Goal: Task Accomplishment & Management: Manage account settings

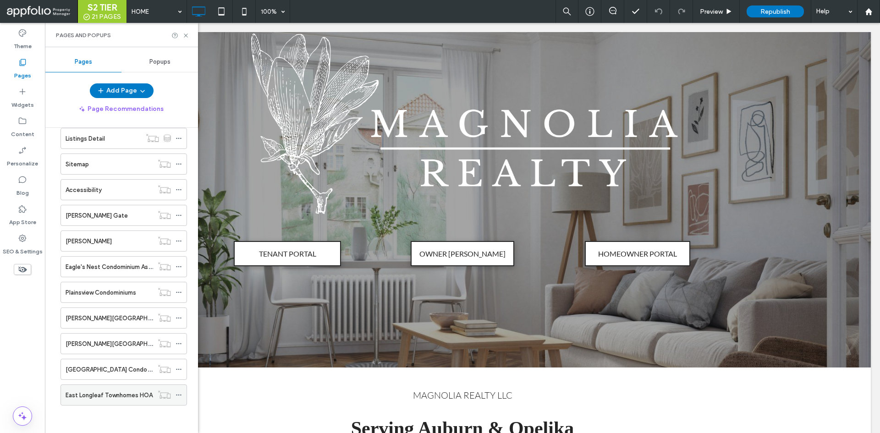
click at [114, 390] on div "East Longleaf Townhomes HOA" at bounding box center [110, 395] width 88 height 20
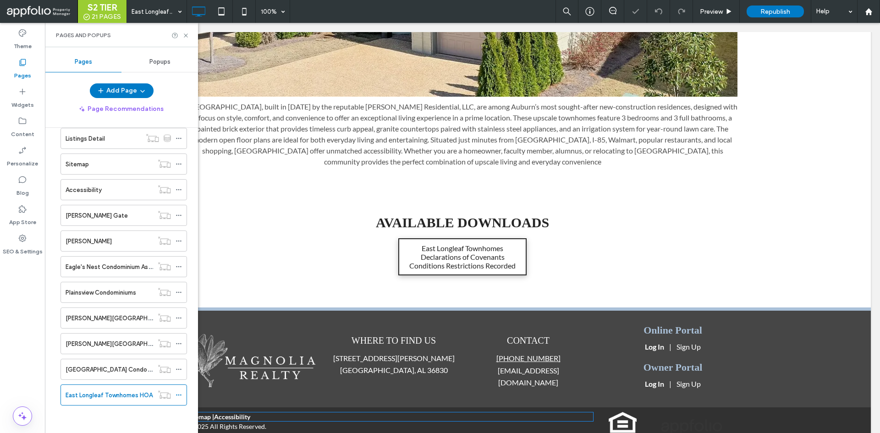
scroll to position [400, 0]
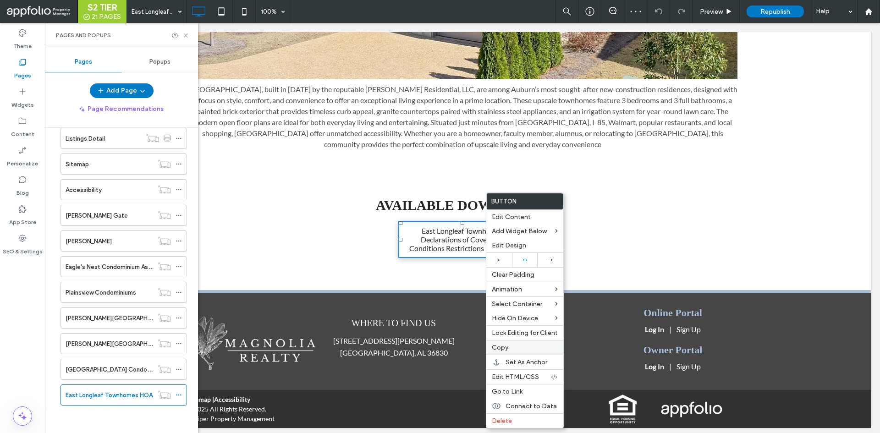
click at [516, 345] on label "Copy" at bounding box center [525, 348] width 66 height 8
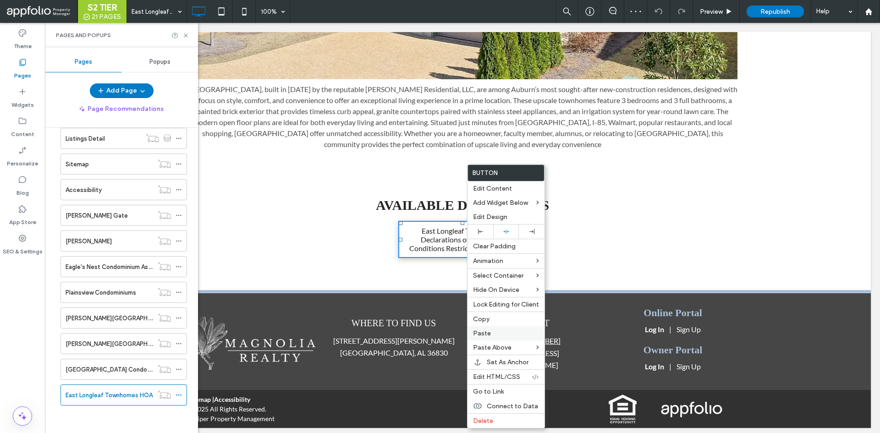
click at [510, 335] on label "Paste" at bounding box center [506, 333] width 66 height 8
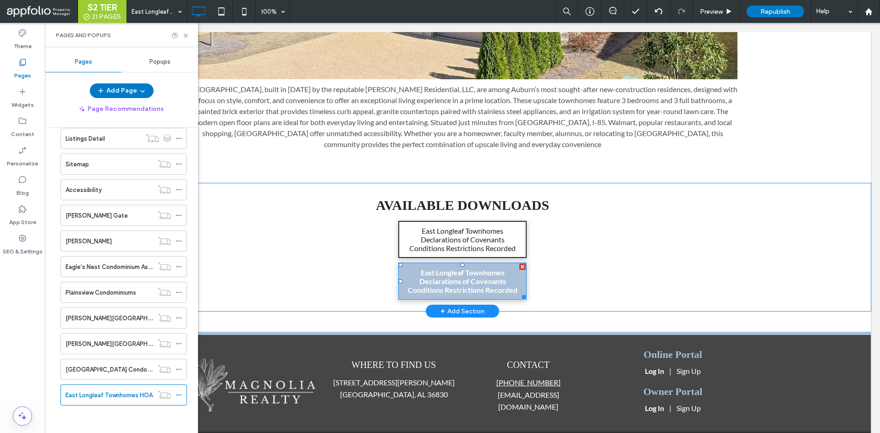
click at [469, 293] on span "East Longleaf Townhomes Declarations of Covenants Conditions Restrictions Recor…" at bounding box center [462, 281] width 120 height 26
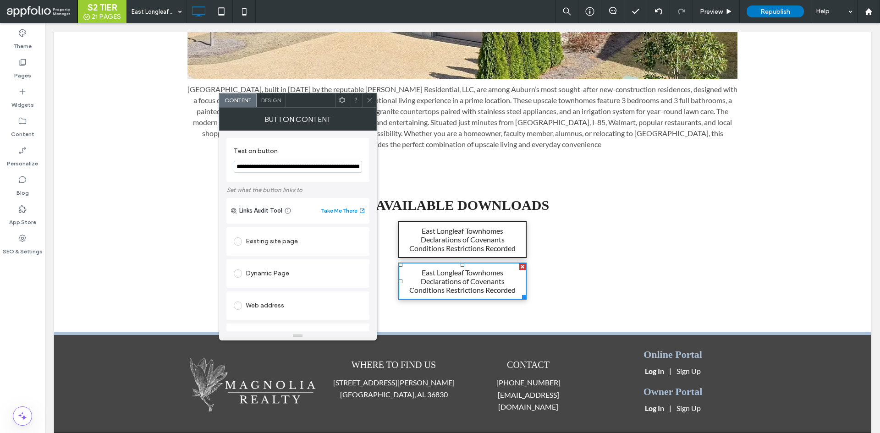
click at [266, 162] on input "**********" at bounding box center [298, 167] width 128 height 12
click at [331, 168] on input "**********" at bounding box center [298, 167] width 128 height 12
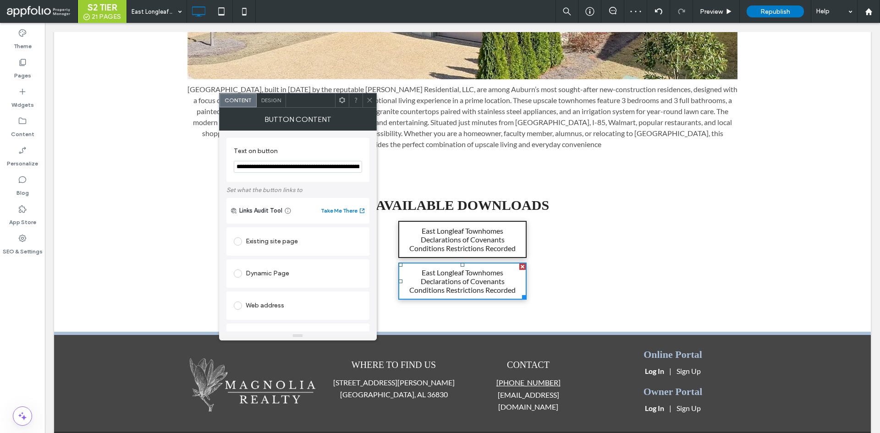
click at [331, 168] on input "**********" at bounding box center [298, 167] width 128 height 12
paste input "Text on button"
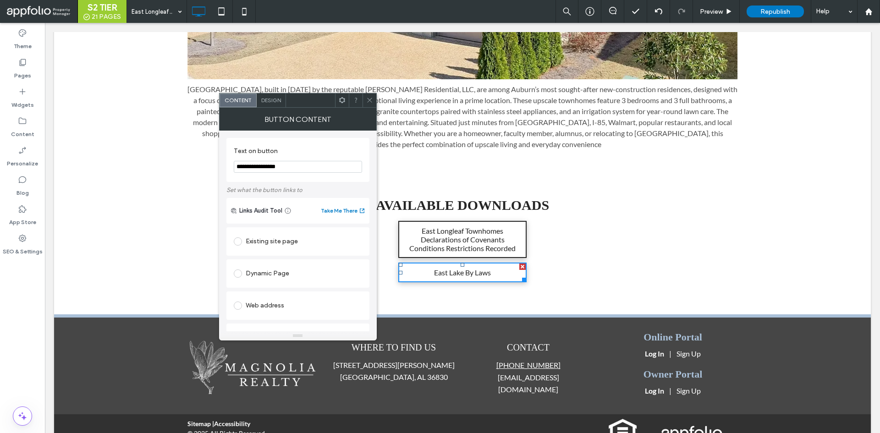
scroll to position [178, 0]
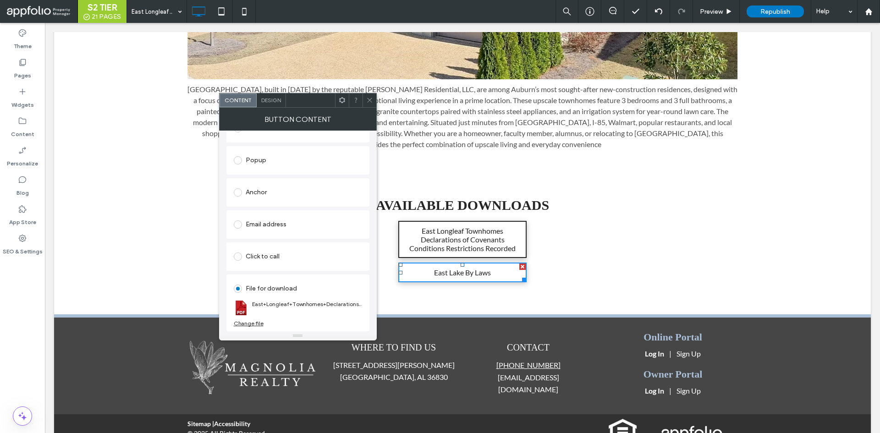
type input "**********"
click at [248, 324] on div "Change file" at bounding box center [249, 323] width 30 height 7
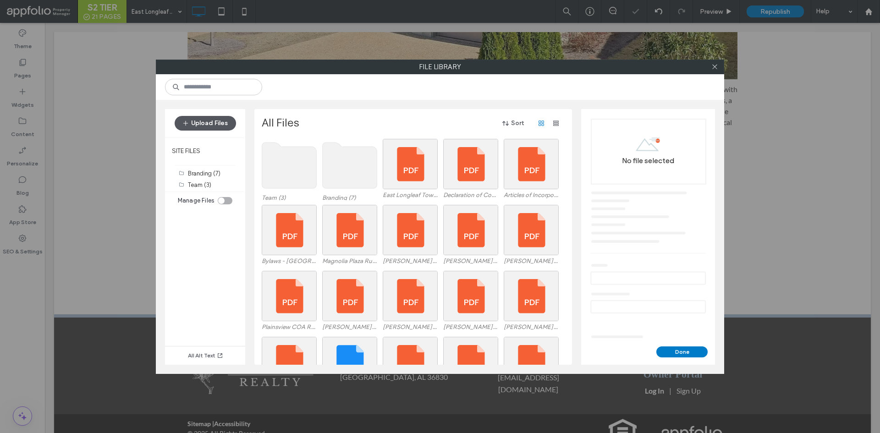
click at [210, 126] on button "Upload Files" at bounding box center [205, 123] width 61 height 15
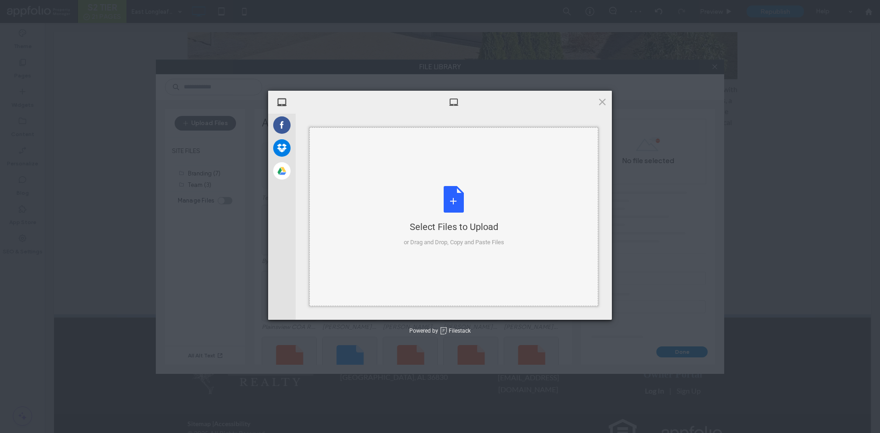
click at [447, 233] on div "Select Files to Upload or Drag and Drop, Copy and Paste Files" at bounding box center [454, 216] width 100 height 61
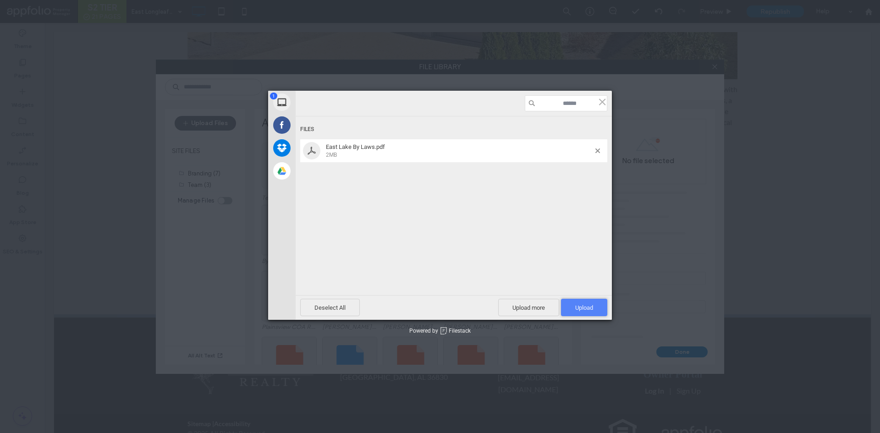
click at [593, 309] on span "Upload 1" at bounding box center [584, 307] width 18 height 7
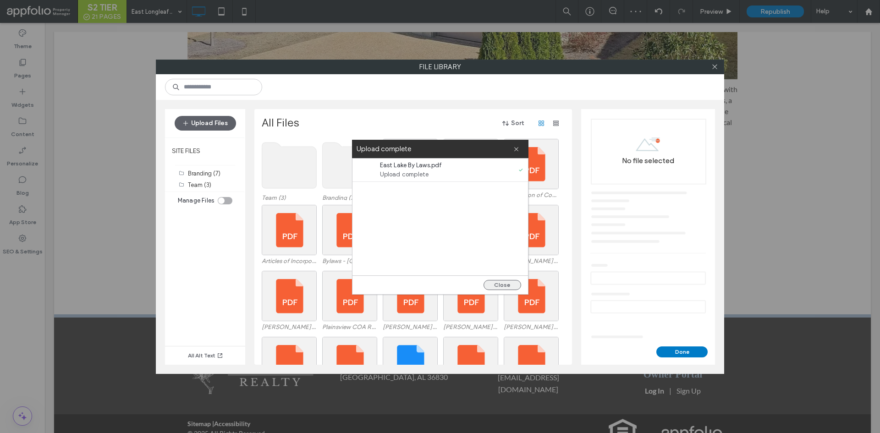
click at [505, 285] on button "Close" at bounding box center [502, 285] width 38 height 10
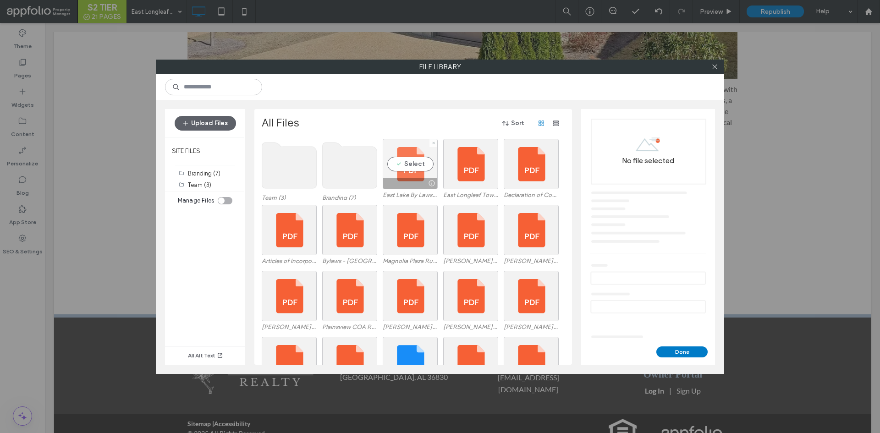
click at [406, 163] on div "Select" at bounding box center [410, 164] width 55 height 50
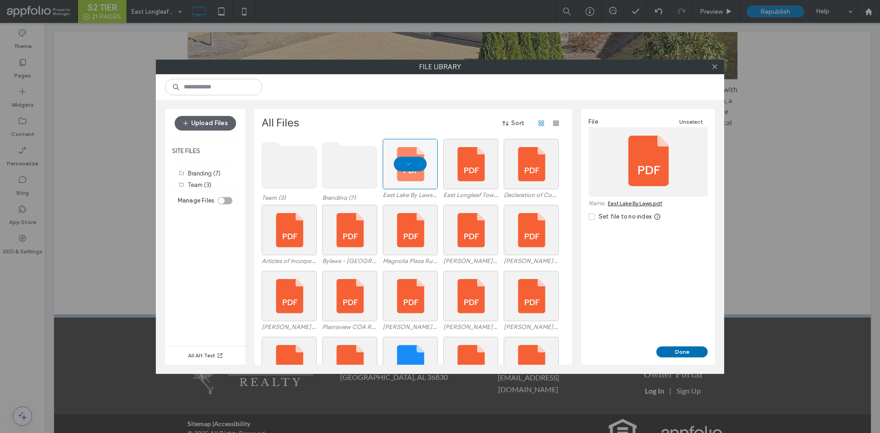
click at [681, 350] on button "Done" at bounding box center [681, 351] width 51 height 11
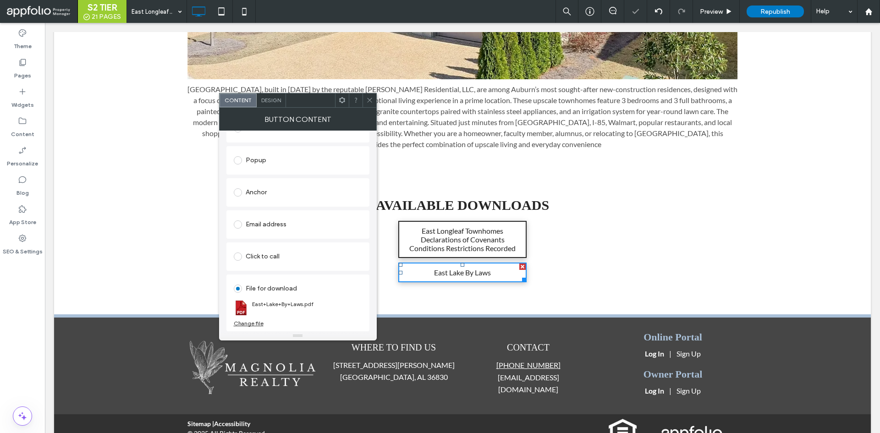
click at [368, 96] on span at bounding box center [369, 100] width 7 height 14
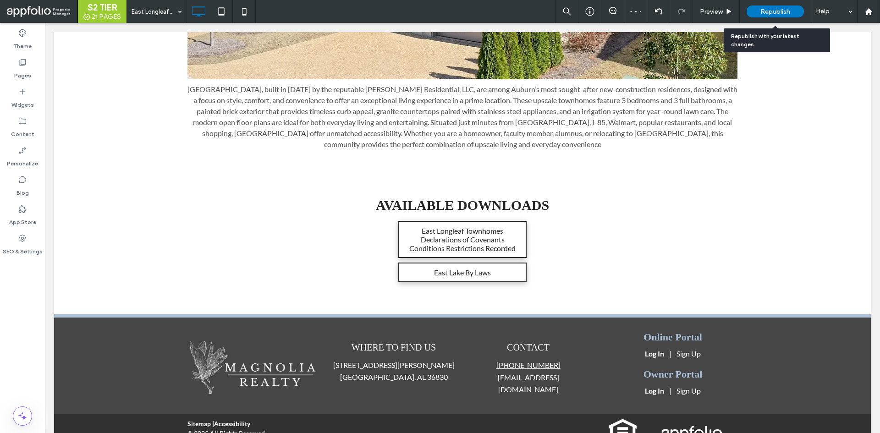
click at [770, 7] on div "Republish" at bounding box center [775, 11] width 57 height 12
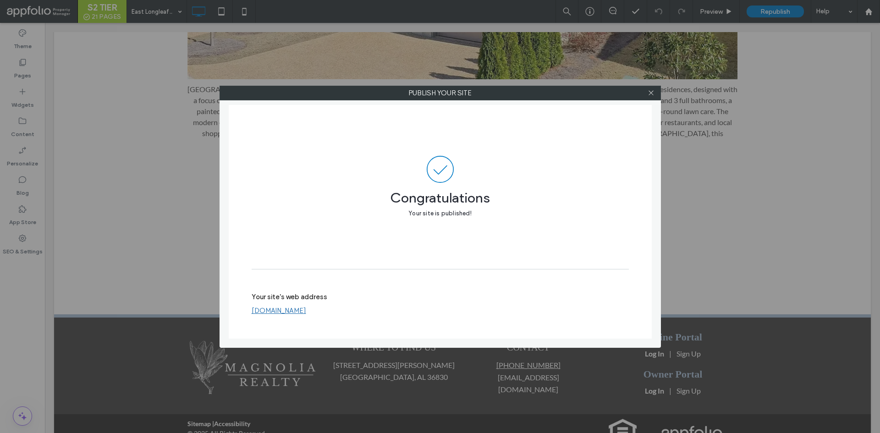
click at [306, 311] on link "www.magnoliarealtyllc.com" at bounding box center [279, 311] width 55 height 8
click at [209, 87] on div "Publish your site Congratulations Your site is published! Your site's web addre…" at bounding box center [440, 216] width 880 height 433
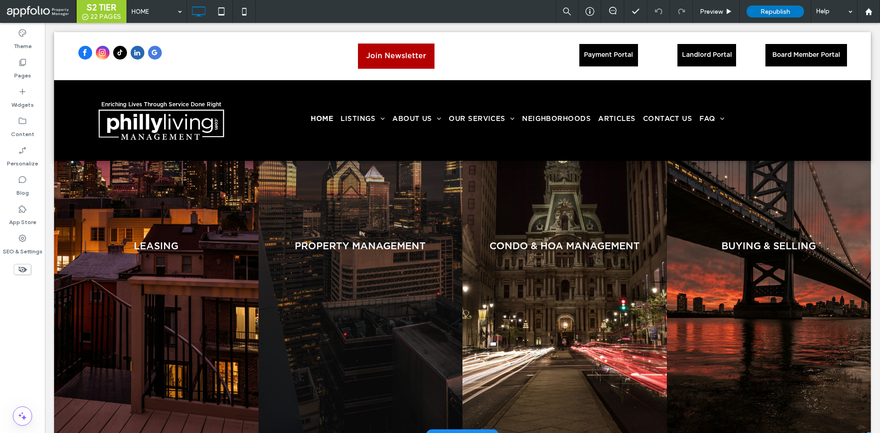
scroll to position [107, 0]
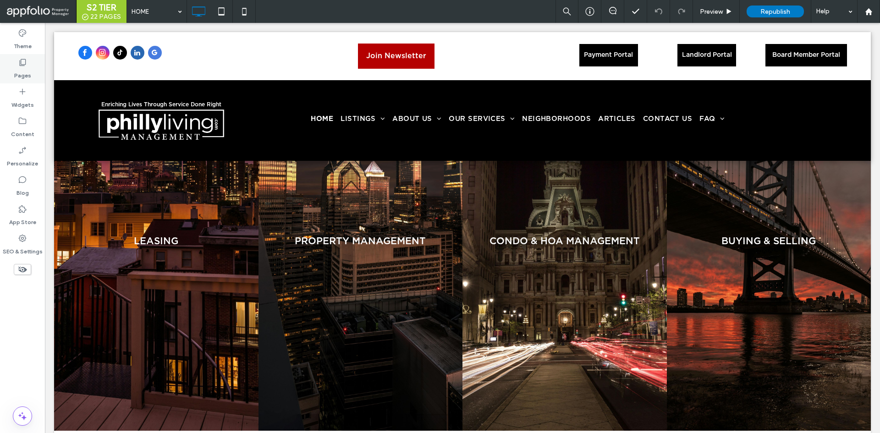
click at [28, 63] on div "Pages" at bounding box center [22, 68] width 45 height 29
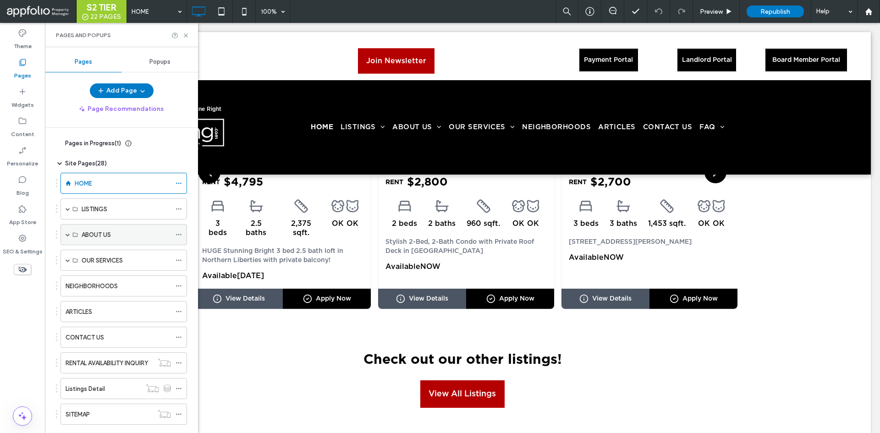
scroll to position [1954, 0]
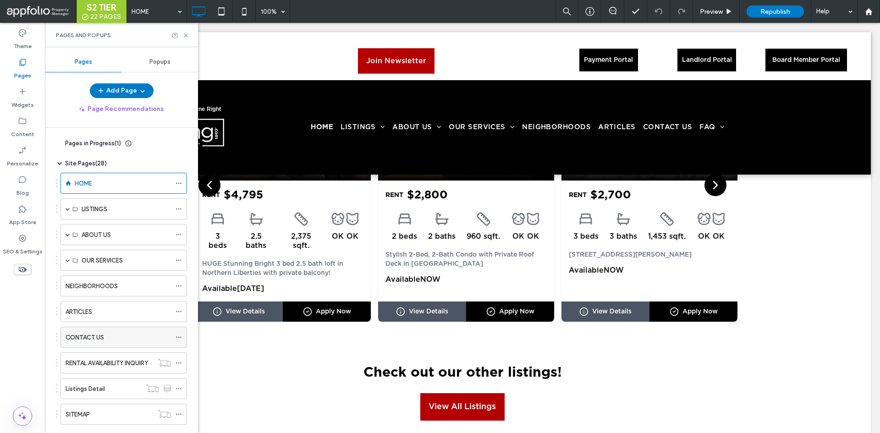
click at [108, 328] on div "CONTACT US" at bounding box center [118, 337] width 105 height 20
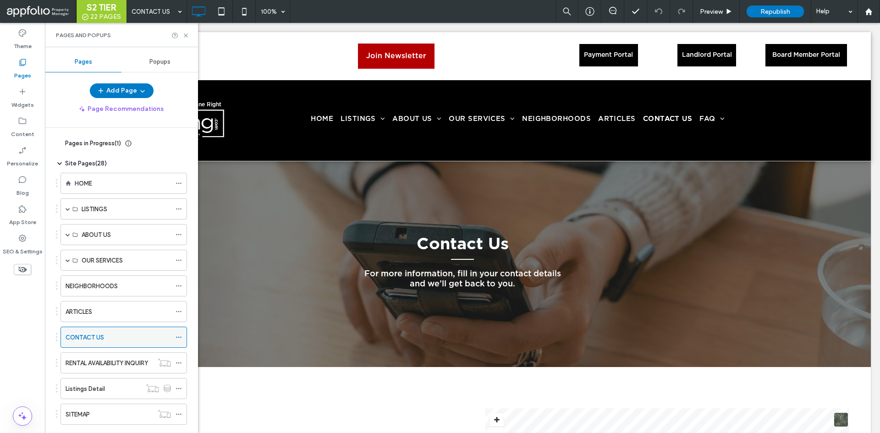
scroll to position [173, 0]
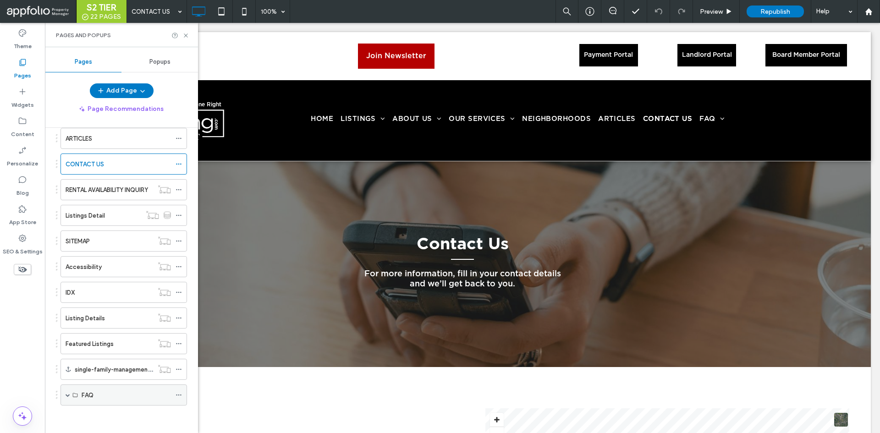
click at [68, 393] on span at bounding box center [68, 395] width 5 height 5
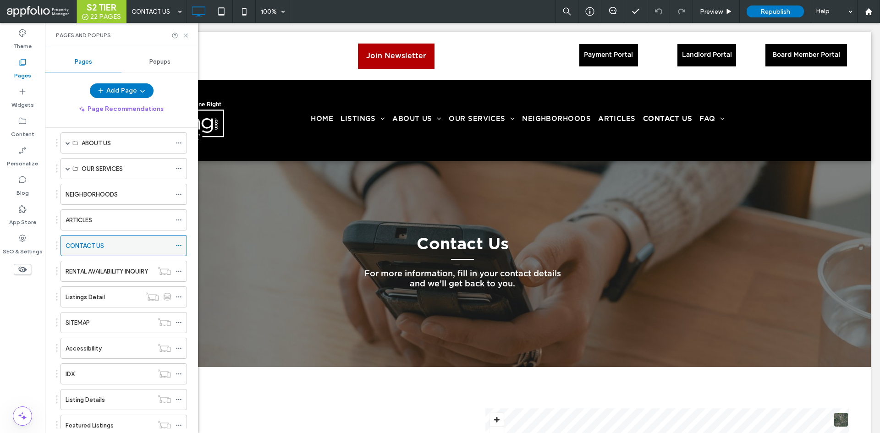
scroll to position [0, 0]
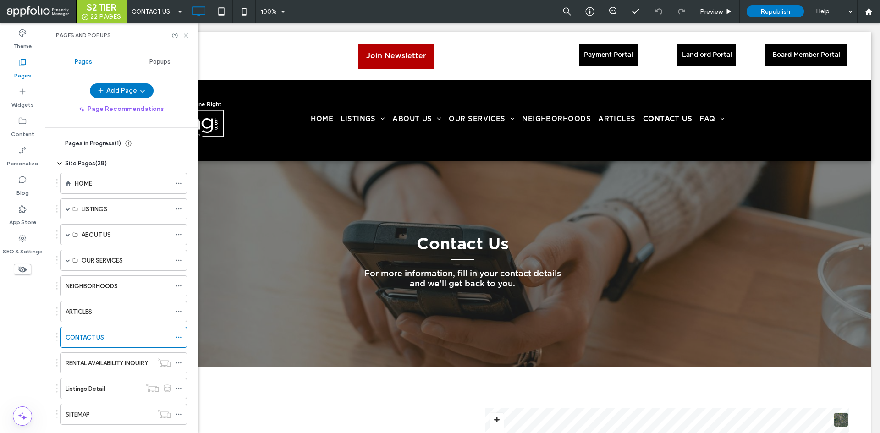
click at [69, 145] on span "Pages in Progress ( 1 )" at bounding box center [93, 143] width 56 height 9
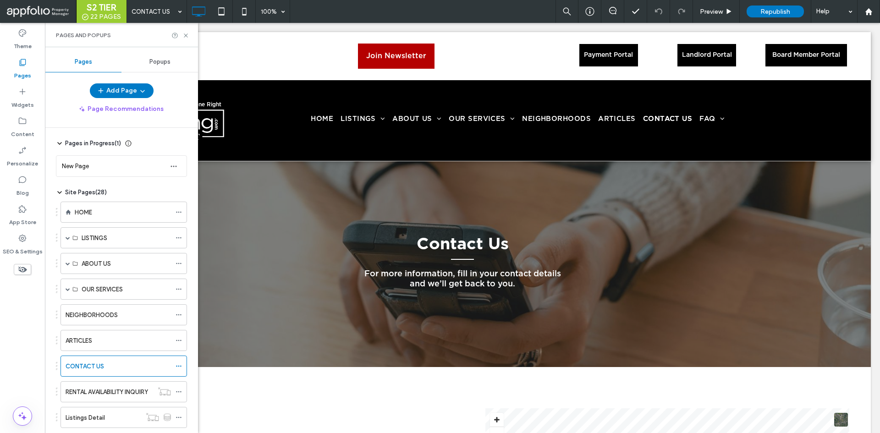
click at [65, 142] on div "Pages in Progress ( 1 )" at bounding box center [89, 143] width 67 height 9
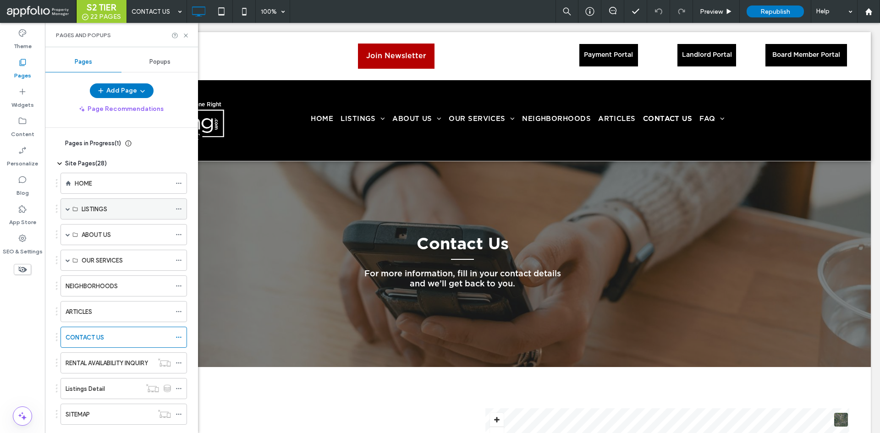
click at [66, 209] on span at bounding box center [68, 209] width 5 height 5
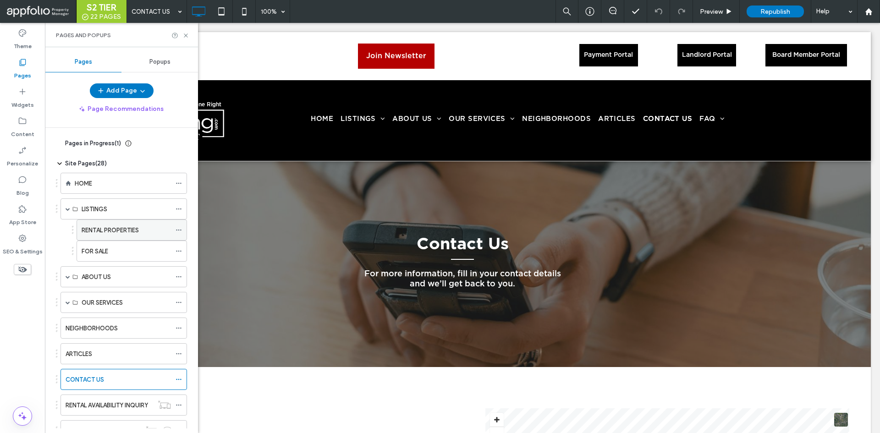
click at [97, 235] on label "RENTAL PROPERTIES" at bounding box center [110, 230] width 57 height 16
click at [97, 258] on div "FOR SALE" at bounding box center [126, 251] width 89 height 20
click at [69, 274] on span at bounding box center [68, 277] width 5 height 20
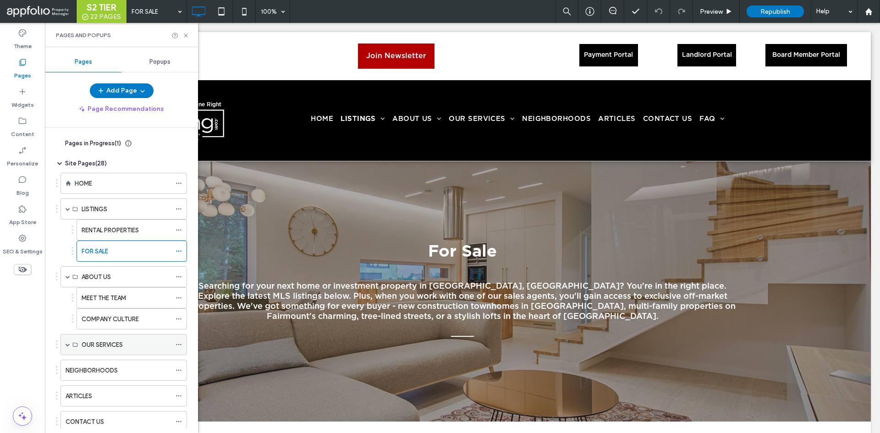
click at [69, 344] on span at bounding box center [68, 344] width 5 height 5
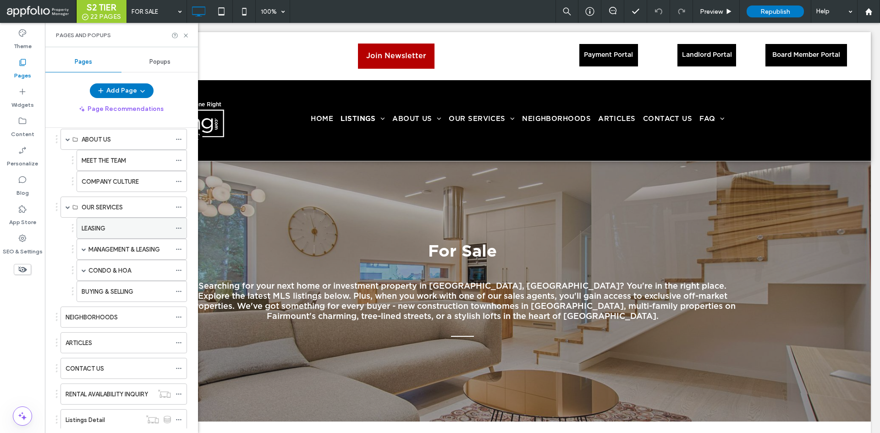
scroll to position [138, 0]
click at [83, 247] on span at bounding box center [84, 249] width 5 height 5
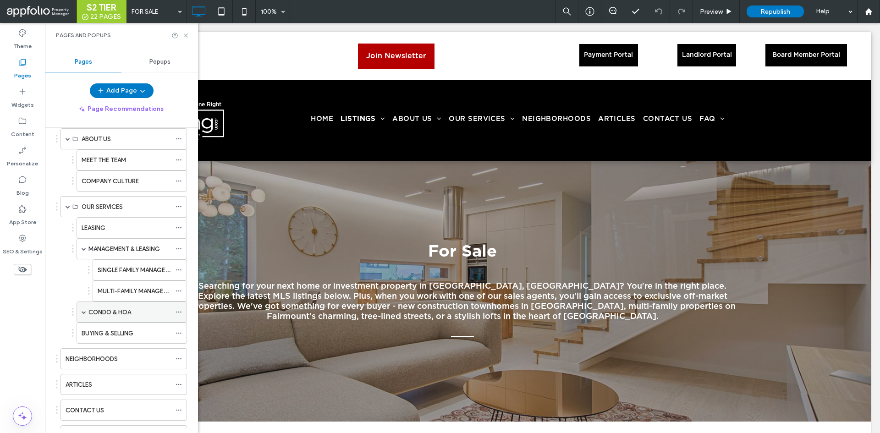
click at [82, 310] on span at bounding box center [84, 312] width 5 height 5
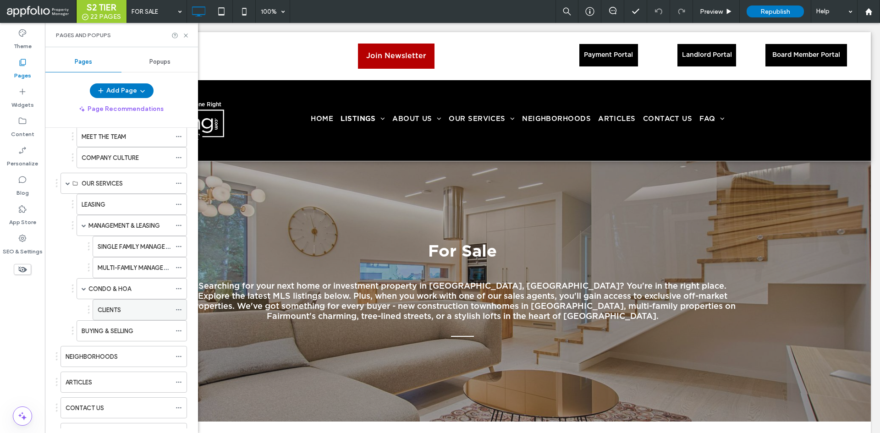
click at [109, 311] on label "CLIENTS" at bounding box center [109, 310] width 23 height 16
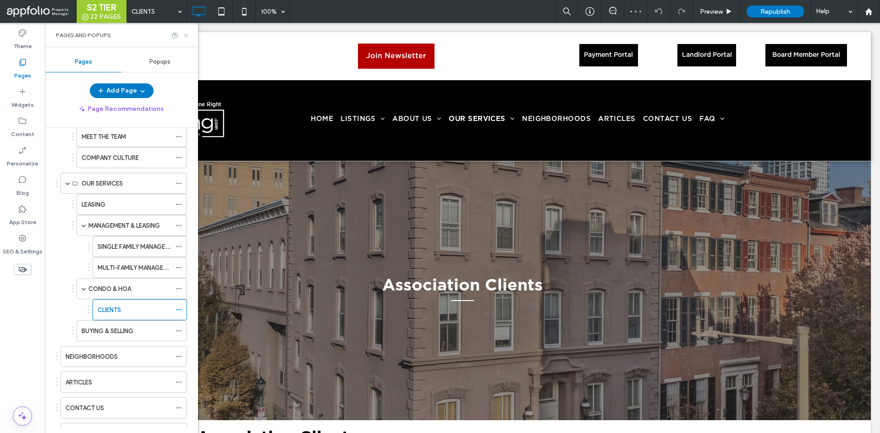
click at [186, 35] on use at bounding box center [186, 35] width 4 height 4
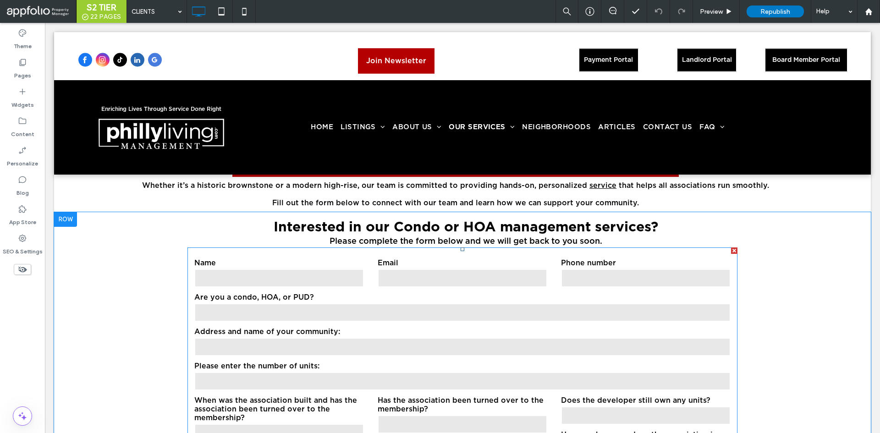
scroll to position [2618, 0]
click at [418, 373] on input "text" at bounding box center [462, 382] width 536 height 18
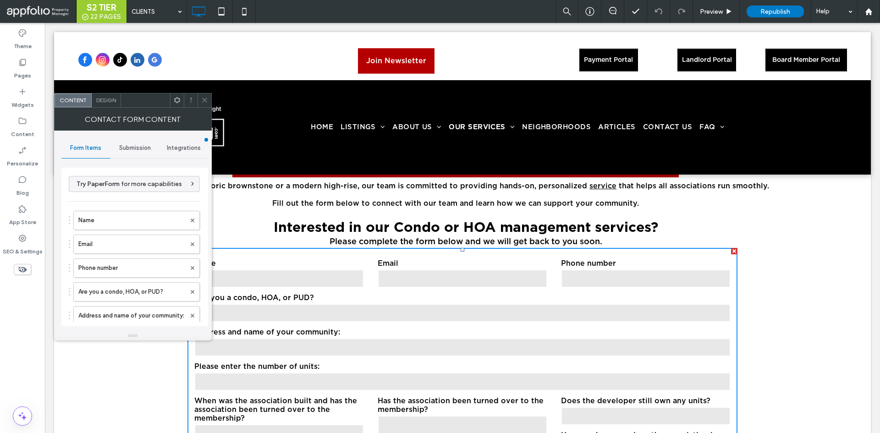
type input "******"
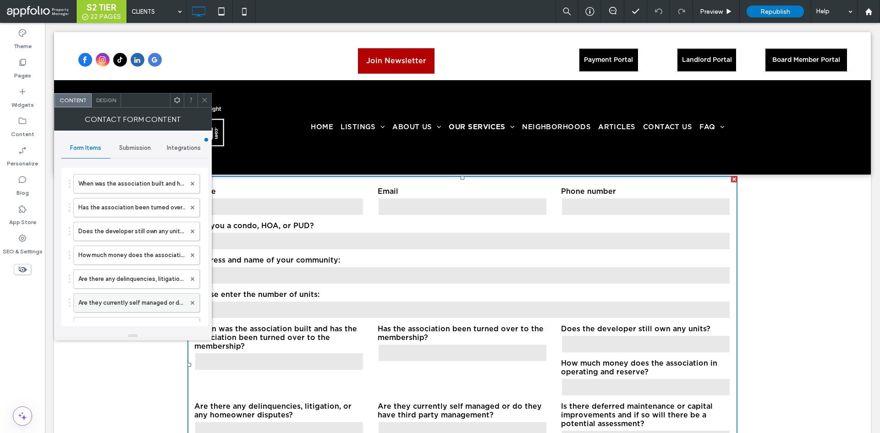
scroll to position [179, 0]
click at [126, 203] on label "Has the association been turned over to the membership?" at bounding box center [131, 208] width 107 height 18
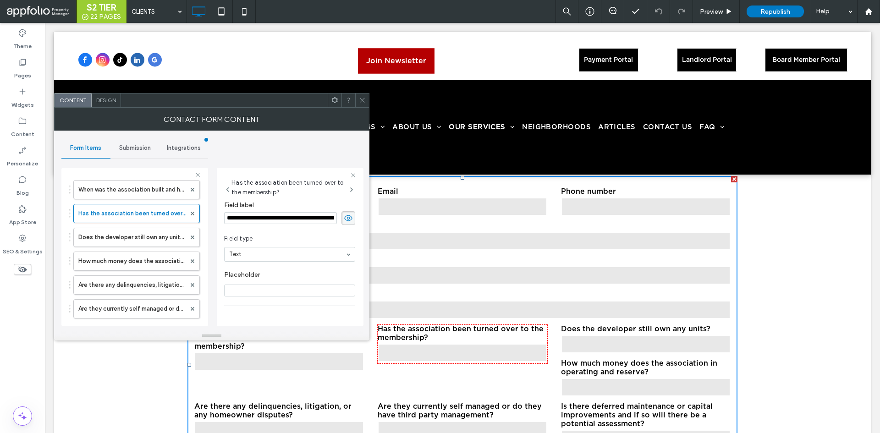
scroll to position [64, 0]
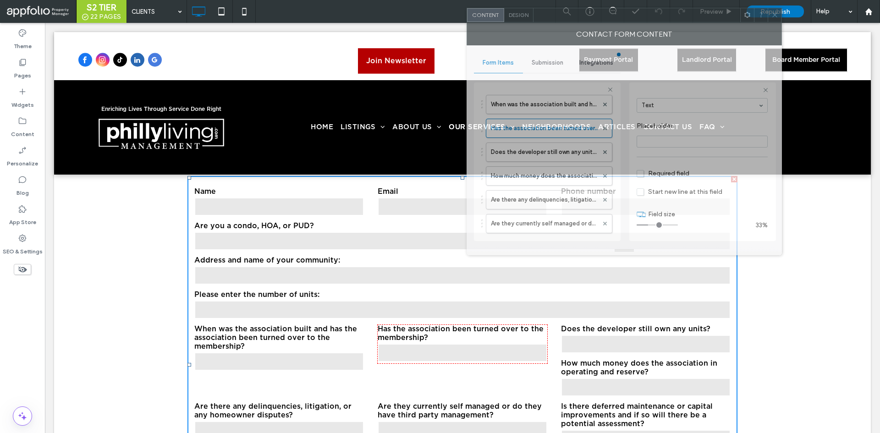
drag, startPoint x: 294, startPoint y: 98, endPoint x: 706, endPoint y: 12, distance: 421.2
click at [706, 12] on div at bounding box center [636, 15] width 207 height 14
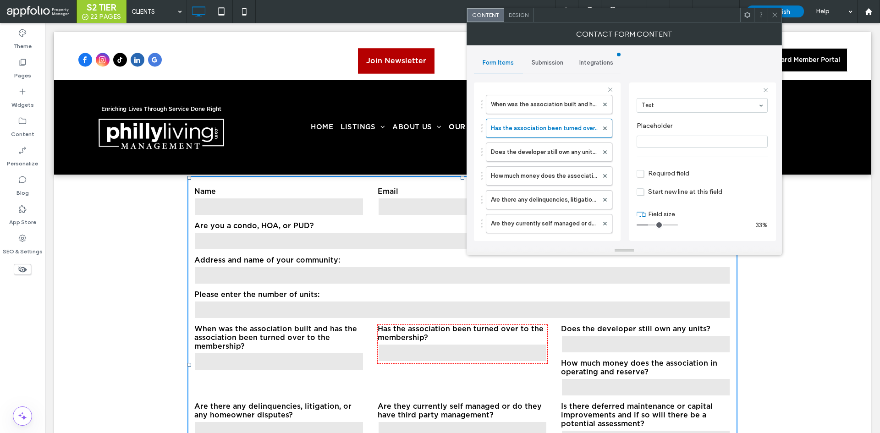
click at [307, 325] on label "When was the association built and has the association been turned over to the …" at bounding box center [279, 338] width 170 height 26
click at [771, 15] on icon at bounding box center [774, 14] width 7 height 7
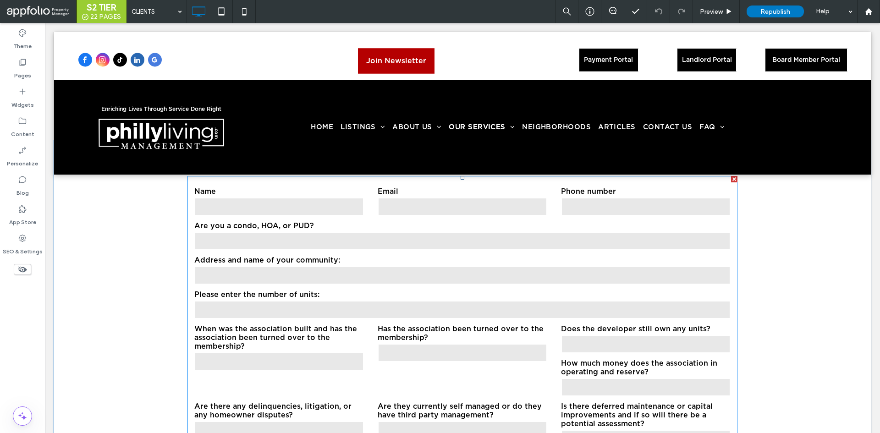
click at [588, 359] on label "How much money does the association in operating and reserve?" at bounding box center [646, 367] width 170 height 17
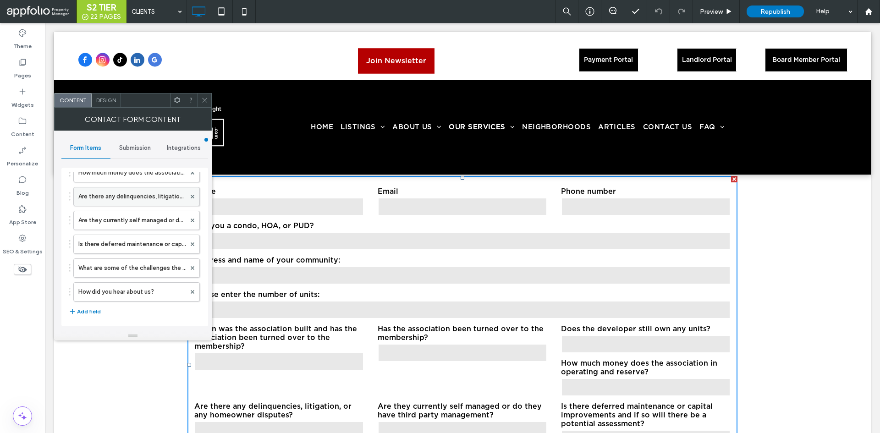
scroll to position [249, 0]
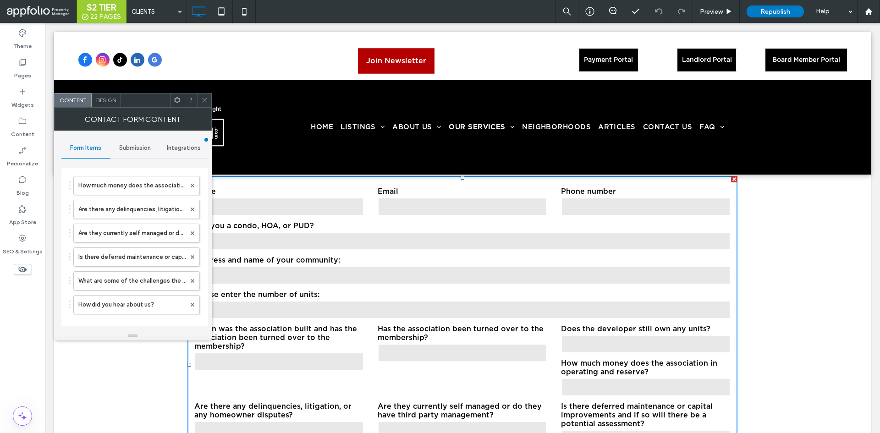
click at [203, 98] on icon at bounding box center [204, 100] width 7 height 7
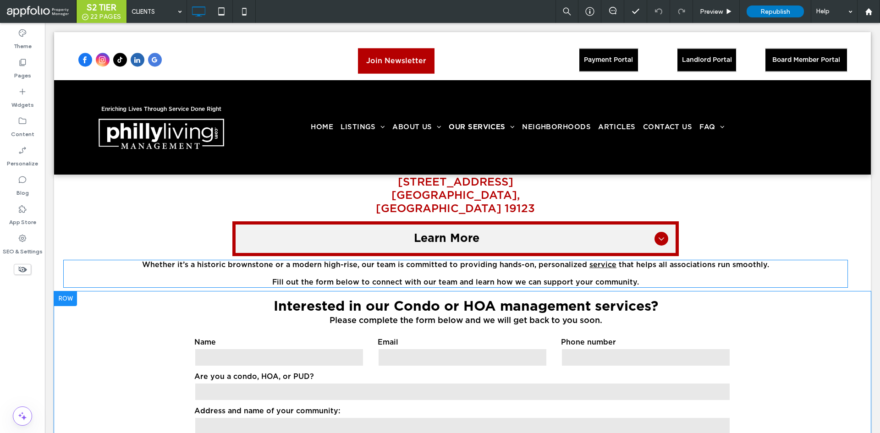
scroll to position [2538, 0]
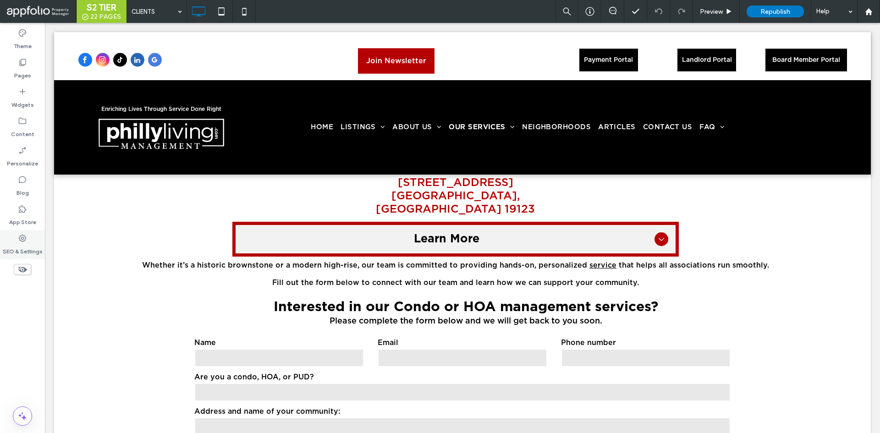
click at [28, 235] on div "SEO & Settings" at bounding box center [22, 244] width 45 height 29
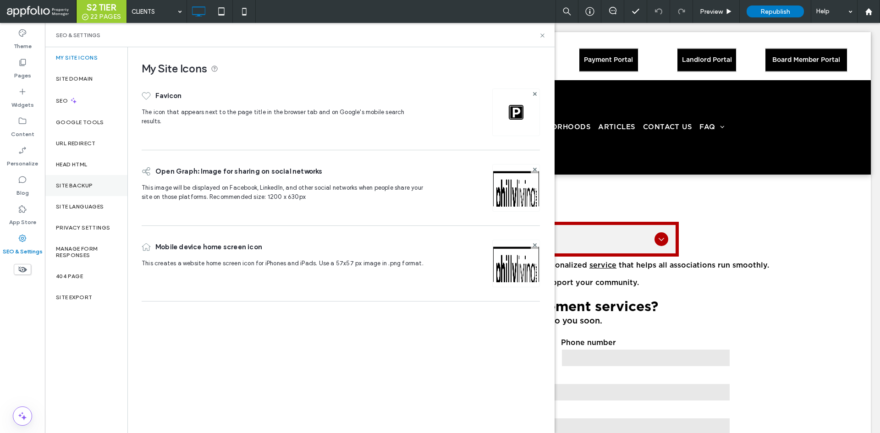
click at [88, 192] on div "Site Backup" at bounding box center [86, 185] width 82 height 21
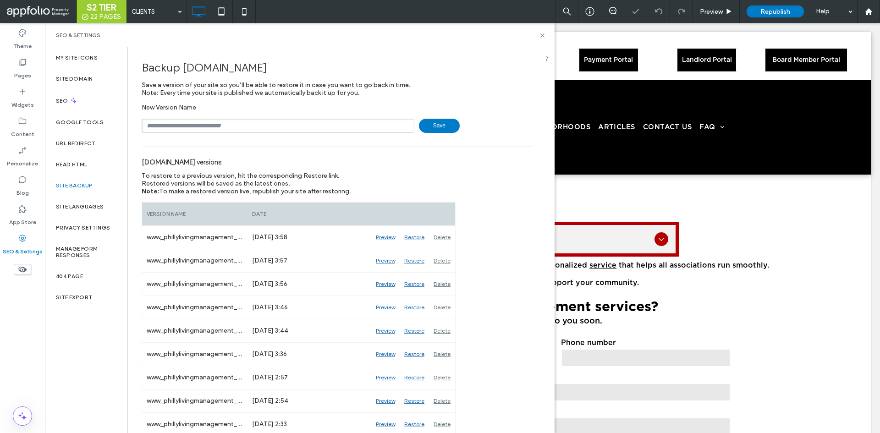
click at [225, 66] on span "www.phillylivingmanagement.com" at bounding box center [224, 67] width 84 height 13
copy span "phillylivingmanagement"
click at [255, 124] on input "text" at bounding box center [278, 126] width 273 height 14
paste input "**********"
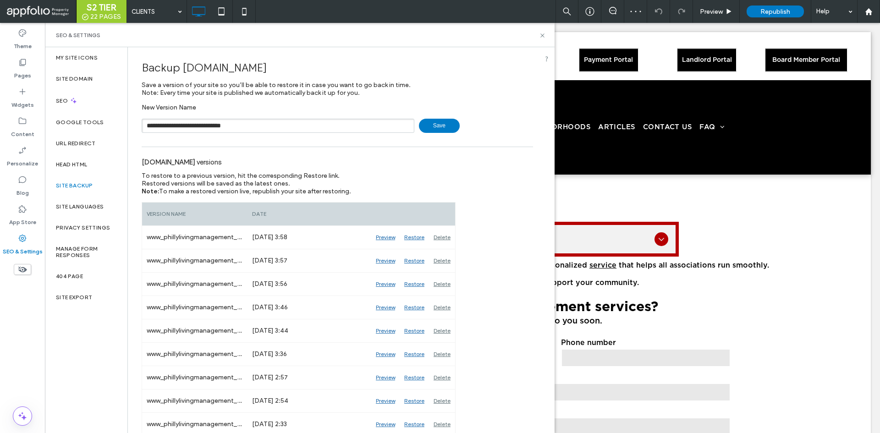
type input "**********"
click at [438, 119] on span "Save" at bounding box center [439, 126] width 41 height 14
click at [543, 36] on icon at bounding box center [542, 35] width 7 height 7
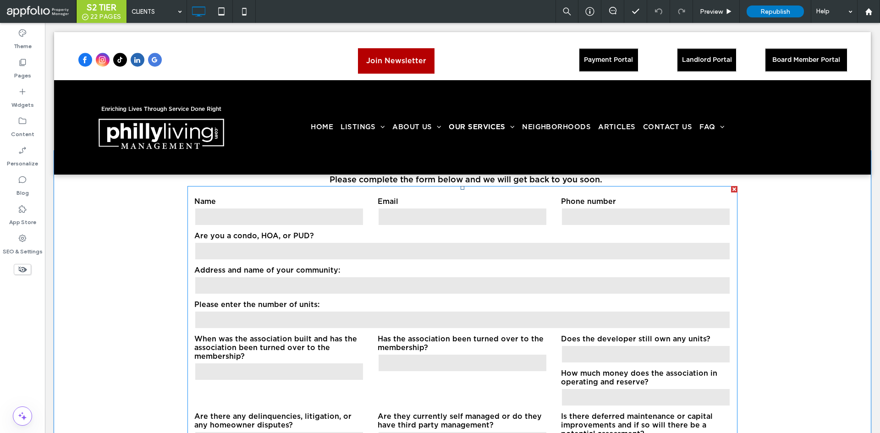
scroll to position [2679, 0]
click at [357, 363] on input "text" at bounding box center [279, 372] width 170 height 18
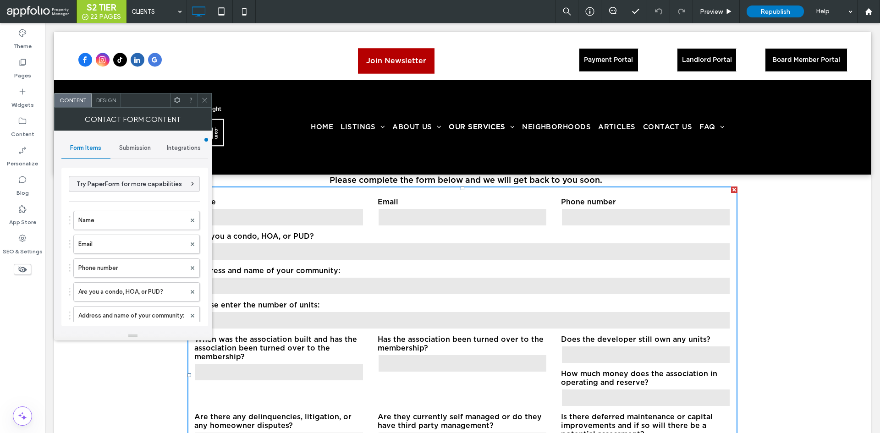
click at [203, 100] on icon at bounding box center [204, 100] width 7 height 7
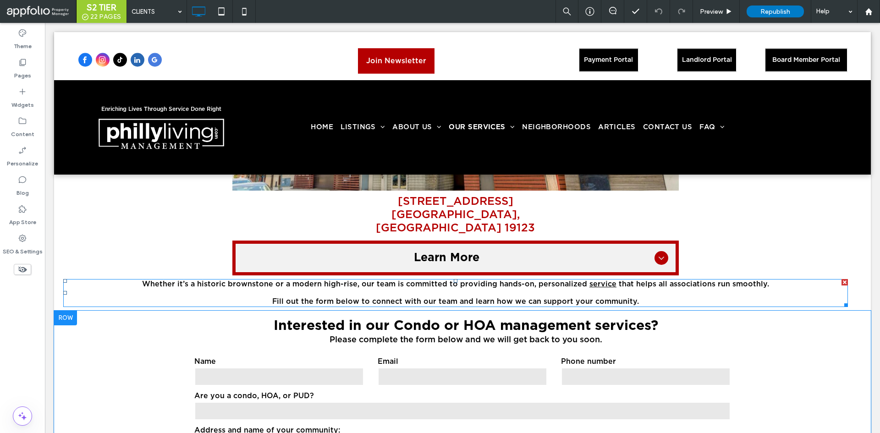
scroll to position [2519, 0]
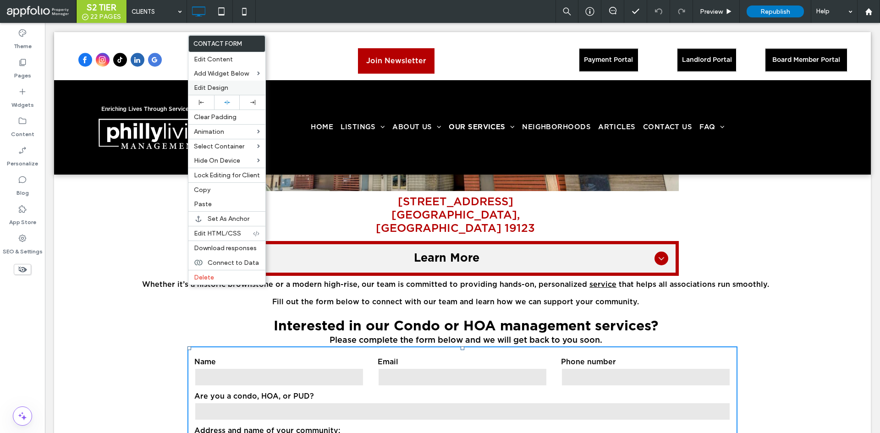
click at [217, 84] on span "Edit Design" at bounding box center [211, 88] width 34 height 8
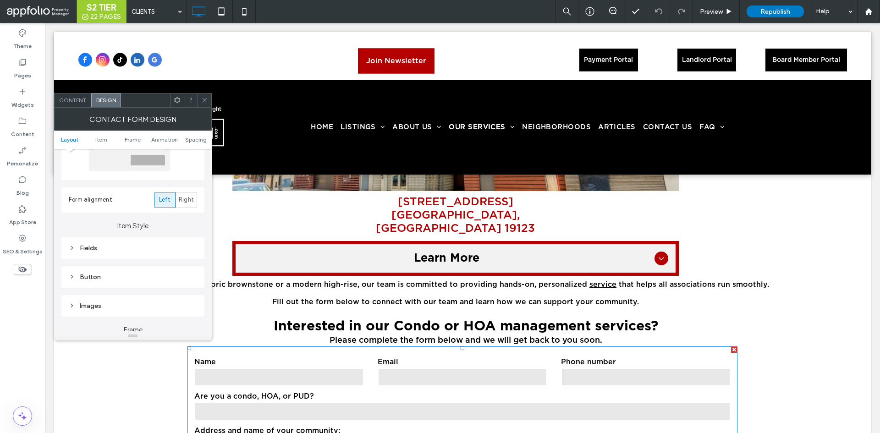
scroll to position [82, 0]
click at [115, 251] on div "Fields" at bounding box center [133, 248] width 128 height 8
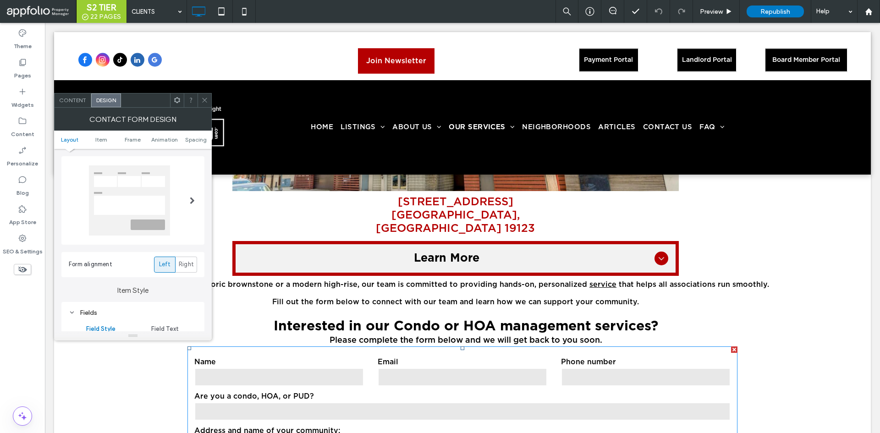
scroll to position [0, 0]
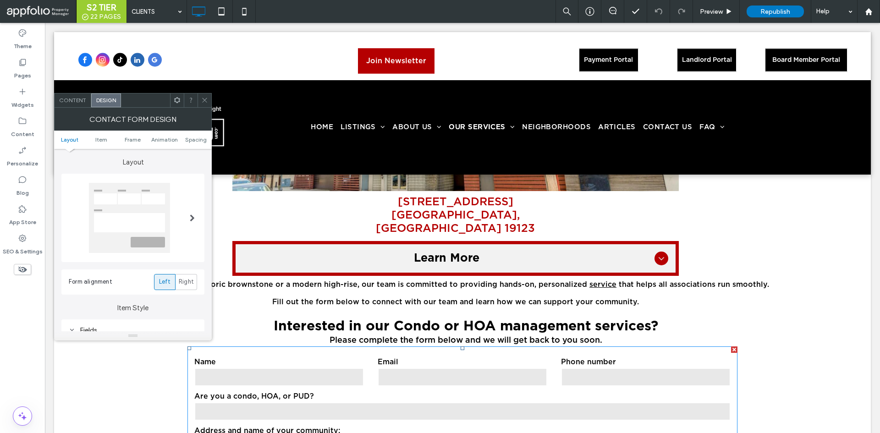
click at [140, 222] on div at bounding box center [129, 218] width 81 height 70
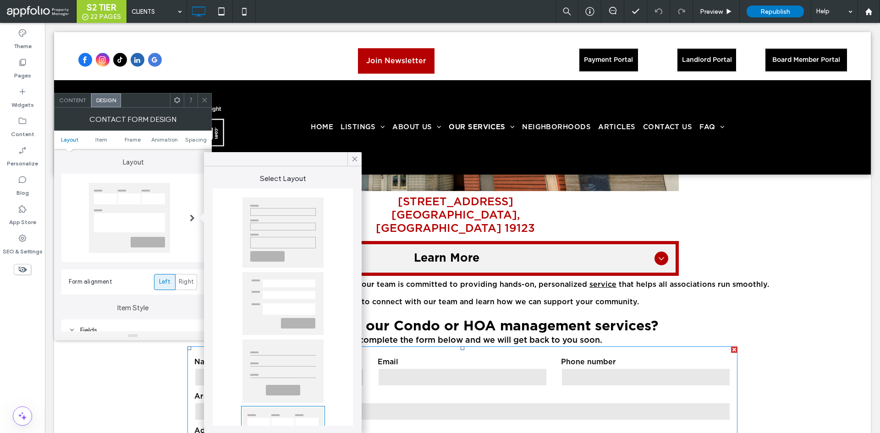
scroll to position [63, 0]
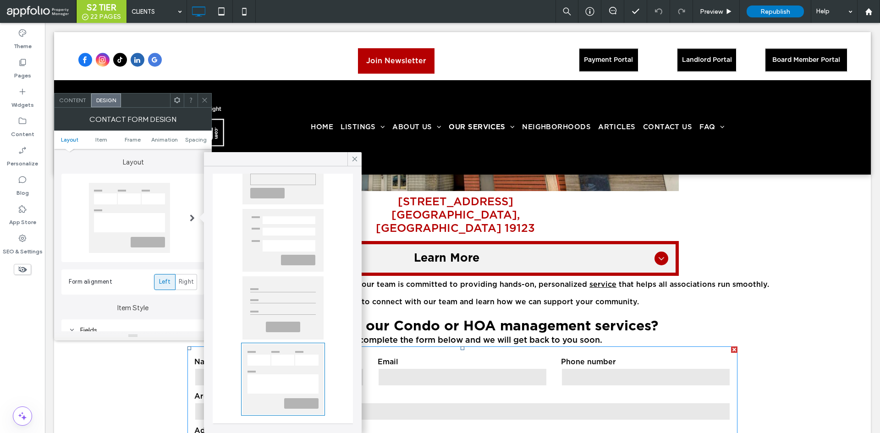
click at [126, 266] on div "Layout Form alignment Left Right" at bounding box center [132, 222] width 143 height 146
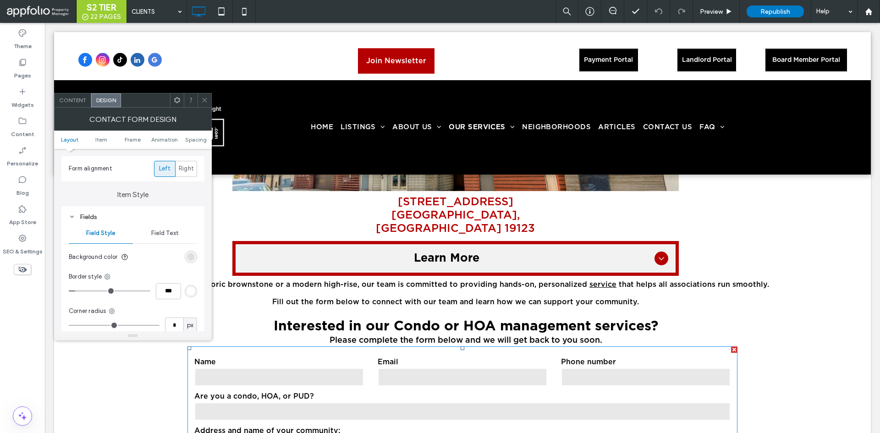
scroll to position [114, 0]
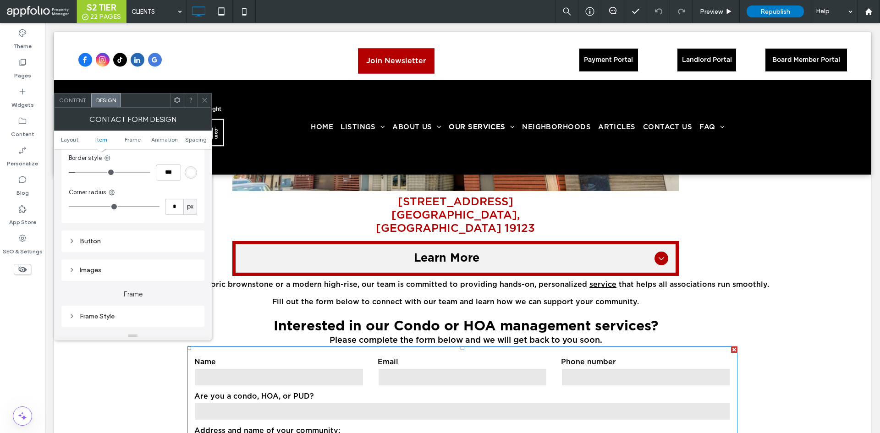
click at [112, 239] on div "Button" at bounding box center [133, 241] width 128 height 8
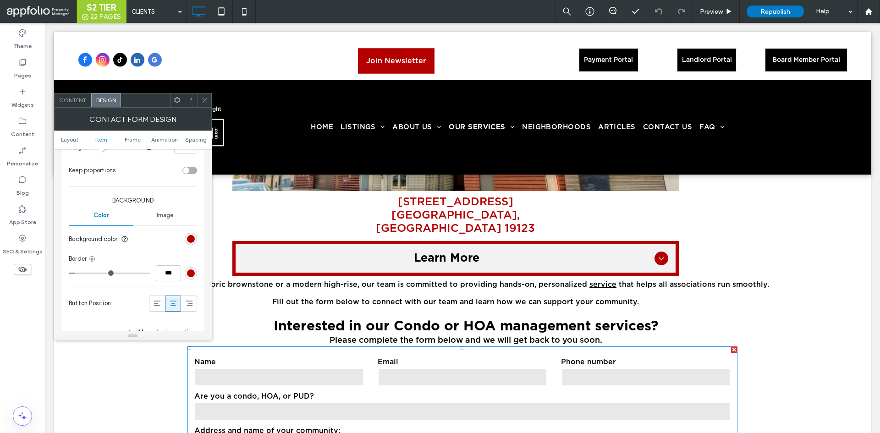
scroll to position [568, 0]
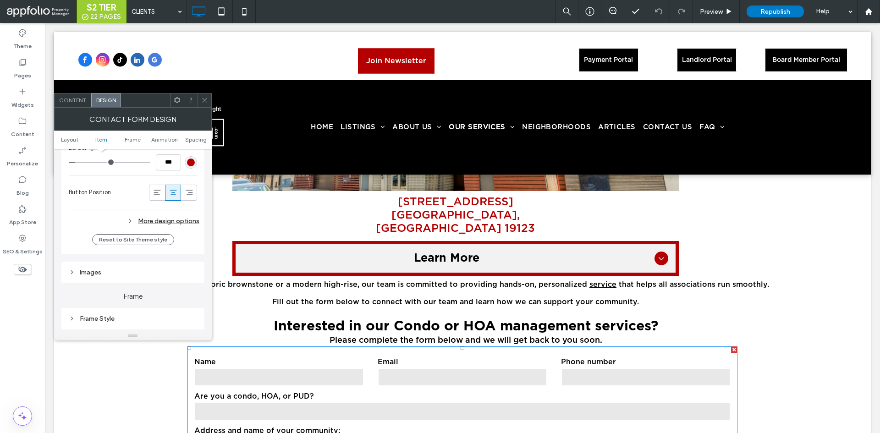
click at [97, 272] on div "Images" at bounding box center [133, 273] width 128 height 8
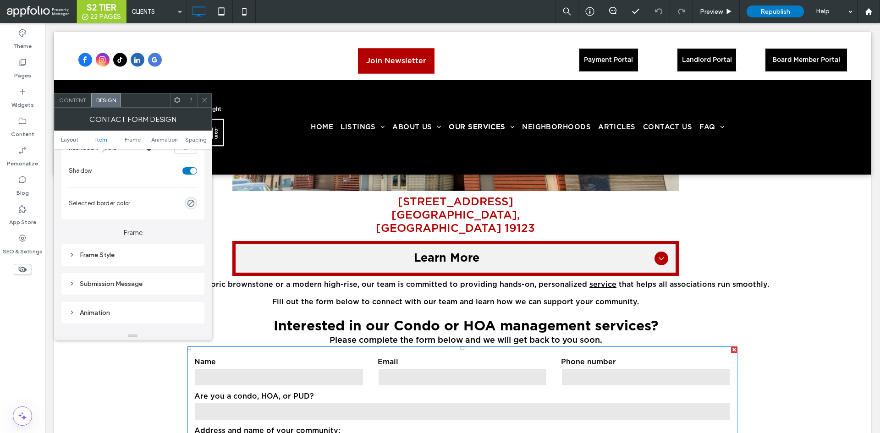
scroll to position [815, 0]
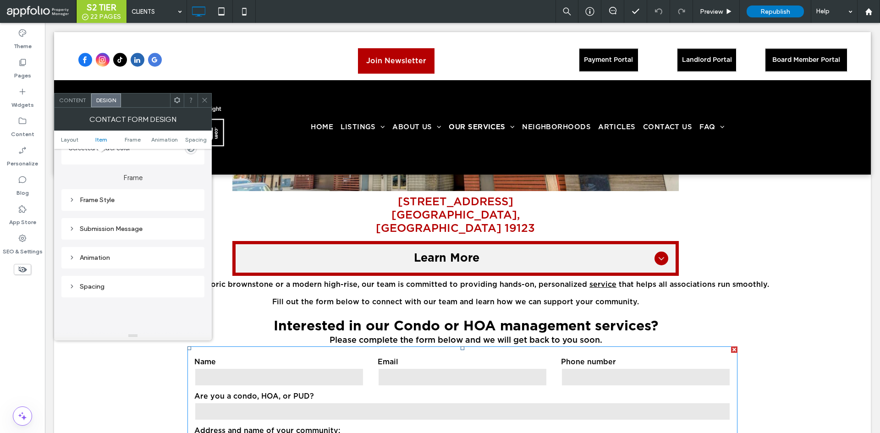
click at [100, 194] on div "Frame Style" at bounding box center [133, 200] width 128 height 12
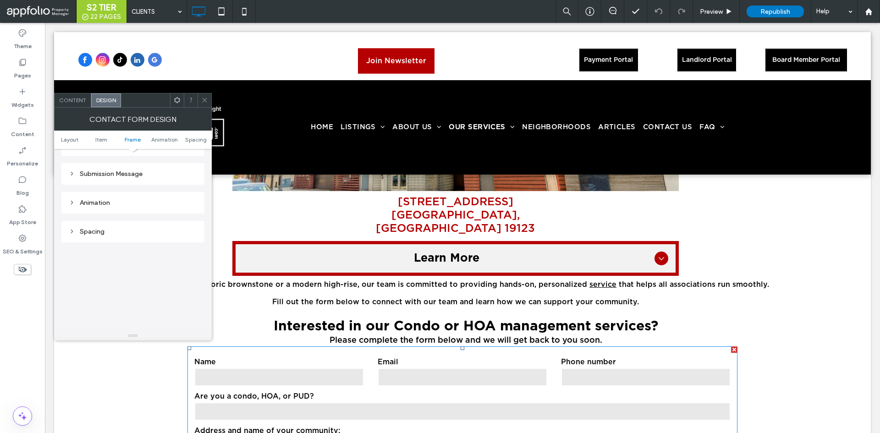
click at [100, 184] on div "Submission Message" at bounding box center [132, 174] width 143 height 22
click at [101, 179] on div "Submission Message" at bounding box center [133, 174] width 128 height 12
click at [99, 232] on div "Spacing" at bounding box center [132, 241] width 143 height 22
click at [97, 235] on div "Spacing" at bounding box center [133, 240] width 128 height 12
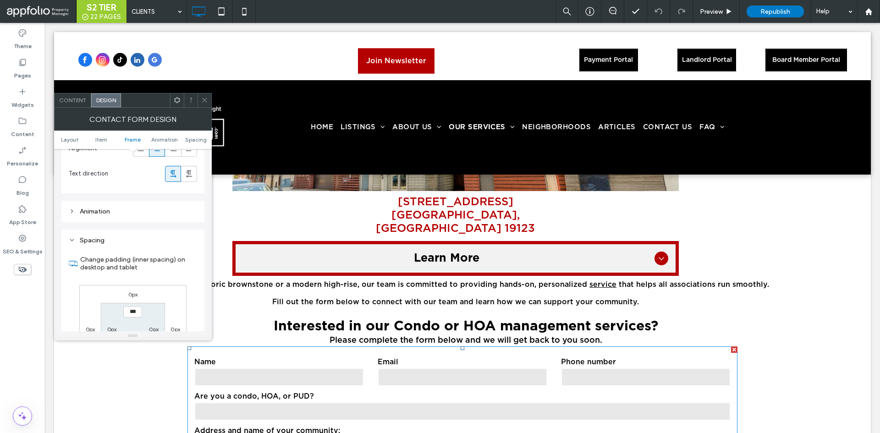
click at [102, 212] on div "Animation" at bounding box center [133, 212] width 128 height 8
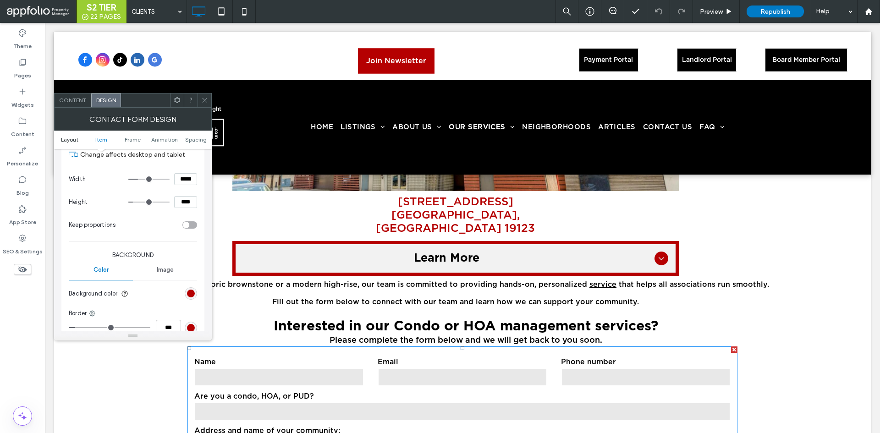
click at [69, 142] on span "Layout" at bounding box center [69, 139] width 17 height 7
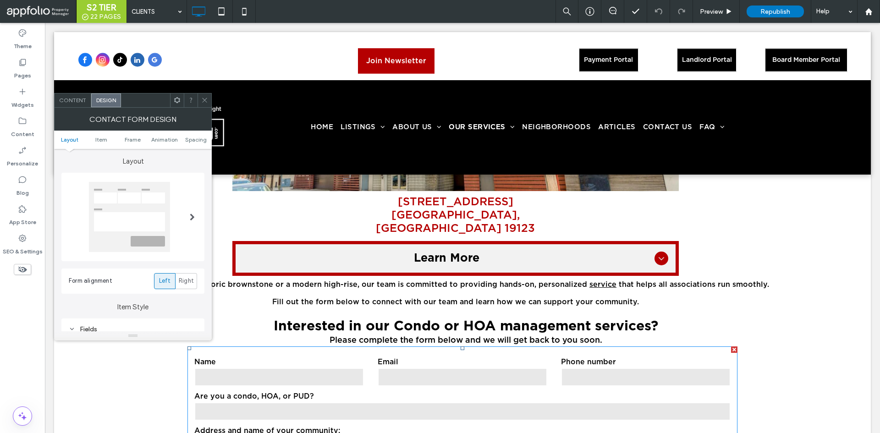
scroll to position [0, 0]
click at [78, 102] on span "Content" at bounding box center [72, 100] width 27 height 7
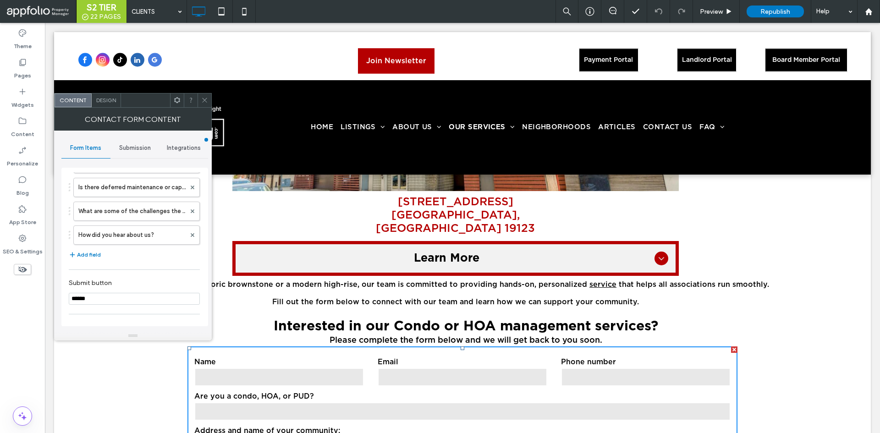
scroll to position [331, 0]
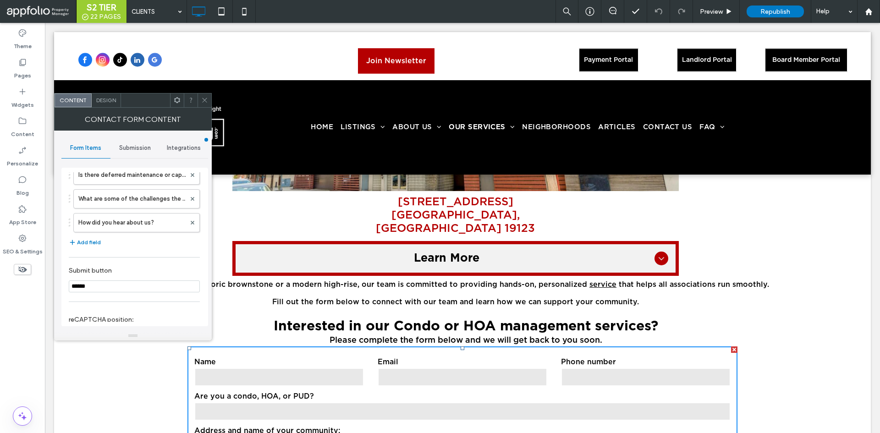
click at [201, 99] on div at bounding box center [205, 100] width 14 height 14
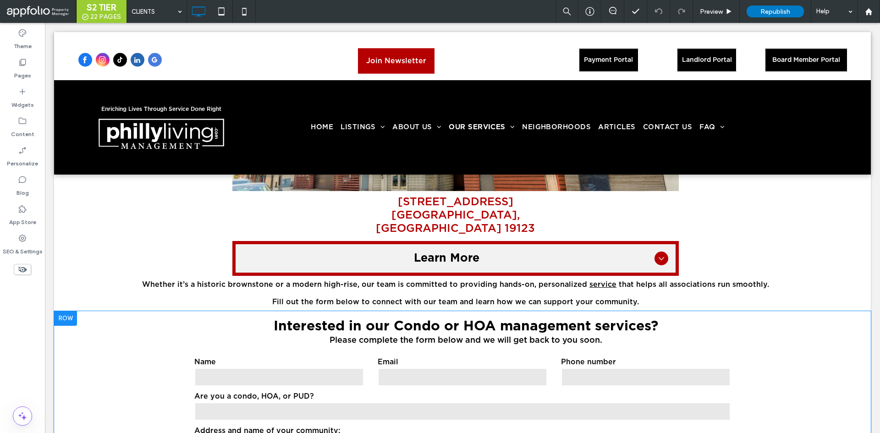
click at [68, 311] on div at bounding box center [65, 318] width 23 height 15
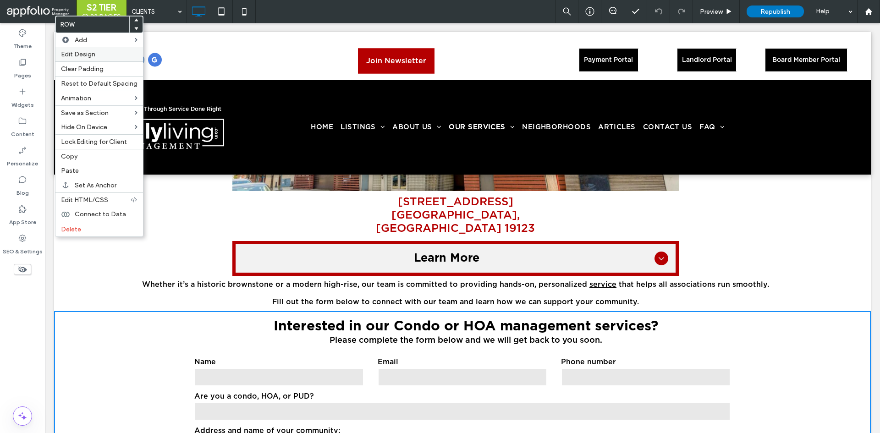
click at [100, 55] on label "Edit Design" at bounding box center [99, 54] width 77 height 8
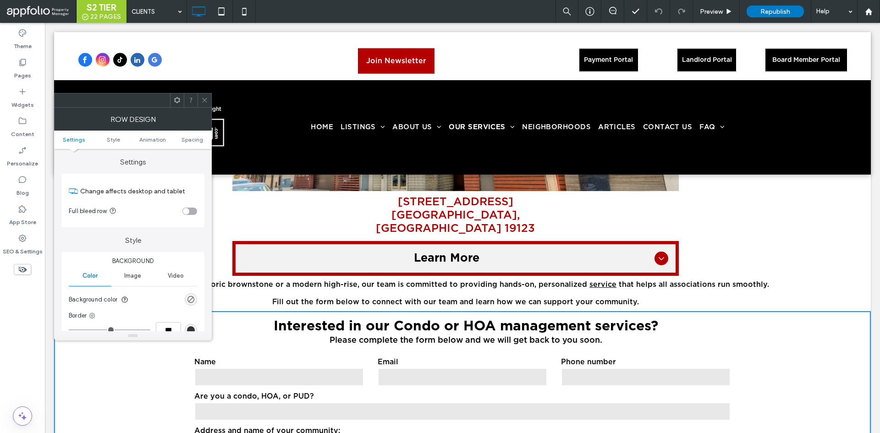
click at [193, 209] on div "toggle" at bounding box center [189, 211] width 15 height 7
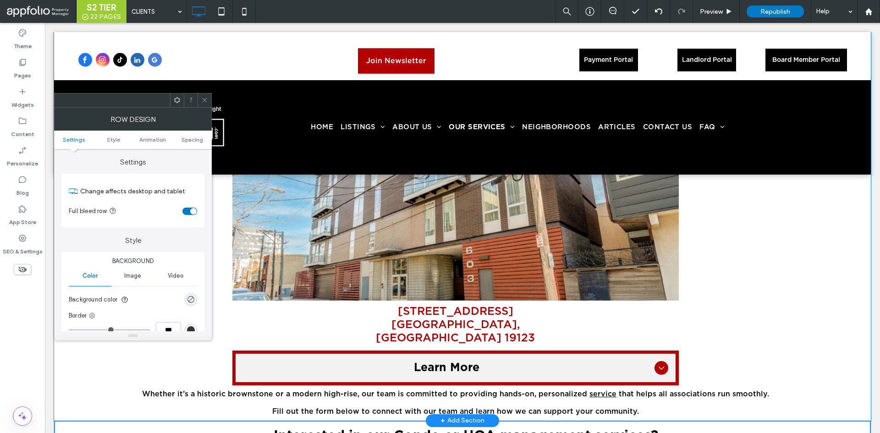
scroll to position [2409, 0]
click at [206, 95] on span at bounding box center [204, 100] width 7 height 14
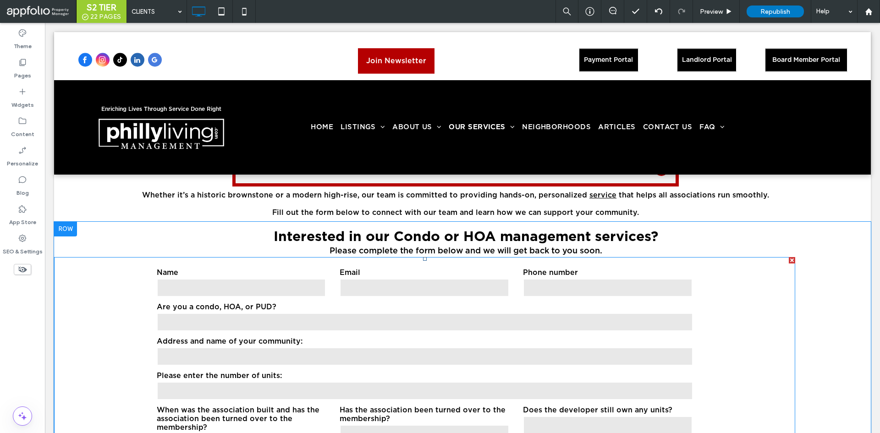
scroll to position [2609, 0]
click at [260, 406] on label "When was the association built and has the association been turned over to the …" at bounding box center [242, 419] width 170 height 26
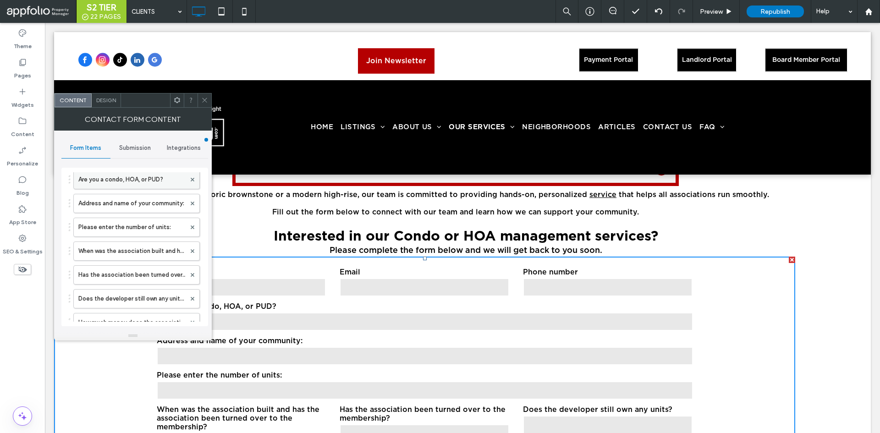
scroll to position [98, 0]
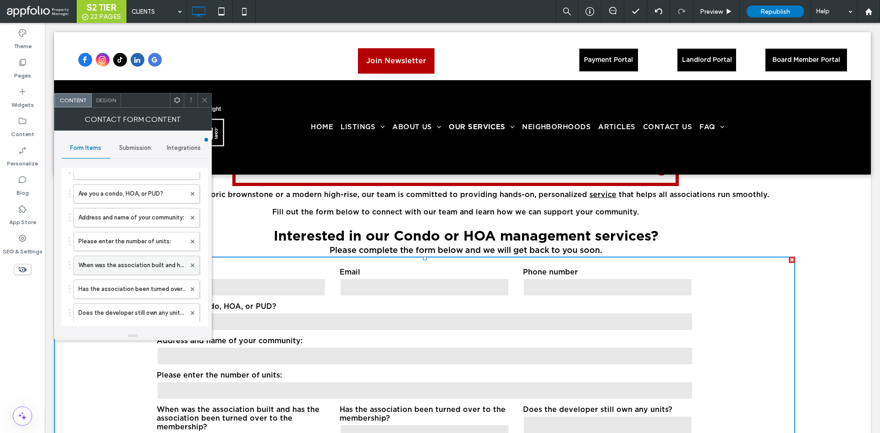
click at [134, 268] on label "When was the association built and has the association been turned over to the …" at bounding box center [131, 265] width 107 height 18
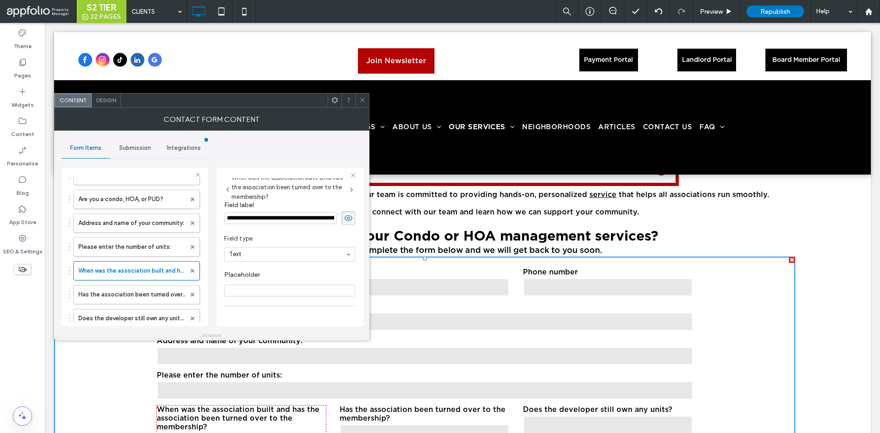
scroll to position [2581, 0]
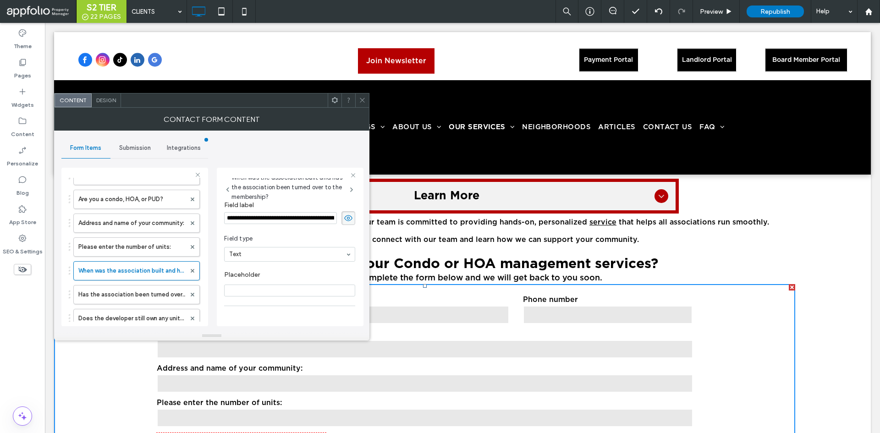
click at [361, 94] on span at bounding box center [362, 100] width 7 height 14
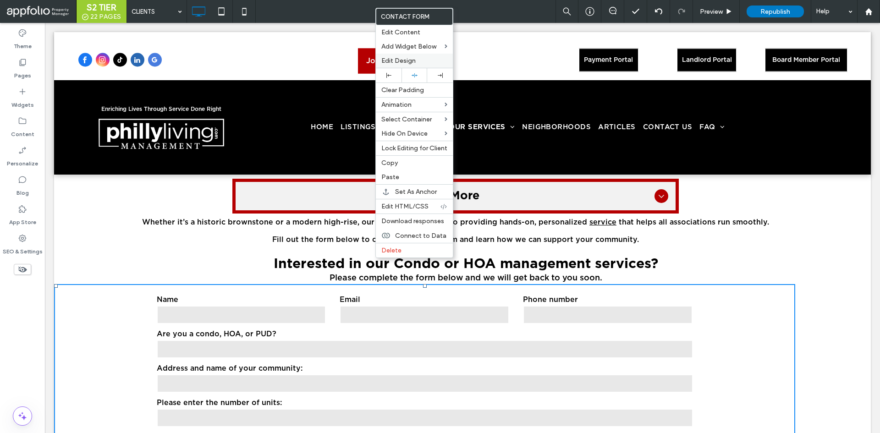
click at [409, 61] on span "Edit Design" at bounding box center [398, 61] width 34 height 8
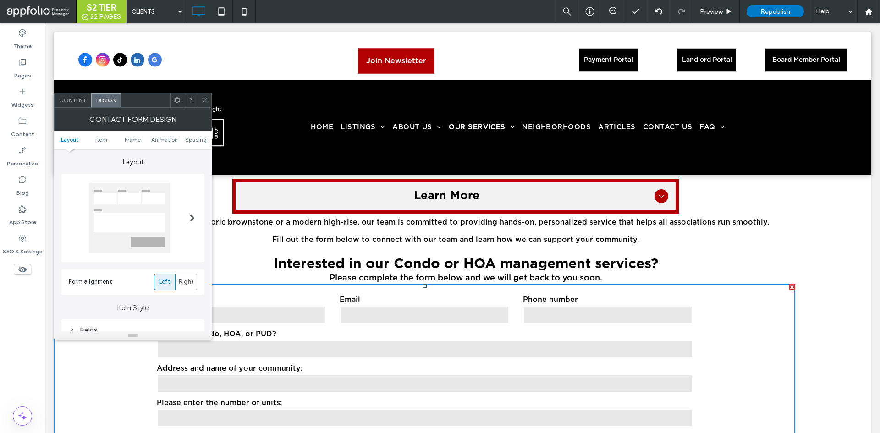
click at [179, 99] on use at bounding box center [177, 100] width 6 height 6
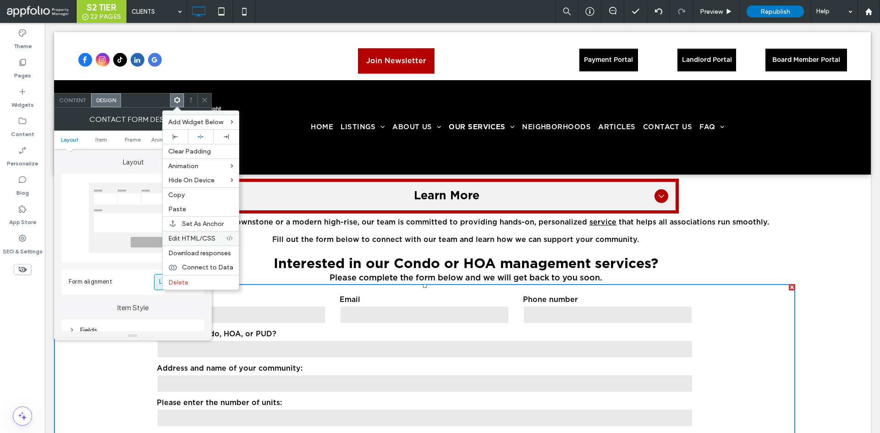
click at [197, 240] on span "Edit HTML/CSS" at bounding box center [191, 239] width 47 height 8
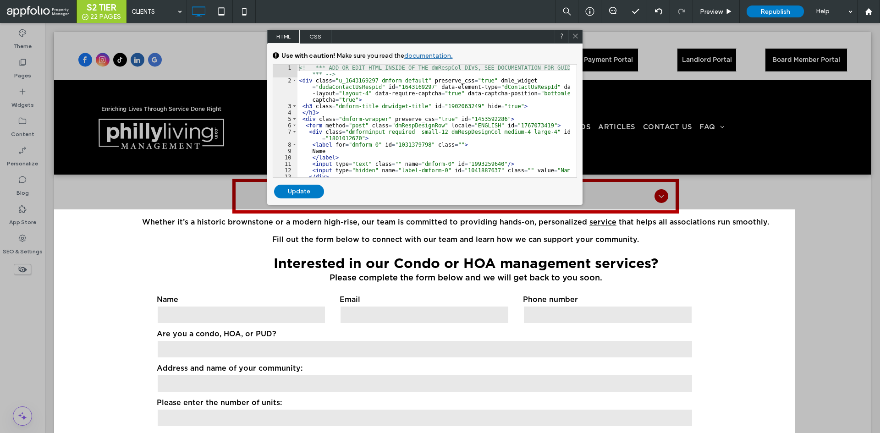
click at [351, 98] on div "<!-- *** ADD OR EDIT HTML INSIDE OF THE dmRespCol DIVS, SEE DOCUMENTATION FOR G…" at bounding box center [433, 134] width 272 height 138
click at [310, 80] on div "<!-- *** ADD OR EDIT HTML INSIDE OF THE dmRespCol DIVS, SEE DOCUMENTATION FOR G…" at bounding box center [433, 134] width 272 height 138
click at [355, 101] on div "<!-- *** ADD OR EDIT HTML INSIDE OF THE dmRespCol DIVS, SEE DOCUMENTATION FOR G…" at bounding box center [433, 134] width 272 height 138
click at [300, 191] on div "Update" at bounding box center [299, 192] width 50 height 14
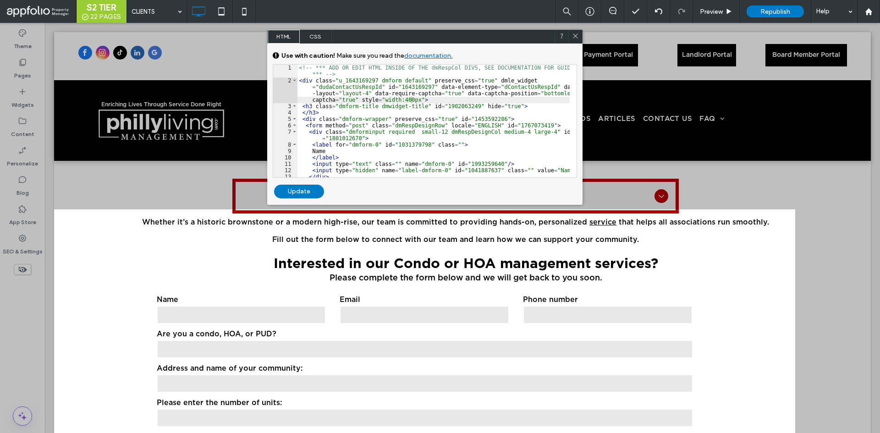
click at [402, 101] on div "<!-- *** ADD OR EDIT HTML INSIDE OF THE dmRespCol DIVS, SEE DOCUMENTATION FOR G…" at bounding box center [433, 134] width 272 height 138
click at [307, 193] on div "Update" at bounding box center [299, 192] width 50 height 14
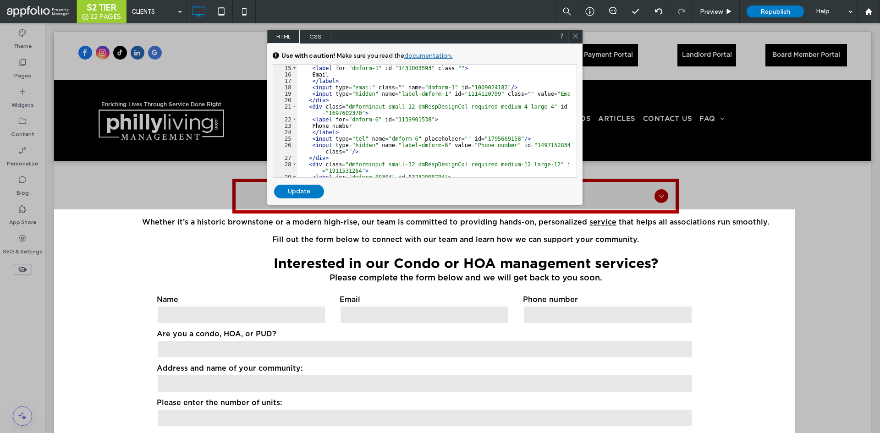
scroll to position [128, 0]
click at [458, 128] on div "< div class = "dmforminput required small-12 dmRespDesignCol medium-4 large-4" …" at bounding box center [433, 118] width 272 height 132
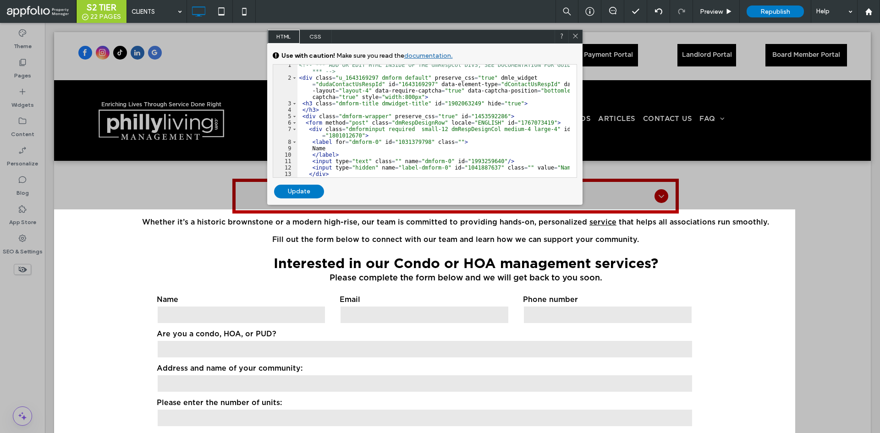
scroll to position [0, 0]
click at [378, 103] on div "<!-- *** ADD OR EDIT HTML INSIDE OF THE dmRespCol DIVS, SEE DOCUMENTATION FOR G…" at bounding box center [433, 134] width 272 height 138
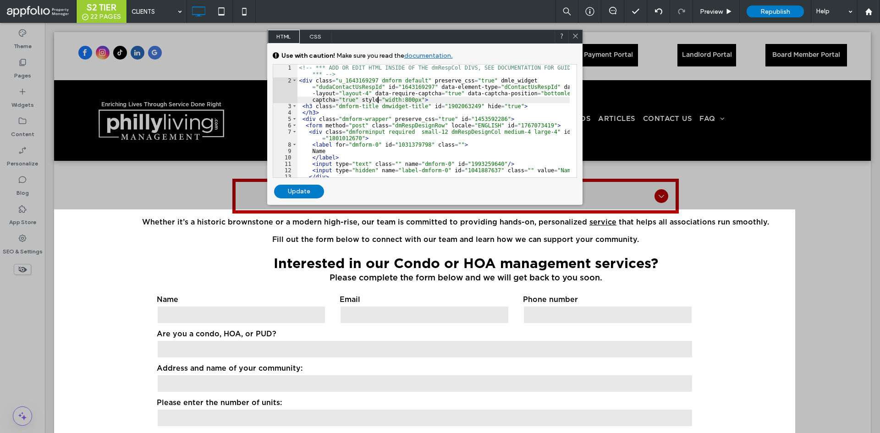
click at [378, 99] on div "<!-- *** ADD OR EDIT HTML INSIDE OF THE dmRespCol DIVS, SEE DOCUMENTATION FOR G…" at bounding box center [433, 134] width 272 height 138
click at [302, 187] on div "Update" at bounding box center [299, 192] width 50 height 14
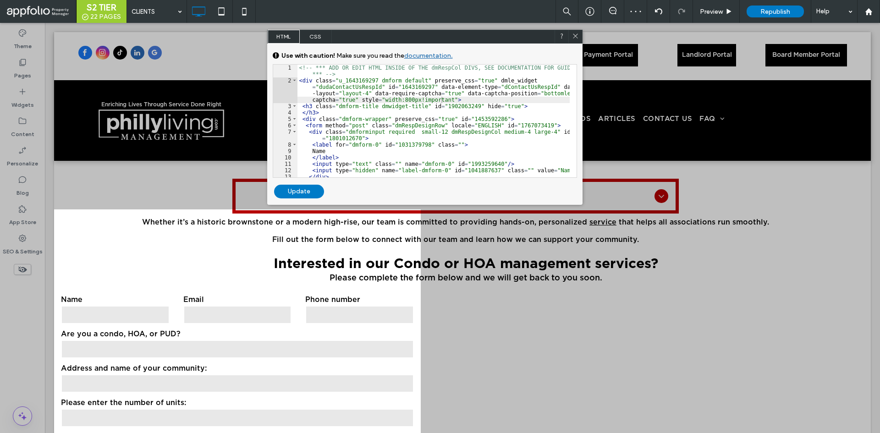
click at [398, 99] on div "<!-- *** ADD OR EDIT HTML INSIDE OF THE dmRespCol DIVS, SEE DOCUMENTATION FOR G…" at bounding box center [433, 134] width 272 height 138
type textarea "**"
click at [308, 191] on div "Update" at bounding box center [299, 192] width 50 height 14
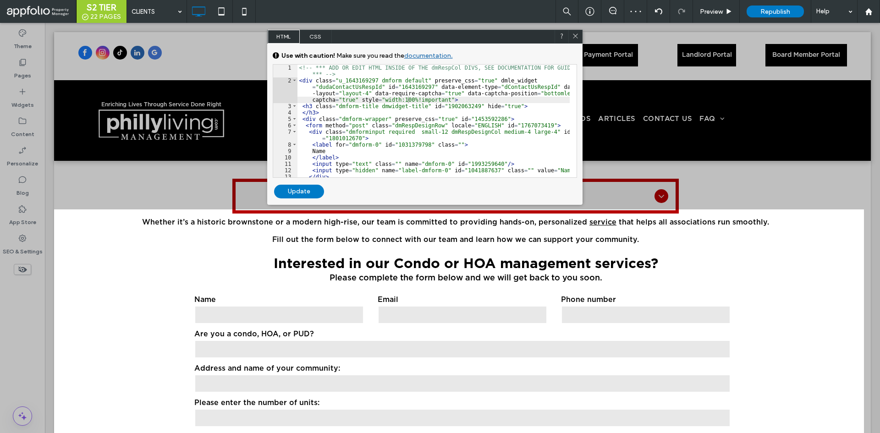
click at [576, 34] on use at bounding box center [575, 35] width 5 height 5
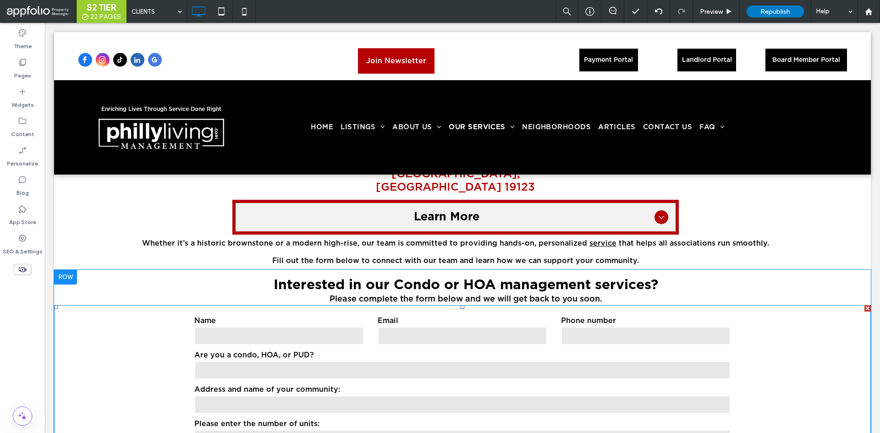
scroll to position [2560, 0]
click at [220, 317] on label "Name" at bounding box center [279, 321] width 170 height 9
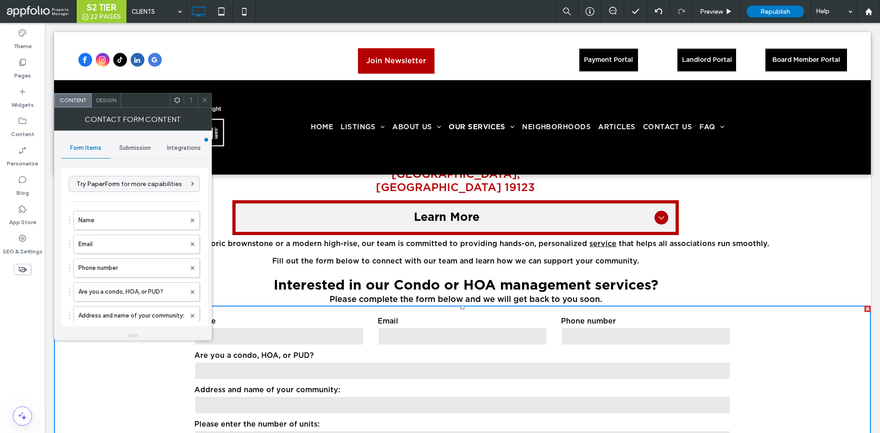
click at [138, 151] on span "Submission" at bounding box center [135, 147] width 32 height 7
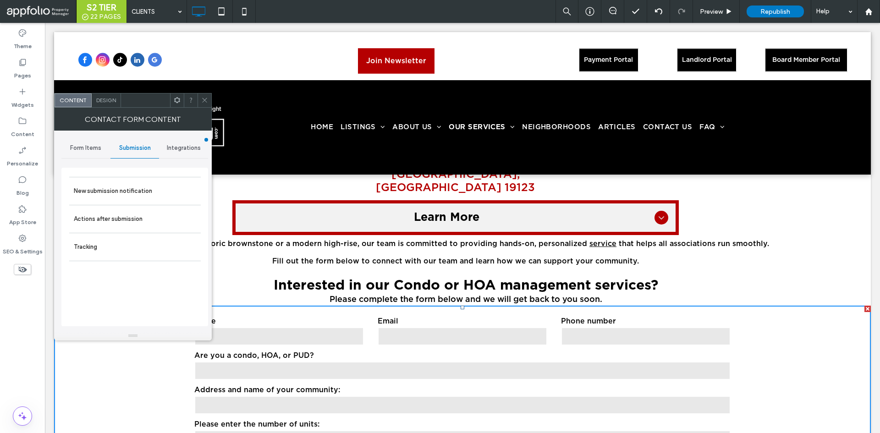
click at [104, 97] on span "Design" at bounding box center [106, 100] width 20 height 7
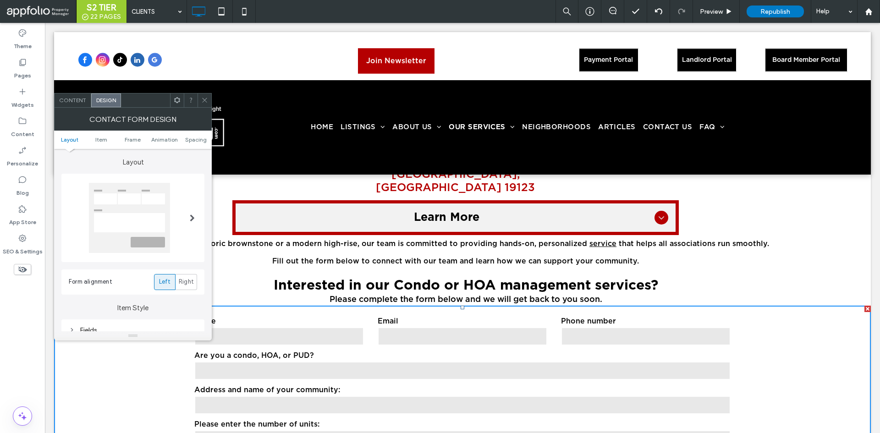
click at [174, 102] on icon at bounding box center [177, 100] width 7 height 7
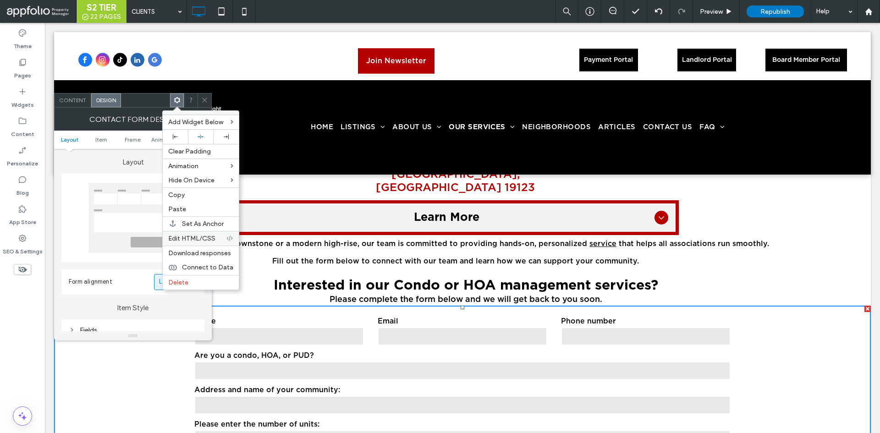
click at [205, 239] on span "Edit HTML/CSS" at bounding box center [191, 239] width 47 height 8
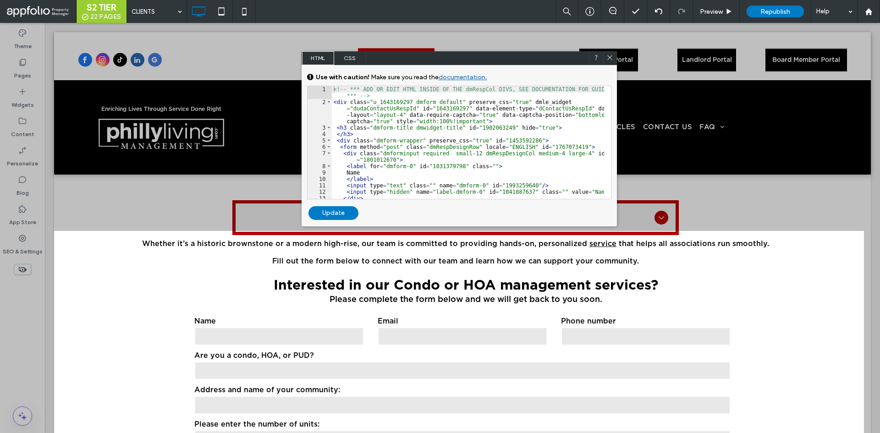
click at [607, 54] on icon at bounding box center [609, 57] width 7 height 7
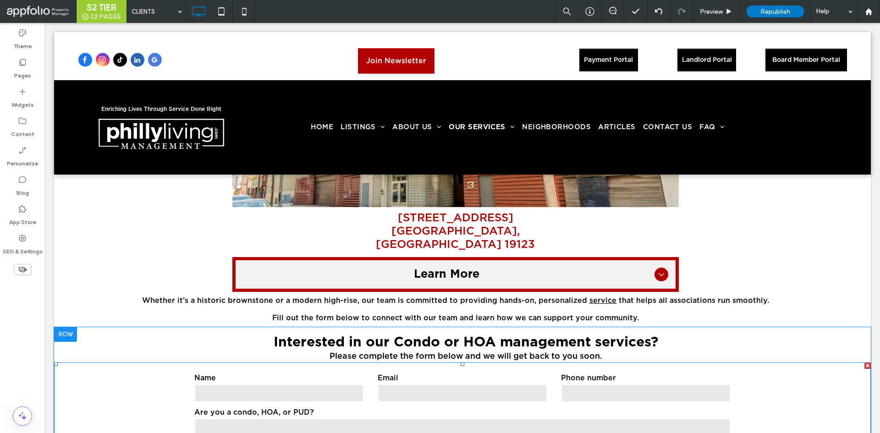
scroll to position [2506, 0]
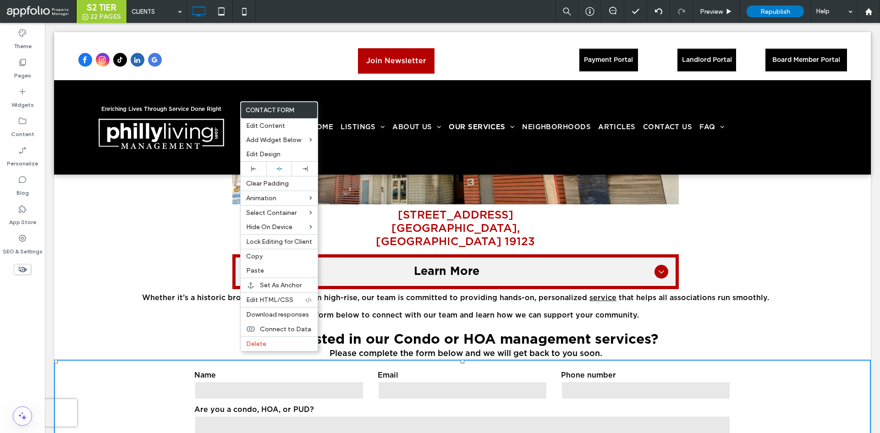
click at [430, 406] on label "Are you a condo, HOA, or PUD?" at bounding box center [462, 410] width 536 height 9
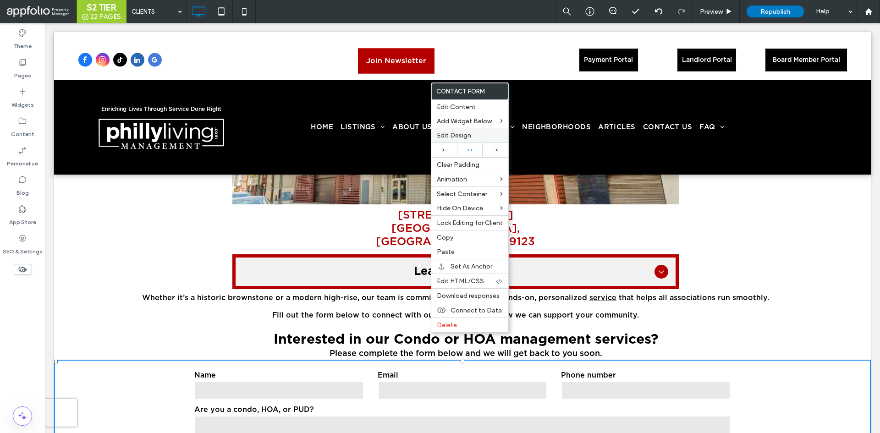
click at [461, 133] on span "Edit Design" at bounding box center [454, 136] width 34 height 8
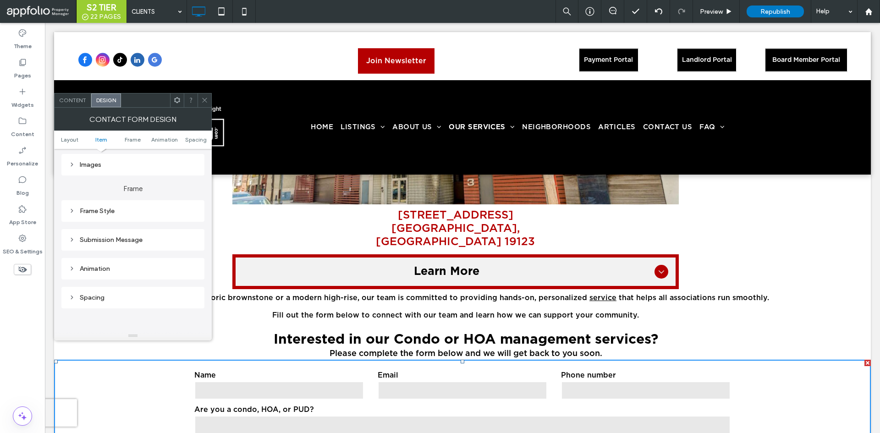
scroll to position [224, 0]
click at [203, 98] on icon at bounding box center [204, 100] width 7 height 7
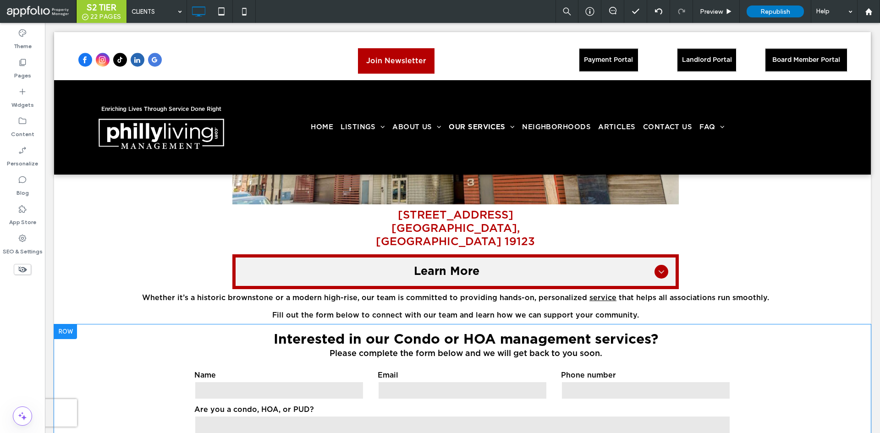
click at [66, 324] on div at bounding box center [65, 331] width 23 height 15
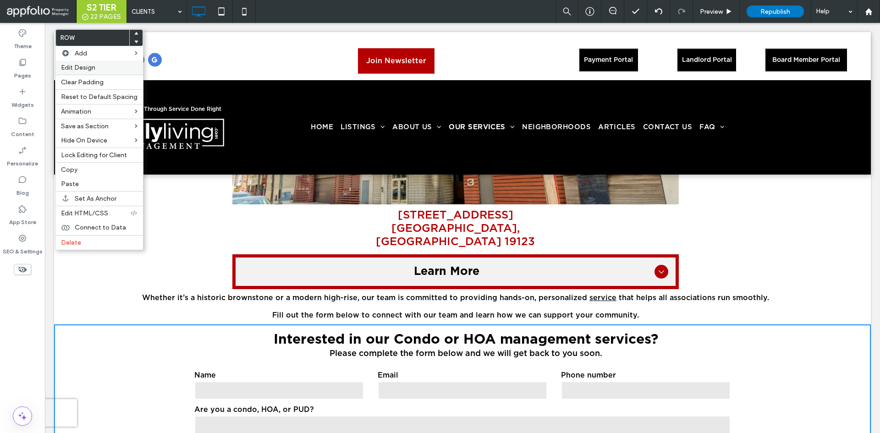
click at [108, 72] on div "Edit Design" at bounding box center [99, 67] width 88 height 14
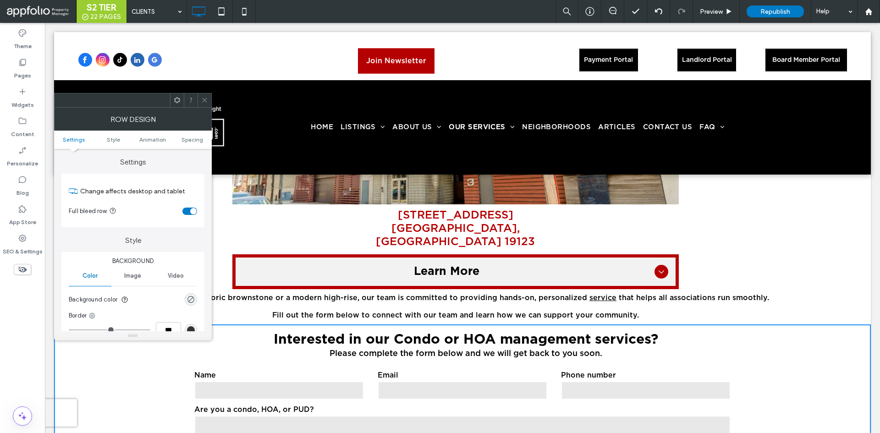
click at [206, 95] on span at bounding box center [204, 100] width 7 height 14
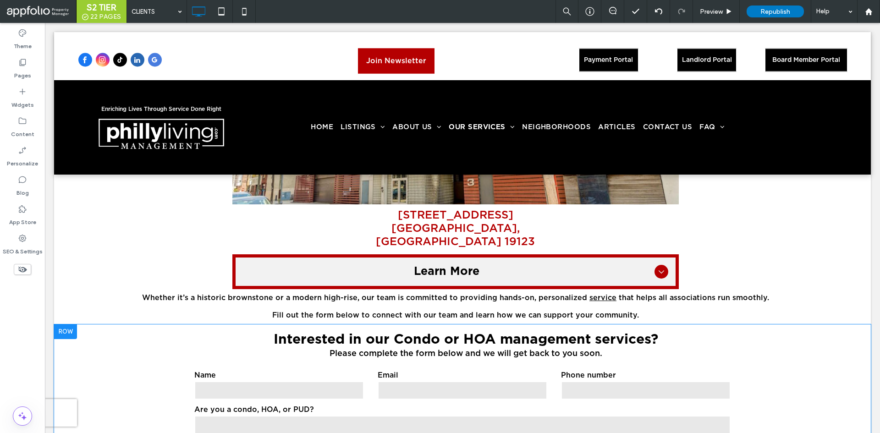
click at [68, 324] on div at bounding box center [65, 331] width 23 height 15
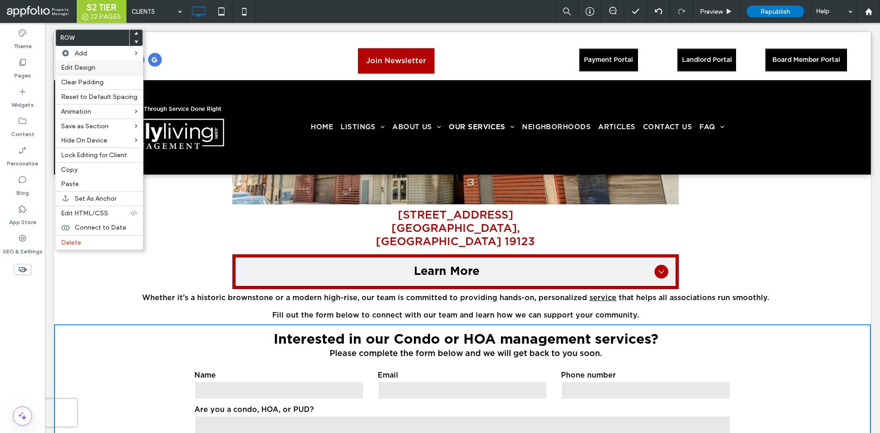
click at [103, 64] on label "Edit Design" at bounding box center [99, 68] width 77 height 8
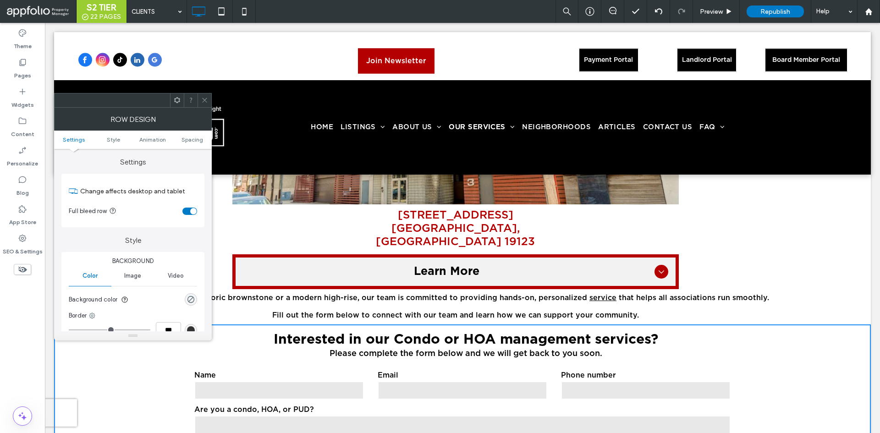
click at [192, 210] on div "toggle" at bounding box center [193, 211] width 6 height 6
click at [204, 100] on icon at bounding box center [204, 100] width 7 height 7
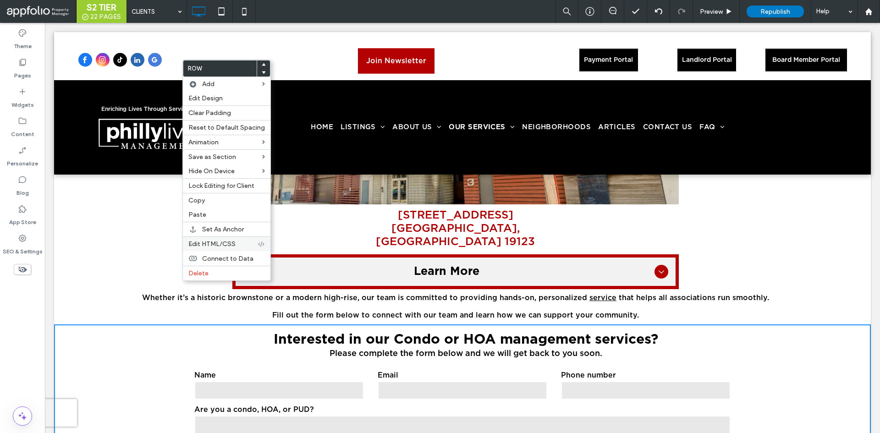
click at [231, 241] on span "Edit HTML/CSS" at bounding box center [211, 244] width 47 height 8
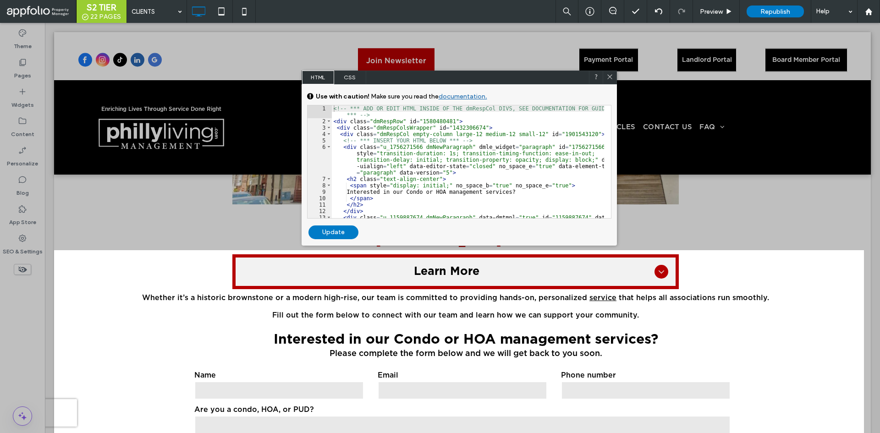
click at [356, 122] on div "<!-- *** ADD OR EDIT HTML INSIDE OF THE dmRespCol DIVS, SEE DOCUMENTATION FOR G…" at bounding box center [468, 174] width 272 height 138
click at [423, 148] on div "<!-- *** ADD OR EDIT HTML INSIDE OF THE dmRespCol DIVS, SEE DOCUMENTATION FOR G…" at bounding box center [468, 174] width 272 height 138
click at [462, 172] on div "<!-- *** ADD OR EDIT HTML INSIDE OF THE dmRespCol DIVS, SEE DOCUMENTATION FOR G…" at bounding box center [468, 174] width 272 height 138
click at [512, 190] on div "<!-- *** ADD OR EDIT HTML INSIDE OF THE dmRespCol DIVS, SEE DOCUMENTATION FOR G…" at bounding box center [468, 174] width 272 height 138
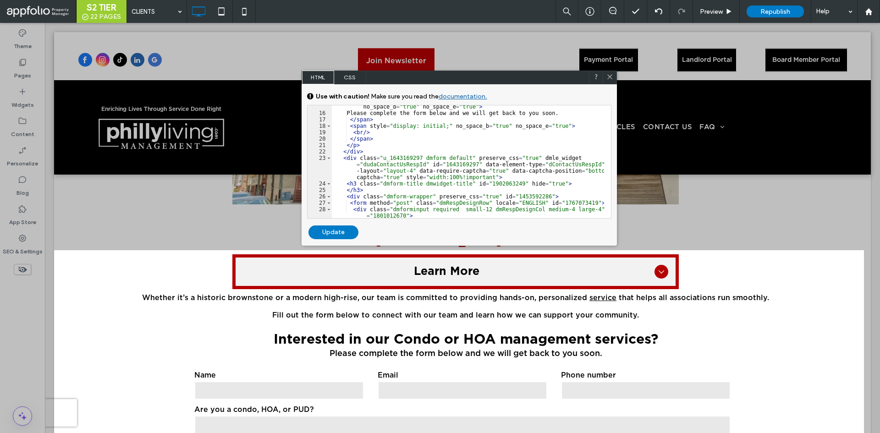
scroll to position [165, 0]
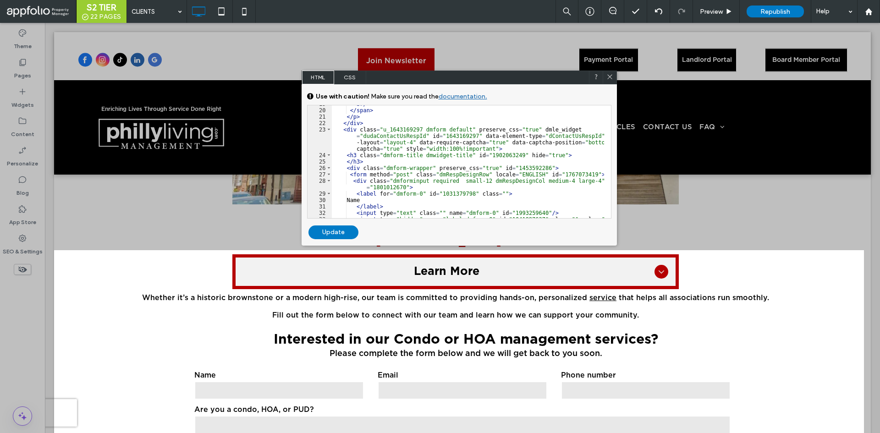
click at [609, 76] on icon at bounding box center [609, 76] width 7 height 7
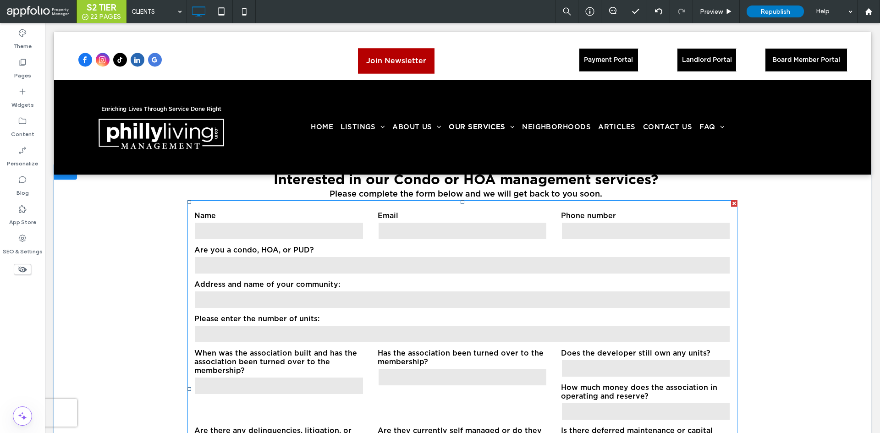
scroll to position [2666, 0]
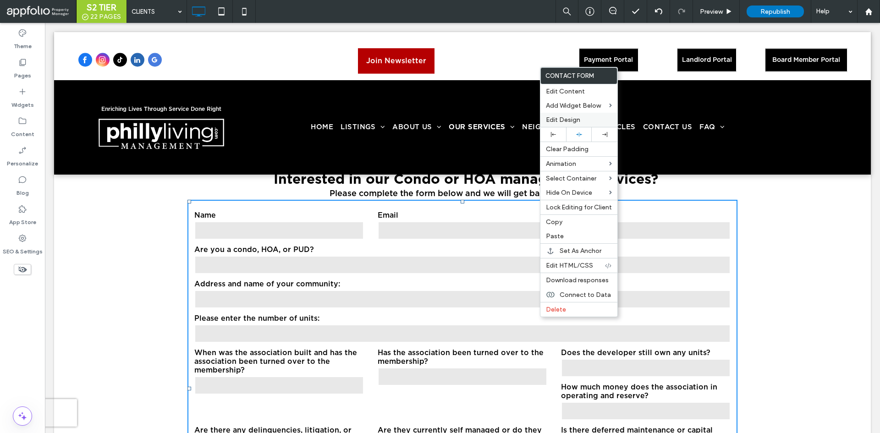
click at [565, 119] on span "Edit Design" at bounding box center [563, 120] width 34 height 8
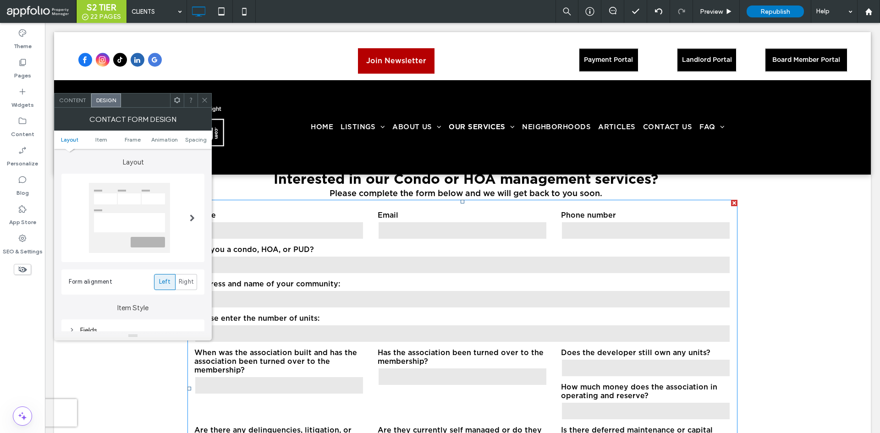
click at [75, 97] on span "Content" at bounding box center [72, 100] width 27 height 7
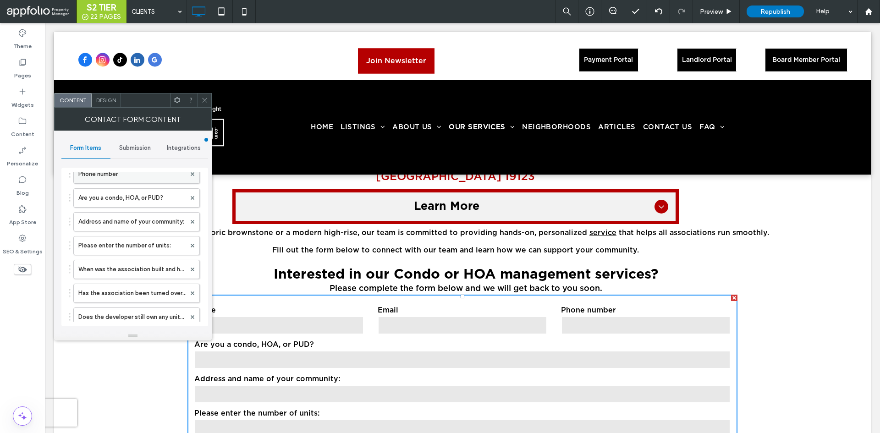
scroll to position [117, 0]
click at [139, 247] on label "When was the association built and has the association been turned over to the …" at bounding box center [131, 246] width 107 height 18
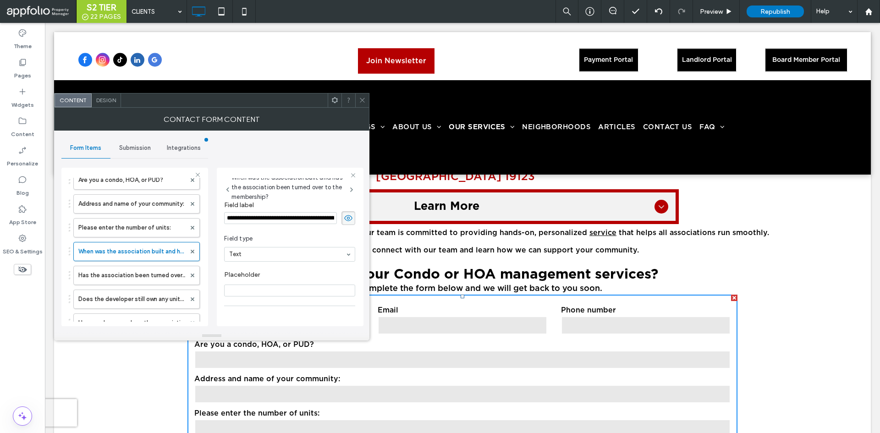
scroll to position [64, 0]
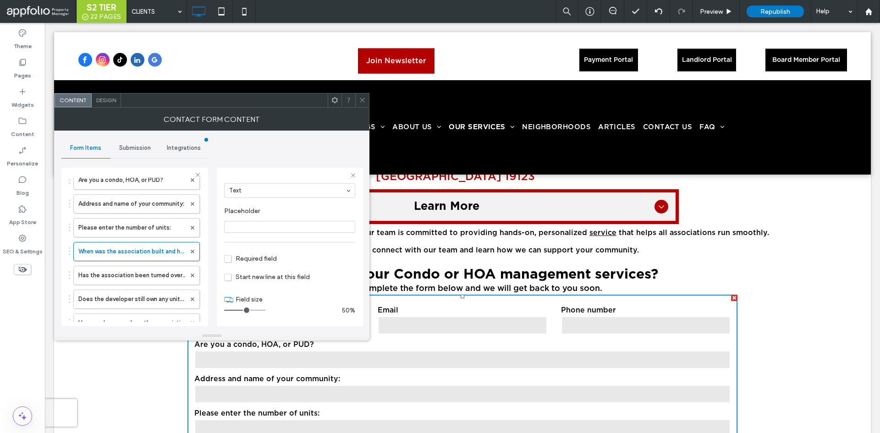
drag, startPoint x: 237, startPoint y: 308, endPoint x: 242, endPoint y: 308, distance: 4.6
click at [242, 310] on input "range" at bounding box center [244, 310] width 41 height 1
click at [244, 310] on input "range" at bounding box center [244, 310] width 41 height 1
click at [129, 274] on label "Has the association been turned over to the membership?" at bounding box center [131, 275] width 107 height 18
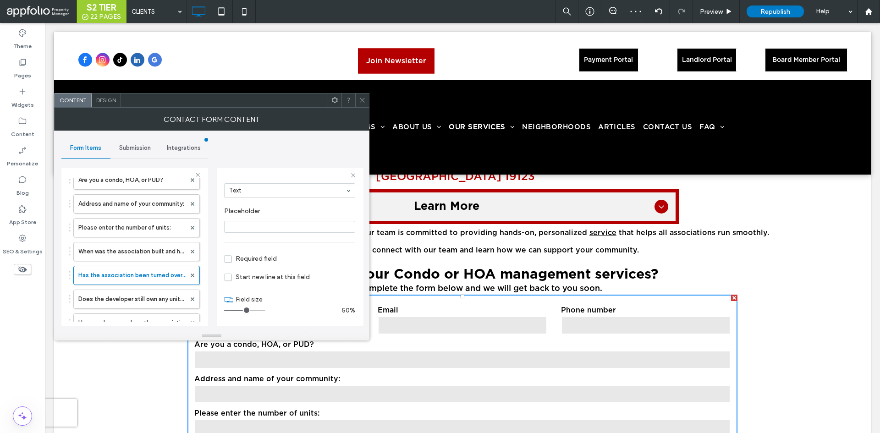
type input "*"
click at [244, 310] on input "range" at bounding box center [244, 310] width 41 height 1
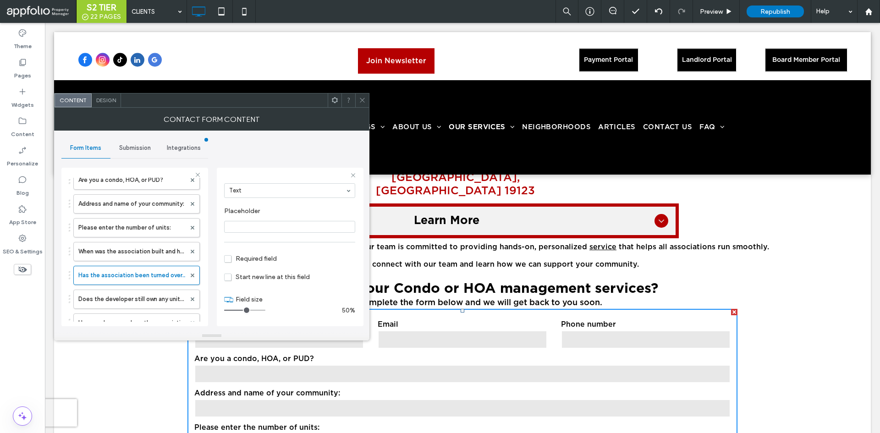
scroll to position [2556, 0]
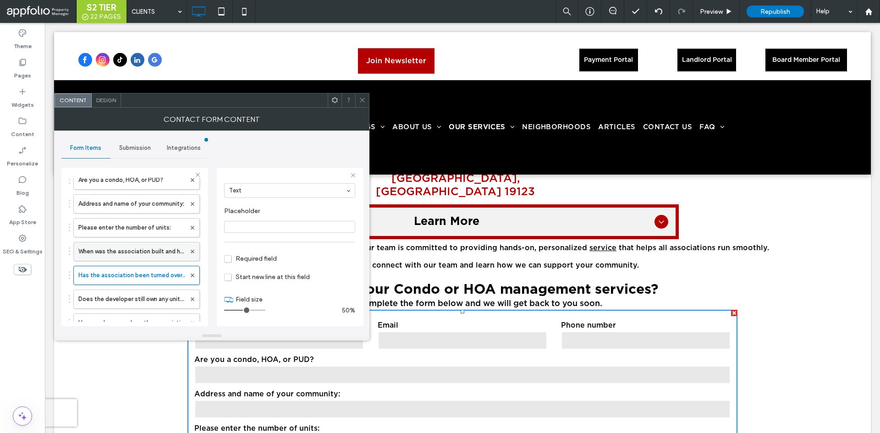
click at [133, 260] on label "When was the association built and has the association been turned over to the …" at bounding box center [131, 251] width 107 height 18
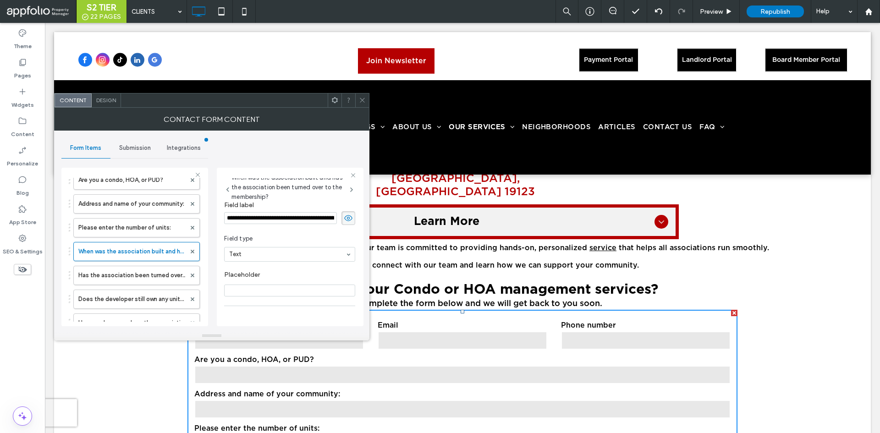
click at [285, 213] on input "**********" at bounding box center [280, 218] width 113 height 12
drag, startPoint x: 357, startPoint y: 240, endPoint x: 373, endPoint y: 227, distance: 21.0
type input "**********"
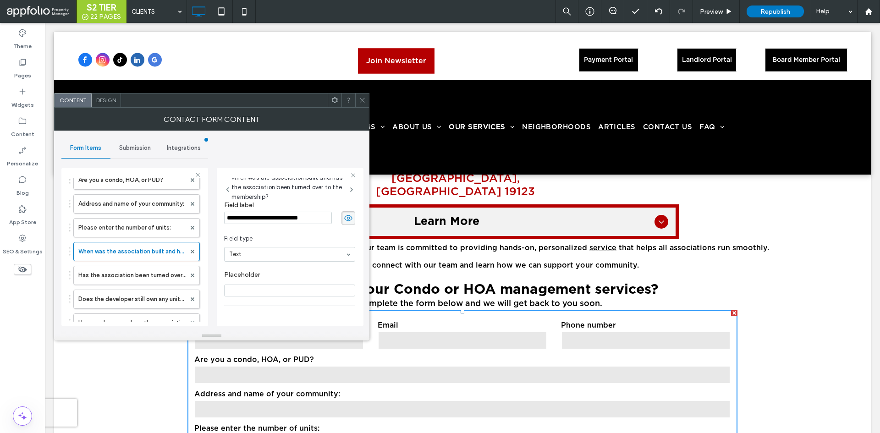
click at [363, 100] on icon at bounding box center [362, 100] width 7 height 7
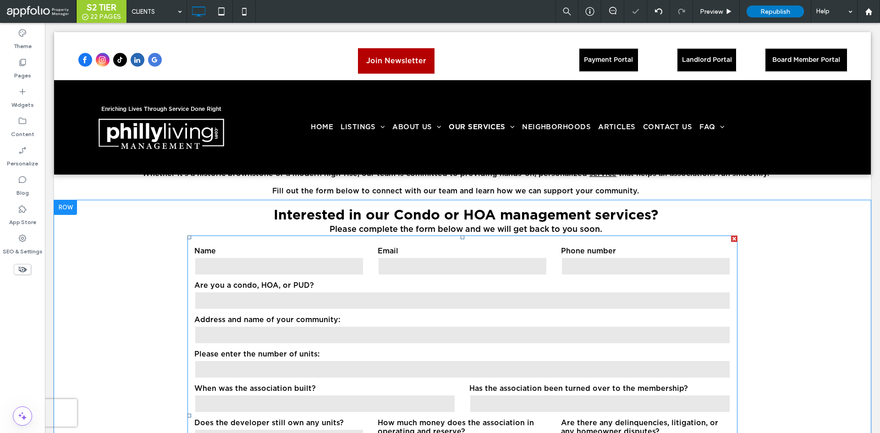
scroll to position [2630, 0]
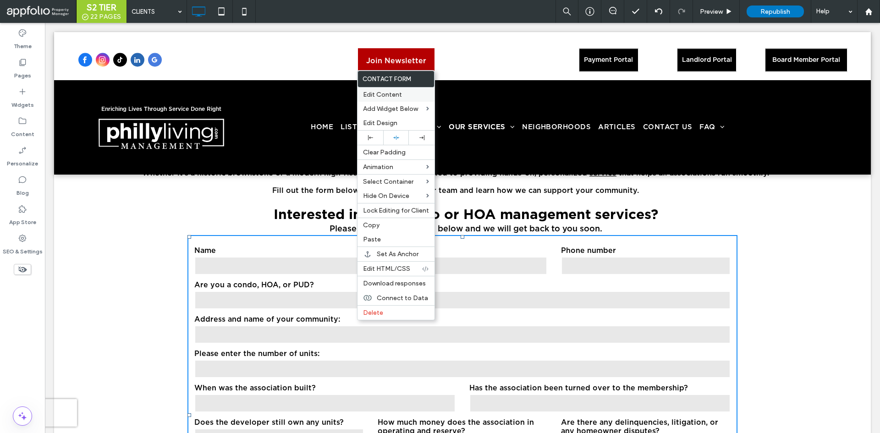
click at [388, 96] on span "Edit Content" at bounding box center [382, 95] width 39 height 8
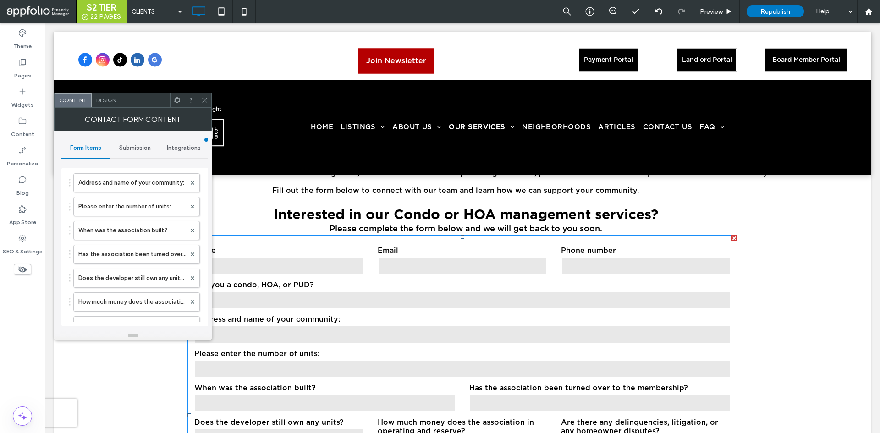
scroll to position [133, 0]
click at [115, 245] on label "Has the association been turned over to the membership?" at bounding box center [131, 254] width 107 height 18
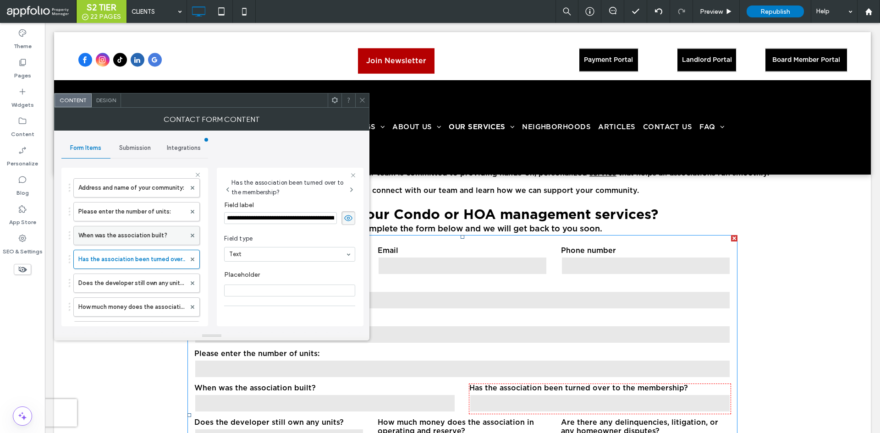
click at [114, 235] on label "When was the association built?" at bounding box center [131, 235] width 107 height 18
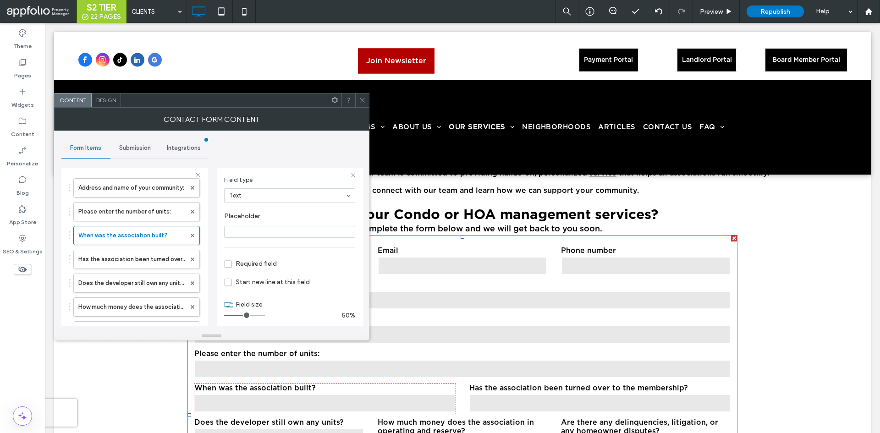
scroll to position [64, 0]
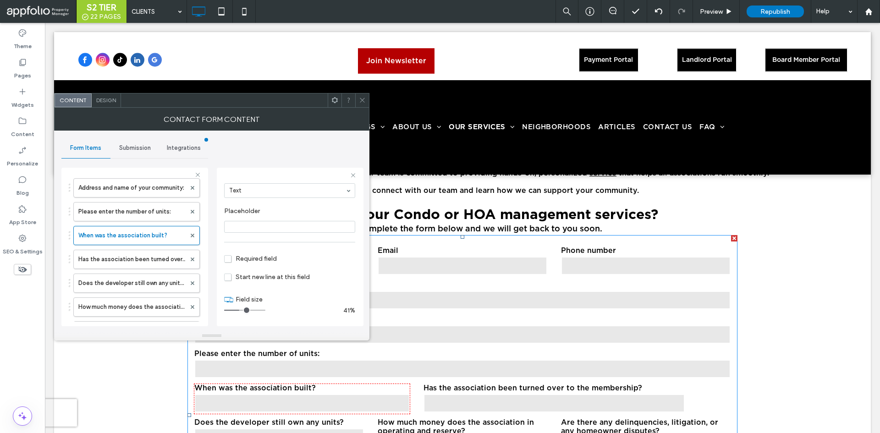
click at [240, 310] on input "range" at bounding box center [244, 310] width 41 height 1
click at [238, 310] on input "range" at bounding box center [244, 310] width 41 height 1
click at [158, 258] on label "Has the association been turned over to the membership?" at bounding box center [131, 259] width 107 height 18
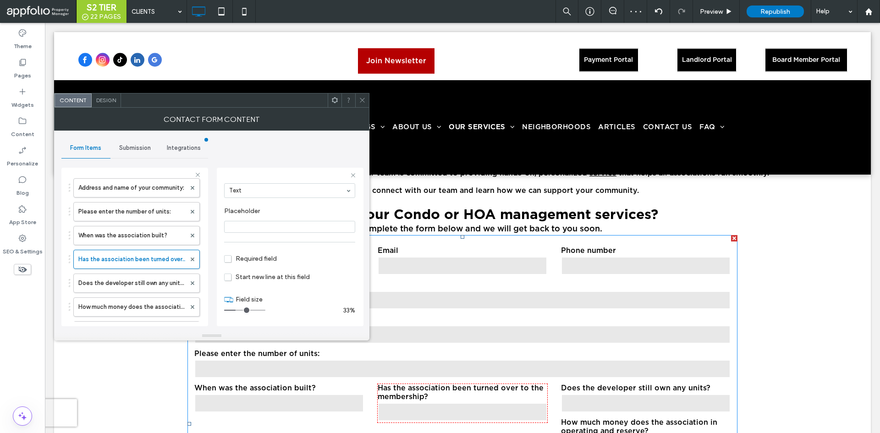
click at [238, 310] on input "range" at bounding box center [244, 310] width 41 height 1
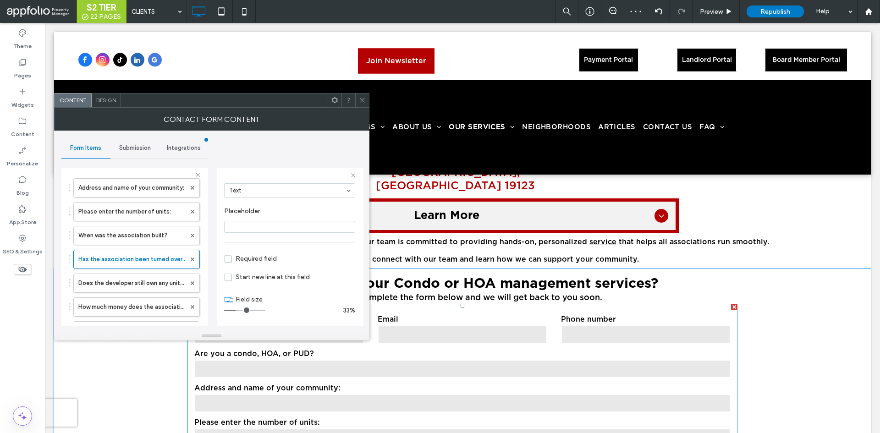
scroll to position [2561, 0]
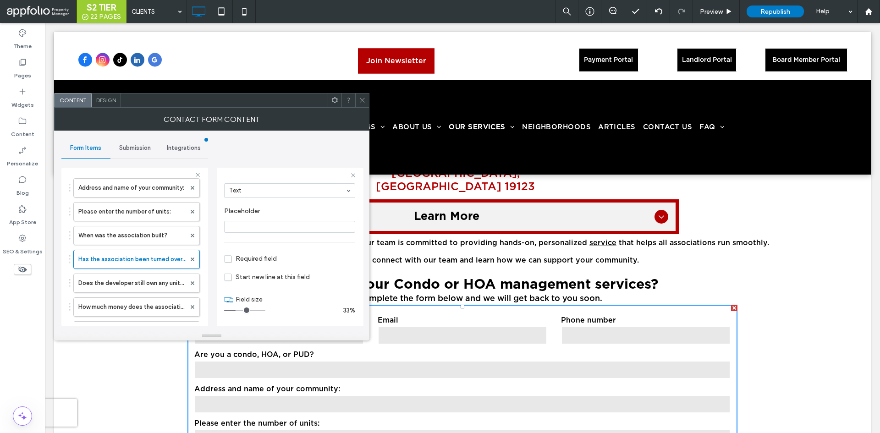
click at [244, 310] on input "range" at bounding box center [244, 310] width 41 height 1
click at [126, 236] on label "When was the association built?" at bounding box center [131, 235] width 107 height 18
click at [243, 310] on input "range" at bounding box center [244, 310] width 41 height 1
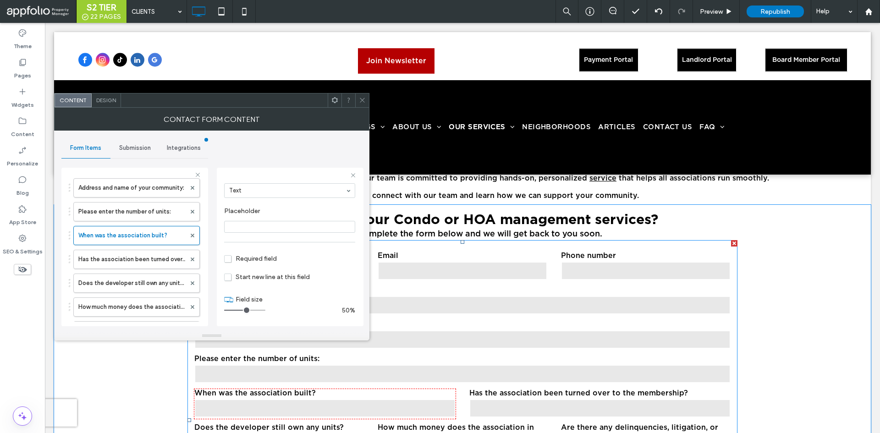
scroll to position [2626, 0]
click at [124, 280] on label "Does the developer still own any units?" at bounding box center [131, 283] width 107 height 18
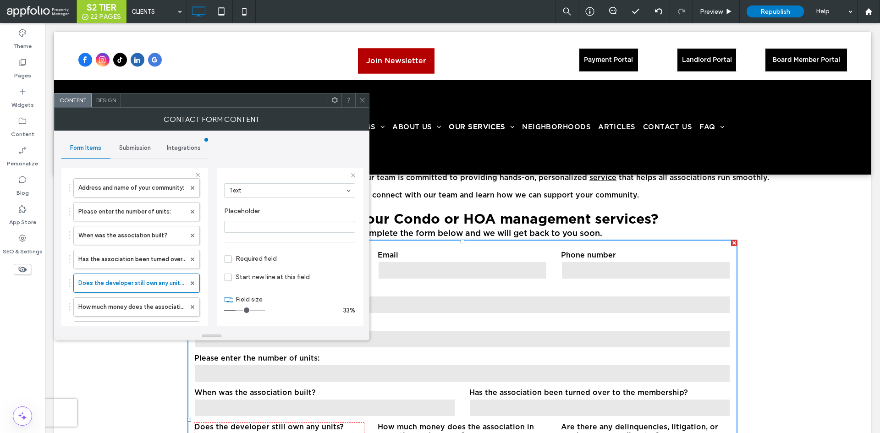
click at [244, 307] on div "33%" at bounding box center [289, 311] width 131 height 8
click at [248, 310] on input "range" at bounding box center [244, 310] width 41 height 1
click at [246, 310] on input "range" at bounding box center [244, 310] width 41 height 1
click at [243, 310] on input "range" at bounding box center [244, 310] width 41 height 1
click at [130, 305] on label "How much money does the association in operating and reserve?" at bounding box center [131, 307] width 107 height 18
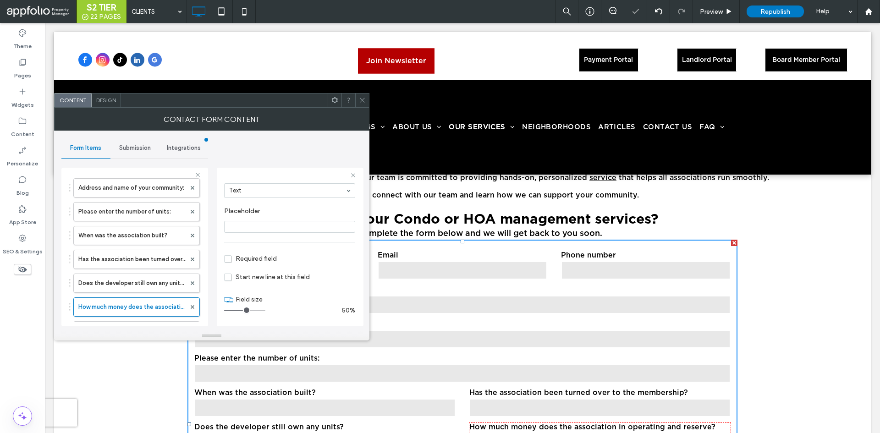
click at [244, 310] on input "range" at bounding box center [244, 310] width 41 height 1
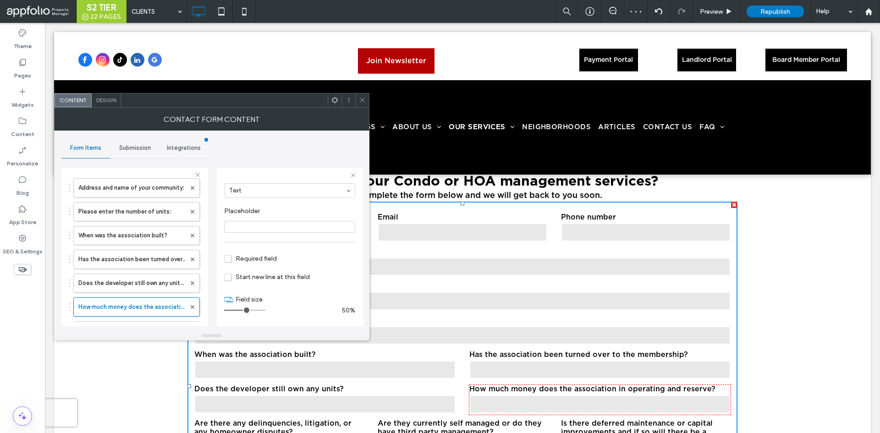
scroll to position [173, 0]
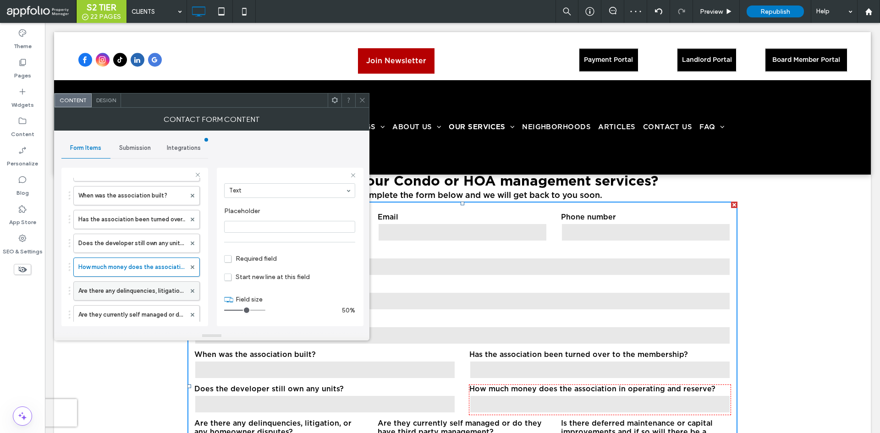
click at [112, 291] on label "Are there any delinquencies, litigation, or any homeowner disputes?" at bounding box center [131, 291] width 107 height 18
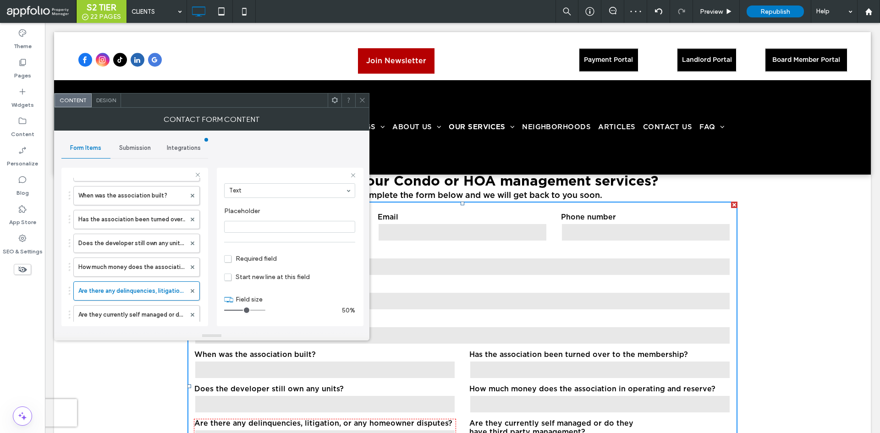
click at [243, 310] on input "range" at bounding box center [244, 310] width 41 height 1
click at [150, 313] on label "Are they currently self managed or do they have third party management?" at bounding box center [131, 315] width 107 height 18
type input "*"
click at [242, 310] on input "range" at bounding box center [244, 310] width 41 height 1
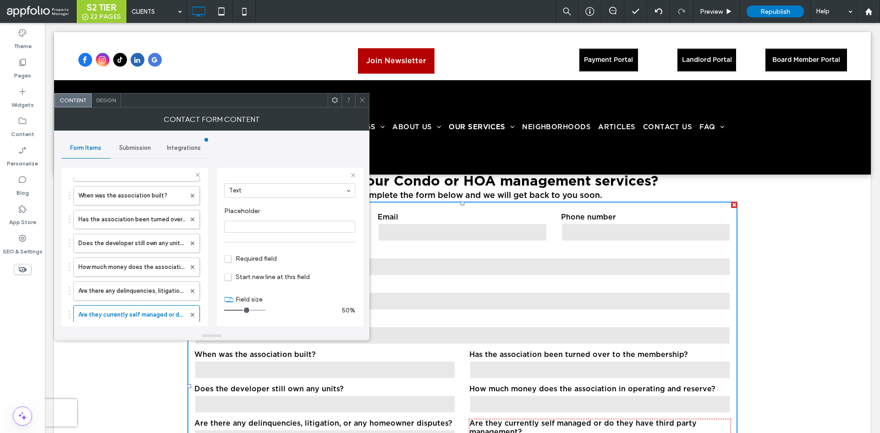
scroll to position [0, 0]
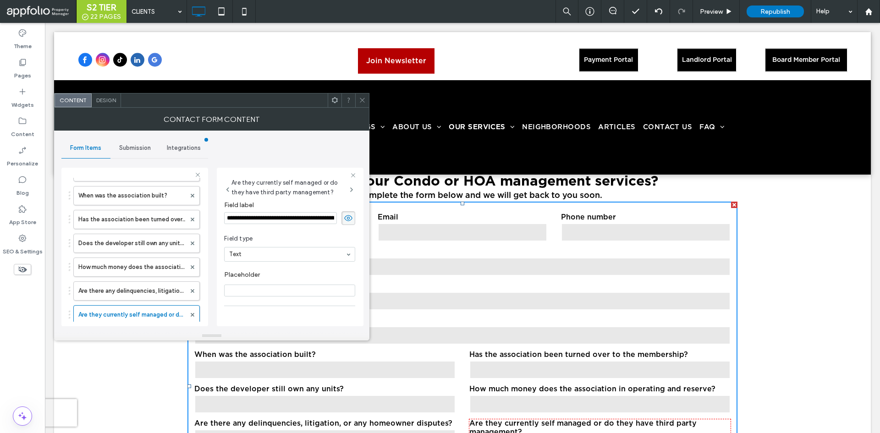
click at [316, 215] on input "**********" at bounding box center [280, 218] width 113 height 12
type input "**********"
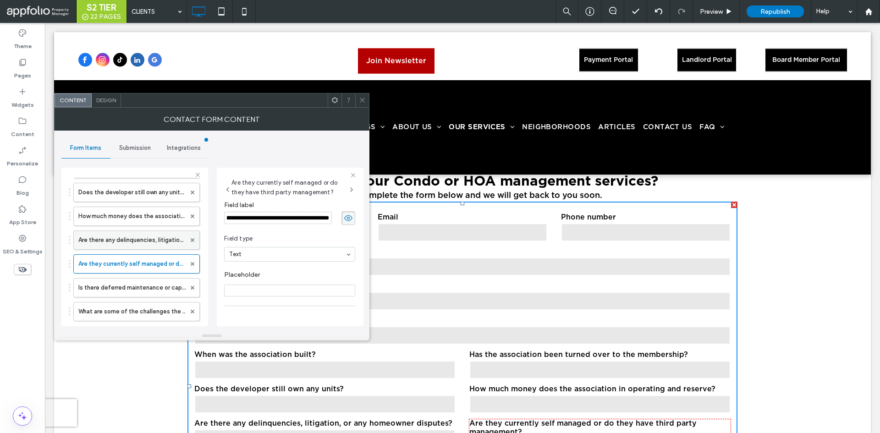
scroll to position [225, 0]
click at [133, 288] on label "Is there deferred maintenance or capital improvements and if so will there be a…" at bounding box center [131, 287] width 107 height 18
type input "*"
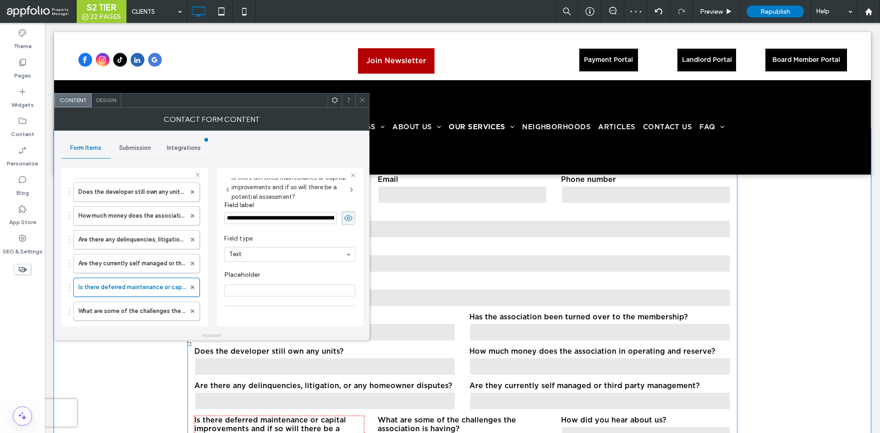
scroll to position [2702, 0]
click at [153, 284] on label "Is there deferred maintenance or capital improvements and if so will there be a…" at bounding box center [131, 287] width 107 height 18
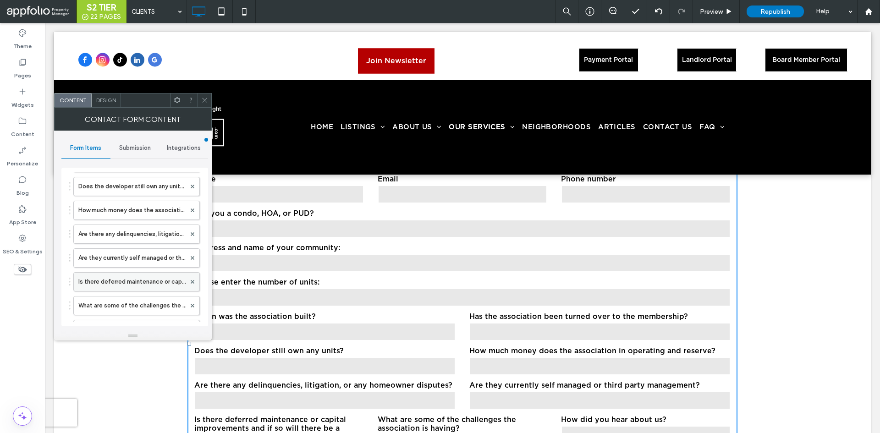
click at [137, 285] on label "Is there deferred maintenance or capital improvements and if so will there be a…" at bounding box center [131, 282] width 107 height 18
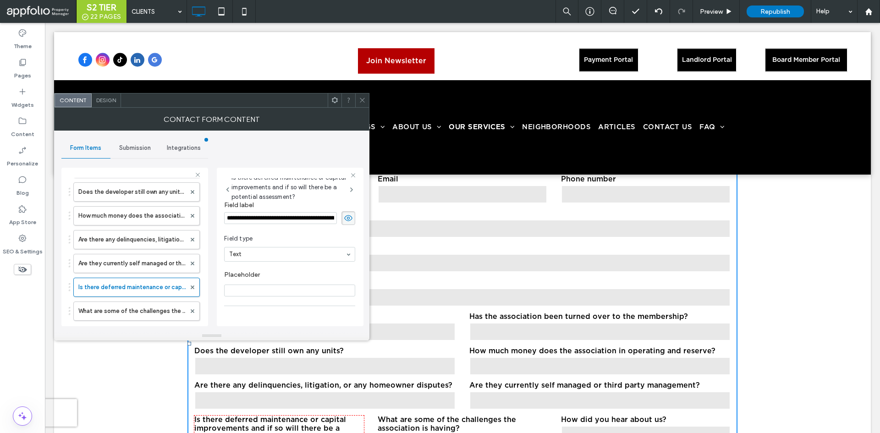
scroll to position [64, 0]
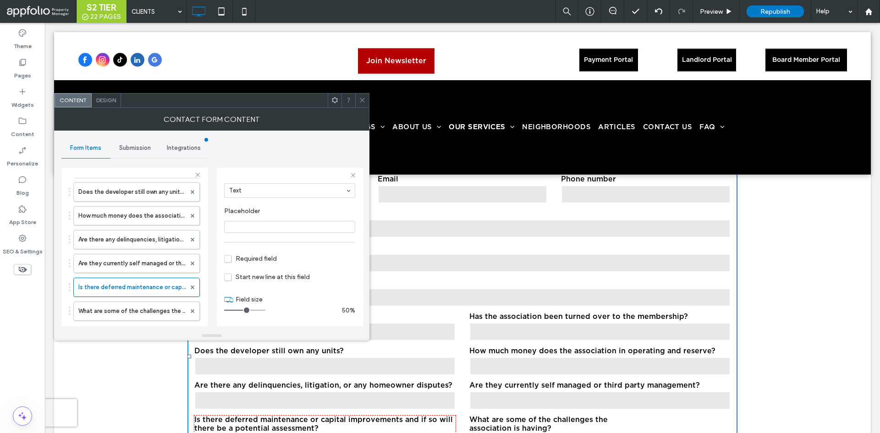
click at [243, 310] on input "range" at bounding box center [244, 310] width 41 height 1
click at [144, 313] on label "What are some of the challenges the association is having?" at bounding box center [131, 311] width 107 height 18
click at [246, 311] on input "range" at bounding box center [244, 310] width 41 height 1
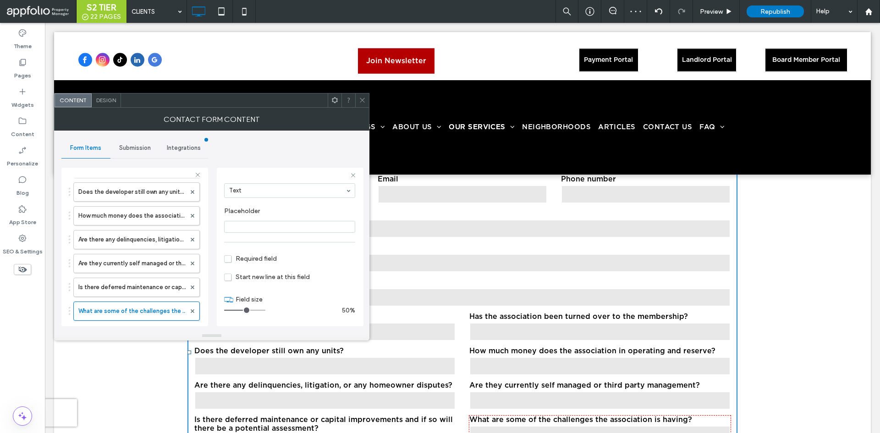
click at [244, 311] on input "range" at bounding box center [244, 310] width 41 height 1
click at [131, 282] on label "Is there deferred maintenance or capital improvements and if so will there be a…" at bounding box center [131, 287] width 107 height 18
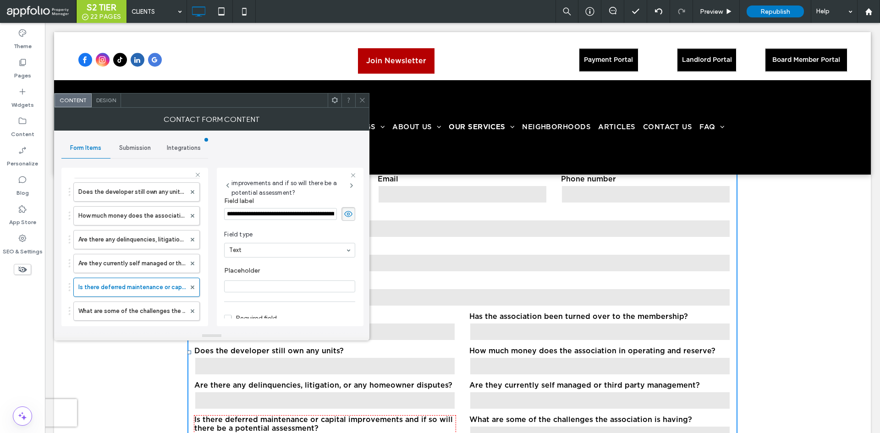
scroll to position [0, 0]
click at [294, 218] on input "**********" at bounding box center [280, 218] width 113 height 12
click at [122, 311] on label "What are some of the challenges the association is having?" at bounding box center [131, 311] width 107 height 18
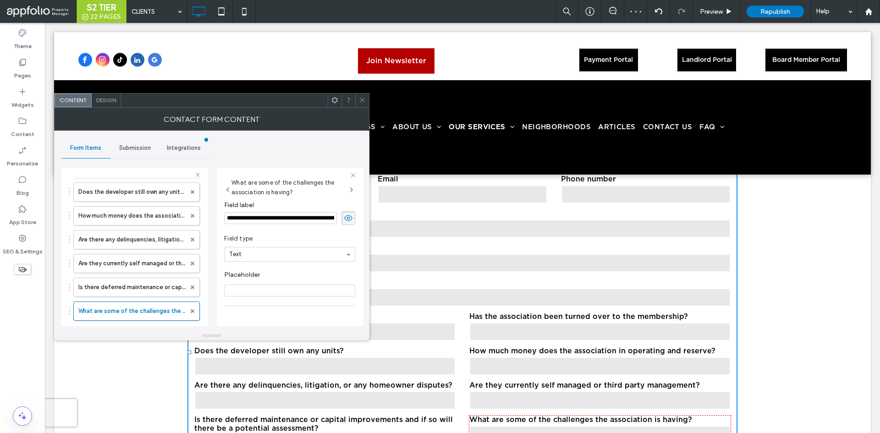
click at [307, 225] on div "**********" at bounding box center [289, 218] width 131 height 14
click at [313, 219] on input "**********" at bounding box center [280, 218] width 113 height 12
click at [319, 216] on input "**********" at bounding box center [278, 218] width 108 height 12
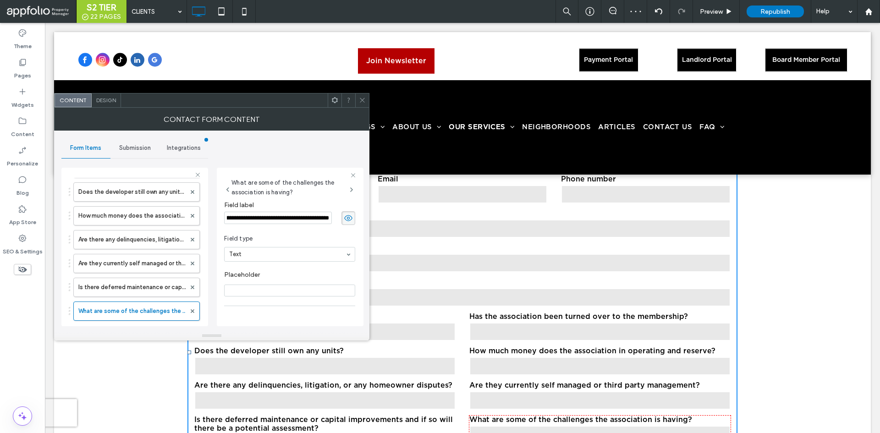
click at [319, 216] on input "**********" at bounding box center [278, 218] width 108 height 12
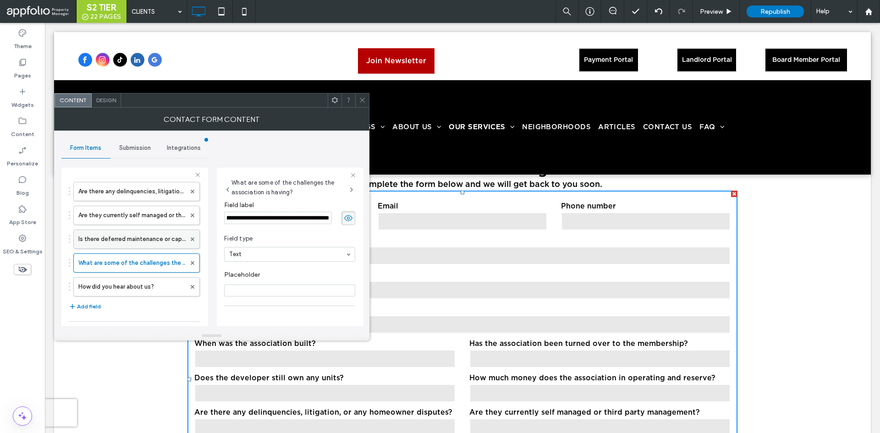
scroll to position [274, 0]
click at [118, 283] on label "How did you hear about us?" at bounding box center [131, 286] width 107 height 18
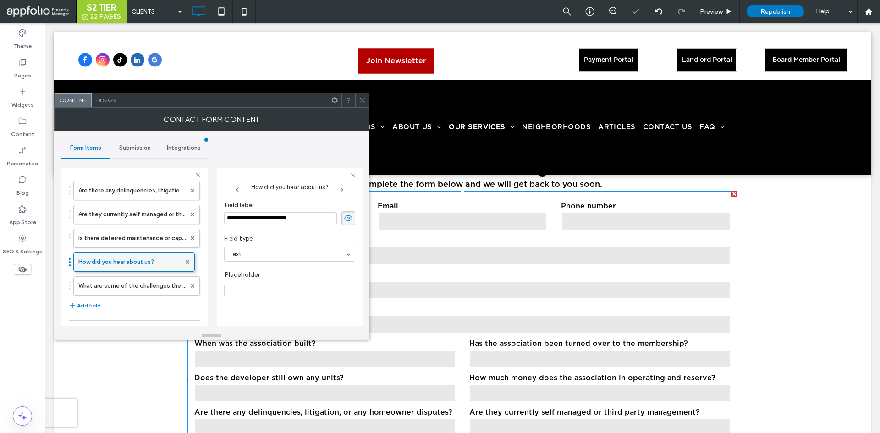
drag, startPoint x: 118, startPoint y: 283, endPoint x: 122, endPoint y: 254, distance: 28.7
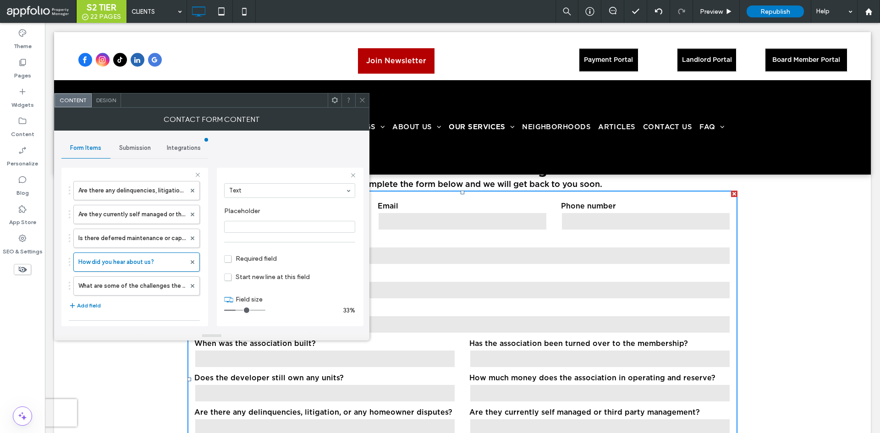
type input "*"
click at [243, 311] on input "range" at bounding box center [244, 310] width 41 height 1
drag, startPoint x: 129, startPoint y: 256, endPoint x: 126, endPoint y: 230, distance: 25.9
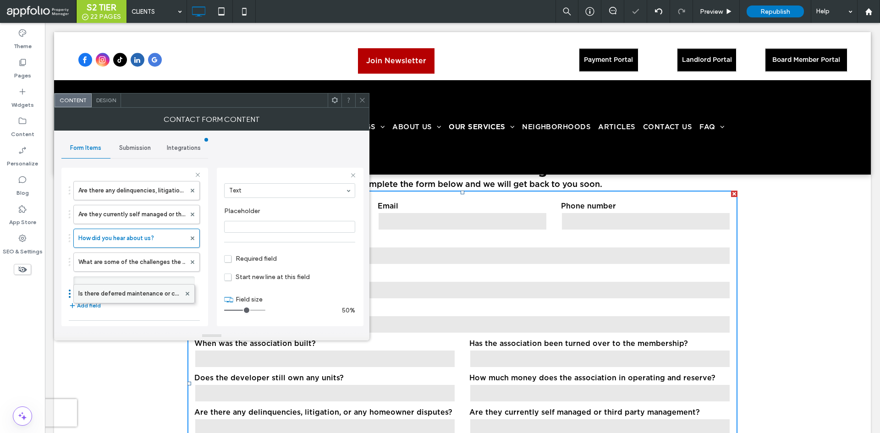
drag, startPoint x: 105, startPoint y: 264, endPoint x: 105, endPoint y: 291, distance: 27.0
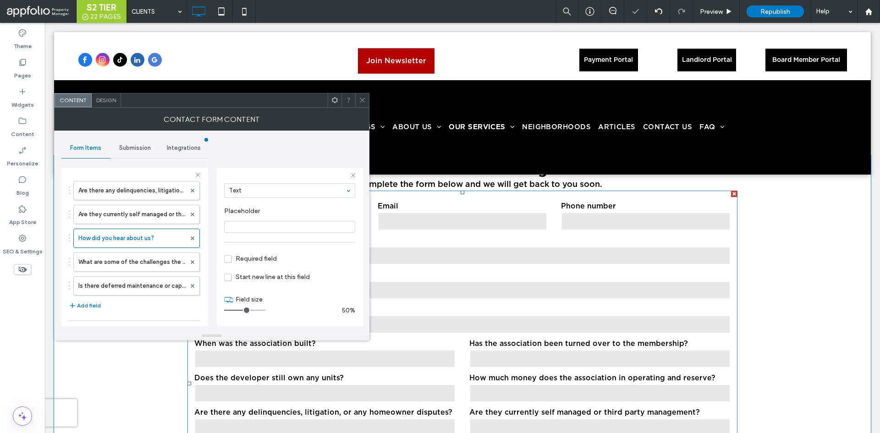
scroll to position [2713, 0]
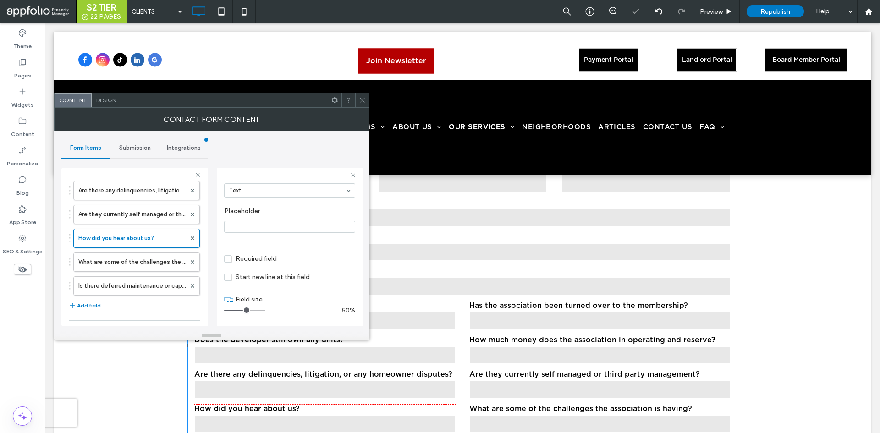
click at [507, 377] on form "Name Email Phone number Are you a condo, HOA, or PUD? Address and name of your …" at bounding box center [462, 346] width 550 height 386
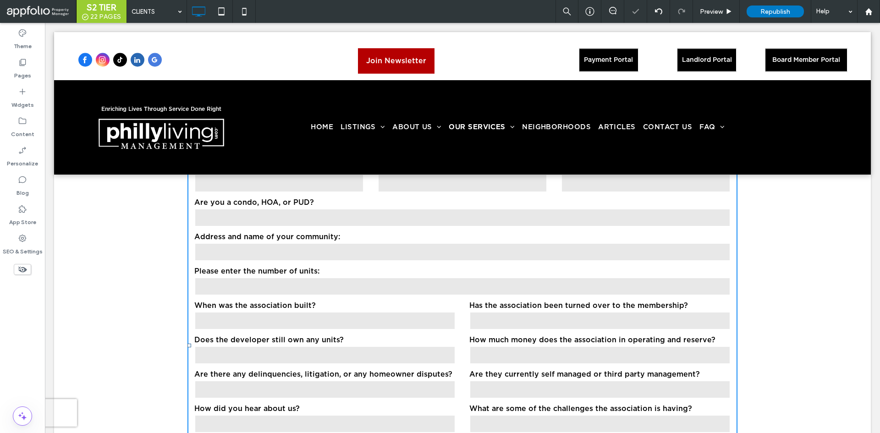
type input "******"
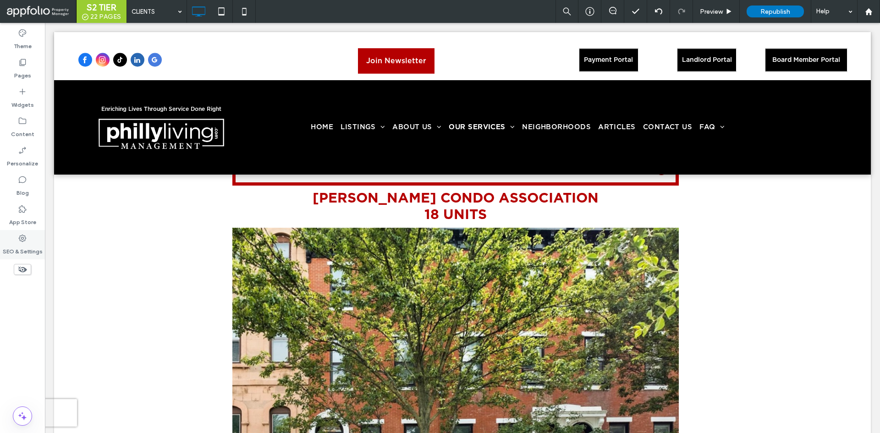
scroll to position [1712, 0]
click at [17, 66] on div "Pages" at bounding box center [22, 68] width 45 height 29
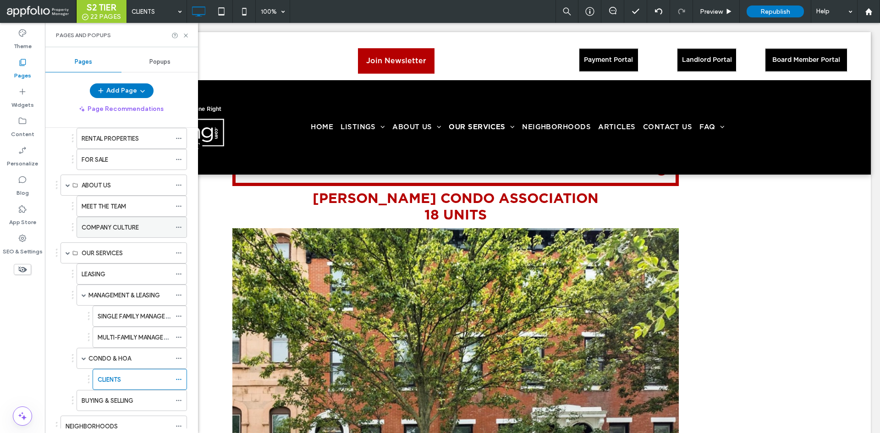
scroll to position [92, 0]
click at [120, 359] on label "CONDO & HOA" at bounding box center [109, 358] width 43 height 16
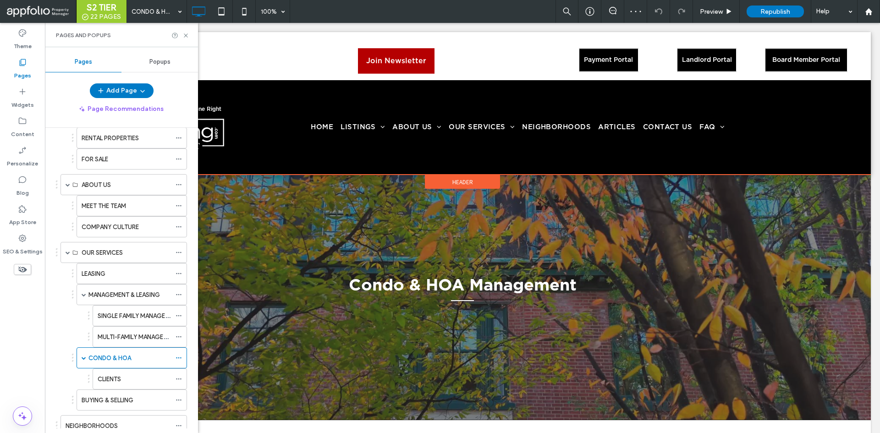
scroll to position [441, 0]
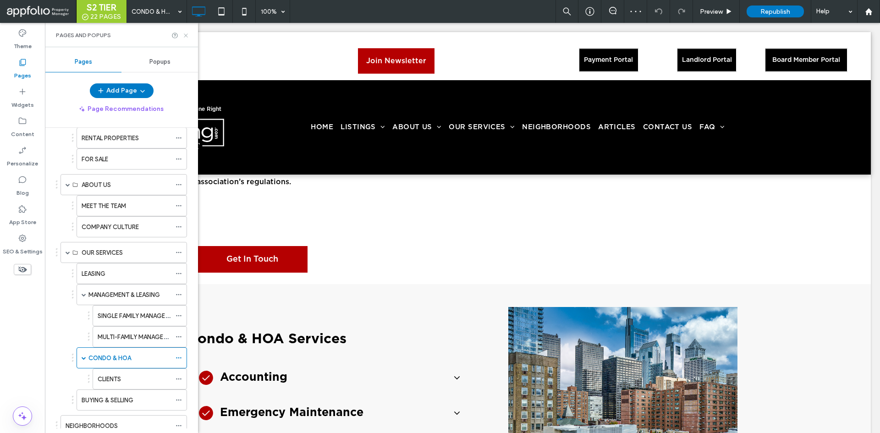
click at [188, 38] on icon at bounding box center [185, 35] width 7 height 7
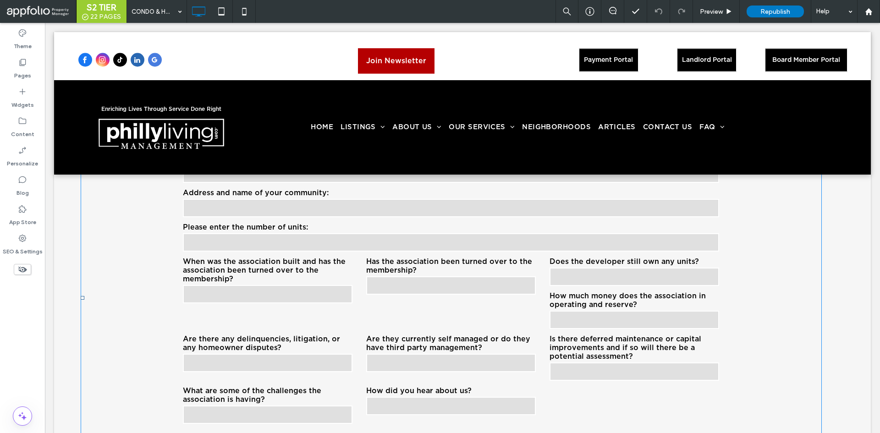
scroll to position [1279, 0]
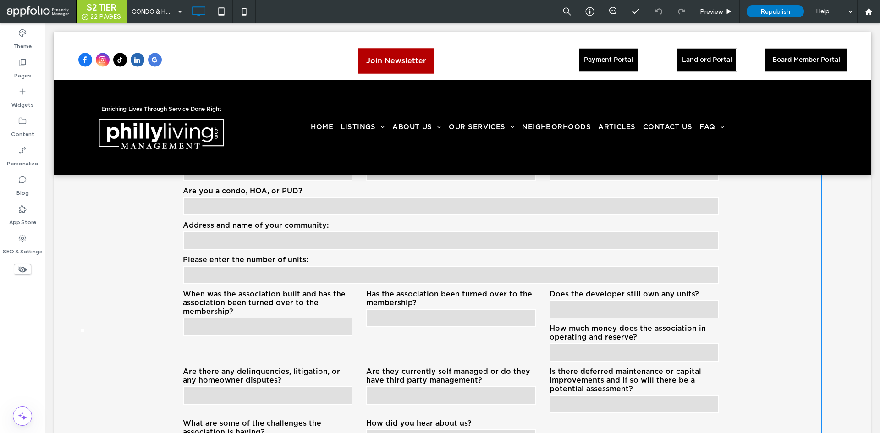
click at [396, 285] on div "Please enter the number of units:" at bounding box center [451, 271] width 550 height 30
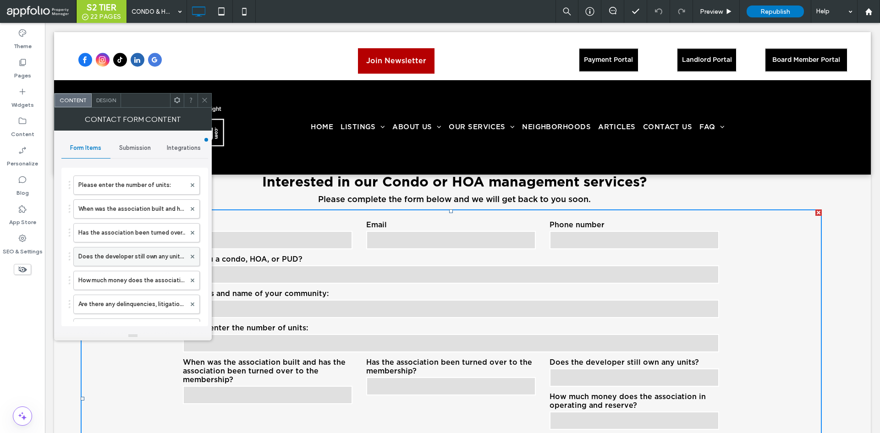
scroll to position [154, 0]
click at [122, 207] on label "When was the association built and has the association been turned over to the …" at bounding box center [131, 209] width 107 height 18
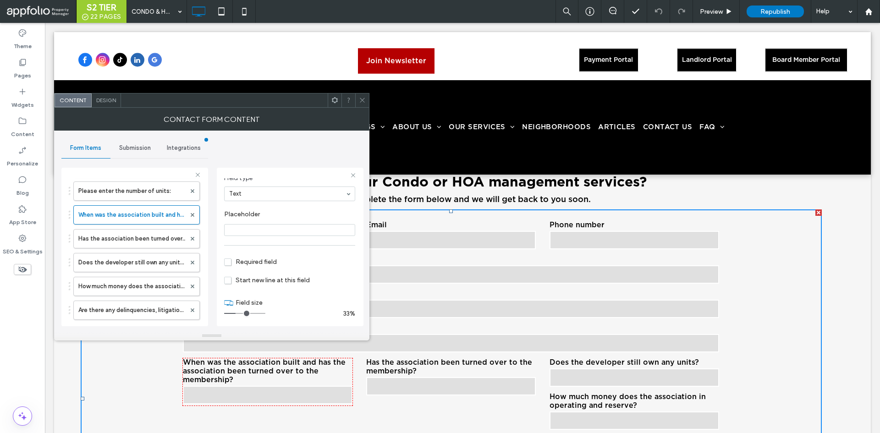
scroll to position [64, 0]
click at [243, 310] on input "range" at bounding box center [244, 310] width 41 height 1
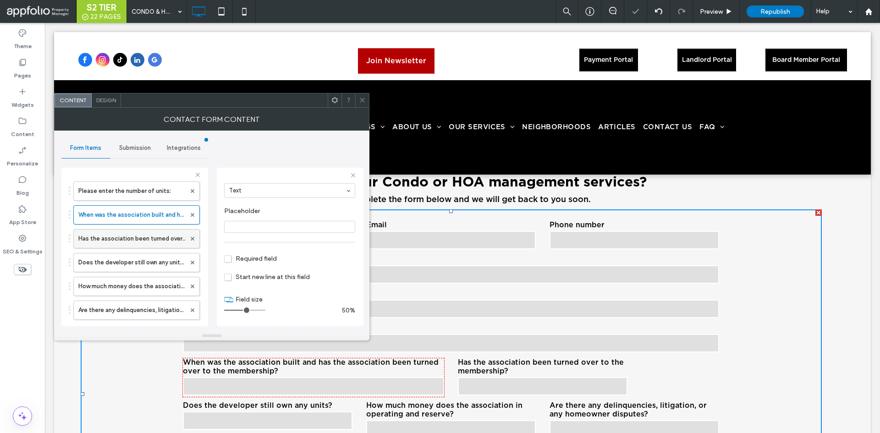
click at [111, 236] on label "Has the association been turned over to the membership?" at bounding box center [131, 239] width 107 height 18
type input "*"
click at [242, 310] on input "range" at bounding box center [244, 310] width 41 height 1
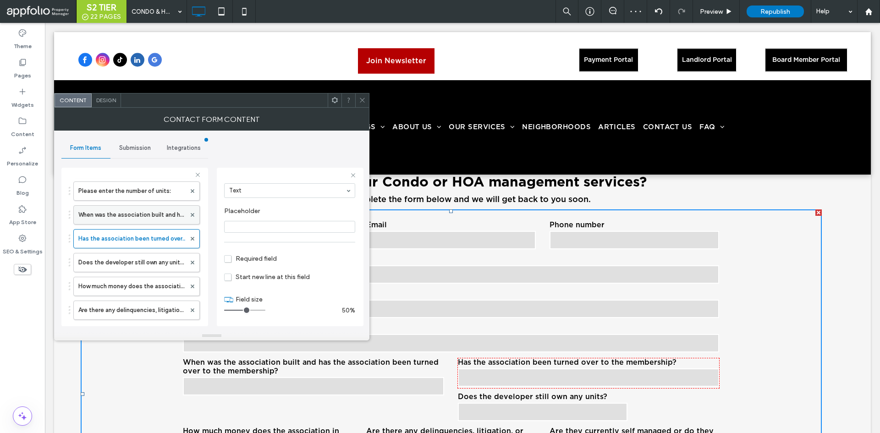
click at [139, 214] on label "When was the association built and has the association been turned over to the …" at bounding box center [131, 215] width 107 height 18
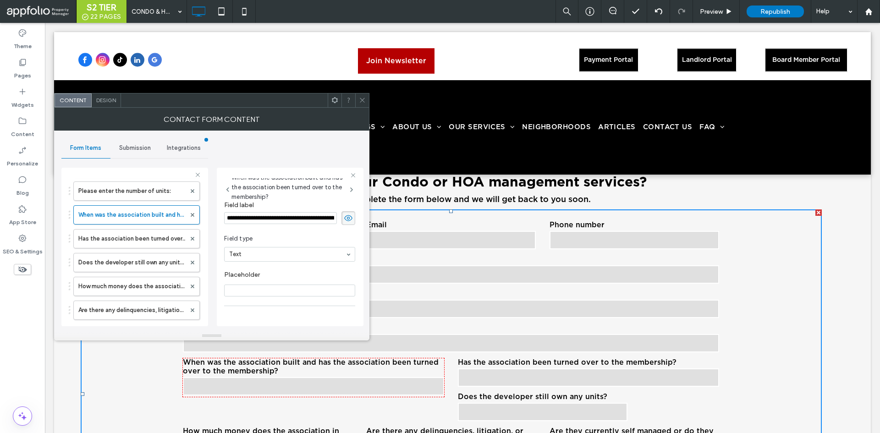
drag, startPoint x: 357, startPoint y: 241, endPoint x: 474, endPoint y: 229, distance: 117.9
type input "**********"
click at [114, 262] on label "Does the developer still own any units?" at bounding box center [131, 262] width 107 height 18
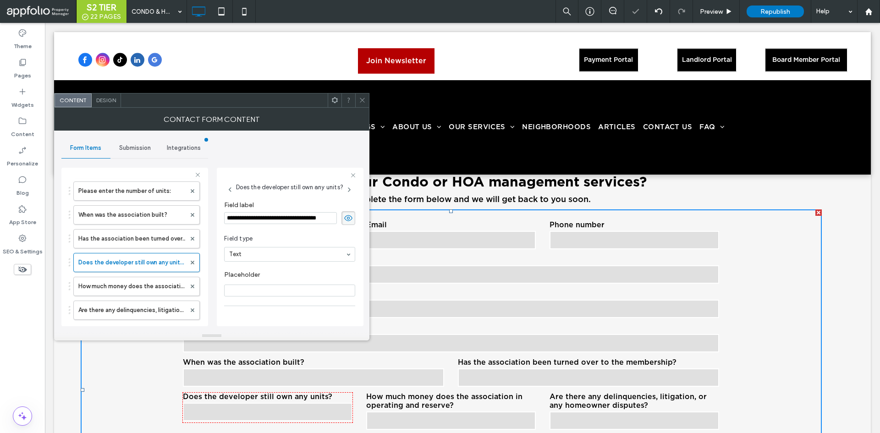
scroll to position [64, 0]
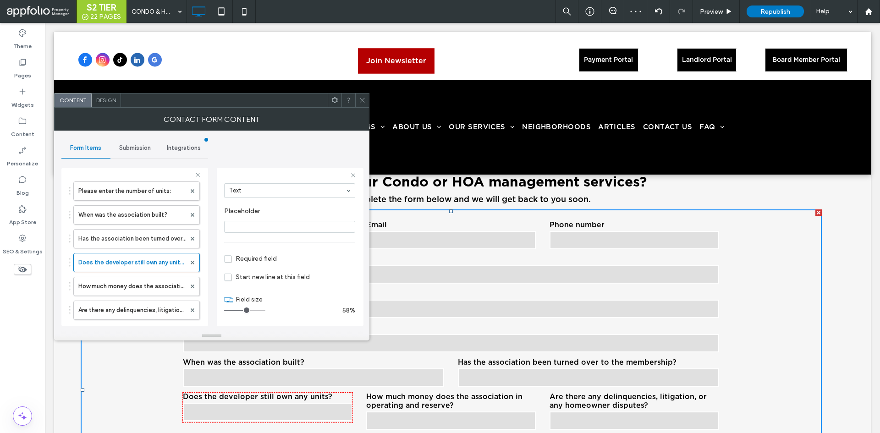
click at [246, 310] on input "range" at bounding box center [244, 310] width 41 height 1
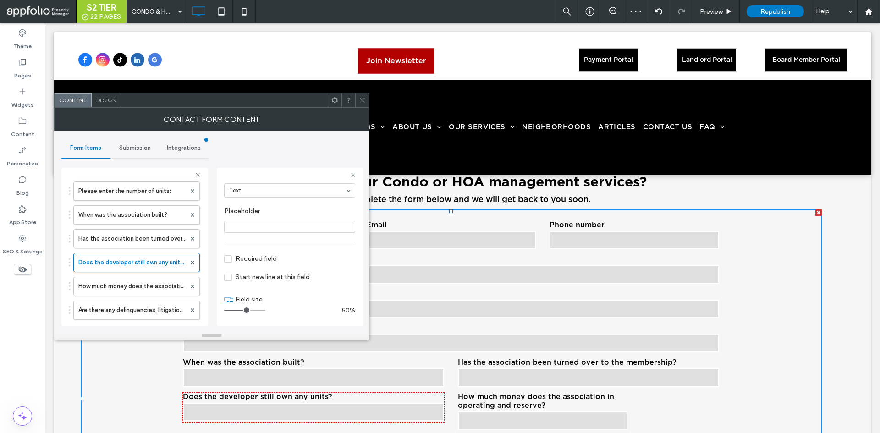
click at [243, 310] on input "range" at bounding box center [244, 310] width 41 height 1
click at [138, 281] on label "How much money does the association in operating and reserve?" at bounding box center [131, 286] width 107 height 18
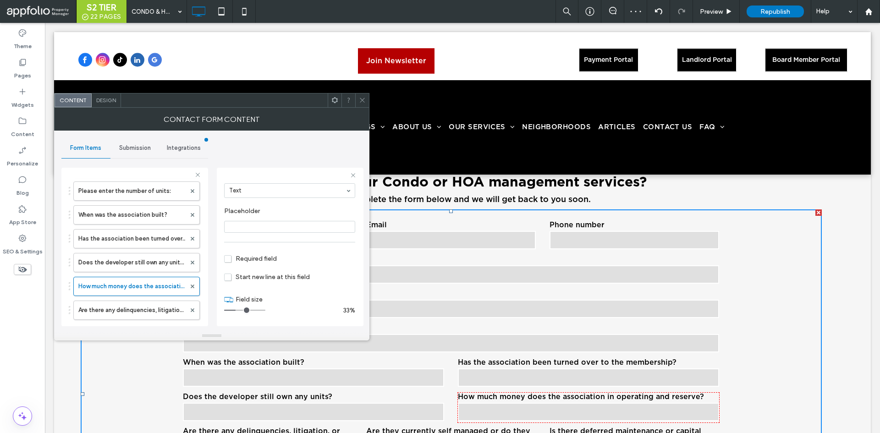
click at [243, 311] on input "range" at bounding box center [244, 310] width 41 height 1
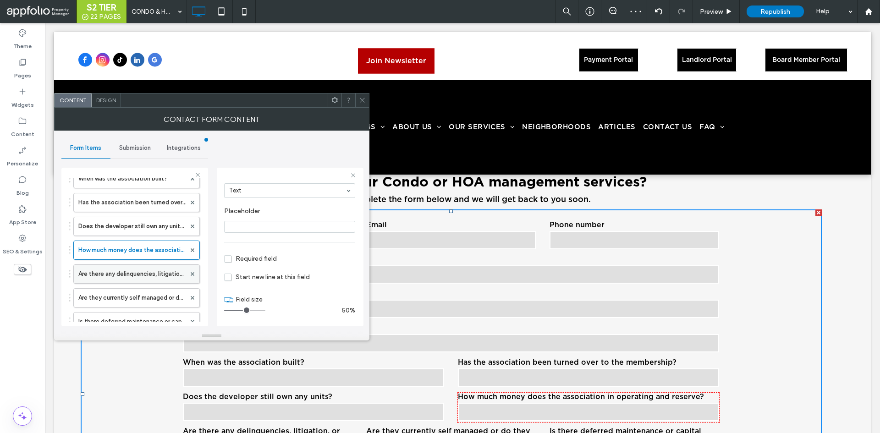
click at [143, 277] on label "Are there any delinquencies, litigation, or any homeowner disputes?" at bounding box center [131, 274] width 107 height 18
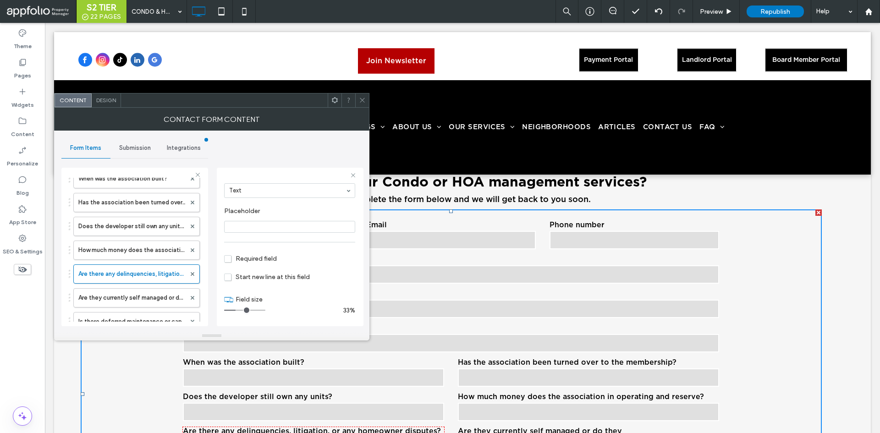
click at [243, 310] on input "range" at bounding box center [244, 310] width 41 height 1
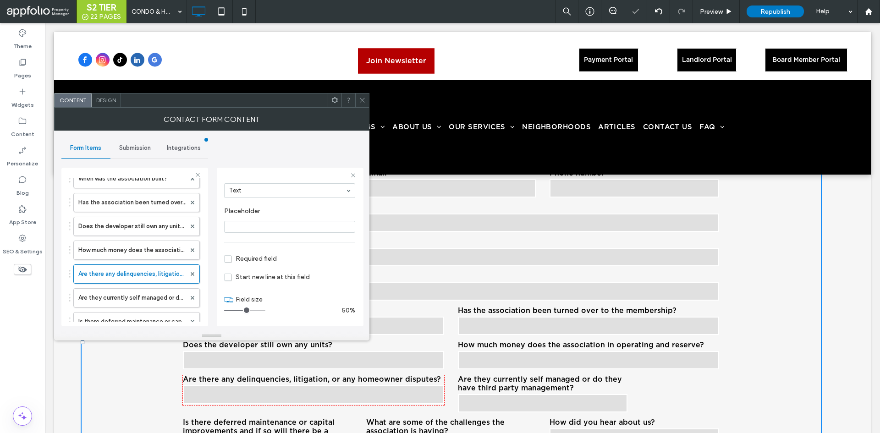
scroll to position [1269, 0]
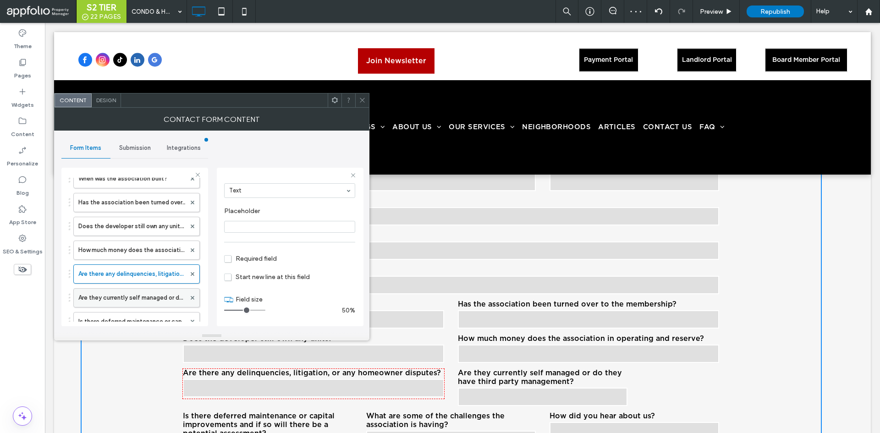
click at [113, 292] on label "Are they currently self managed or do they have third party management?" at bounding box center [131, 298] width 107 height 18
type input "*"
click at [243, 310] on input "range" at bounding box center [244, 310] width 41 height 1
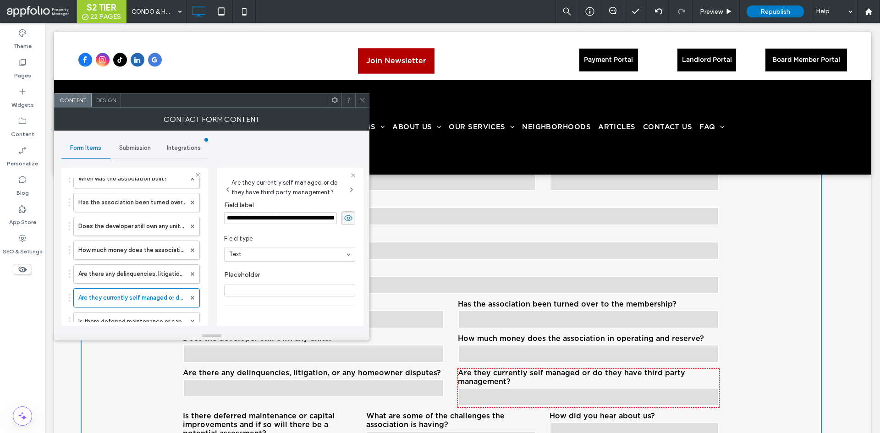
scroll to position [0, 99]
drag, startPoint x: 322, startPoint y: 217, endPoint x: 260, endPoint y: 220, distance: 61.9
click at [260, 220] on input "**********" at bounding box center [278, 218] width 108 height 12
type input "**********"
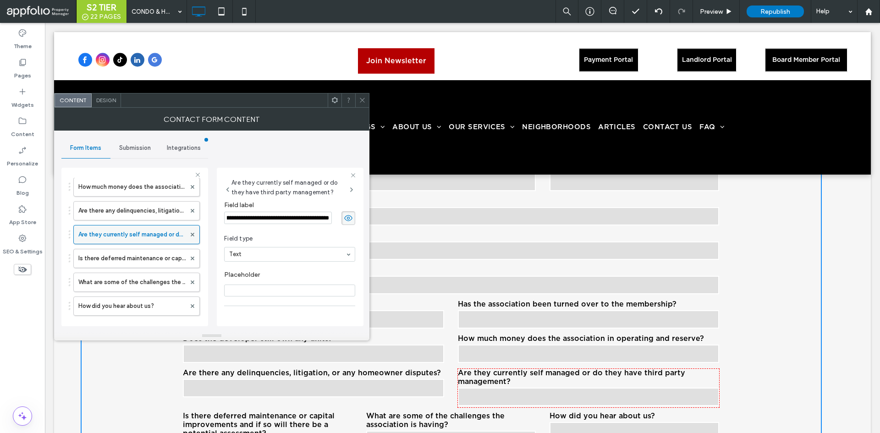
scroll to position [254, 0]
click at [122, 260] on label "Is there deferred maintenance or capital improvements and if so will there be a…" at bounding box center [131, 258] width 107 height 18
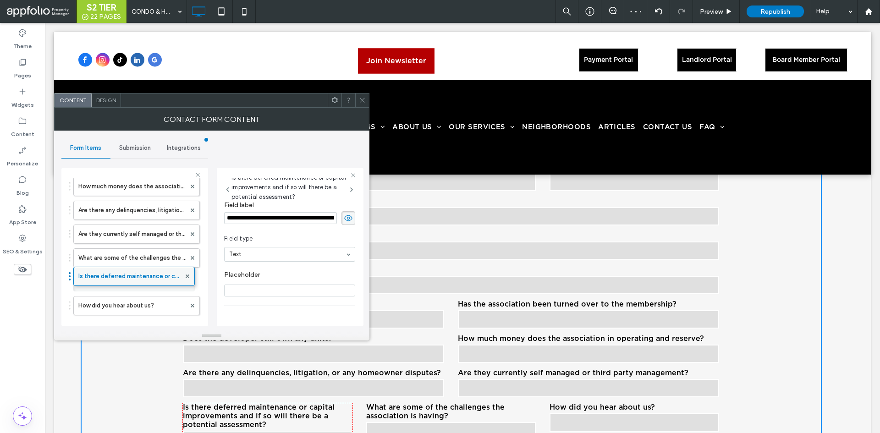
scroll to position [230, 0]
drag, startPoint x: 119, startPoint y: 260, endPoint x: 128, endPoint y: 306, distance: 47.1
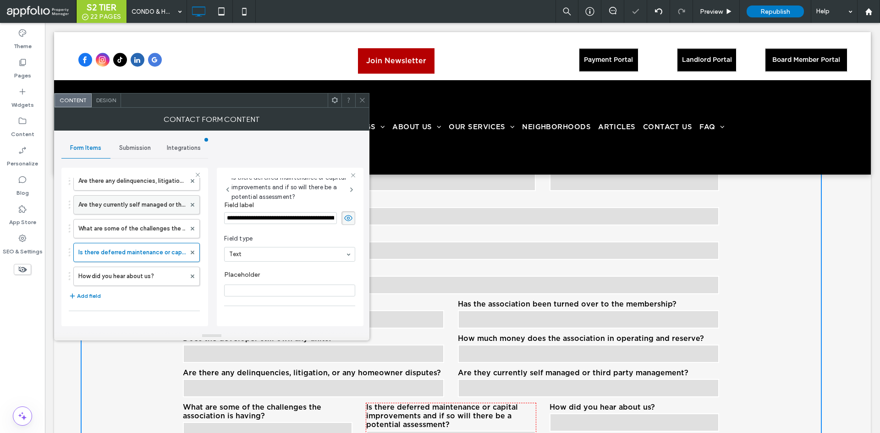
scroll to position [284, 0]
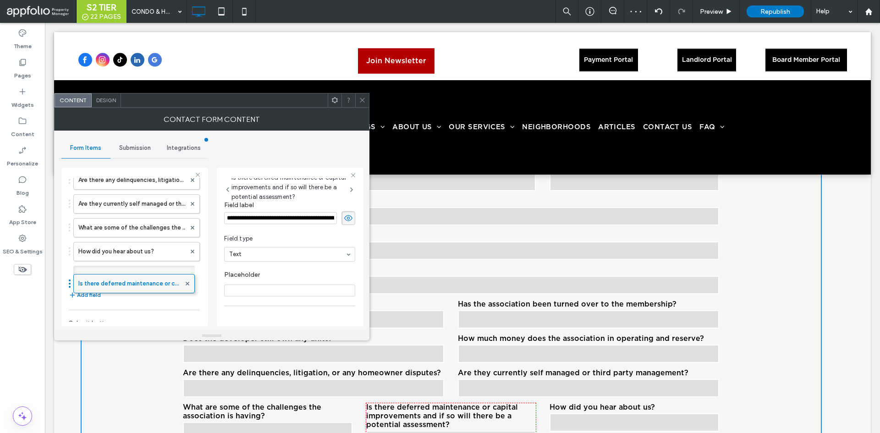
drag, startPoint x: 150, startPoint y: 249, endPoint x: 147, endPoint y: 276, distance: 27.7
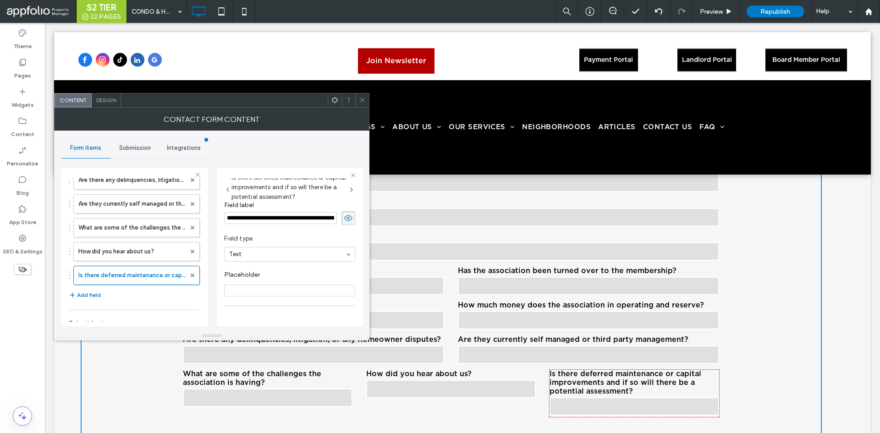
scroll to position [1303, 0]
click at [135, 222] on label "What are some of the challenges the association is having?" at bounding box center [131, 228] width 107 height 18
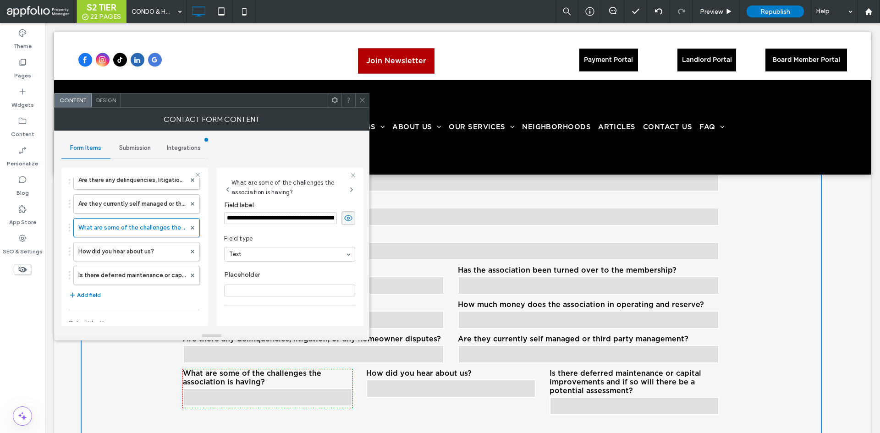
scroll to position [64, 0]
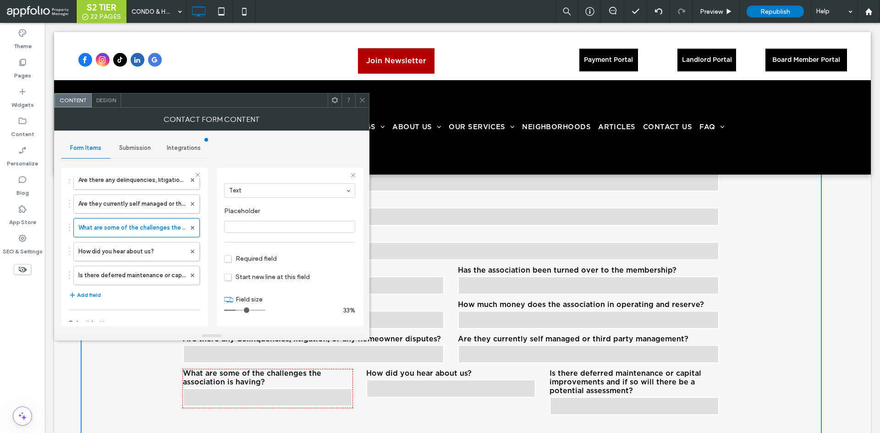
click at [244, 310] on input "range" at bounding box center [244, 310] width 41 height 1
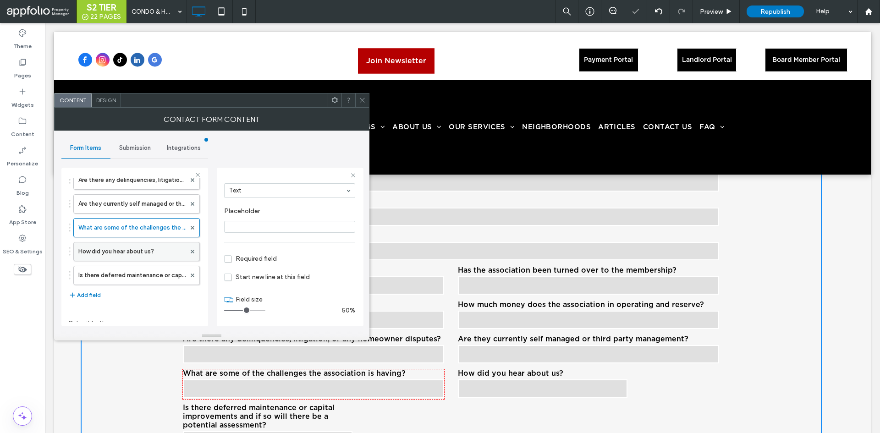
click at [110, 250] on label "How did you hear about us?" at bounding box center [131, 251] width 107 height 18
click at [242, 310] on input "range" at bounding box center [244, 310] width 41 height 1
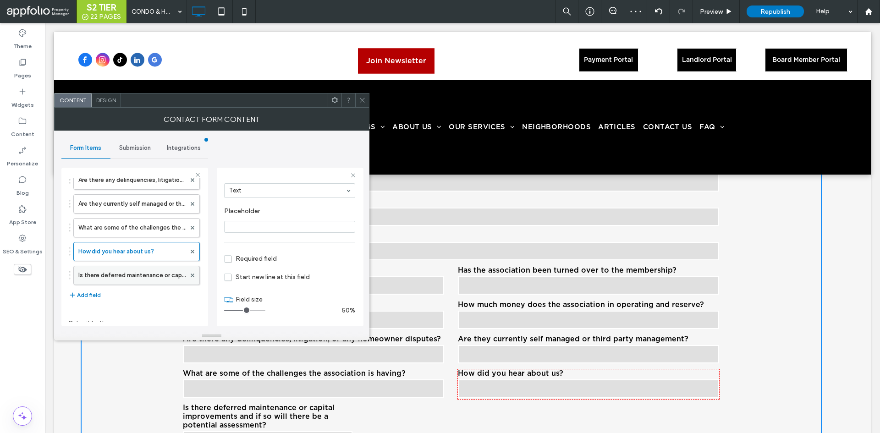
click at [121, 268] on label "Is there deferred maintenance or capital improvements and if so will there be a…" at bounding box center [131, 275] width 107 height 18
click at [246, 310] on input "range" at bounding box center [244, 310] width 41 height 1
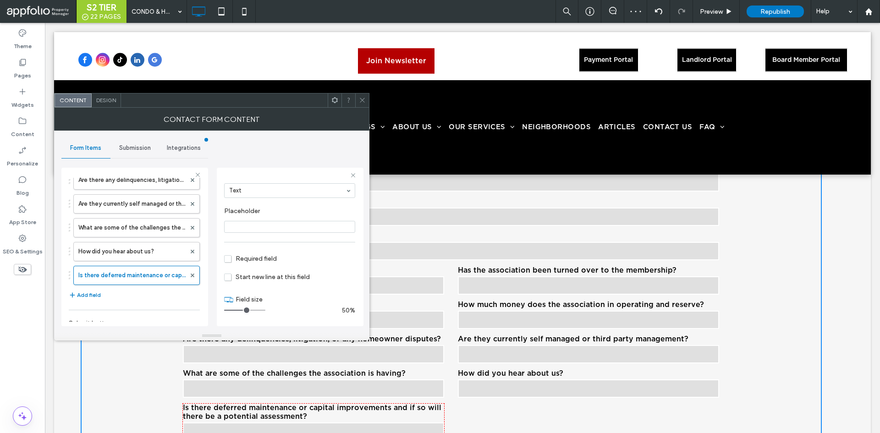
type input "*"
click at [245, 310] on input "range" at bounding box center [244, 310] width 41 height 1
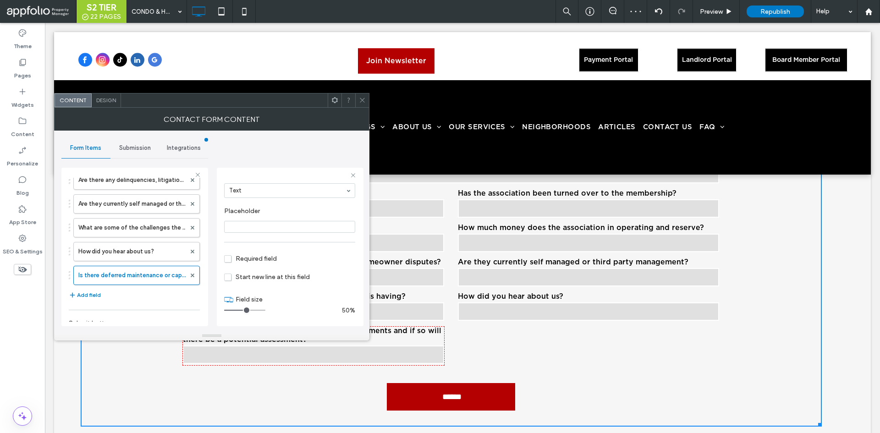
scroll to position [1381, 0]
click at [362, 99] on icon at bounding box center [362, 100] width 7 height 7
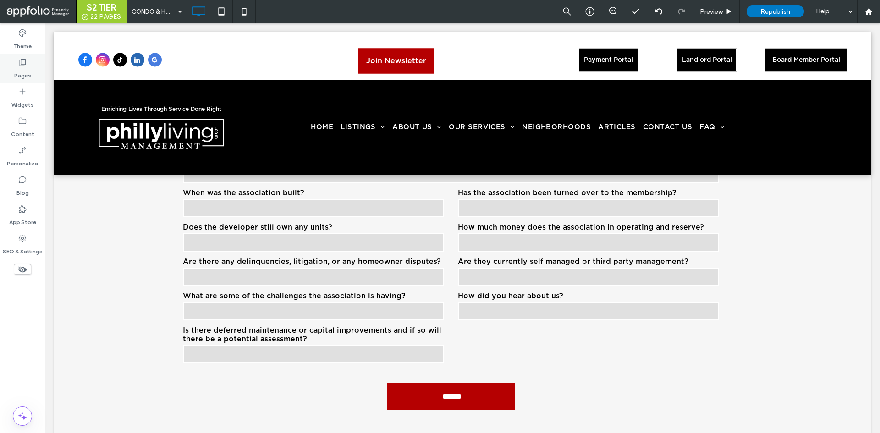
click at [23, 61] on icon at bounding box center [22, 62] width 9 height 9
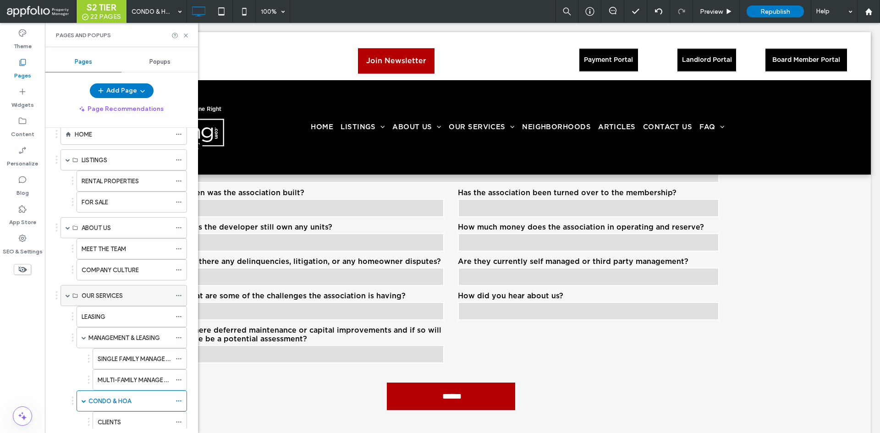
scroll to position [60, 0]
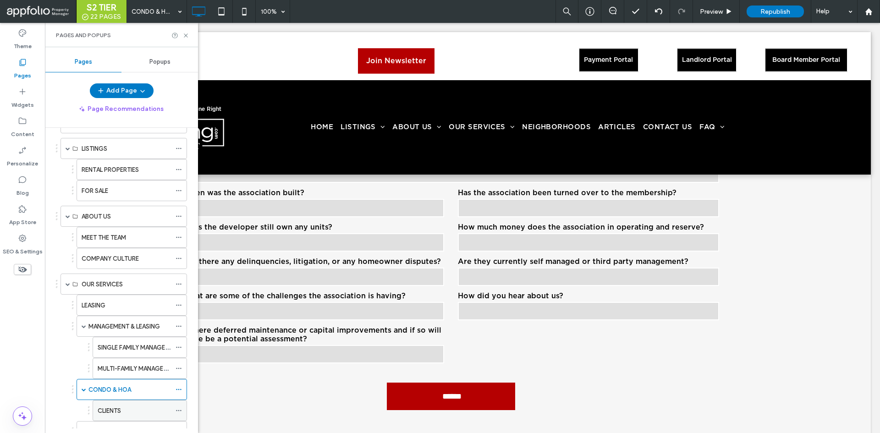
click at [125, 410] on div "CLIENTS" at bounding box center [134, 411] width 73 height 10
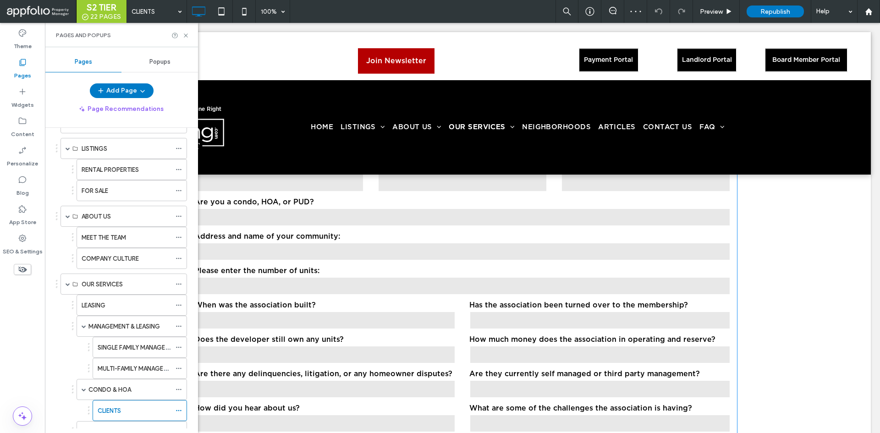
scroll to position [2714, 0]
click at [133, 389] on div "CONDO & HOA" at bounding box center [129, 390] width 82 height 10
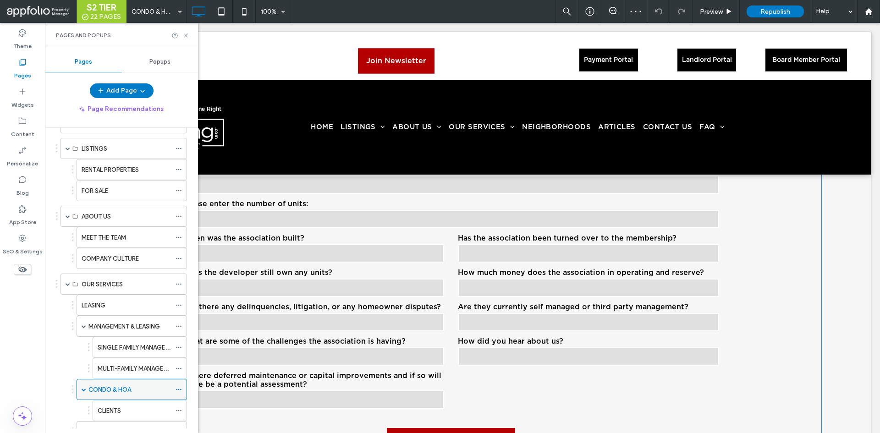
scroll to position [1337, 0]
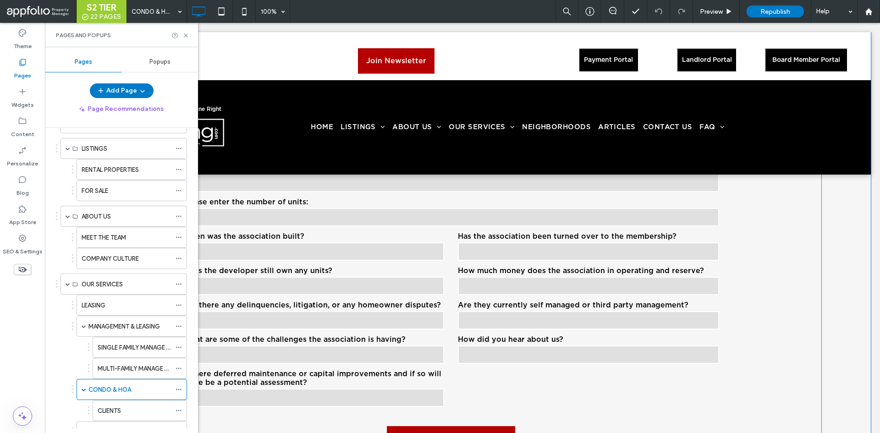
click at [451, 271] on div "How much money does the association in operating and reserve?" at bounding box center [588, 282] width 275 height 30
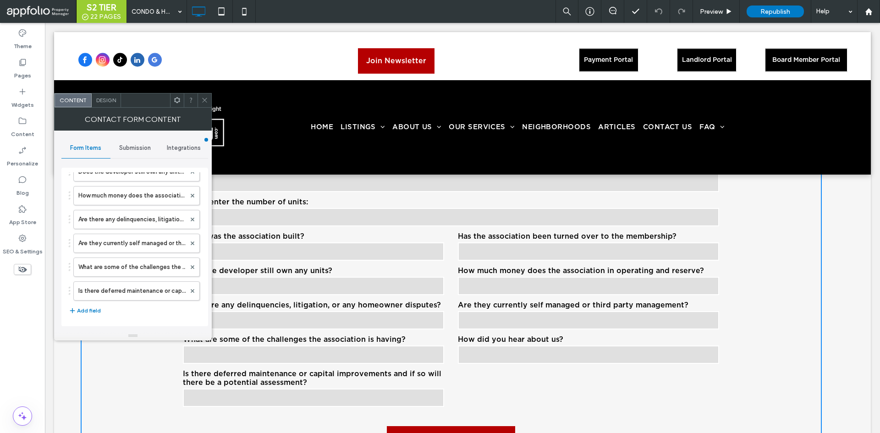
scroll to position [215, 0]
drag, startPoint x: 110, startPoint y: 198, endPoint x: 136, endPoint y: 238, distance: 47.9
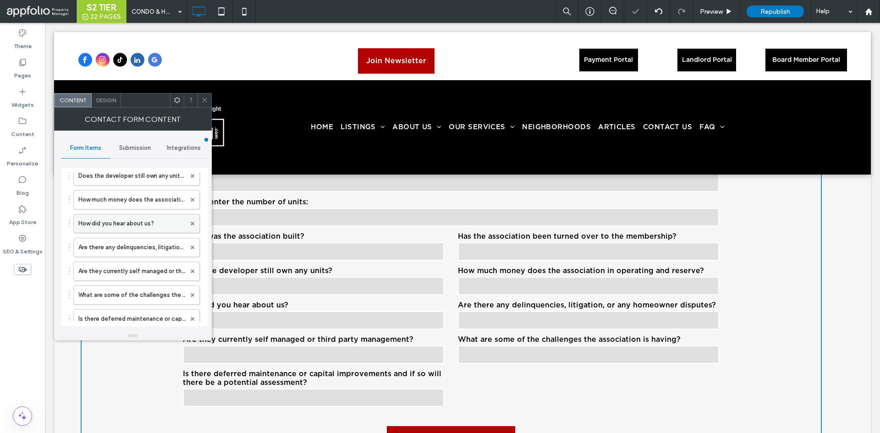
scroll to position [236, 0]
drag, startPoint x: 144, startPoint y: 221, endPoint x: 135, endPoint y: 280, distance: 59.4
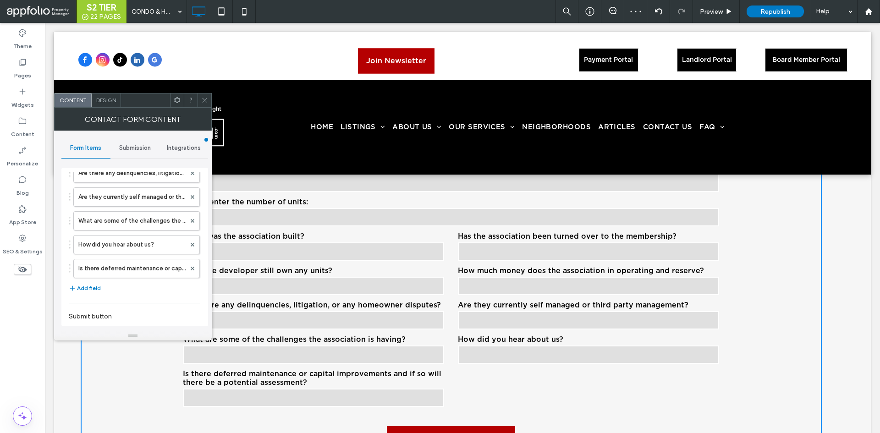
scroll to position [289, 0]
drag, startPoint x: 128, startPoint y: 242, endPoint x: 133, endPoint y: 214, distance: 28.3
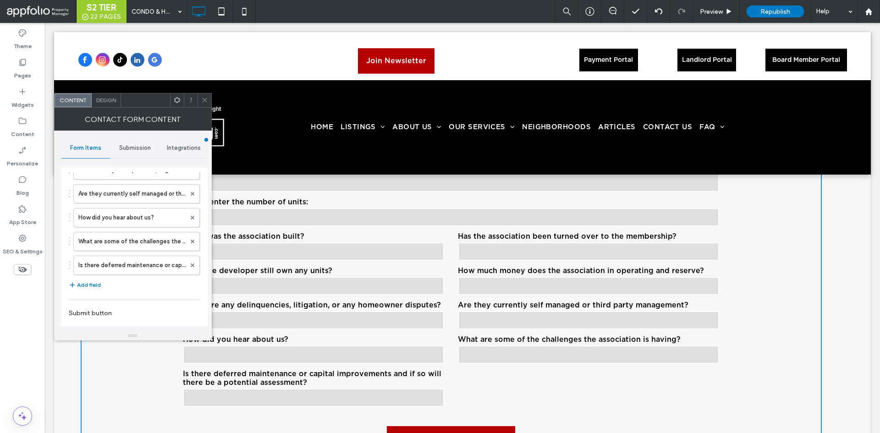
click at [203, 101] on use at bounding box center [204, 100] width 5 height 5
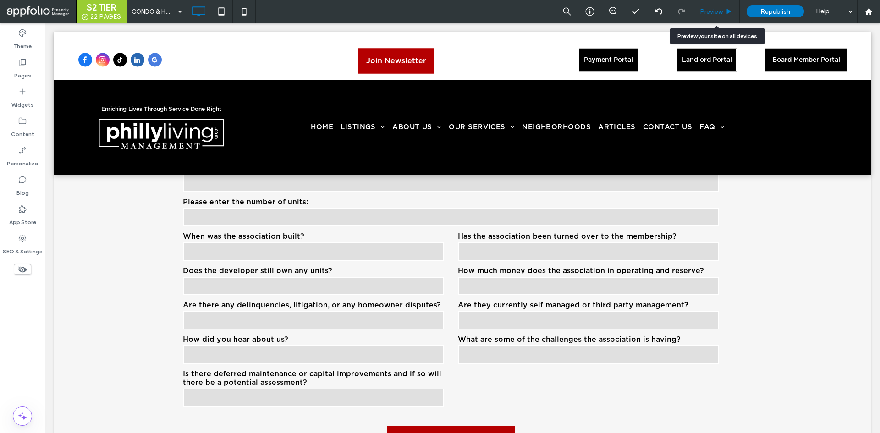
click at [718, 8] on span "Preview" at bounding box center [711, 12] width 23 height 8
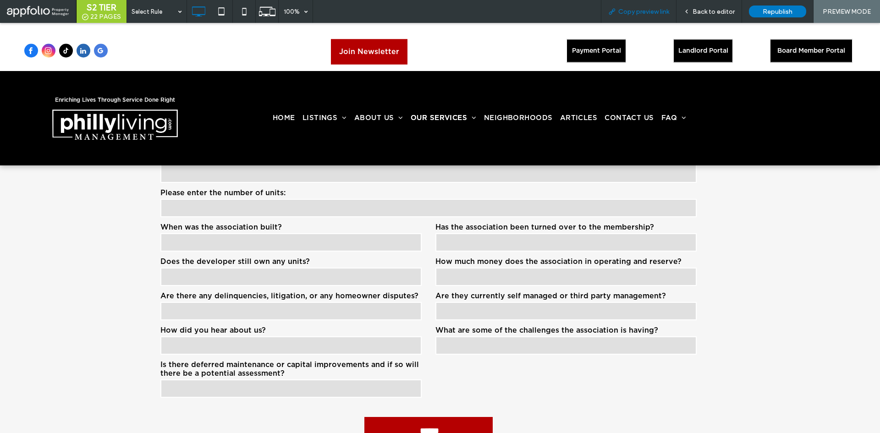
click at [648, 17] on div "Copy preview link" at bounding box center [639, 11] width 76 height 23
click at [649, 12] on span "Copy preview link" at bounding box center [643, 12] width 51 height 8
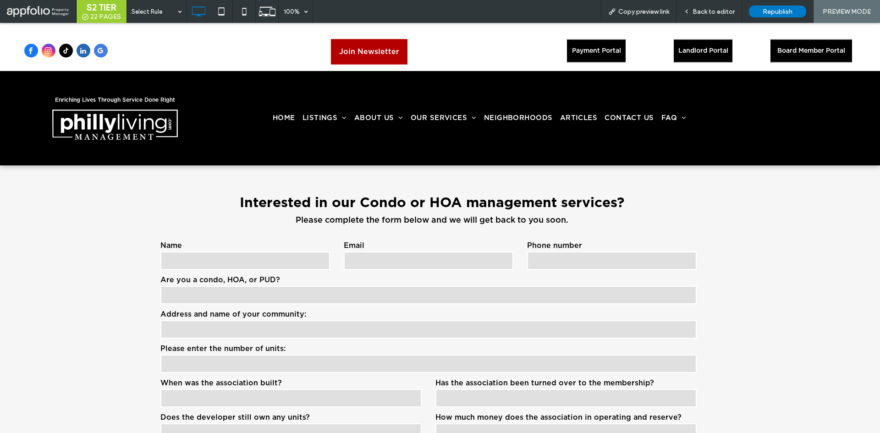
scroll to position [1181, 0]
click at [425, 249] on label "Email" at bounding box center [429, 246] width 170 height 9
click at [423, 260] on input "email" at bounding box center [429, 261] width 170 height 18
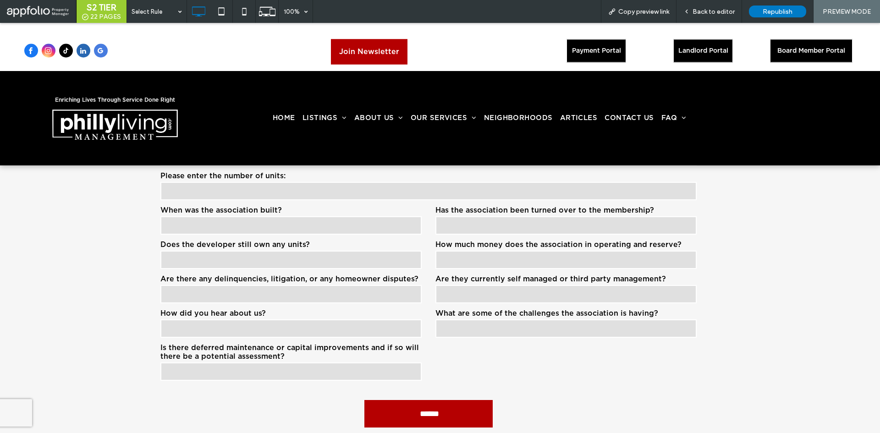
scroll to position [1355, 0]
click at [697, 9] on span "Back to editor" at bounding box center [713, 12] width 42 height 8
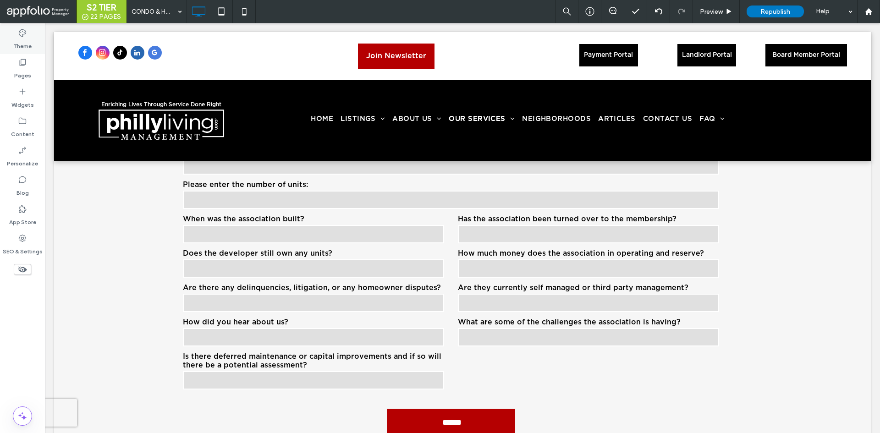
click at [34, 39] on div "Theme" at bounding box center [22, 39] width 45 height 29
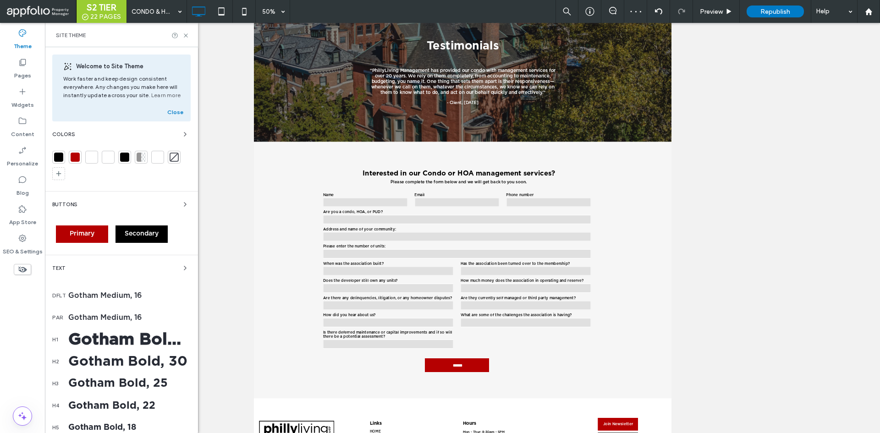
scroll to position [100, 0]
click at [22, 70] on label "Pages" at bounding box center [22, 73] width 17 height 13
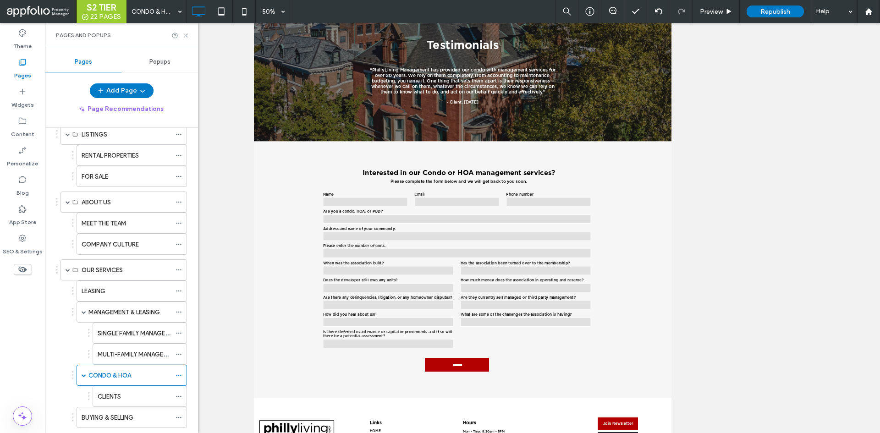
scroll to position [75, 0]
click at [109, 398] on label "CLIENTS" at bounding box center [109, 396] width 23 height 16
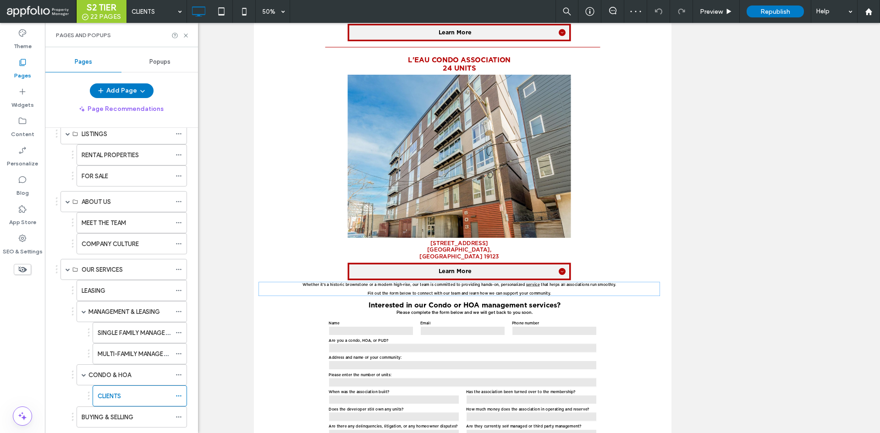
scroll to position [2350, 0]
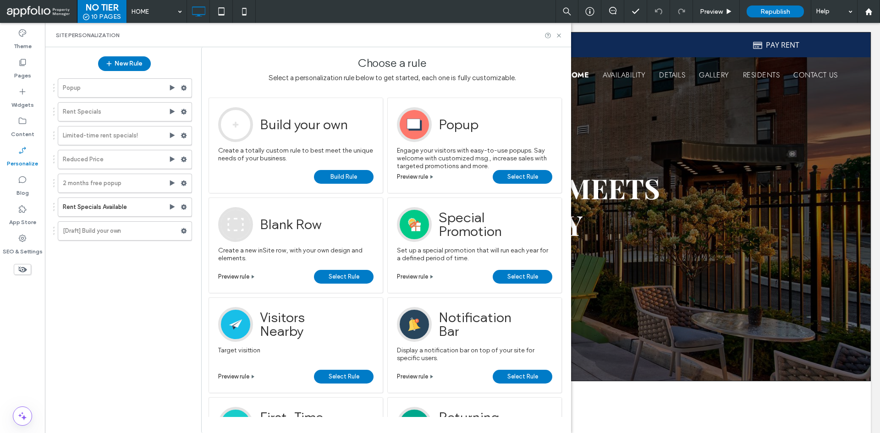
click at [134, 65] on button "New Rule" at bounding box center [124, 63] width 53 height 15
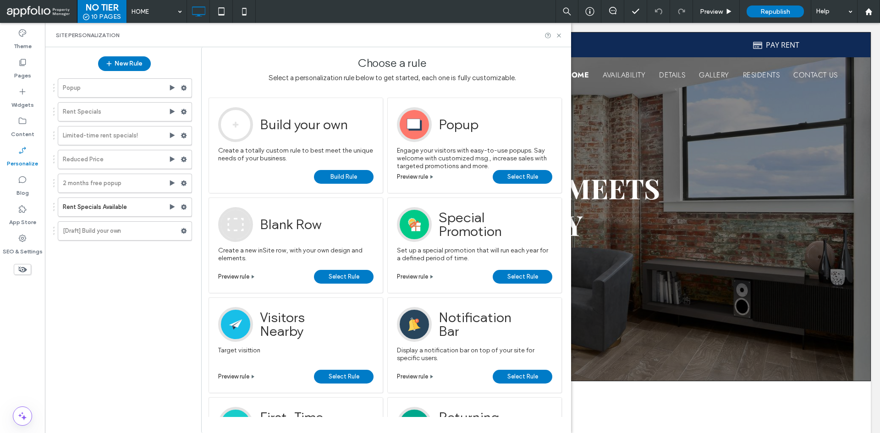
click at [359, 171] on link "Build Rule" at bounding box center [344, 177] width 60 height 14
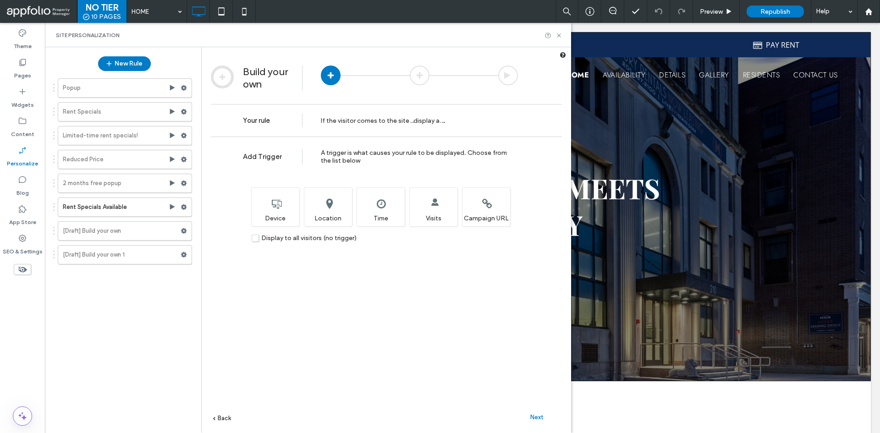
click at [256, 237] on label "Display to all visitors (no trigger)" at bounding box center [304, 238] width 105 height 8
click at [538, 419] on span "Next" at bounding box center [536, 417] width 13 height 7
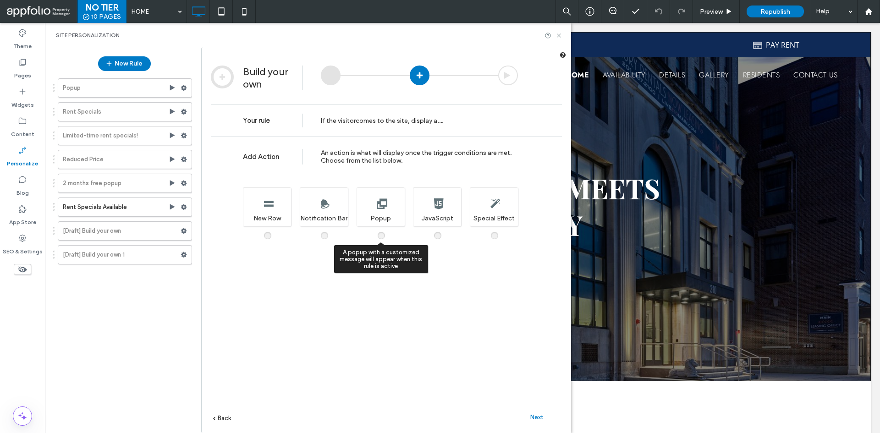
click at [382, 211] on div "A popup with a customized message will appear when this rule is active Popup" at bounding box center [381, 206] width 48 height 39
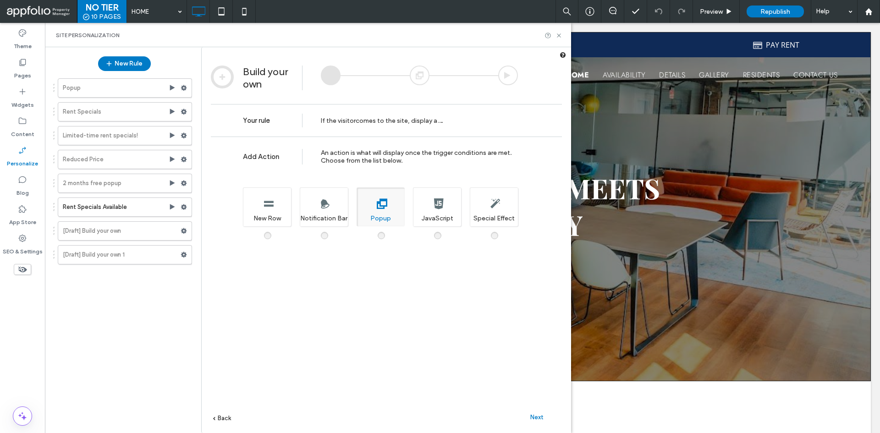
click at [543, 415] on div "Next" at bounding box center [536, 417] width 50 height 14
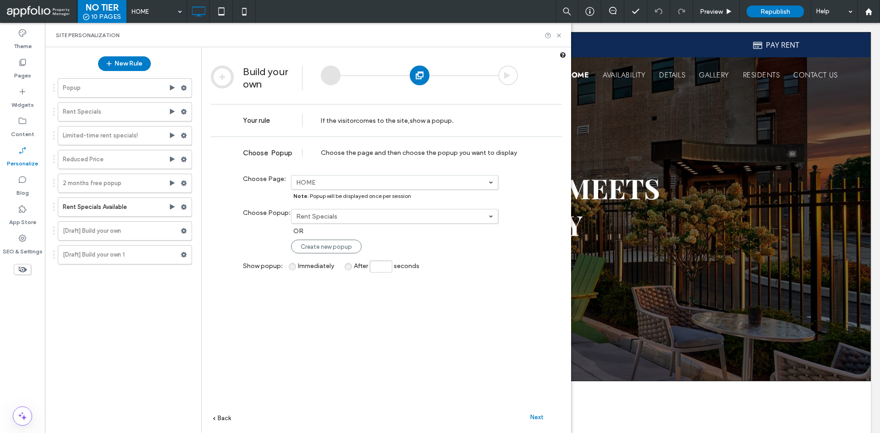
click at [380, 187] on label "Rent Specials" at bounding box center [392, 183] width 192 height 8
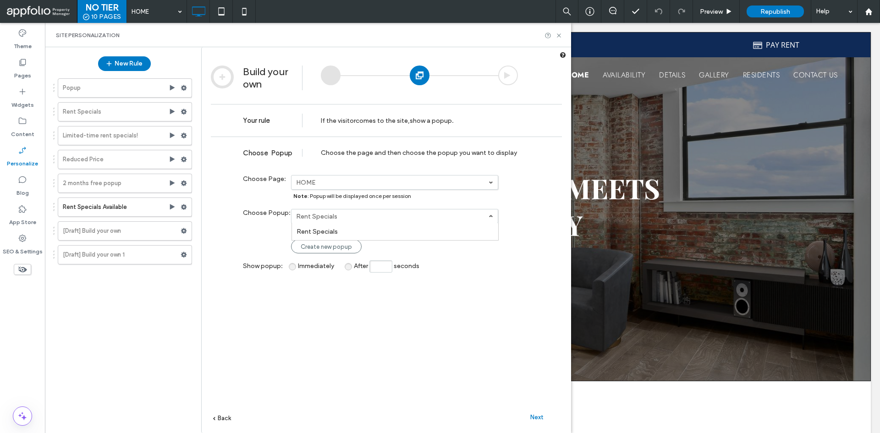
click at [531, 311] on div "**********" at bounding box center [386, 299] width 351 height 324
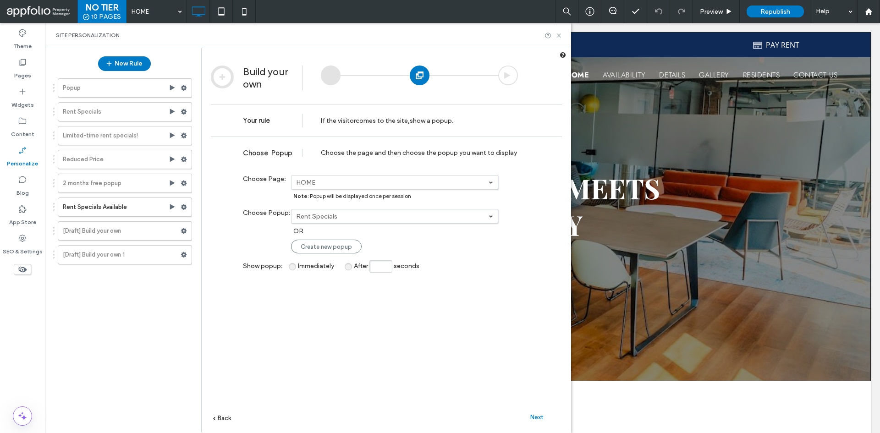
click at [540, 418] on span "Next" at bounding box center [536, 417] width 13 height 7
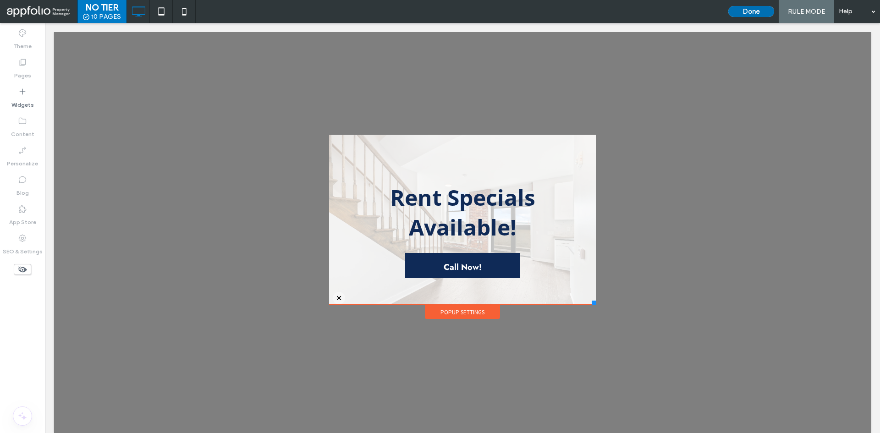
click at [756, 14] on button "Done" at bounding box center [751, 11] width 46 height 11
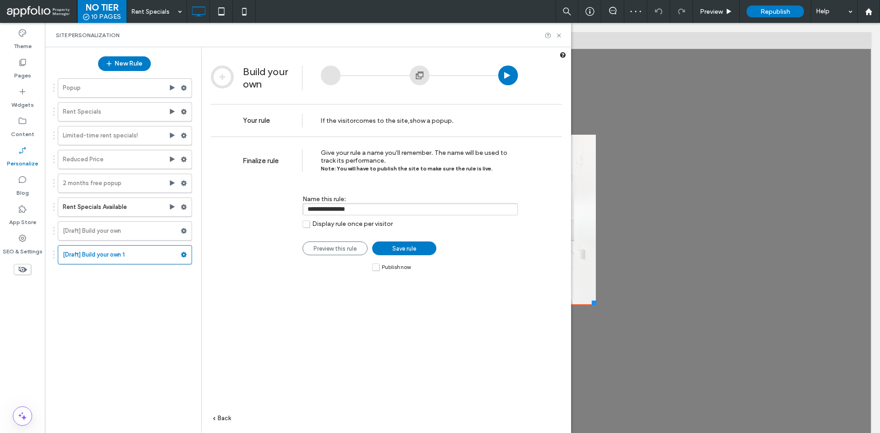
click at [375, 269] on label "Publish now" at bounding box center [391, 267] width 38 height 8
click at [414, 250] on span "Save rule" at bounding box center [404, 248] width 24 height 7
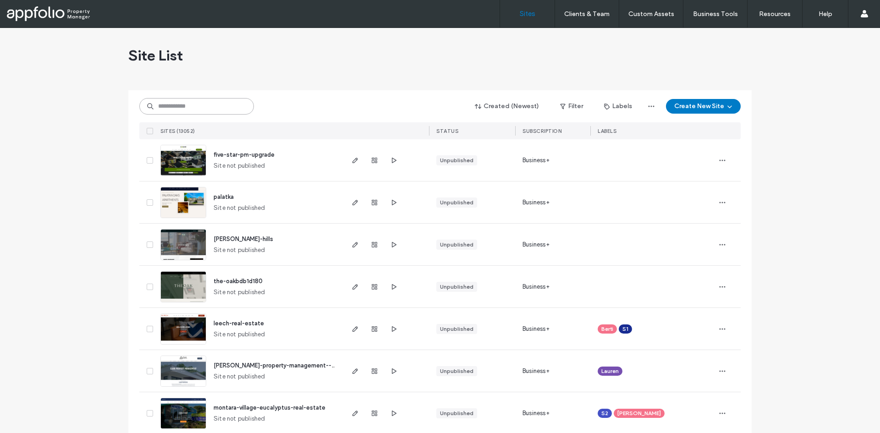
click at [200, 101] on input at bounding box center [196, 106] width 115 height 16
paste input "*******"
type input "*******"
click at [314, 78] on div "Site List" at bounding box center [439, 55] width 623 height 55
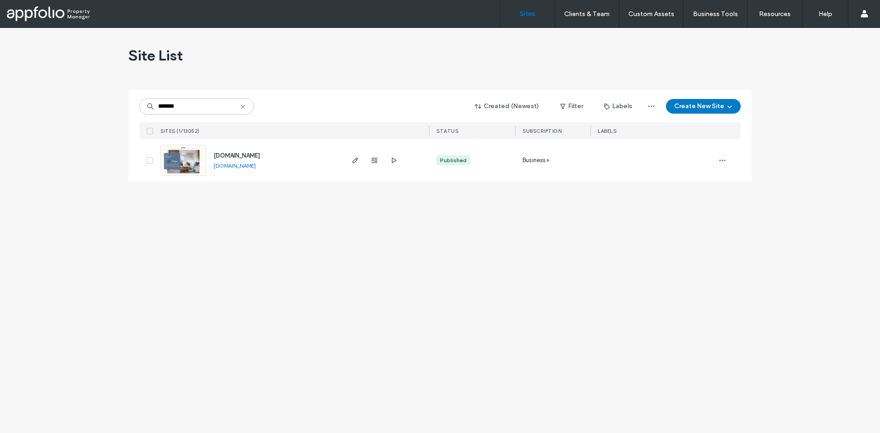
click at [188, 159] on link at bounding box center [183, 160] width 46 height 31
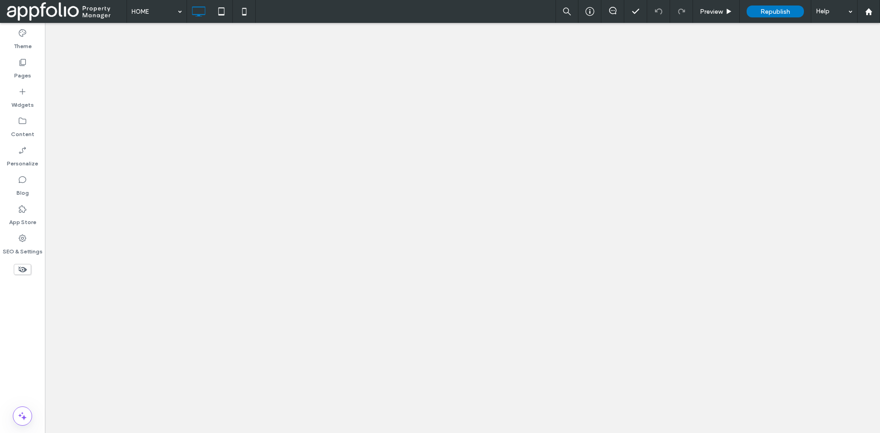
click at [36, 72] on div "Pages" at bounding box center [22, 68] width 45 height 29
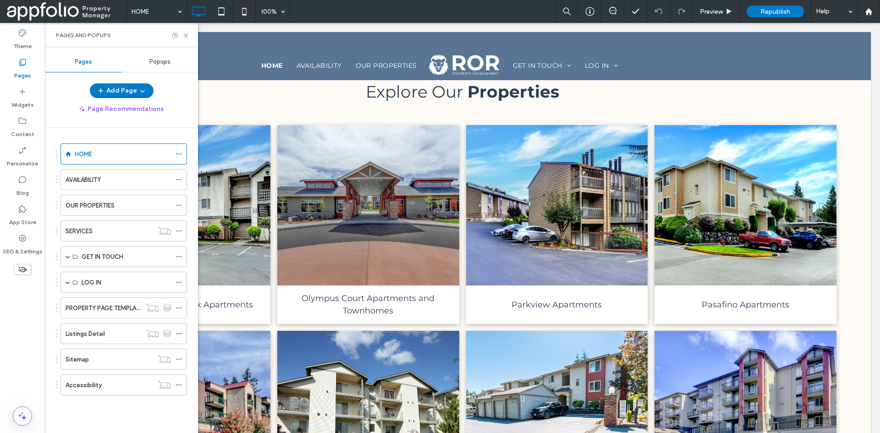
scroll to position [1084, 0]
click at [98, 209] on label "OUR PROPERTIES" at bounding box center [90, 206] width 49 height 16
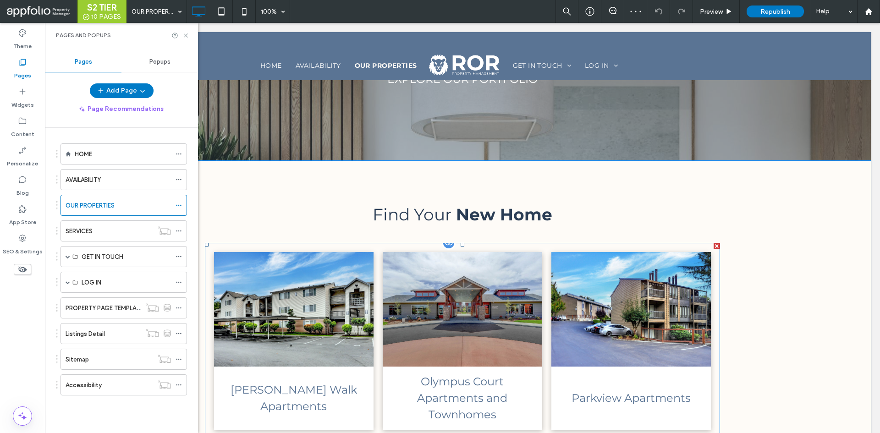
scroll to position [138, 0]
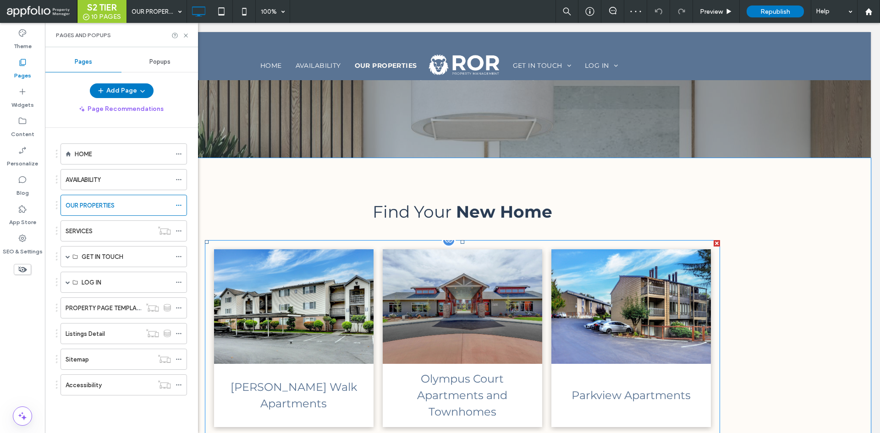
click at [450, 284] on link at bounding box center [462, 306] width 169 height 121
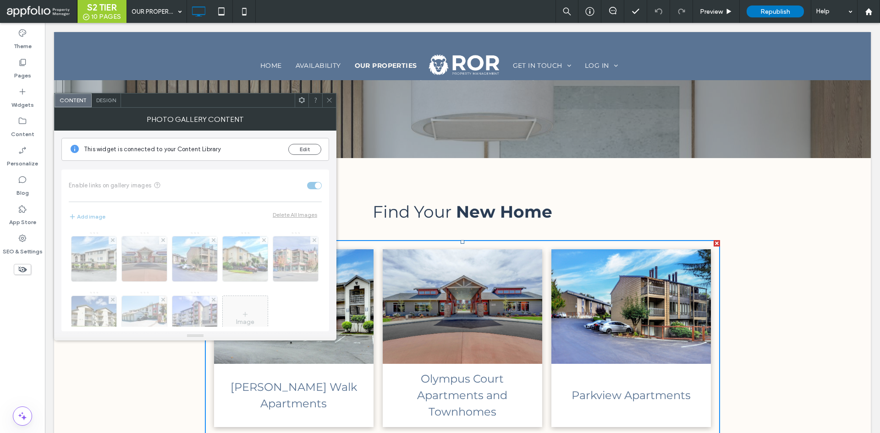
click at [329, 95] on span at bounding box center [329, 100] width 7 height 14
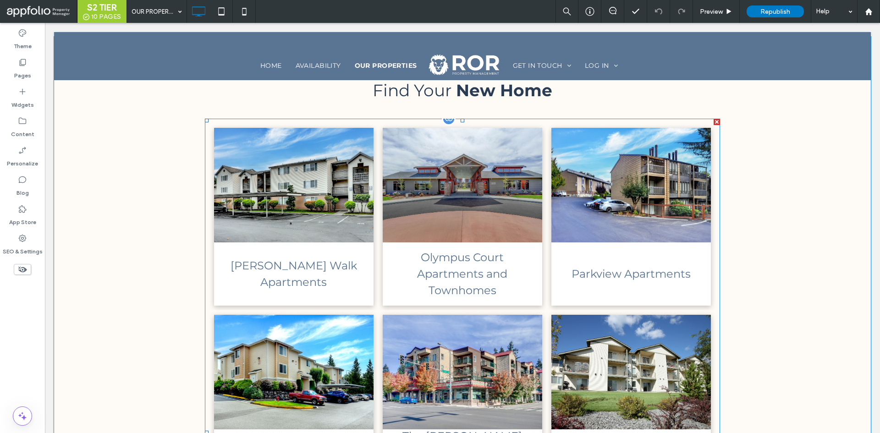
scroll to position [261, 0]
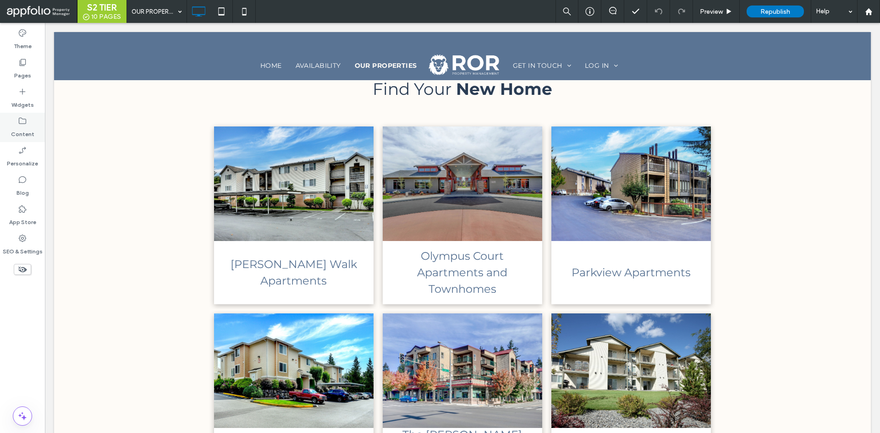
click at [28, 122] on div "Content" at bounding box center [22, 127] width 45 height 29
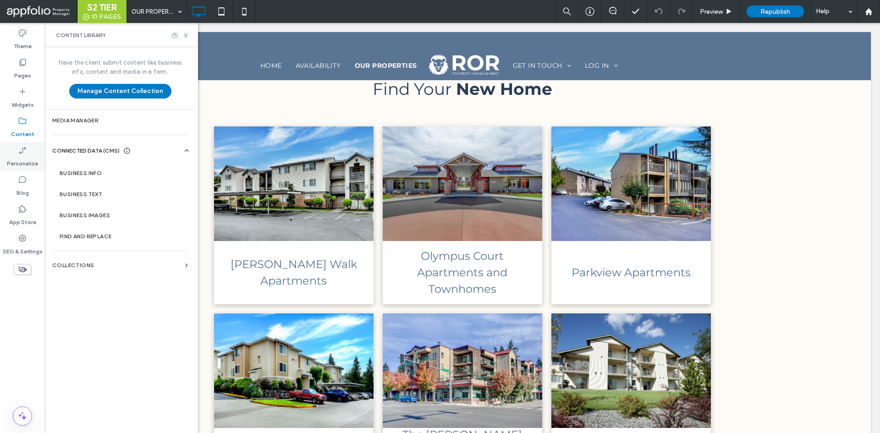
click at [27, 156] on label "Personalize" at bounding box center [22, 161] width 31 height 13
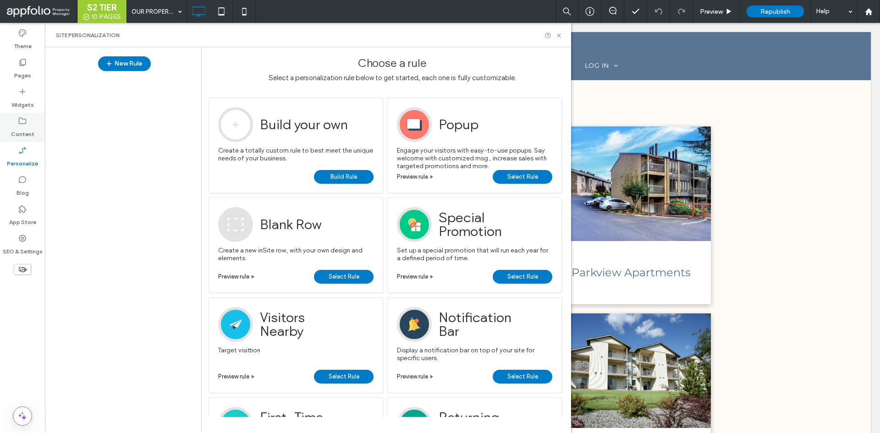
click at [28, 128] on label "Content" at bounding box center [22, 132] width 23 height 13
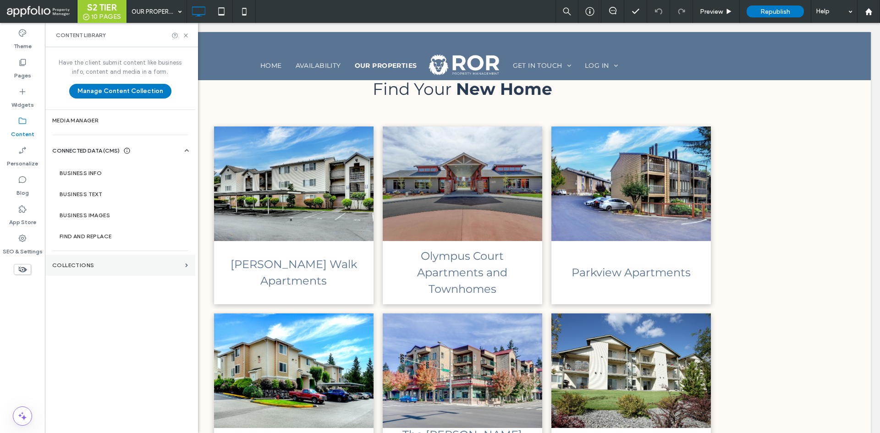
click at [102, 269] on section "Collections" at bounding box center [120, 265] width 150 height 21
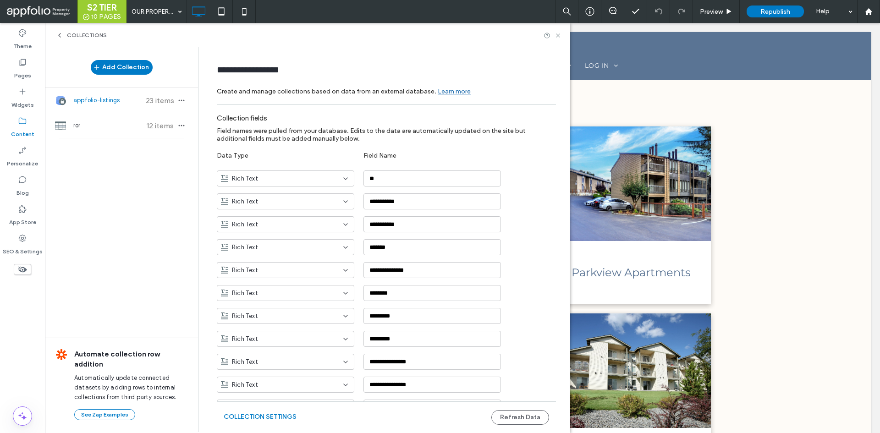
click at [93, 139] on div "Add Collection appfolio-listings 23 items ror 12 items Automate collection row …" at bounding box center [121, 239] width 153 height 384
click at [88, 126] on span "ror" at bounding box center [107, 125] width 68 height 9
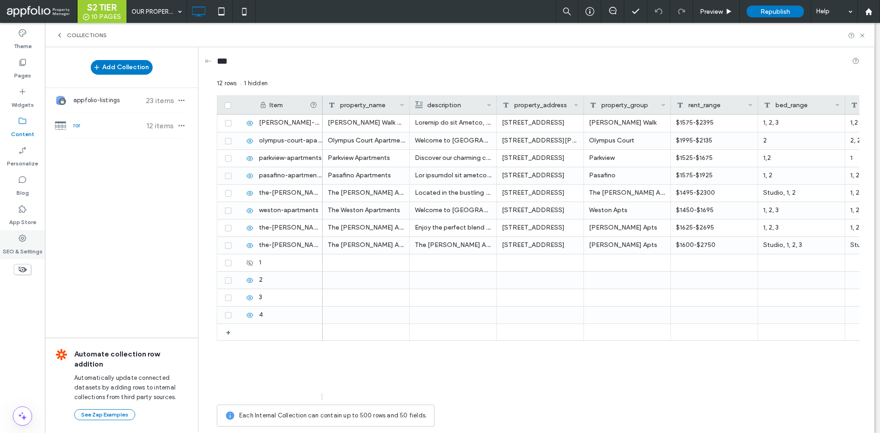
click at [24, 253] on label "SEO & Settings" at bounding box center [23, 249] width 40 height 13
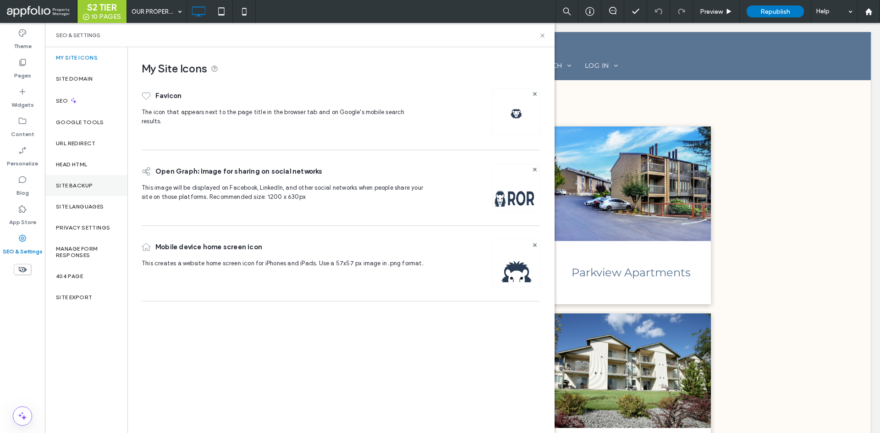
click at [67, 187] on label "Site Backup" at bounding box center [74, 185] width 37 height 6
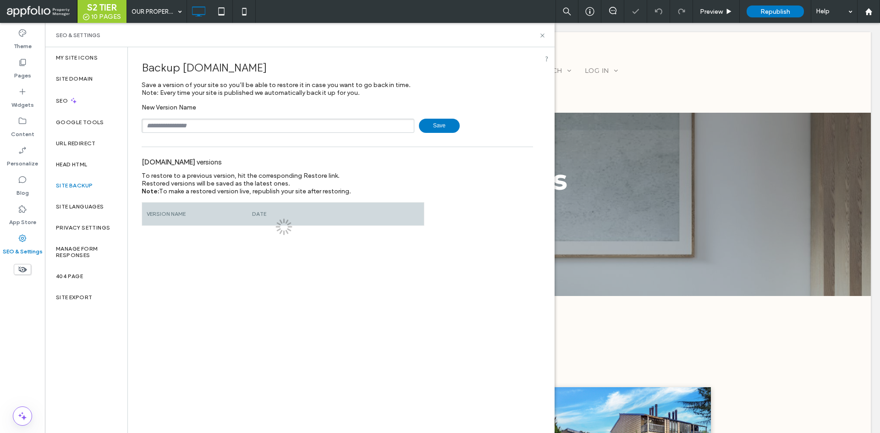
scroll to position [0, 0]
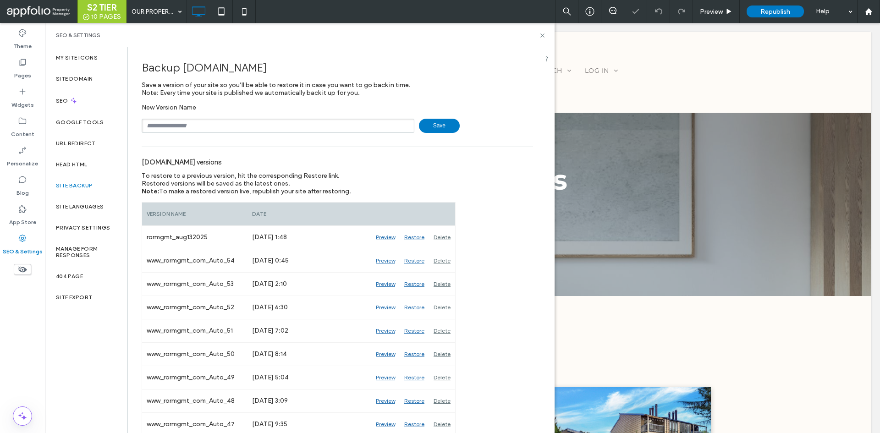
click at [237, 69] on span "www.rormgmt.com" at bounding box center [224, 67] width 84 height 13
copy span "rormgmt"
click at [255, 123] on input "text" at bounding box center [278, 126] width 273 height 14
paste input "*******"
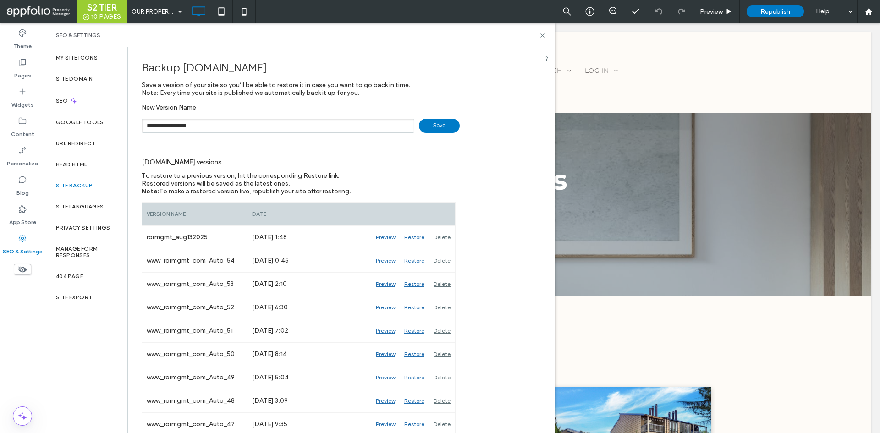
type input "**********"
click at [433, 129] on span "Save" at bounding box center [439, 126] width 41 height 14
click at [540, 37] on icon at bounding box center [542, 35] width 7 height 7
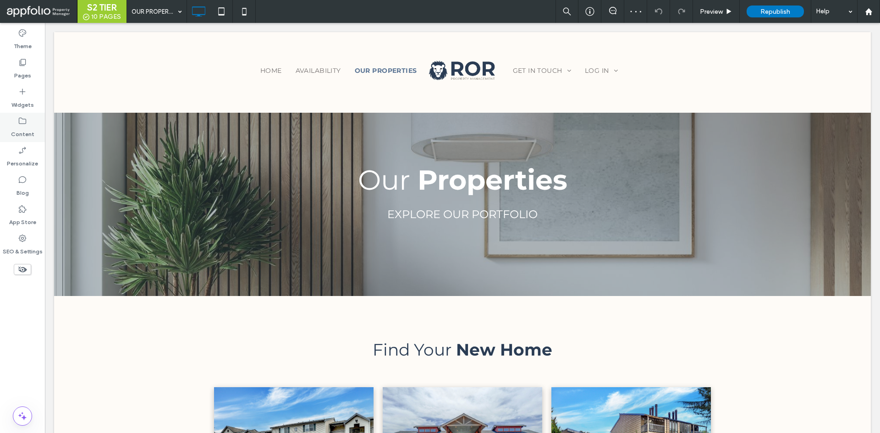
click at [27, 126] on label "Content" at bounding box center [22, 132] width 23 height 13
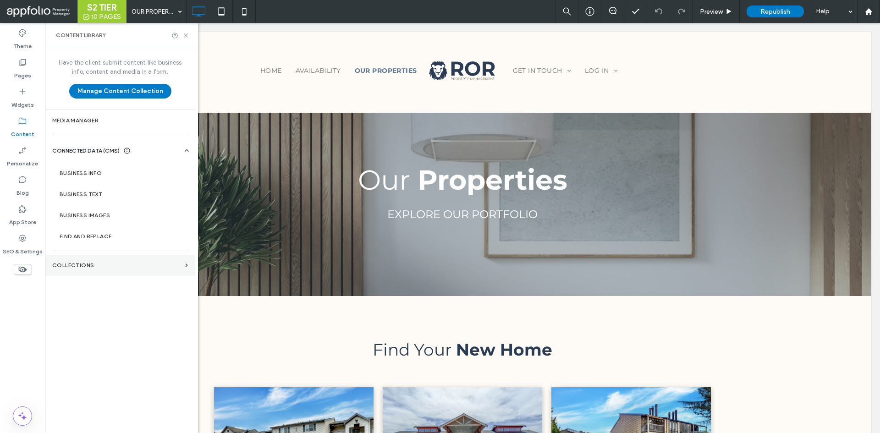
click at [95, 258] on section "Collections" at bounding box center [120, 265] width 150 height 21
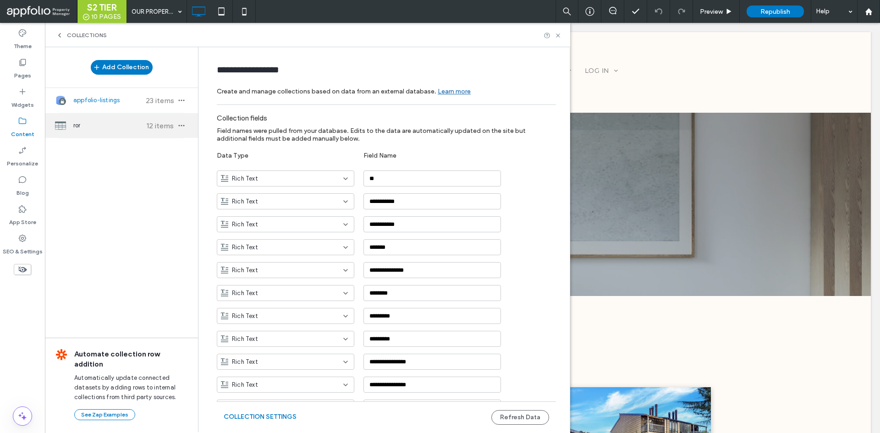
click at [125, 131] on div "ror 12 items" at bounding box center [121, 125] width 153 height 25
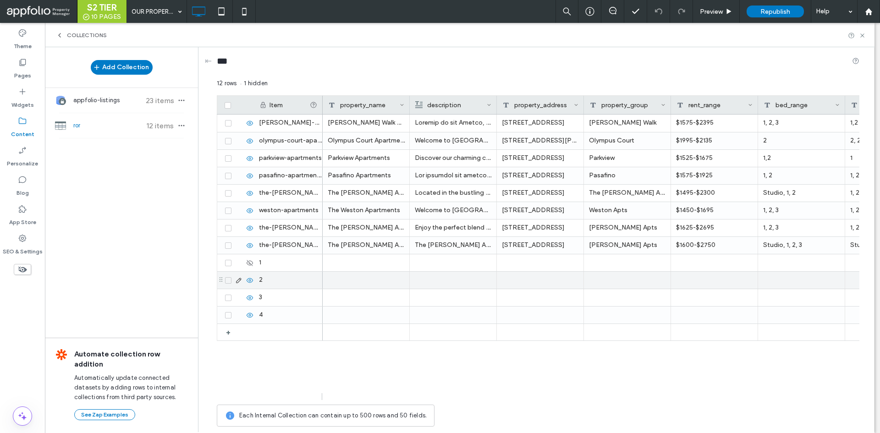
click at [251, 282] on use at bounding box center [250, 280] width 6 height 5
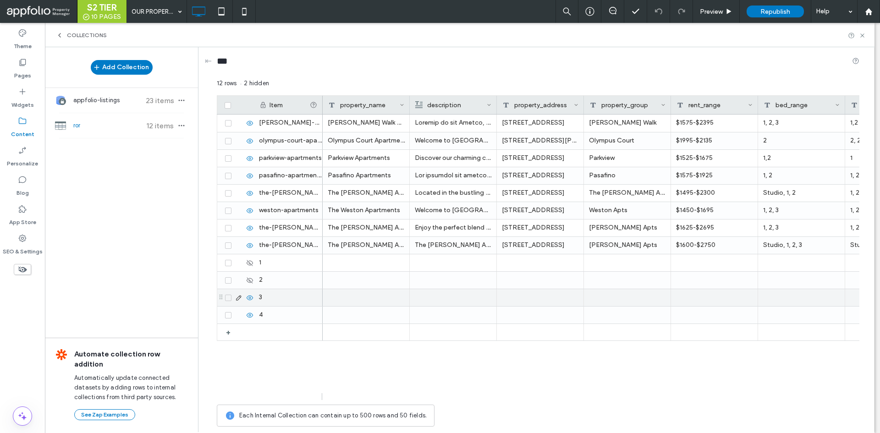
click at [249, 298] on icon at bounding box center [249, 297] width 7 height 7
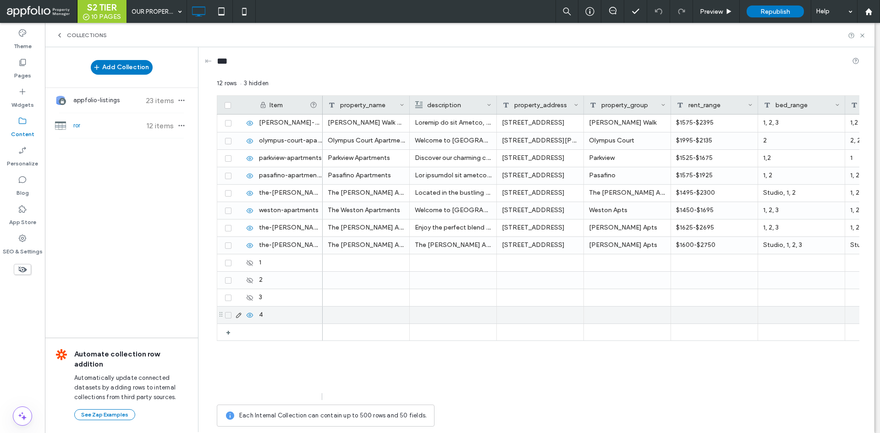
click at [251, 313] on icon at bounding box center [249, 315] width 7 height 7
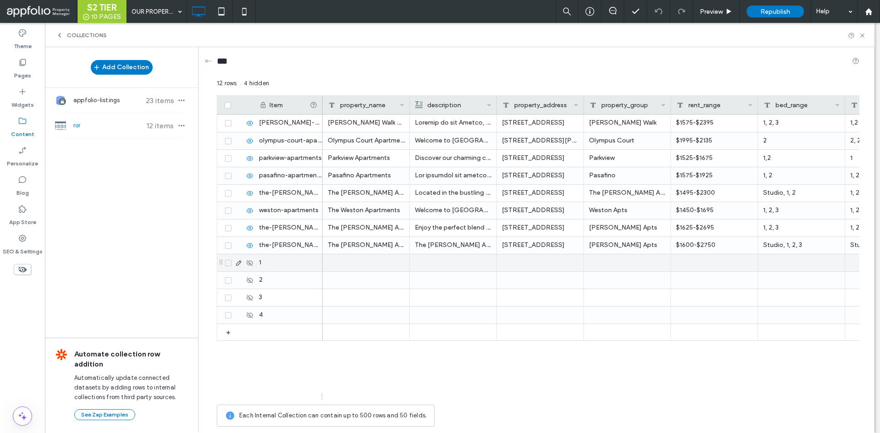
click at [253, 264] on use at bounding box center [250, 263] width 6 height 6
click at [274, 264] on div "1" at bounding box center [288, 262] width 69 height 17
click at [293, 261] on div "1" at bounding box center [288, 262] width 69 height 17
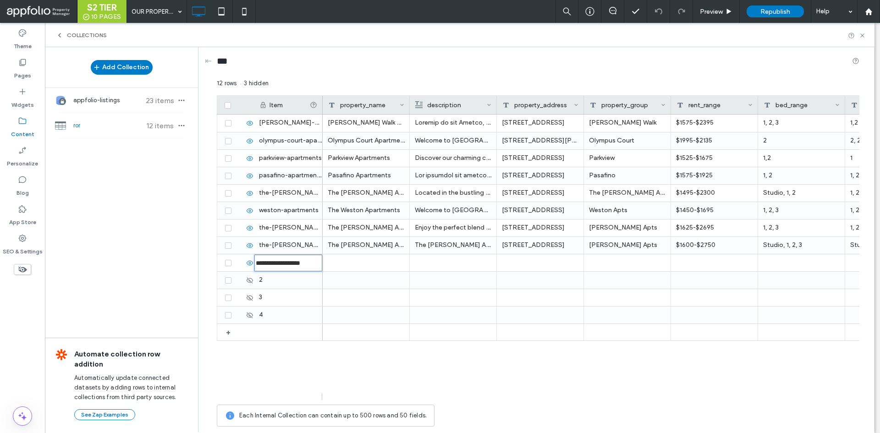
type input "**********"
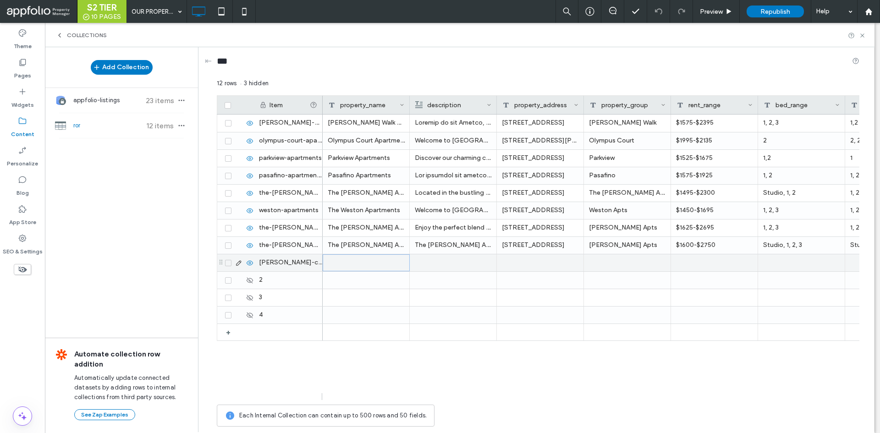
click at [378, 263] on div at bounding box center [366, 262] width 87 height 17
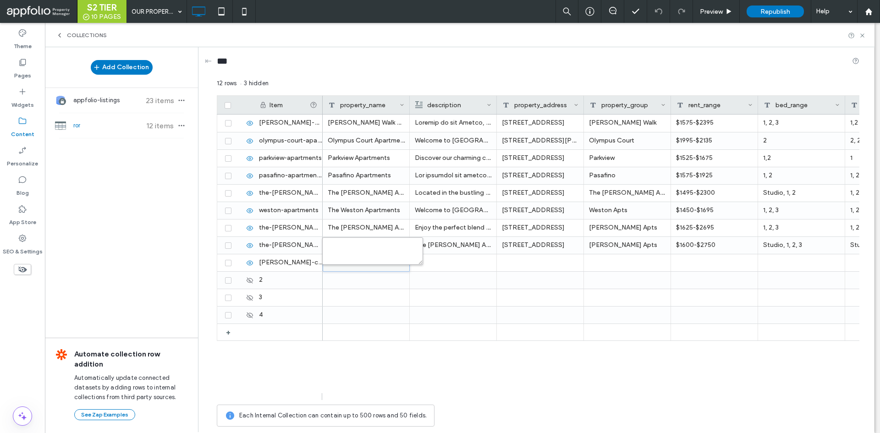
click at [377, 256] on textarea "plain-text-cell" at bounding box center [372, 250] width 101 height 27
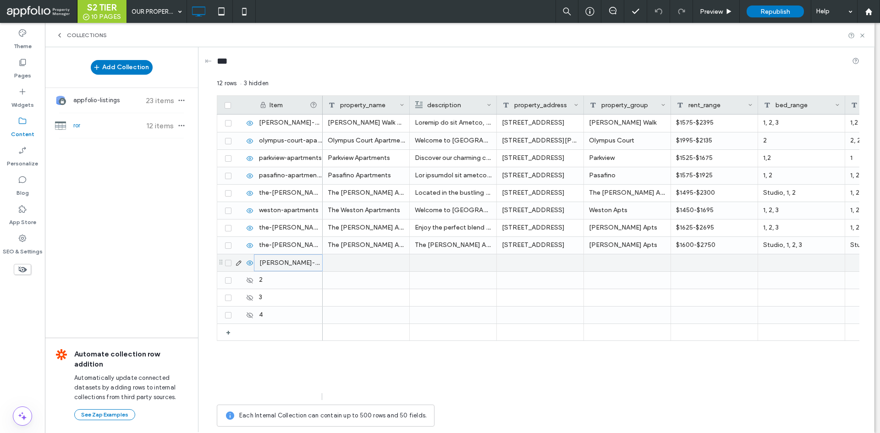
click at [285, 266] on div "emery-white-cabinets" at bounding box center [288, 262] width 69 height 17
click at [294, 261] on input "**********" at bounding box center [288, 263] width 68 height 16
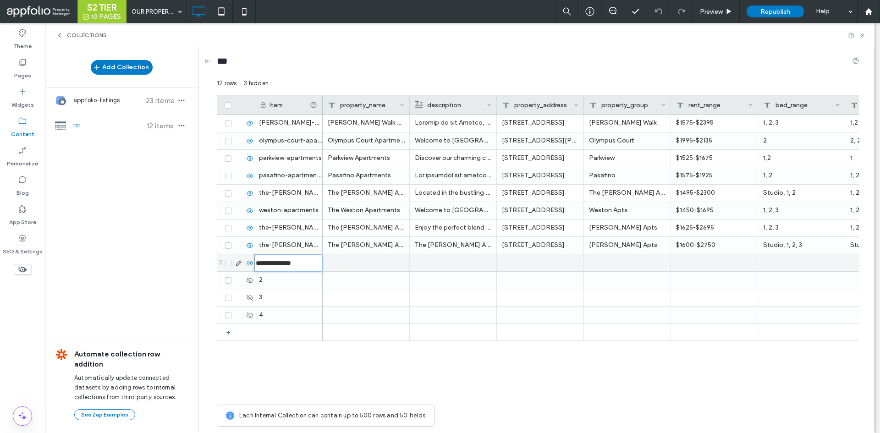
type input "**********"
click at [356, 265] on div at bounding box center [366, 262] width 87 height 17
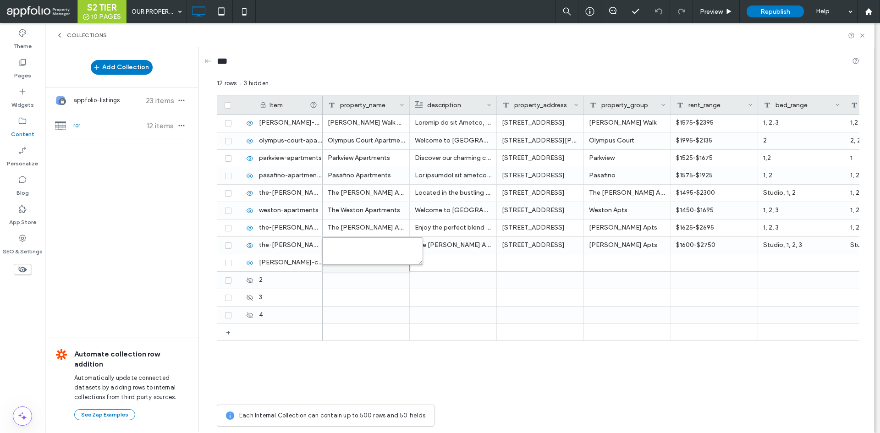
click at [355, 253] on textarea "plain-text-cell" at bounding box center [372, 250] width 101 height 27
click at [374, 268] on div at bounding box center [366, 262] width 87 height 17
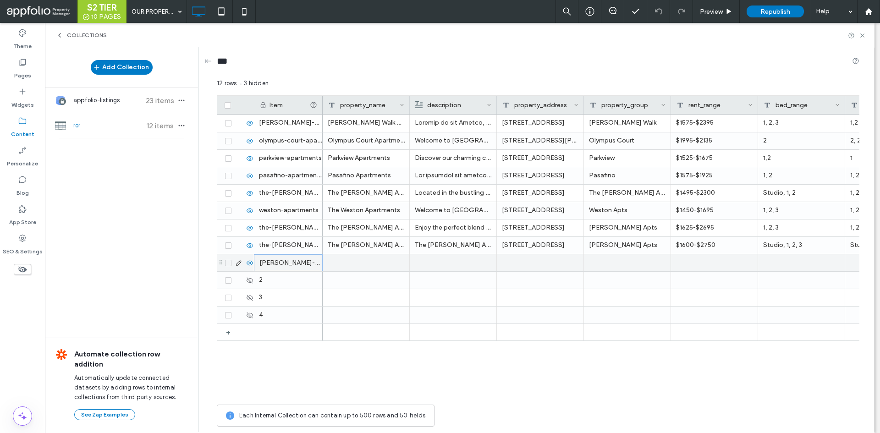
click at [305, 263] on div "emery-cabinets" at bounding box center [288, 262] width 69 height 17
click at [312, 264] on input "**********" at bounding box center [288, 263] width 68 height 16
type input "**********"
click at [367, 259] on div at bounding box center [366, 262] width 87 height 17
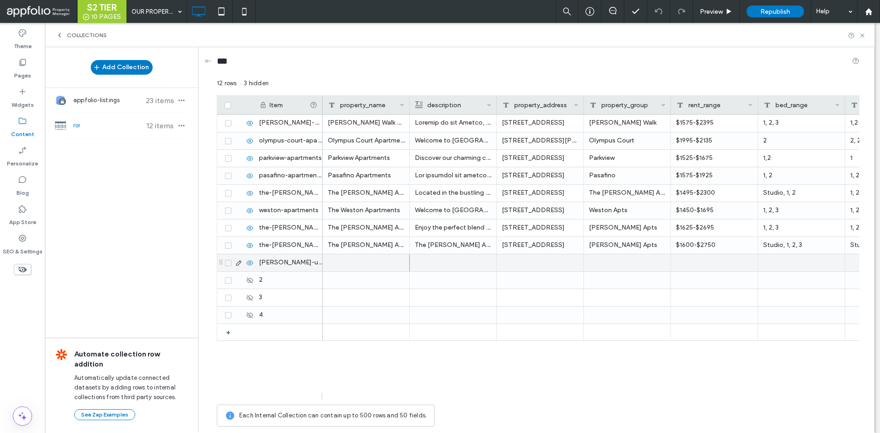
click at [374, 263] on div at bounding box center [366, 262] width 87 height 17
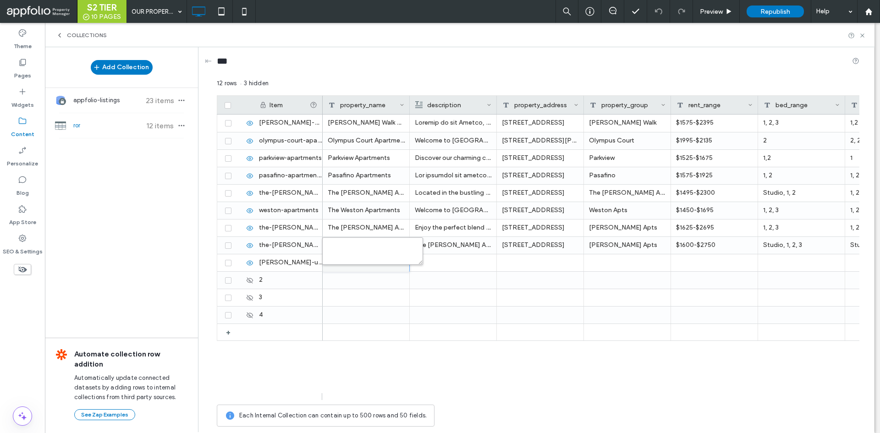
click at [374, 263] on textarea "plain-text-cell" at bounding box center [372, 250] width 101 height 27
type textarea "**********"
click at [443, 264] on div at bounding box center [453, 262] width 77 height 17
click at [452, 242] on p "The Wayne Apartments in Renton/Fairwood, WA, offers a modern and welcoming livi…" at bounding box center [453, 245] width 77 height 16
click at [452, 242] on p "The Wayne Apartments in Renton/Fairwood, WA, offers a modern and welcoming livi…" at bounding box center [453, 245] width 76 height 16
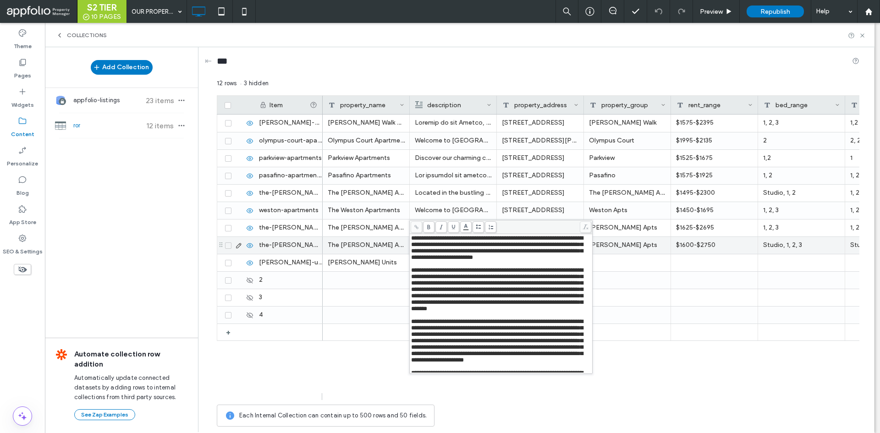
click at [491, 242] on span "**********" at bounding box center [497, 247] width 172 height 25
click at [372, 262] on div "Emery Units" at bounding box center [366, 262] width 87 height 17
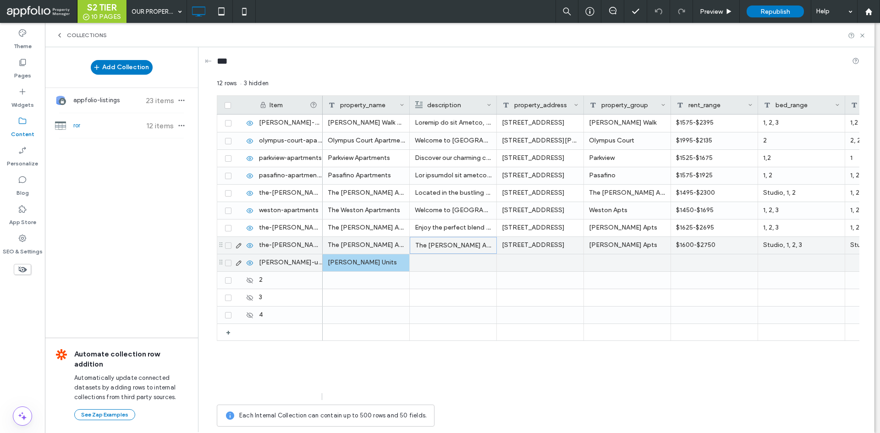
click at [532, 262] on div at bounding box center [540, 262] width 87 height 17
click at [446, 257] on div at bounding box center [453, 263] width 76 height 16
click at [618, 263] on div at bounding box center [627, 262] width 87 height 17
click at [307, 260] on div "emery-units" at bounding box center [288, 262] width 69 height 17
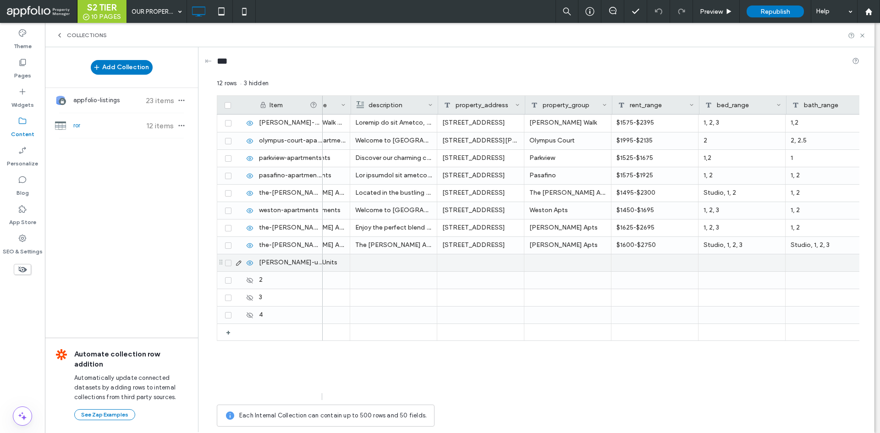
scroll to position [0, 61]
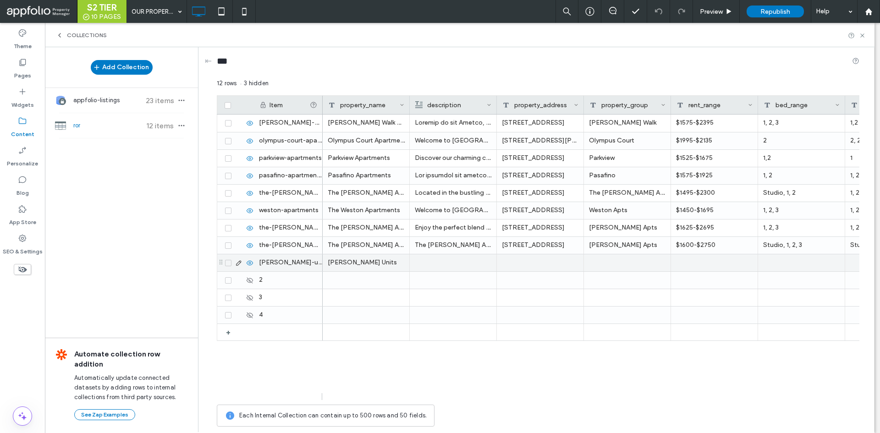
click at [381, 264] on div "Emery Units" at bounding box center [366, 262] width 87 height 17
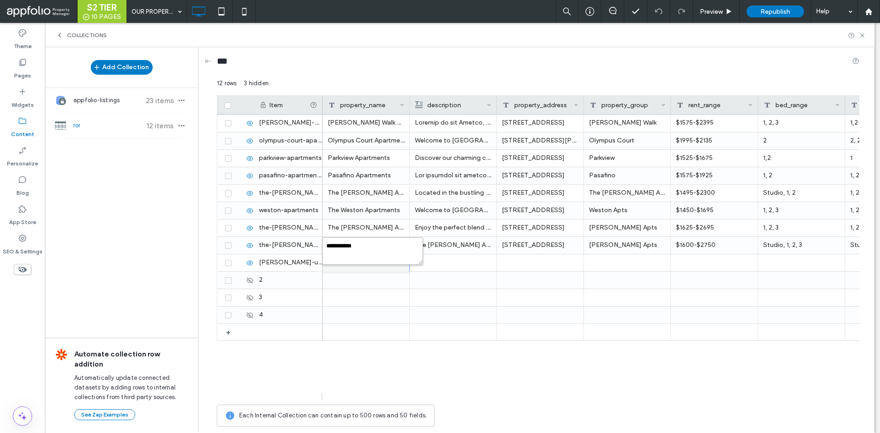
click at [387, 245] on textarea "**********" at bounding box center [372, 250] width 101 height 27
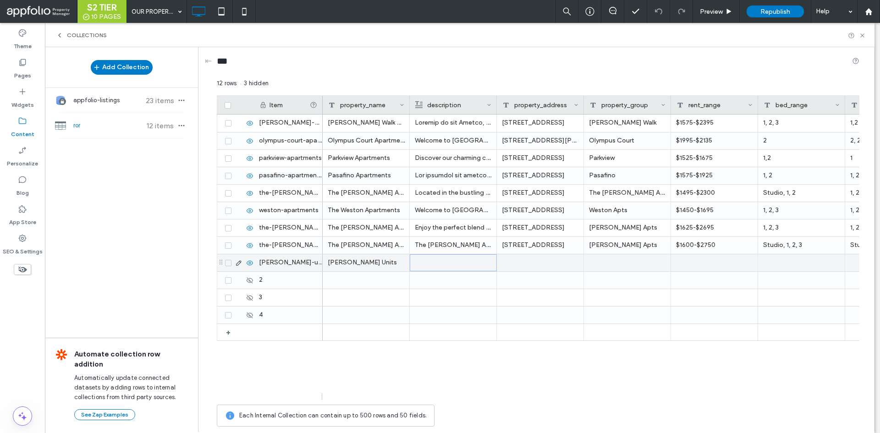
click at [451, 263] on div at bounding box center [453, 263] width 76 height 16
click at [444, 259] on div "Rich Text Editor" at bounding box center [459, 256] width 97 height 6
click at [554, 264] on div at bounding box center [540, 262] width 87 height 17
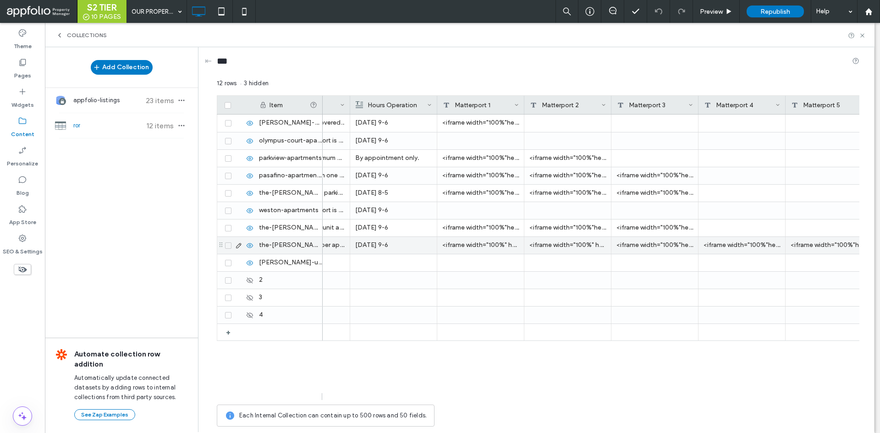
click at [482, 241] on div "<iframe width="100%" height="100%" src="https://my.matterport.com/show/?m=MEHoU…" at bounding box center [480, 245] width 87 height 17
click at [485, 241] on textarea "**********" at bounding box center [487, 233] width 101 height 27
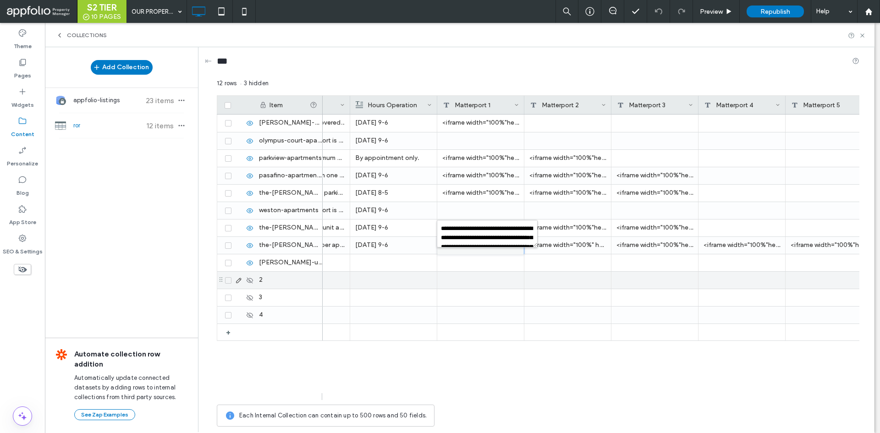
click at [383, 261] on div at bounding box center [393, 262] width 77 height 17
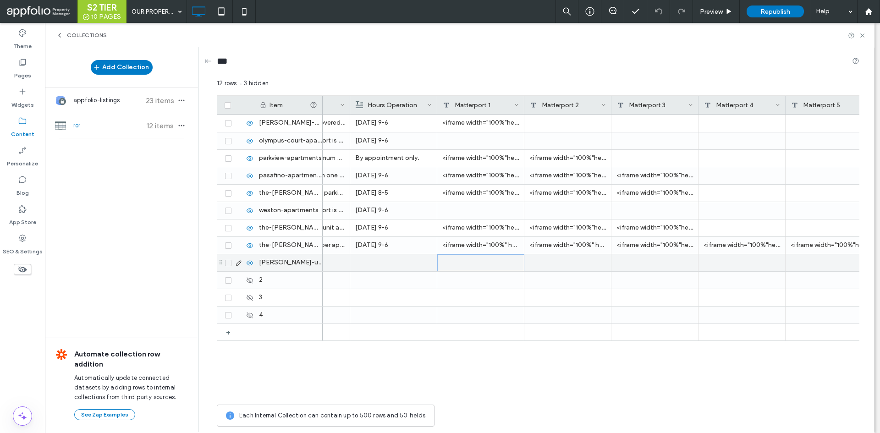
click at [457, 260] on div at bounding box center [480, 262] width 87 height 17
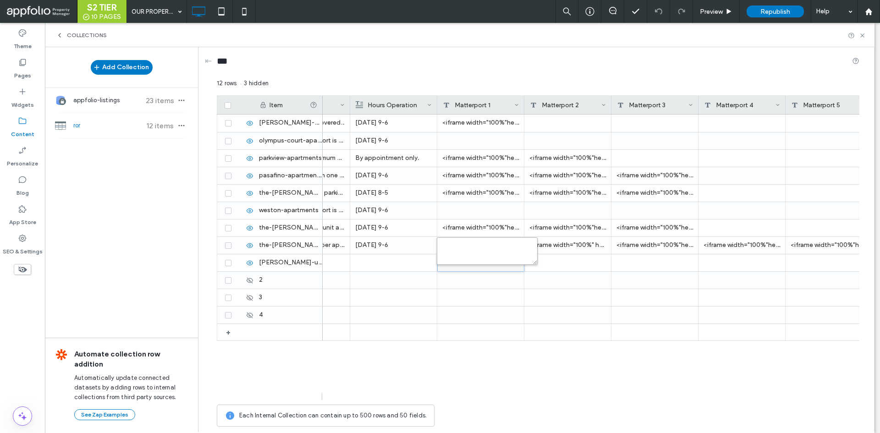
click at [470, 253] on textarea "plain-text-cell" at bounding box center [487, 250] width 101 height 27
paste textarea "**********"
type textarea "**********"
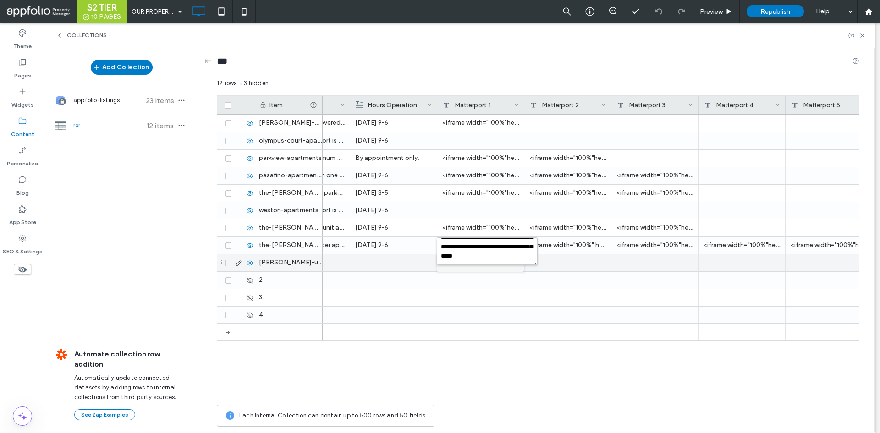
click at [583, 259] on div at bounding box center [567, 262] width 87 height 17
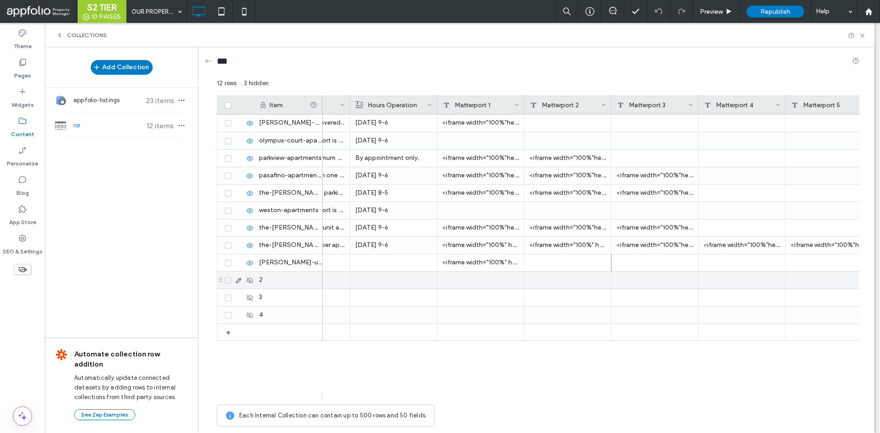
click at [492, 267] on div "<iframe width="100%" height="100%" src="​https://my.matterport.com/show/?m=vzUd…" at bounding box center [480, 262] width 87 height 17
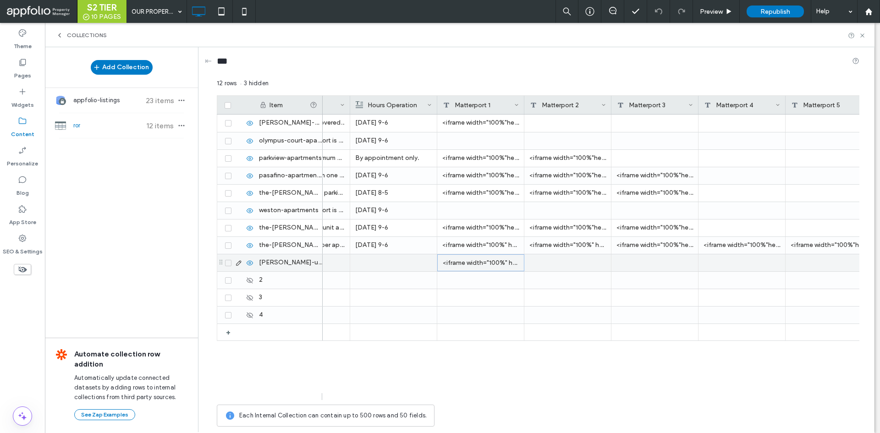
click at [492, 267] on div "<iframe width="100%" height="100%" src="​https://my.matterport.com/show/?m=vzUd…" at bounding box center [480, 262] width 87 height 17
click at [488, 259] on div at bounding box center [481, 263] width 86 height 16
click at [566, 270] on div at bounding box center [567, 262] width 87 height 17
click at [495, 258] on div "<iframe width="100%" height="100%" src="​https://my.matterport.com/show/?m=vzUd…" at bounding box center [480, 262] width 87 height 17
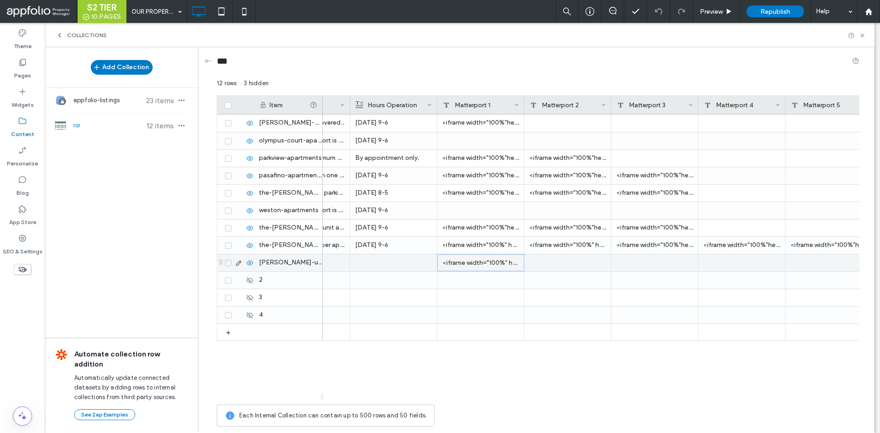
click at [495, 258] on div "<iframe width="100%" height="100%" src="​https://my.matterport.com/show/?m=vzUd…" at bounding box center [480, 262] width 87 height 17
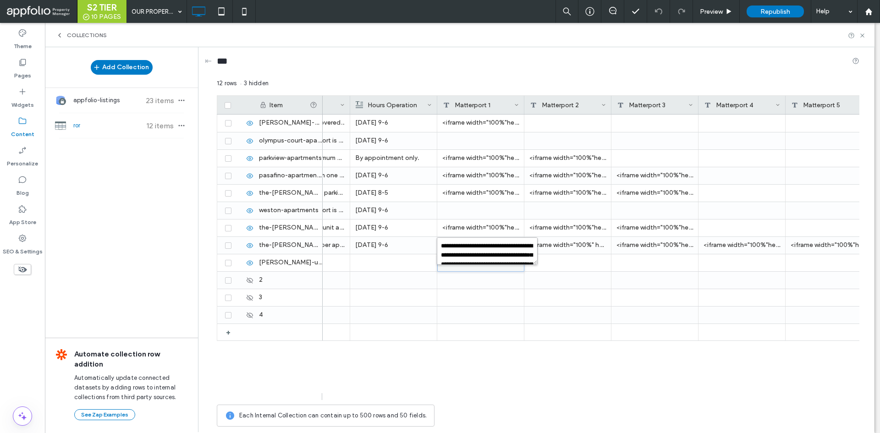
click at [481, 248] on textarea "**********" at bounding box center [487, 250] width 101 height 27
click at [549, 261] on div at bounding box center [567, 262] width 87 height 17
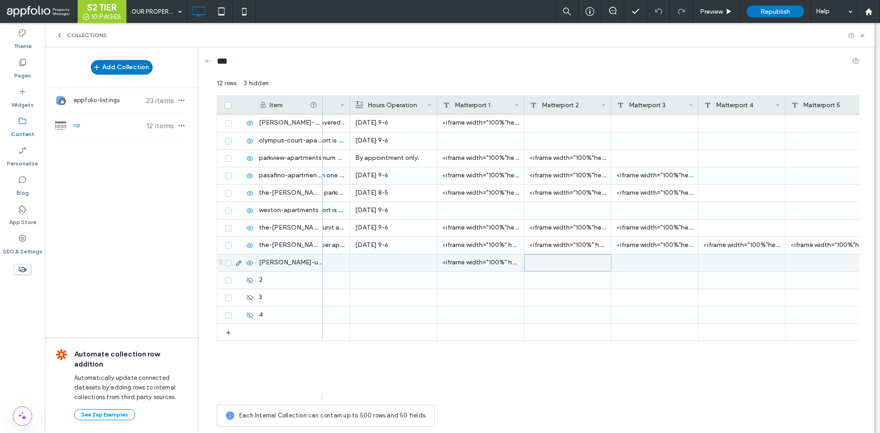
click at [575, 264] on div at bounding box center [567, 262] width 87 height 17
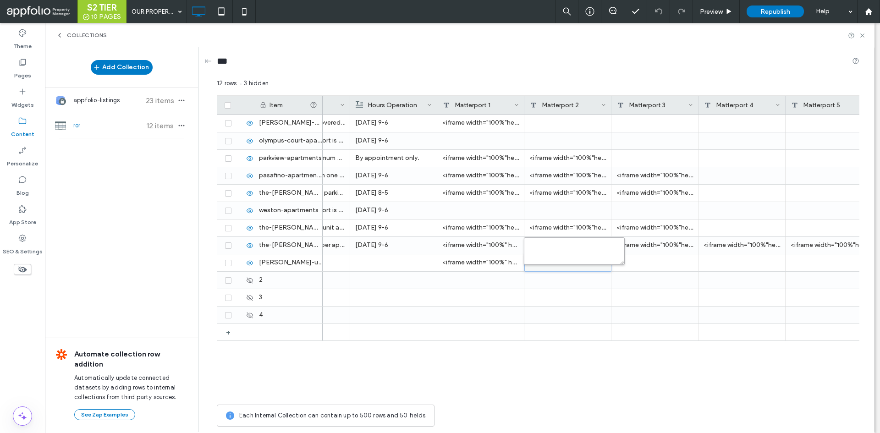
click at [558, 245] on textarea "plain-text-cell" at bounding box center [574, 250] width 101 height 27
paste textarea "**********"
type textarea "**********"
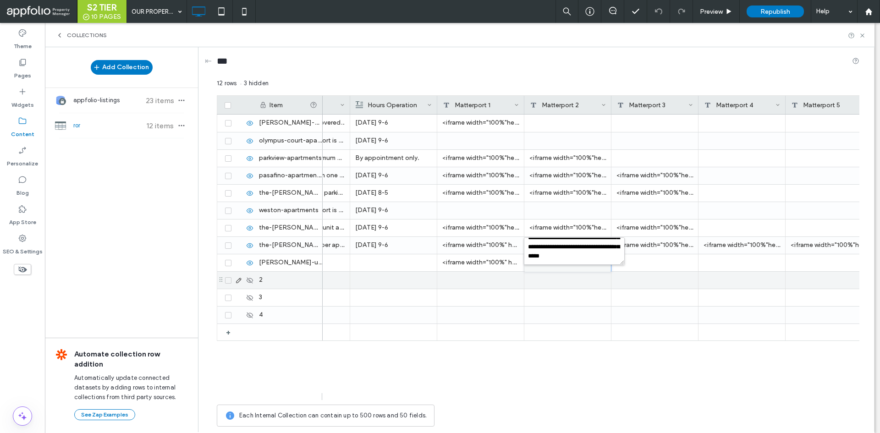
click at [636, 286] on div at bounding box center [654, 280] width 87 height 17
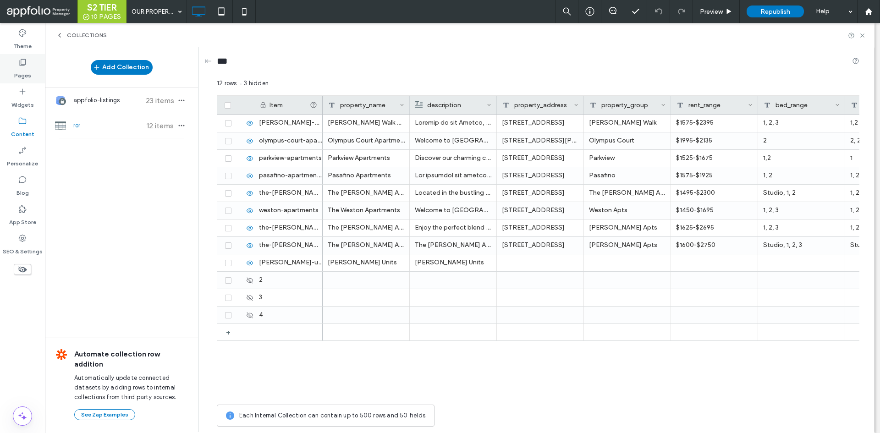
click at [31, 67] on div "Pages" at bounding box center [22, 68] width 45 height 29
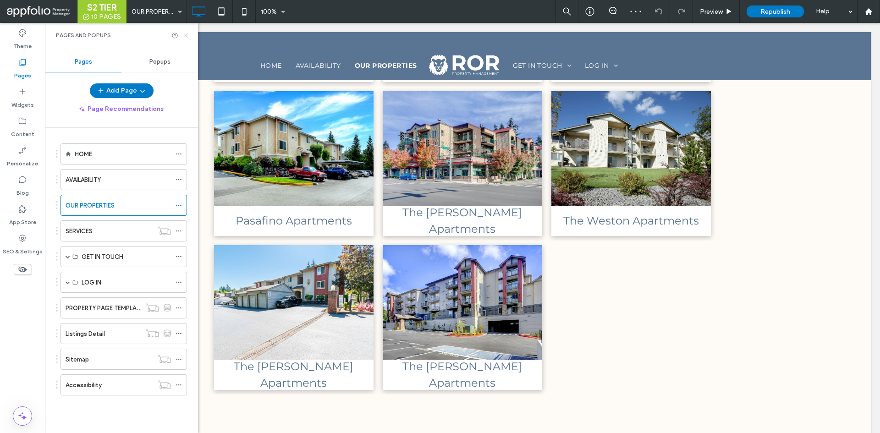
click at [187, 36] on use at bounding box center [186, 35] width 4 height 4
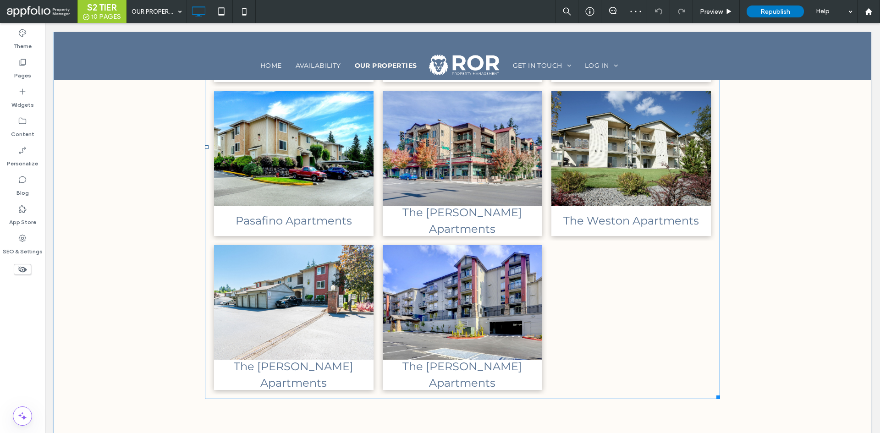
click at [440, 284] on link at bounding box center [462, 302] width 169 height 121
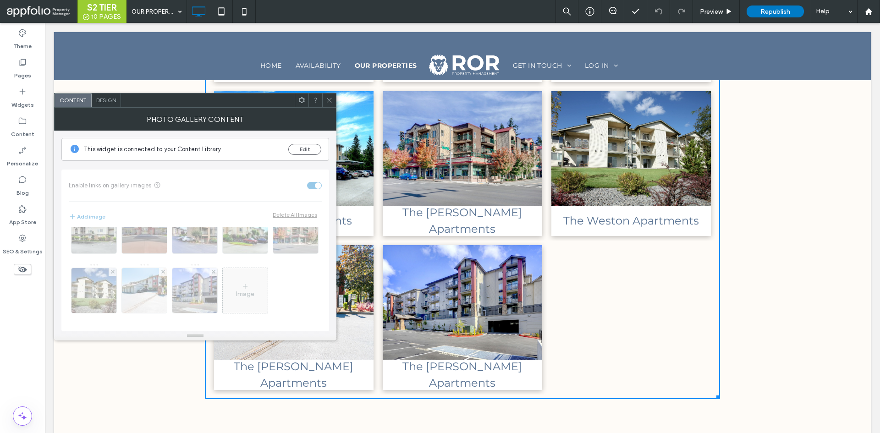
scroll to position [0, 0]
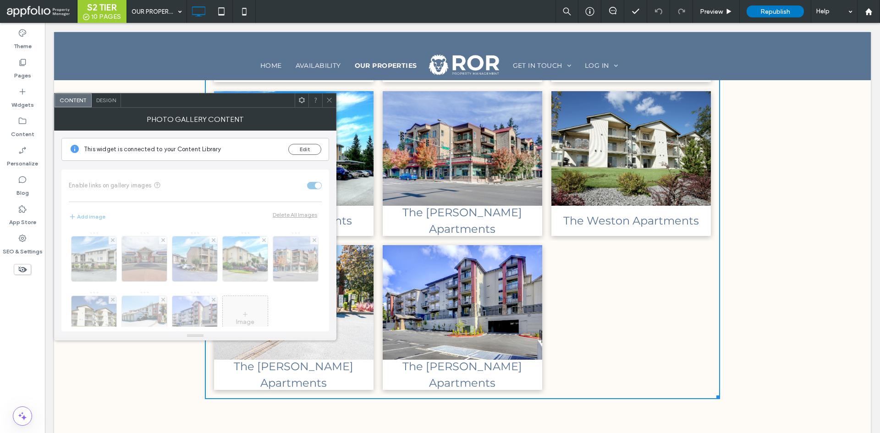
click at [329, 96] on span at bounding box center [329, 100] width 7 height 14
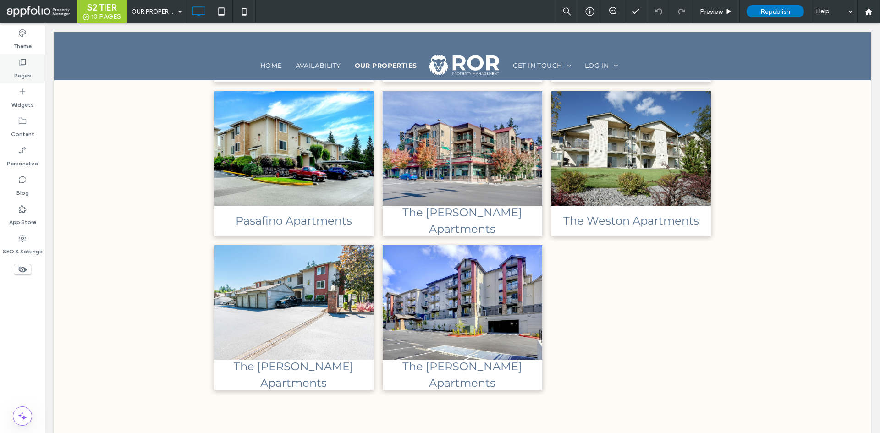
click at [32, 70] on div "Pages" at bounding box center [22, 68] width 45 height 29
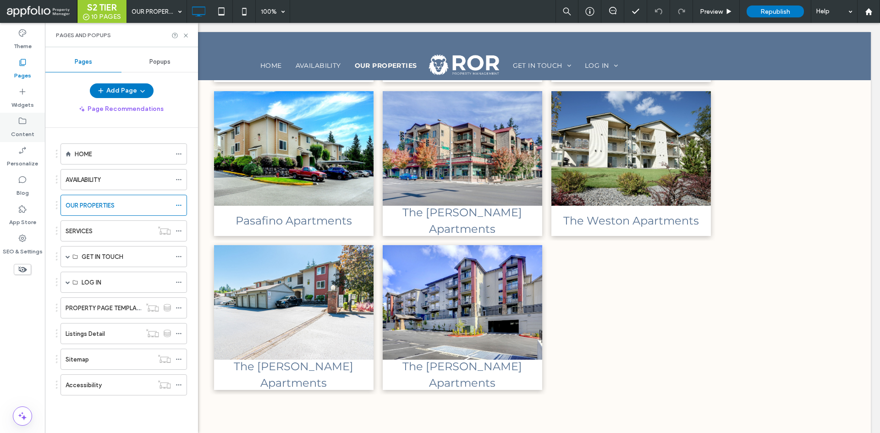
click at [21, 126] on label "Content" at bounding box center [22, 132] width 23 height 13
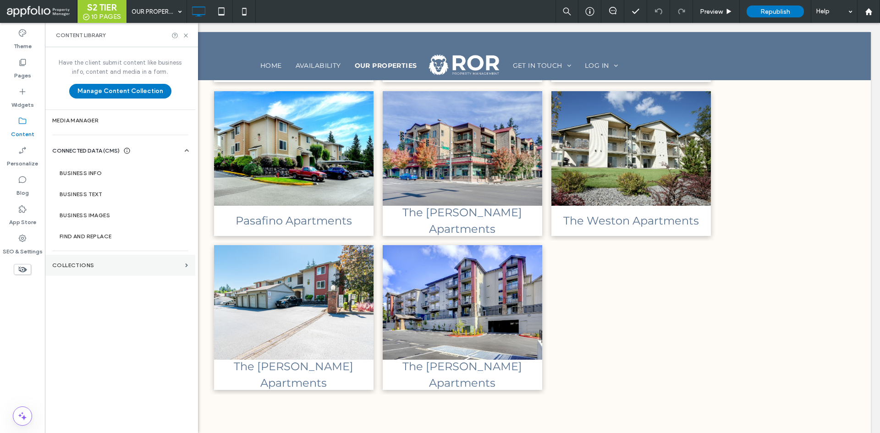
click at [82, 257] on section "Collections" at bounding box center [120, 265] width 150 height 21
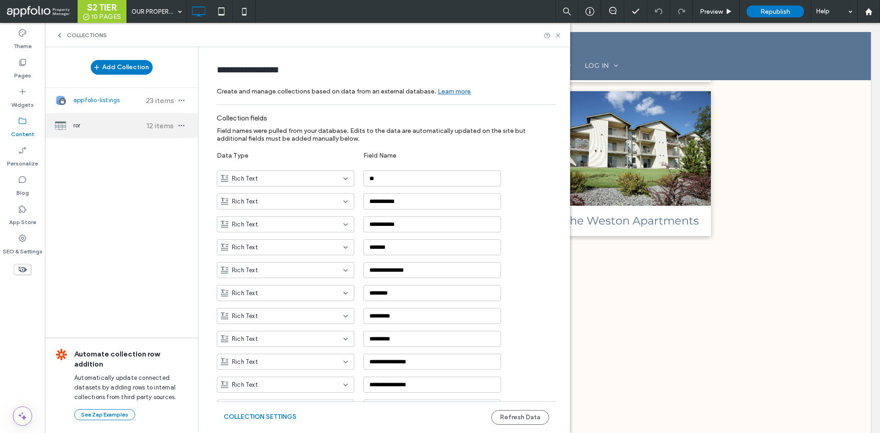
click at [108, 125] on span "ror" at bounding box center [107, 125] width 68 height 9
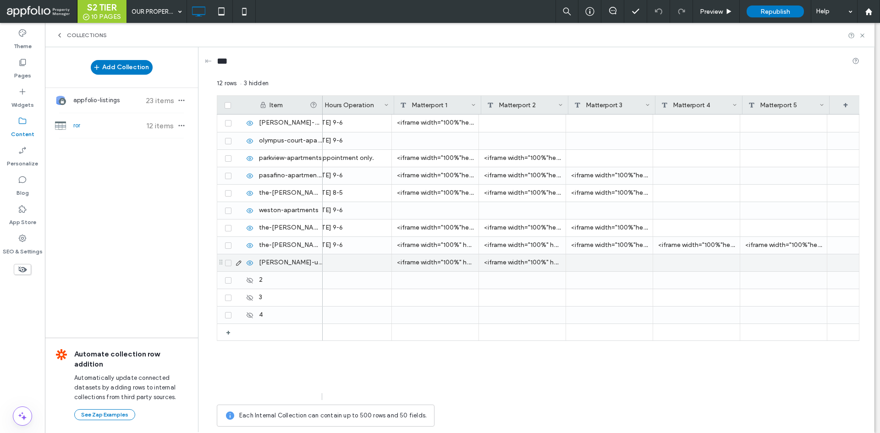
scroll to position [0, 1216]
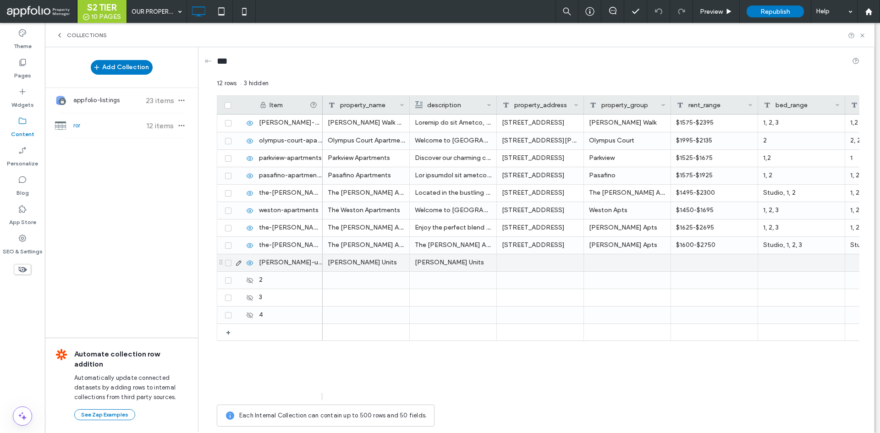
click at [239, 263] on icon at bounding box center [238, 262] width 7 height 7
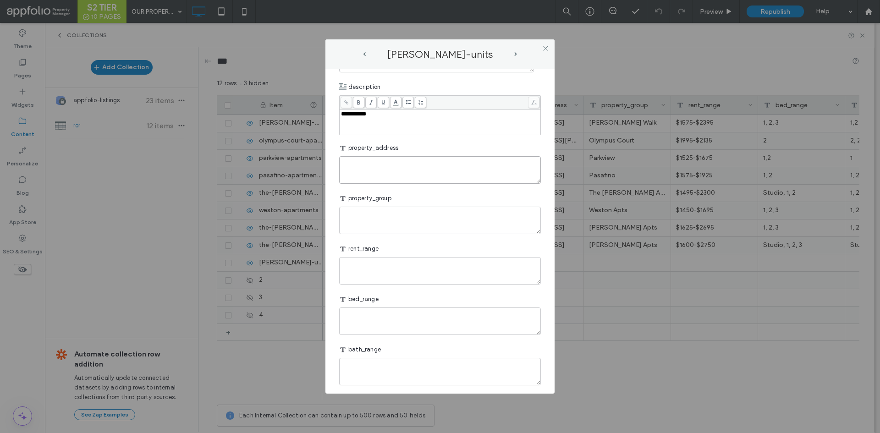
click at [509, 169] on textarea "plain-text-cell" at bounding box center [440, 169] width 202 height 27
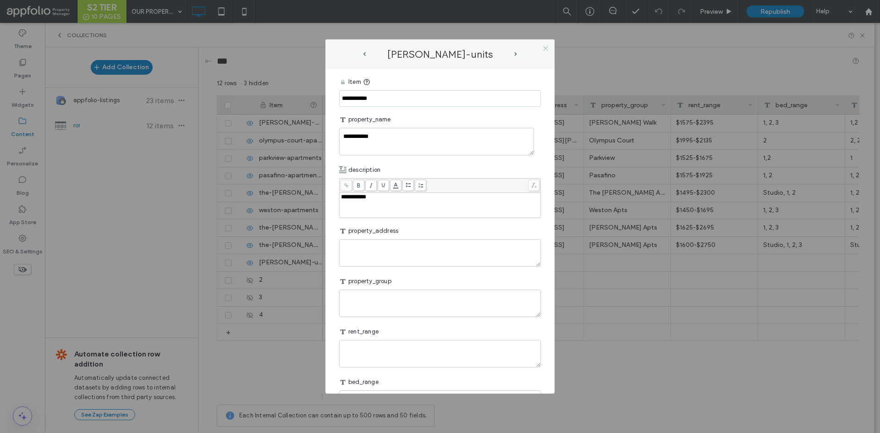
click at [545, 48] on use at bounding box center [545, 48] width 5 height 5
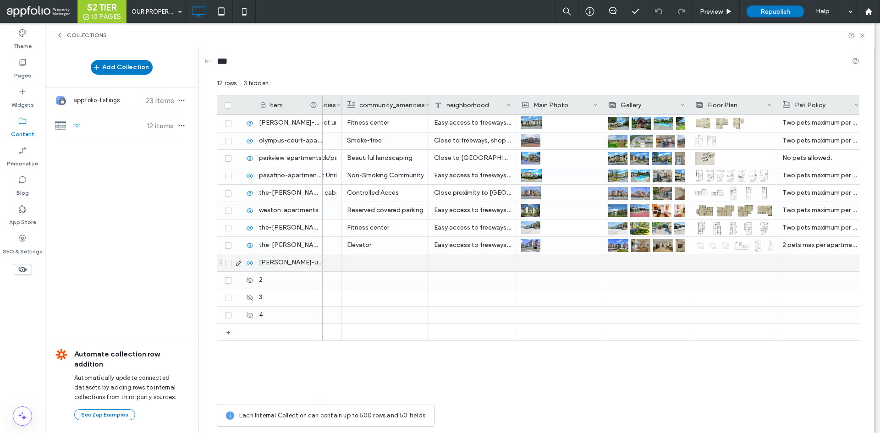
click at [545, 263] on div at bounding box center [559, 262] width 77 height 17
click at [545, 263] on div at bounding box center [560, 263] width 76 height 16
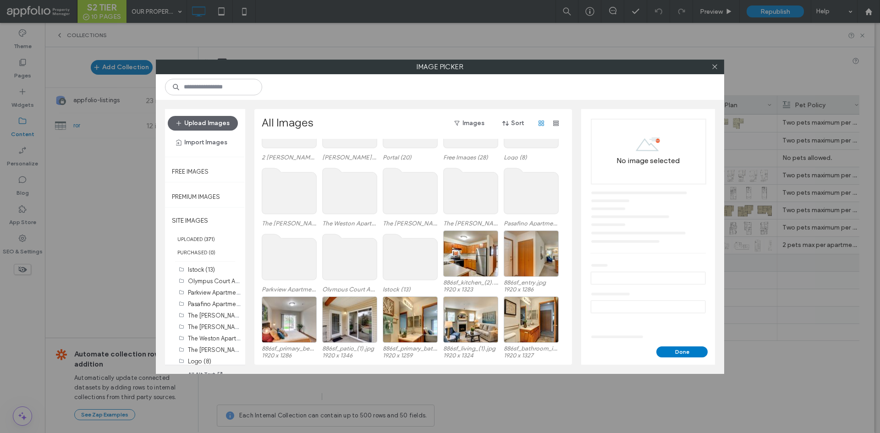
scroll to position [59, 0]
click at [460, 254] on div "Select" at bounding box center [470, 254] width 55 height 46
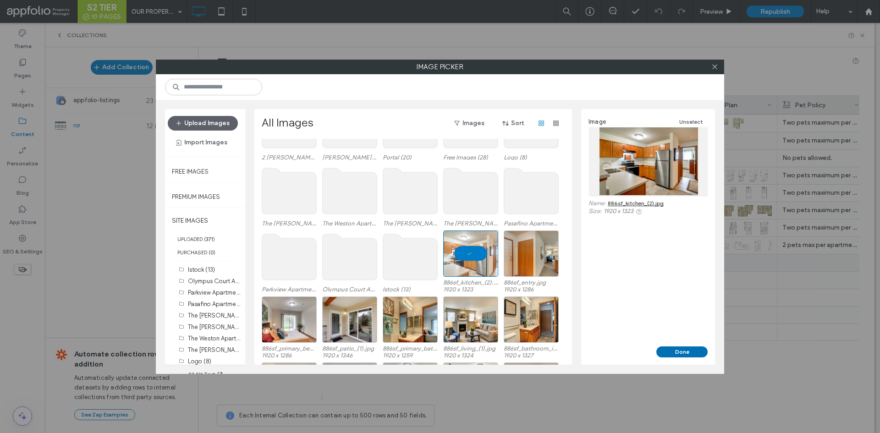
click at [674, 349] on button "Done" at bounding box center [681, 351] width 51 height 11
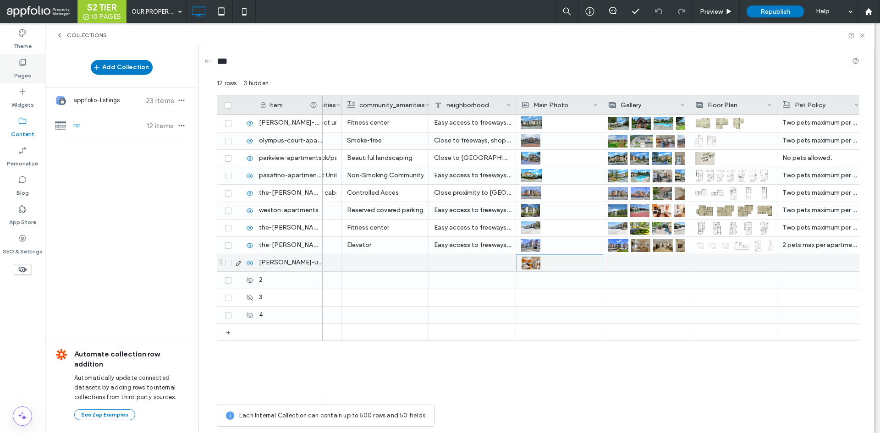
click at [23, 77] on label "Pages" at bounding box center [22, 73] width 17 height 13
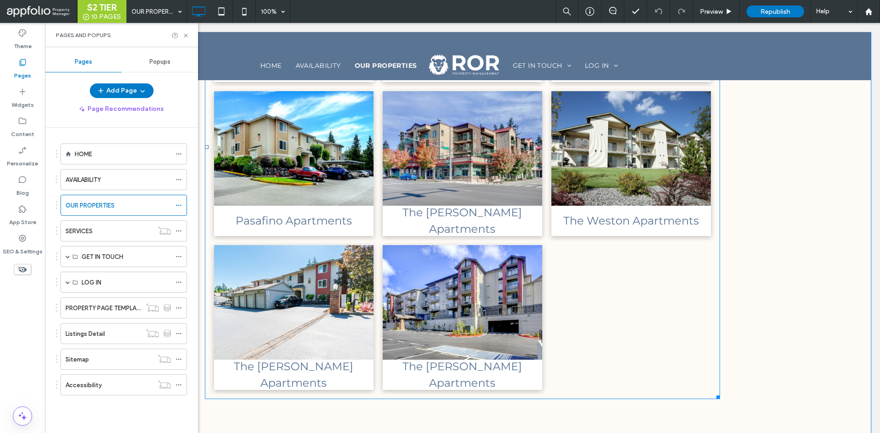
click at [373, 299] on li "The Wilson Apartments Button" at bounding box center [293, 318] width 169 height 154
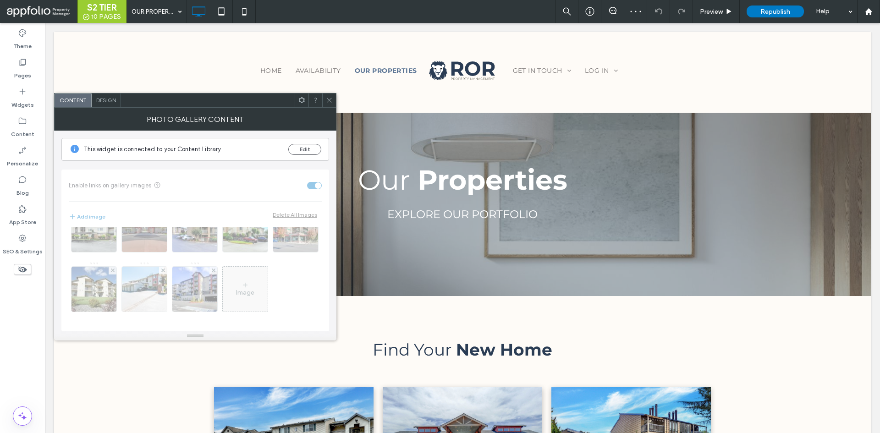
scroll to position [0, 0]
click at [326, 102] on icon at bounding box center [329, 100] width 7 height 7
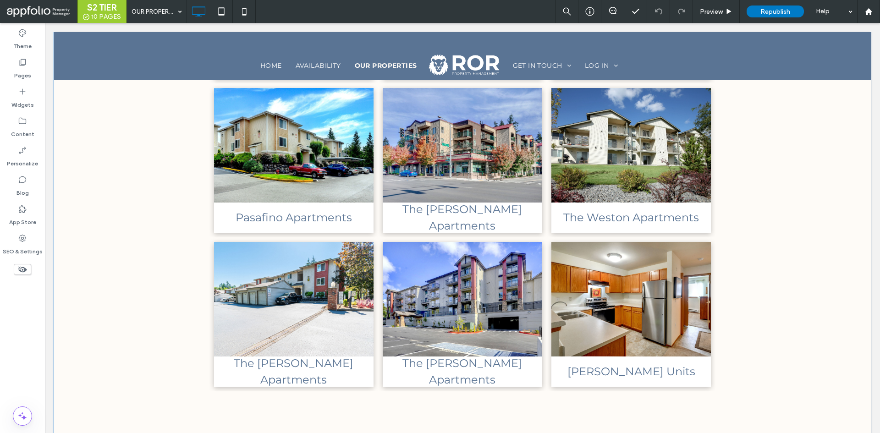
scroll to position [485, 0]
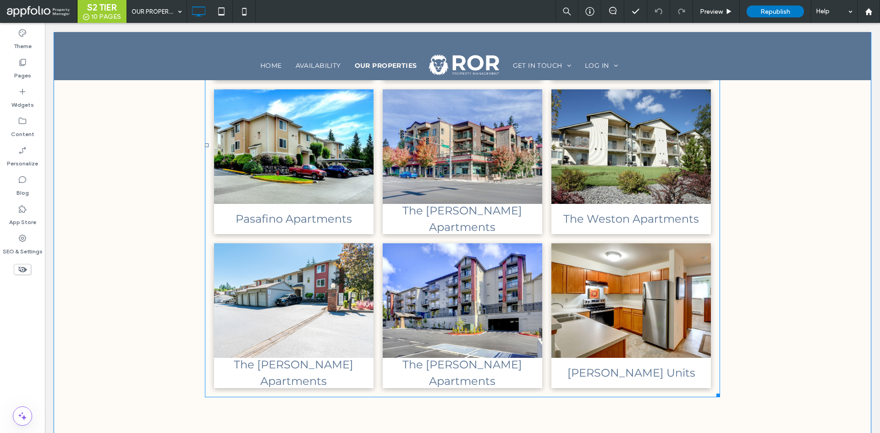
click at [631, 251] on link at bounding box center [631, 300] width 169 height 121
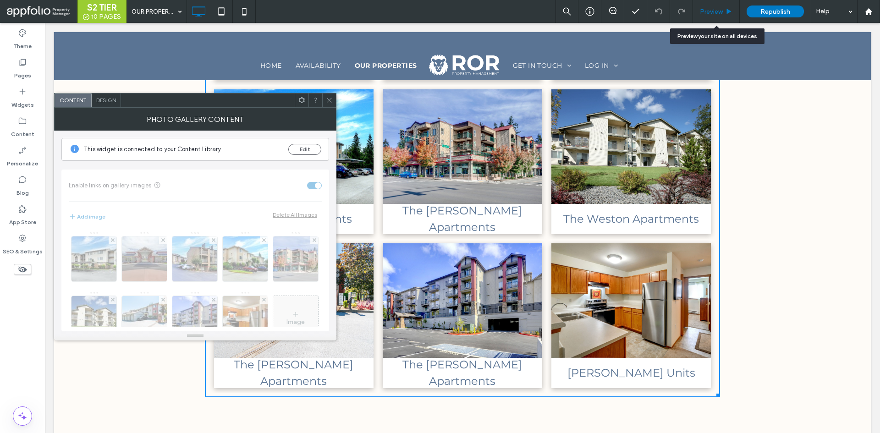
click at [709, 16] on div "Preview" at bounding box center [716, 11] width 47 height 23
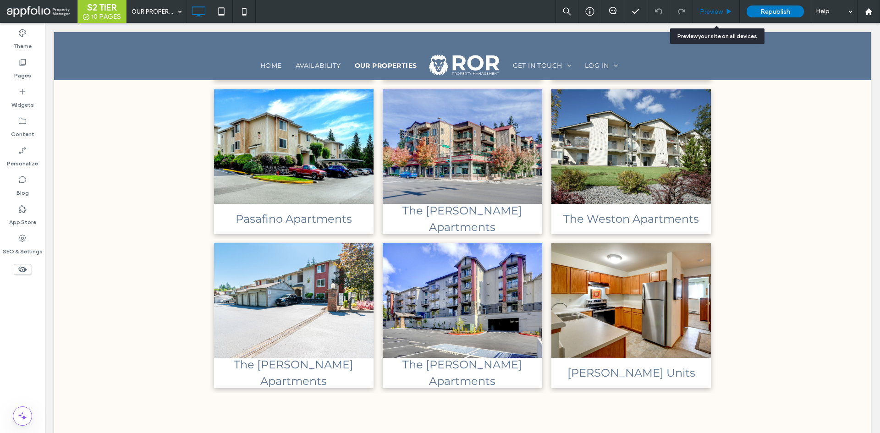
click at [719, 21] on div "Preview" at bounding box center [716, 11] width 47 height 23
click at [720, 14] on span "Preview" at bounding box center [711, 12] width 23 height 8
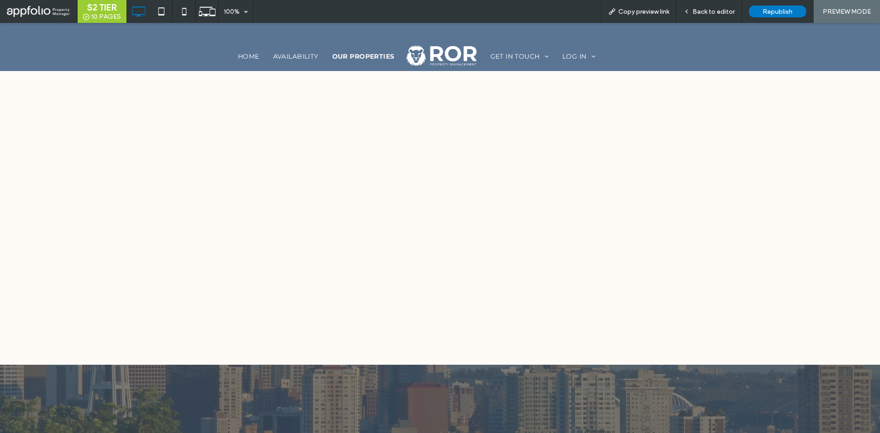
scroll to position [588, 0]
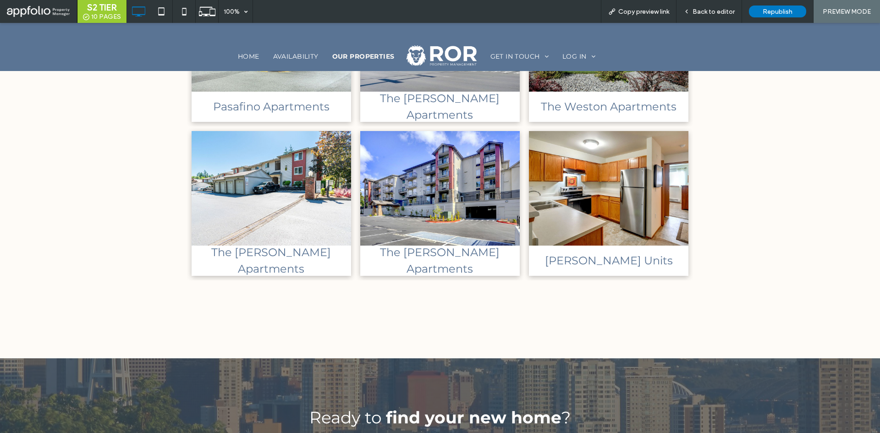
click at [627, 204] on link at bounding box center [608, 188] width 169 height 121
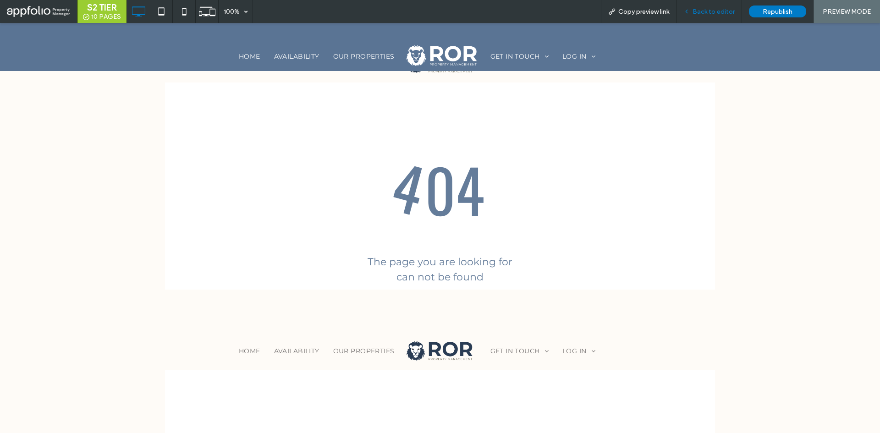
click at [719, 12] on span "Back to editor" at bounding box center [713, 12] width 42 height 8
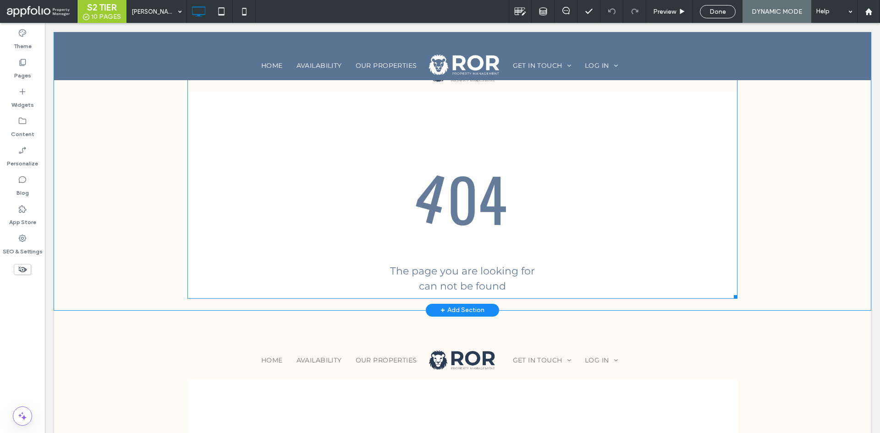
click at [584, 144] on span at bounding box center [462, 166] width 550 height 265
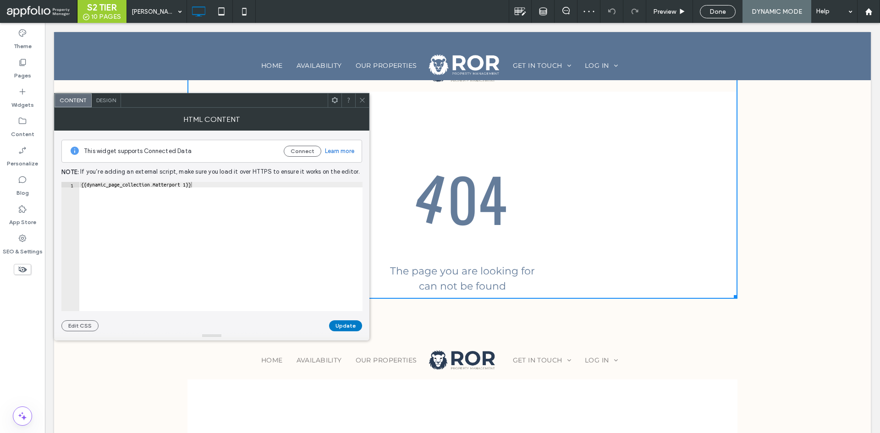
click at [361, 103] on icon at bounding box center [362, 100] width 7 height 7
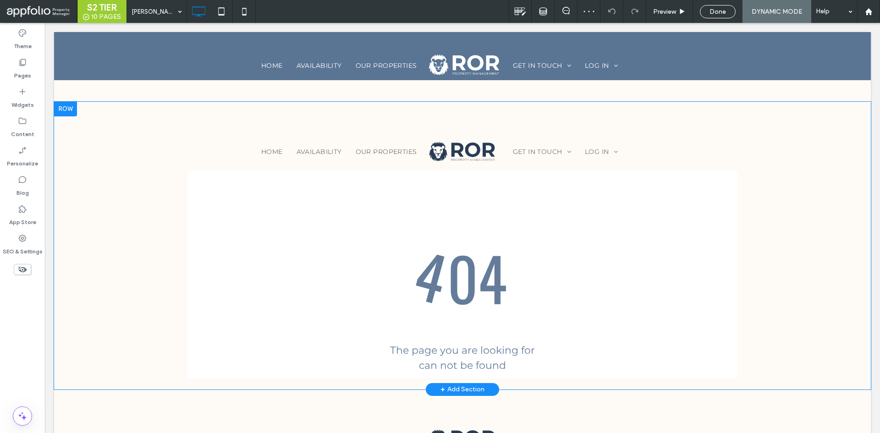
scroll to position [949, 0]
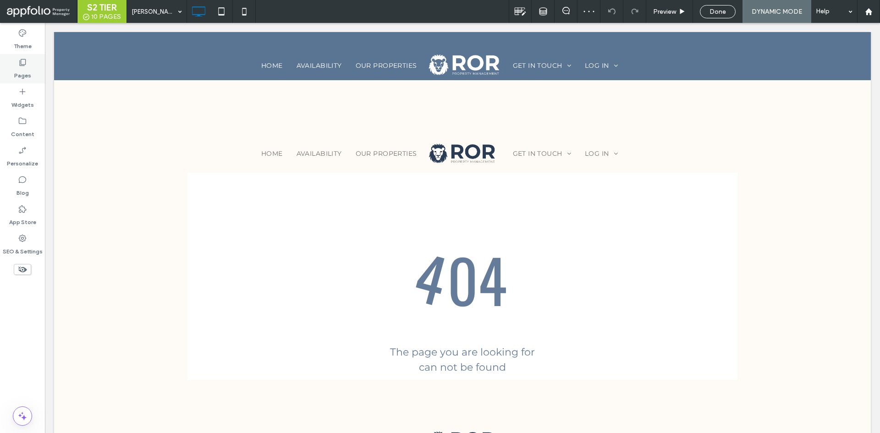
click at [30, 71] on label "Pages" at bounding box center [22, 73] width 17 height 13
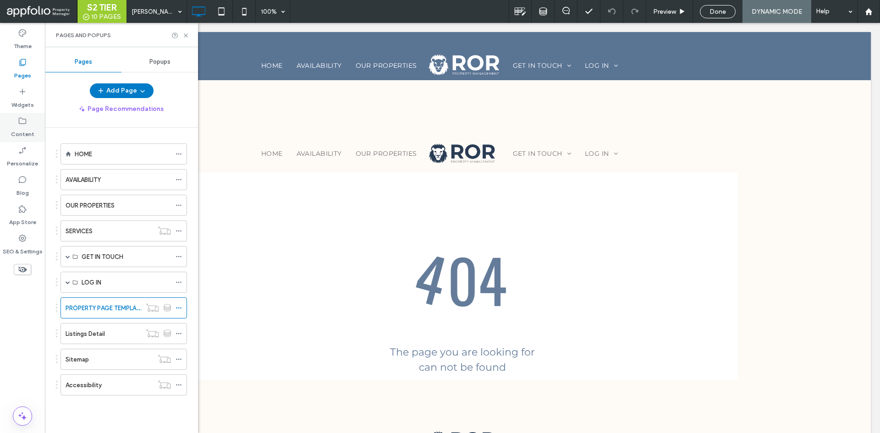
click at [19, 128] on label "Content" at bounding box center [22, 132] width 23 height 13
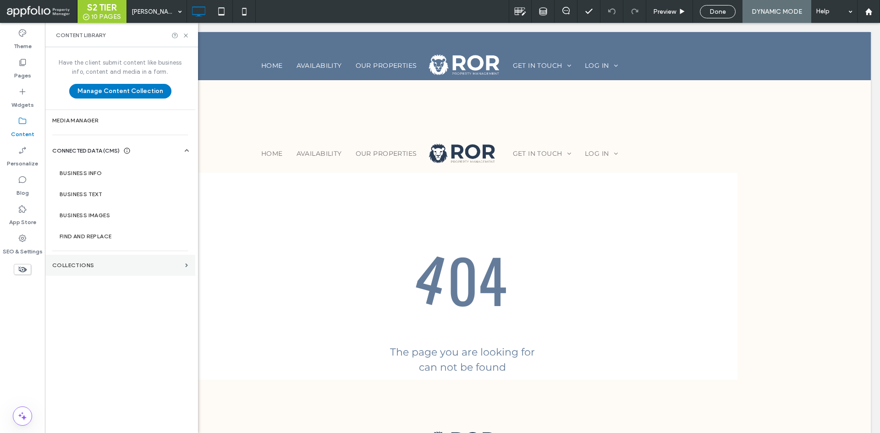
click at [104, 274] on section "Collections" at bounding box center [120, 265] width 150 height 21
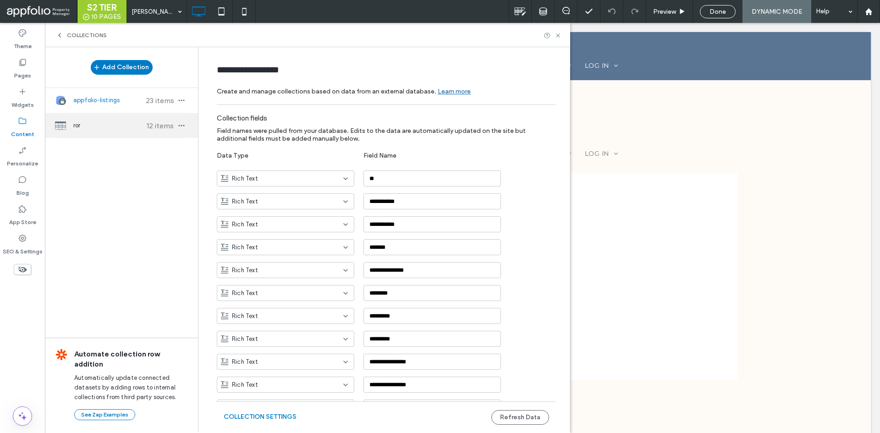
click at [129, 123] on span "ror" at bounding box center [107, 125] width 68 height 9
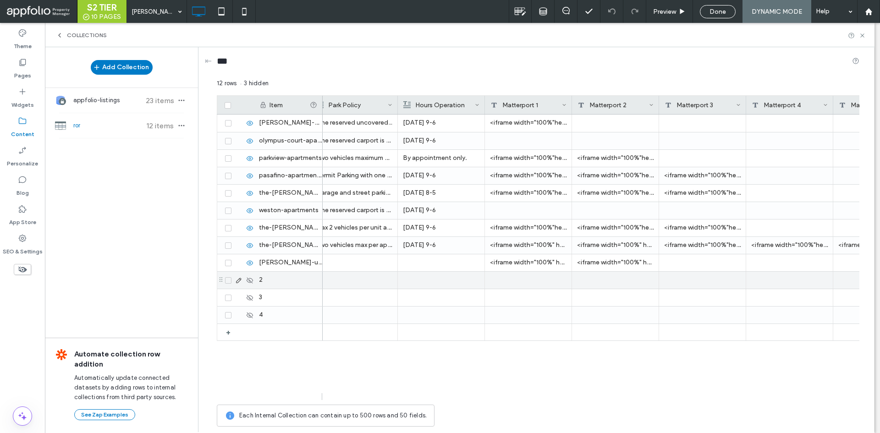
scroll to position [0, 1585]
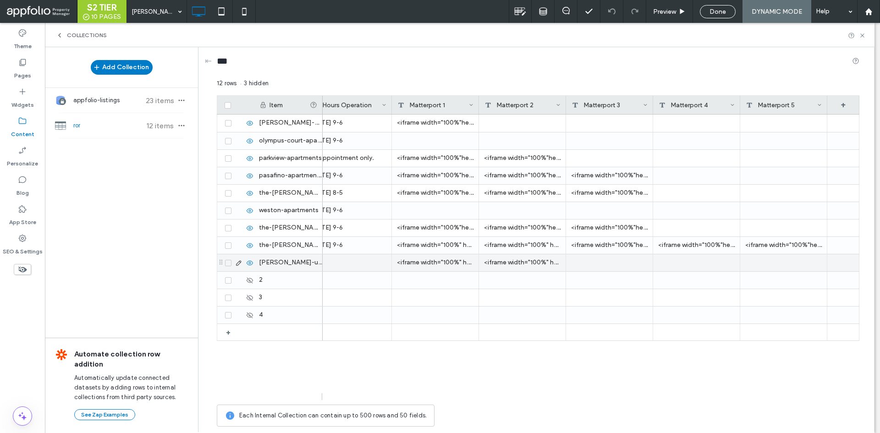
click at [463, 263] on div "<iframe width="100%" height="100%" src="​https://my.matterport.com/show/?m=vzUd…" at bounding box center [435, 262] width 87 height 17
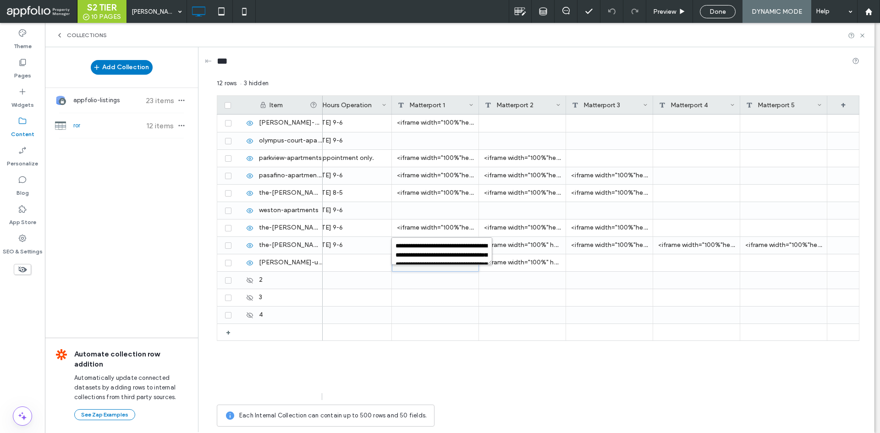
click at [464, 255] on textarea "**********" at bounding box center [441, 250] width 101 height 27
type textarea "**********"
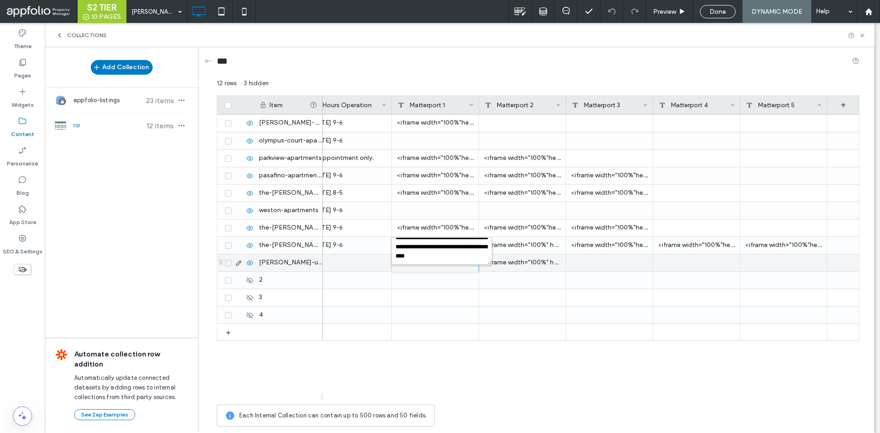
click at [515, 263] on div "<iframe width="100%" height="100%" src="​https://my.matterport.com/show/?m=uK9u…" at bounding box center [522, 262] width 87 height 17
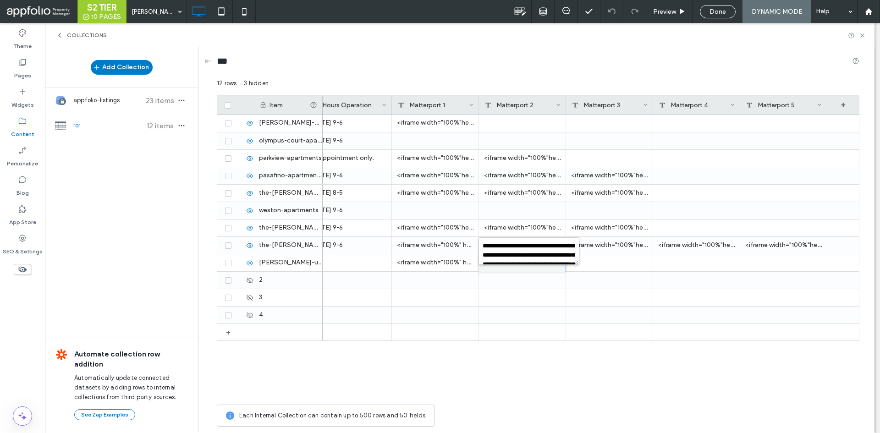
click at [527, 258] on textarea "**********" at bounding box center [528, 250] width 101 height 27
type textarea "**********"
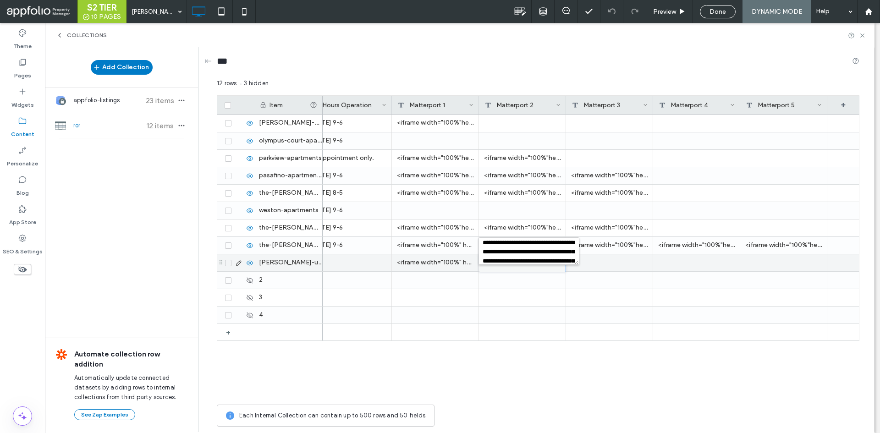
click at [620, 269] on div at bounding box center [609, 262] width 87 height 17
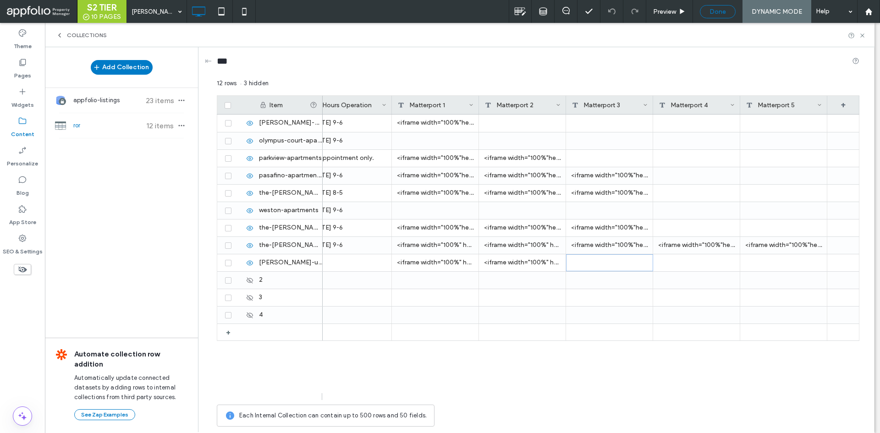
click at [727, 17] on div "Done" at bounding box center [718, 11] width 36 height 13
click at [719, 12] on span "Done" at bounding box center [717, 12] width 16 height 8
click at [29, 66] on div "Pages" at bounding box center [22, 68] width 45 height 29
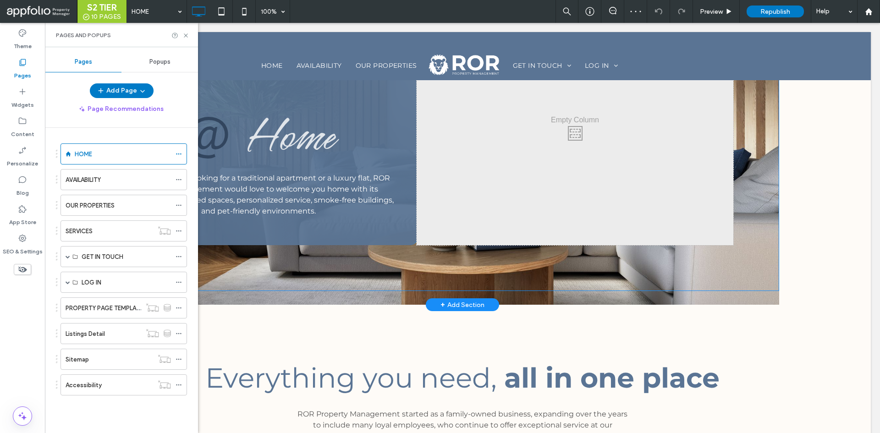
scroll to position [132, 0]
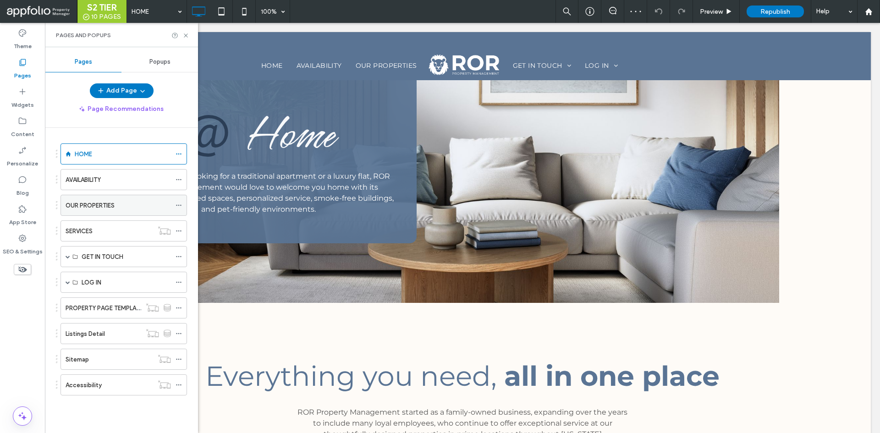
click at [127, 210] on div "OUR PROPERTIES" at bounding box center [118, 205] width 105 height 20
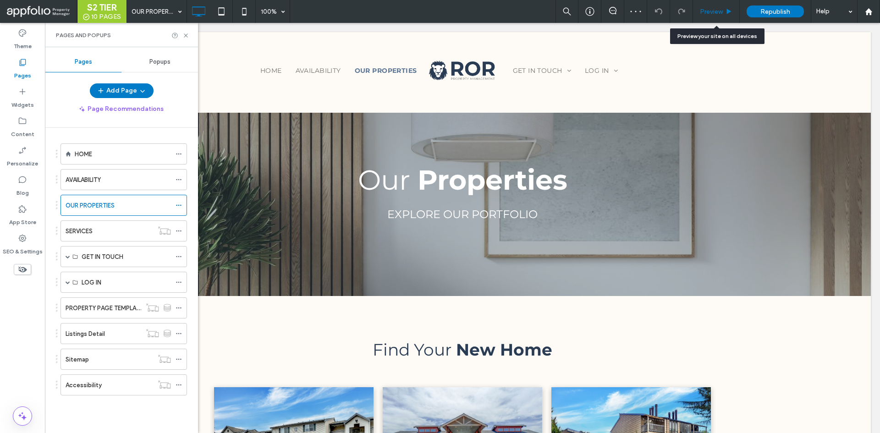
click at [720, 10] on span "Preview" at bounding box center [711, 12] width 23 height 8
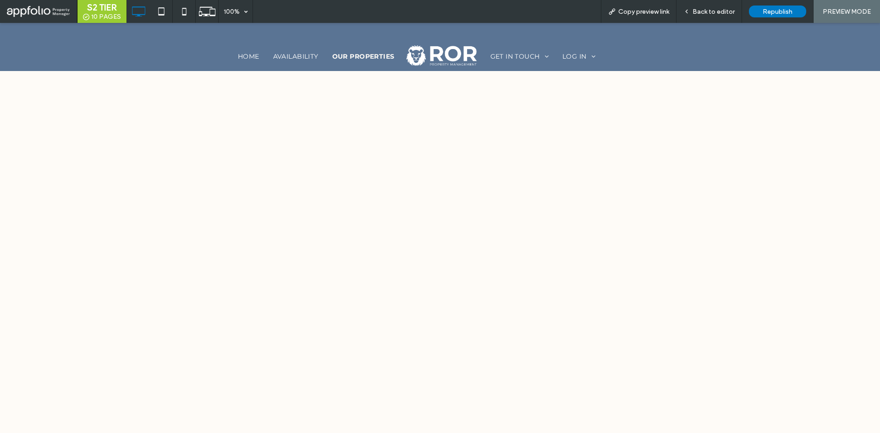
scroll to position [491, 0]
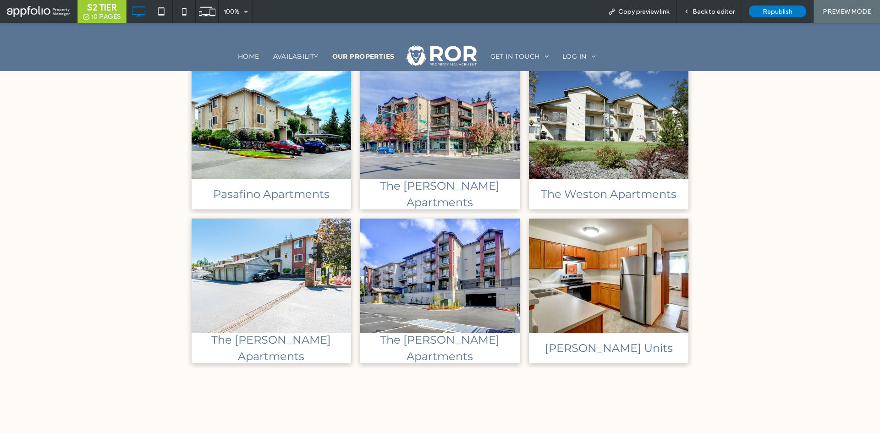
click at [653, 279] on link at bounding box center [608, 275] width 169 height 121
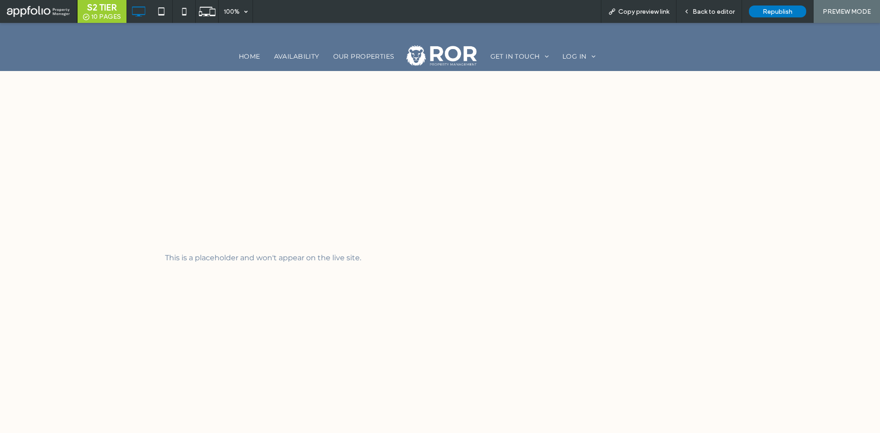
scroll to position [1710, 0]
click at [644, 11] on span "Copy preview link" at bounding box center [643, 12] width 51 height 8
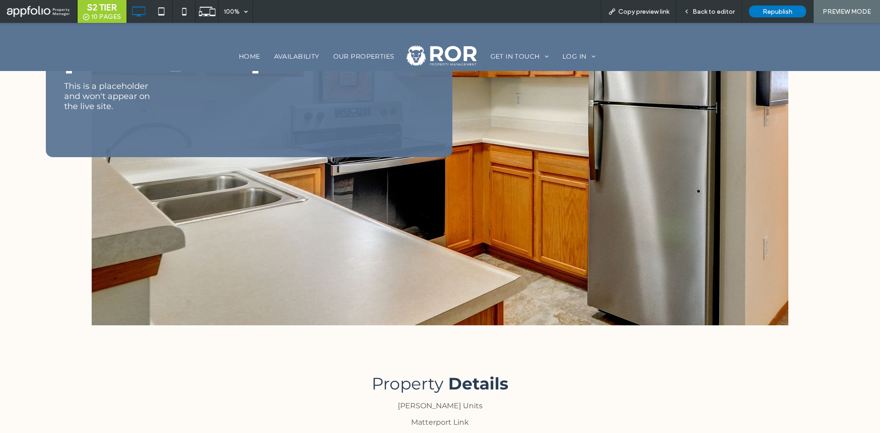
scroll to position [0, 0]
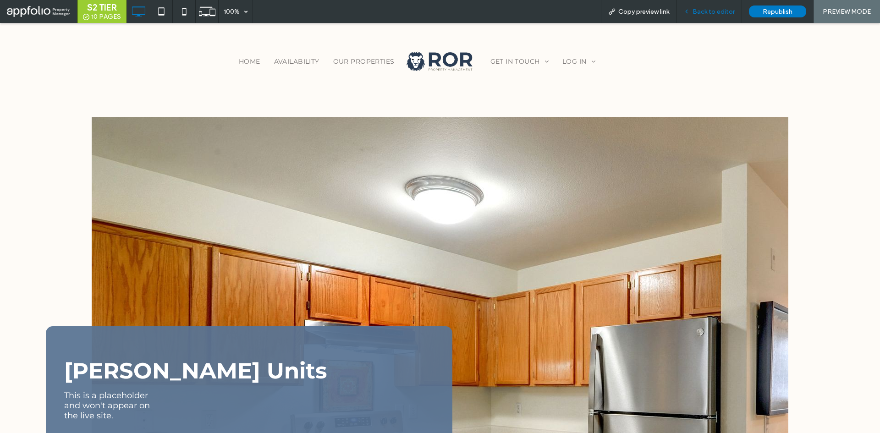
click at [731, 8] on span "Back to editor" at bounding box center [713, 12] width 42 height 8
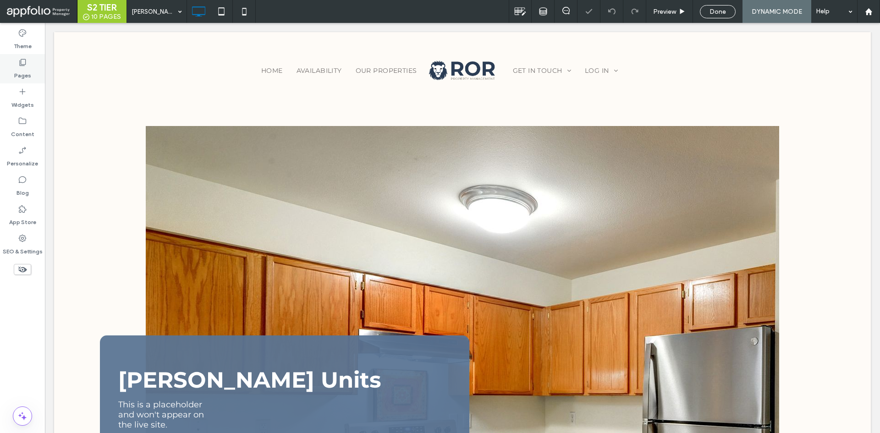
click at [31, 68] on div "Pages" at bounding box center [22, 68] width 45 height 29
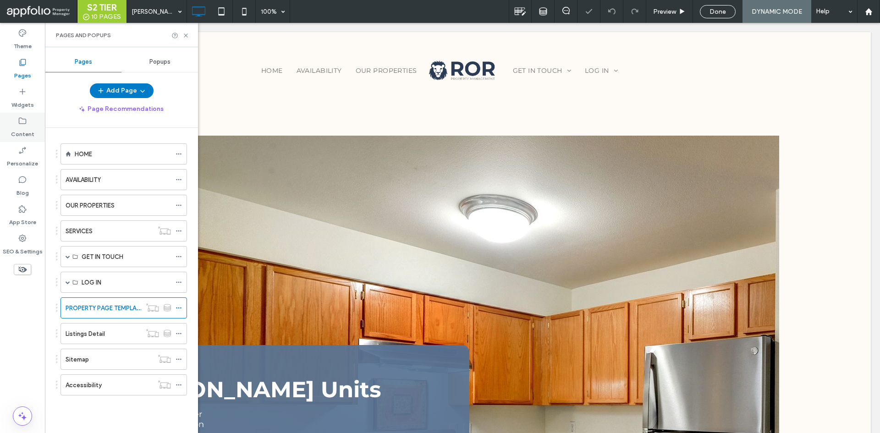
click at [28, 132] on label "Content" at bounding box center [22, 132] width 23 height 13
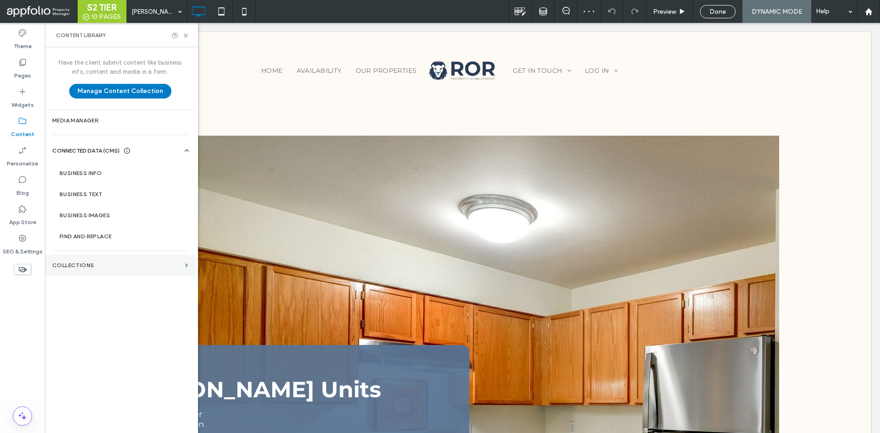
click at [99, 261] on section "Collections" at bounding box center [120, 265] width 150 height 21
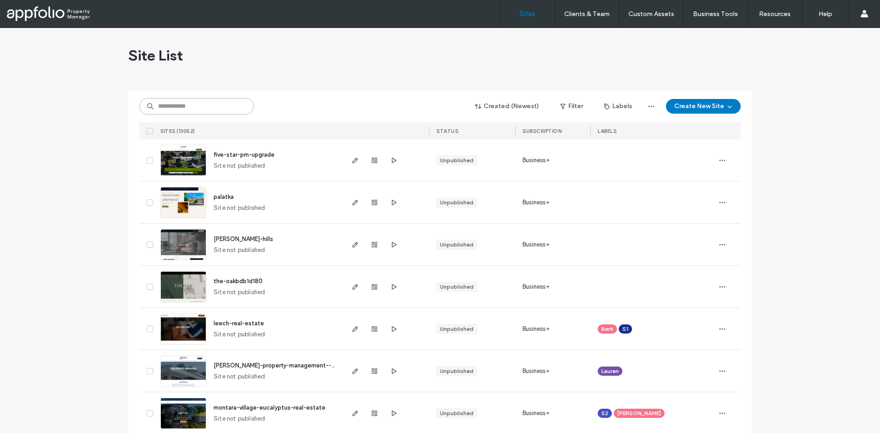
click at [209, 109] on input at bounding box center [196, 106] width 115 height 16
paste input "**********"
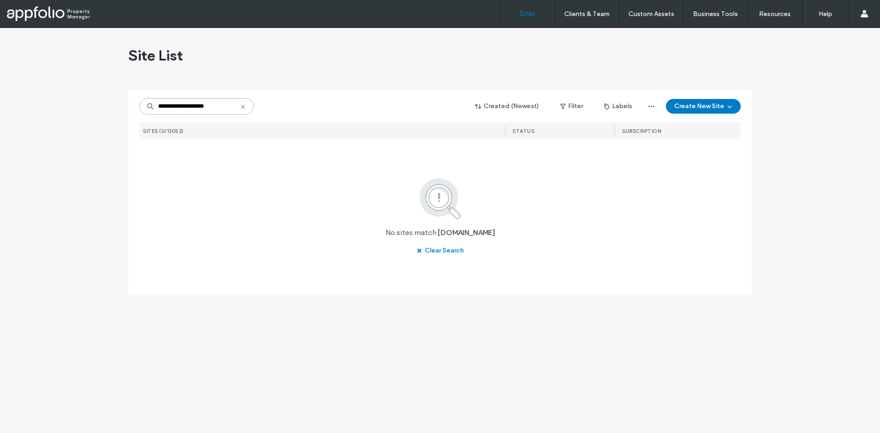
drag, startPoint x: 173, startPoint y: 107, endPoint x: 99, endPoint y: 109, distance: 74.7
click at [99, 109] on div "**********" at bounding box center [440, 230] width 880 height 405
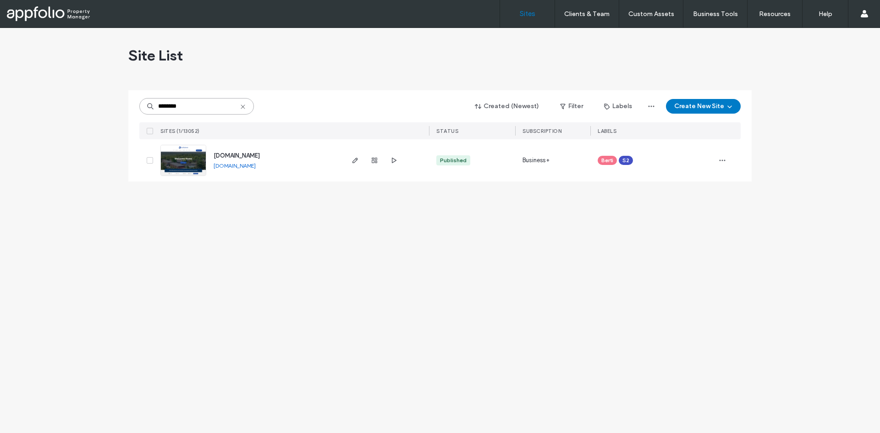
type input "********"
click at [181, 162] on img at bounding box center [183, 176] width 45 height 62
type input "*********"
drag, startPoint x: 188, startPoint y: 157, endPoint x: 304, endPoint y: 131, distance: 118.7
click at [304, 131] on div "SITES (1/13052)" at bounding box center [250, 130] width 186 height 17
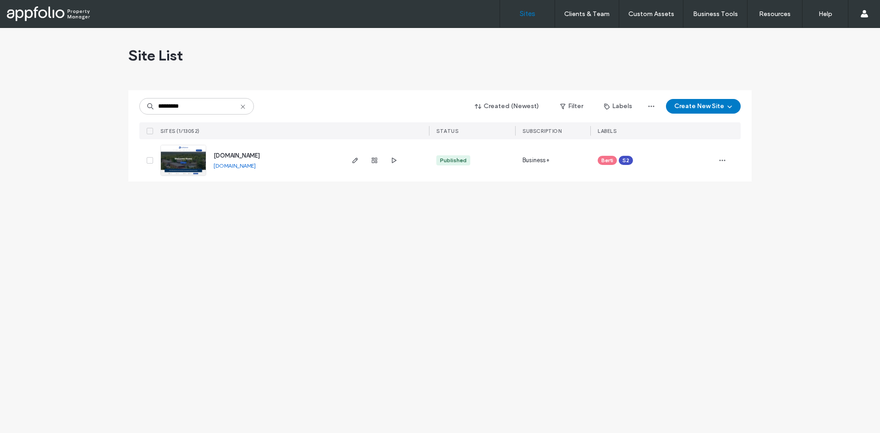
drag, startPoint x: 209, startPoint y: 157, endPoint x: 283, endPoint y: 158, distance: 73.3
click at [283, 158] on div "www.archstoneqc.com www.archstoneqc.com" at bounding box center [274, 160] width 136 height 42
copy span "www.archstoneqc.com"
click at [202, 159] on img at bounding box center [183, 176] width 45 height 62
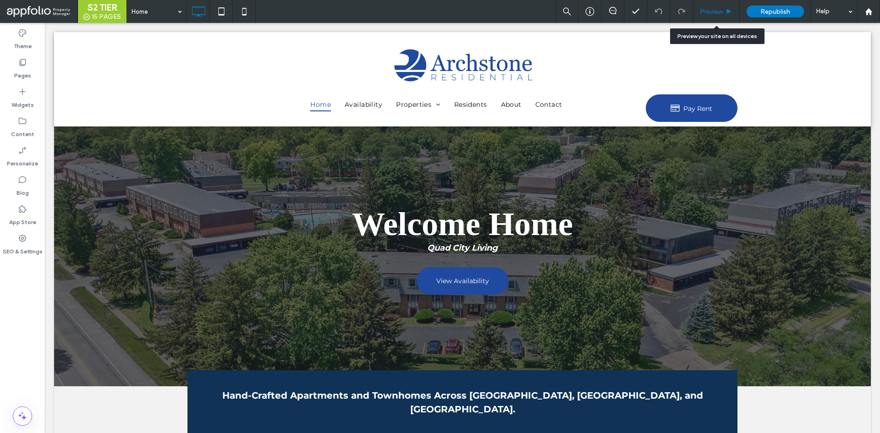
click at [725, 9] on icon at bounding box center [728, 11] width 7 height 7
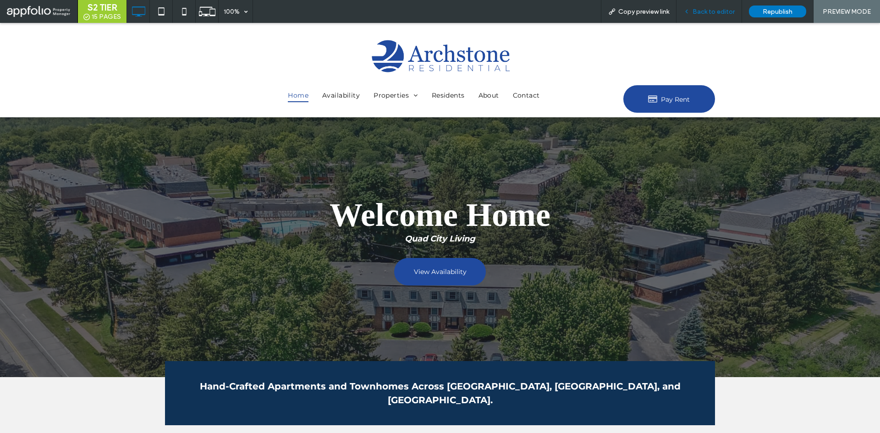
click at [725, 7] on div "Back to editor" at bounding box center [709, 11] width 66 height 23
click at [715, 13] on span "Back to editor" at bounding box center [713, 12] width 42 height 8
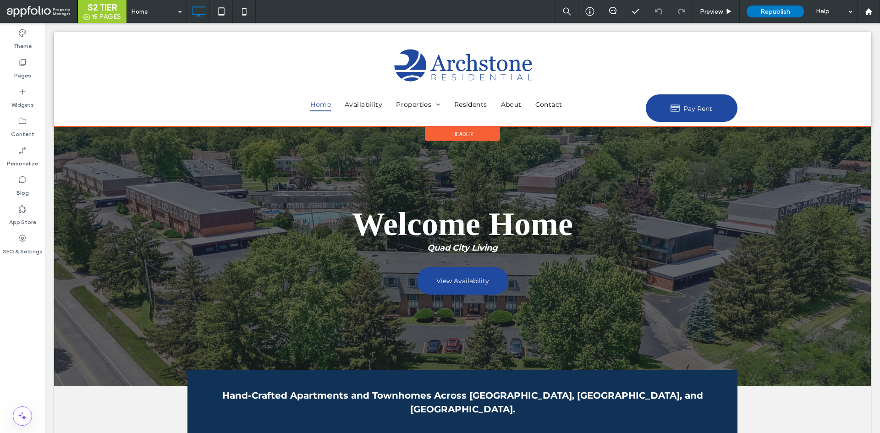
click at [54, 71] on div "Click To Paste Home Availability Properties Heatherton 30 The Hendrix 24 Haven …" at bounding box center [462, 79] width 817 height 94
click at [23, 67] on label "Pages" at bounding box center [22, 73] width 17 height 13
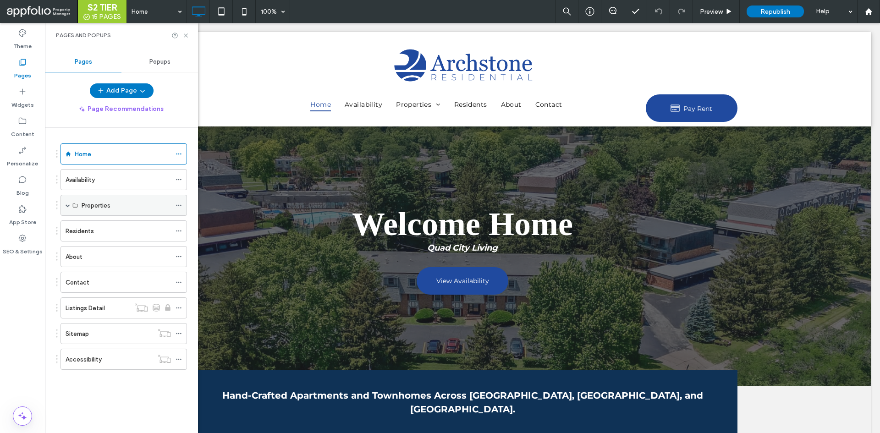
click at [100, 200] on div "Properties" at bounding box center [126, 205] width 89 height 20
click at [68, 208] on span at bounding box center [68, 205] width 5 height 20
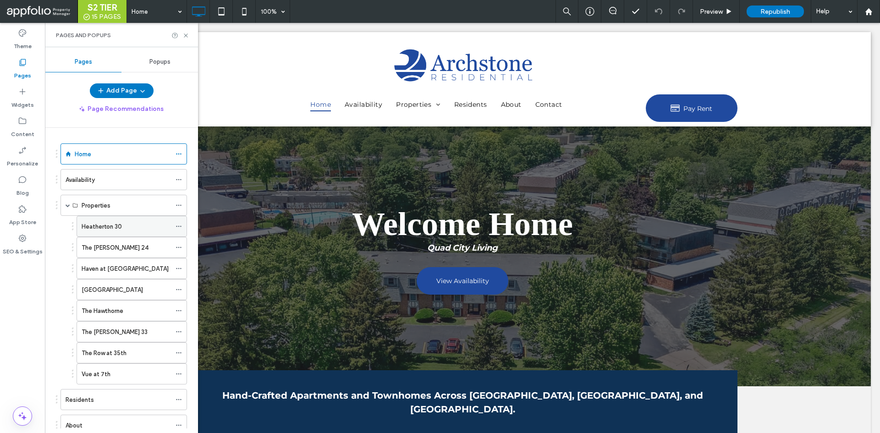
click at [106, 230] on label "Heatherton 30" at bounding box center [102, 227] width 40 height 16
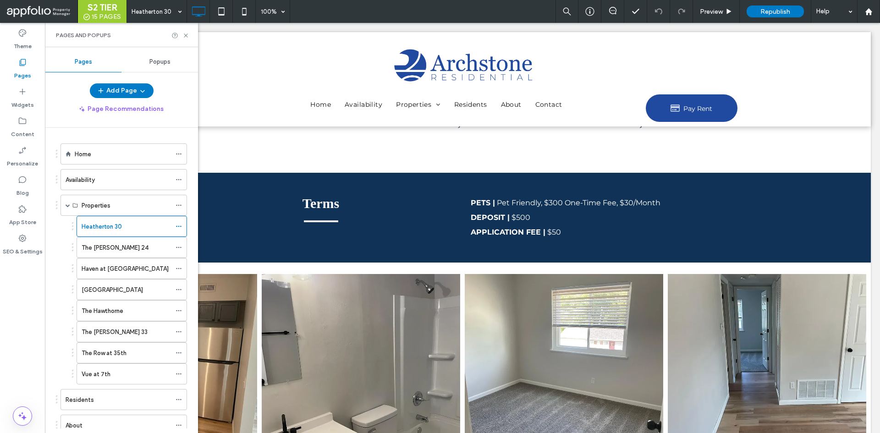
scroll to position [1543, 0]
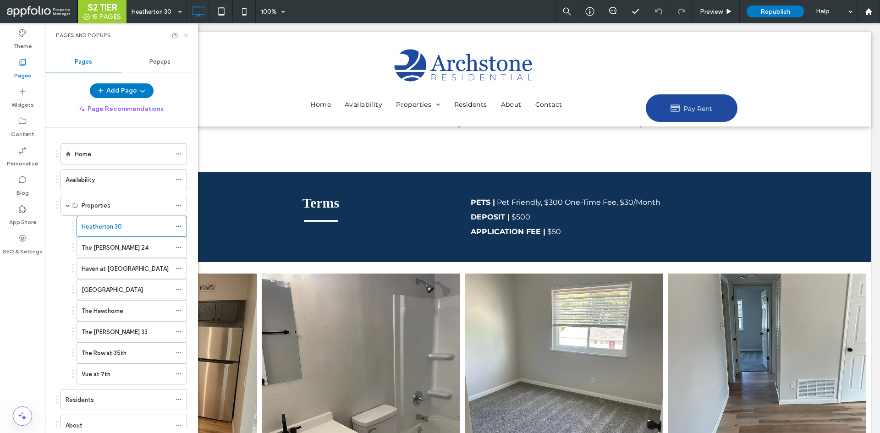
click at [185, 35] on use at bounding box center [186, 35] width 4 height 4
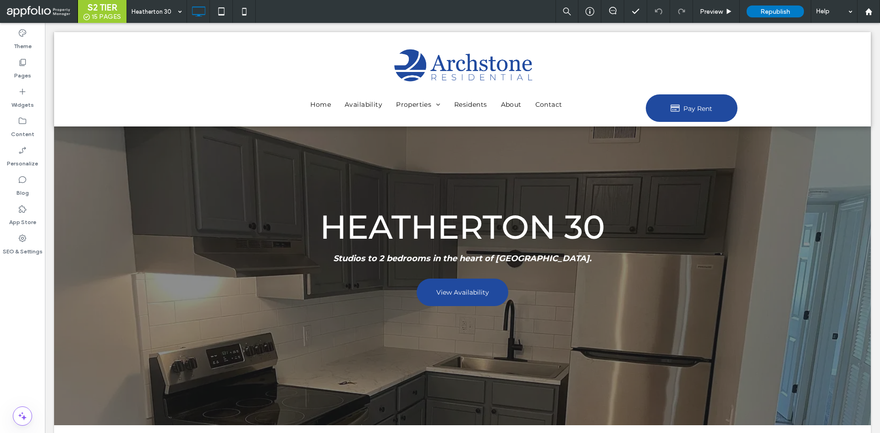
scroll to position [0, 0]
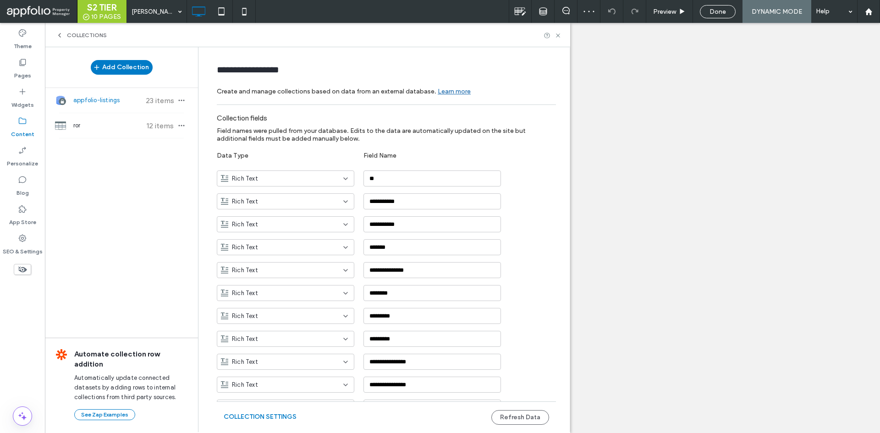
click at [99, 125] on span "ror" at bounding box center [107, 125] width 68 height 9
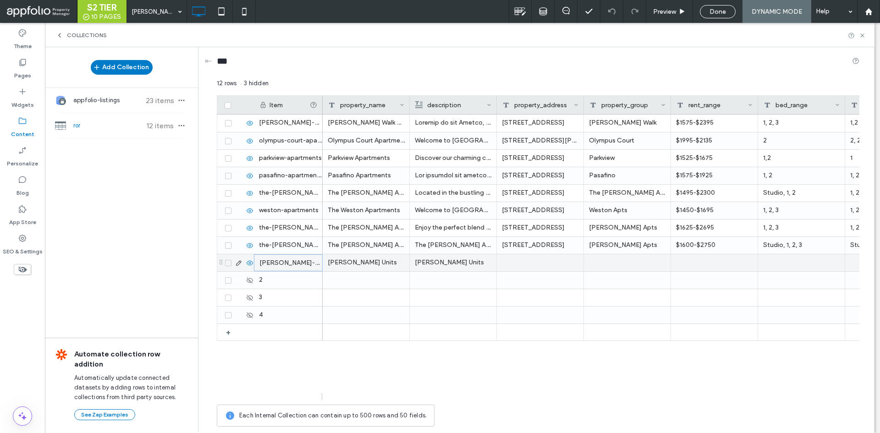
click at [290, 262] on div "[PERSON_NAME]-units" at bounding box center [288, 262] width 69 height 17
click at [298, 263] on input "**********" at bounding box center [288, 263] width 68 height 16
type input "**********"
click at [380, 265] on div "[PERSON_NAME] Units" at bounding box center [366, 262] width 87 height 17
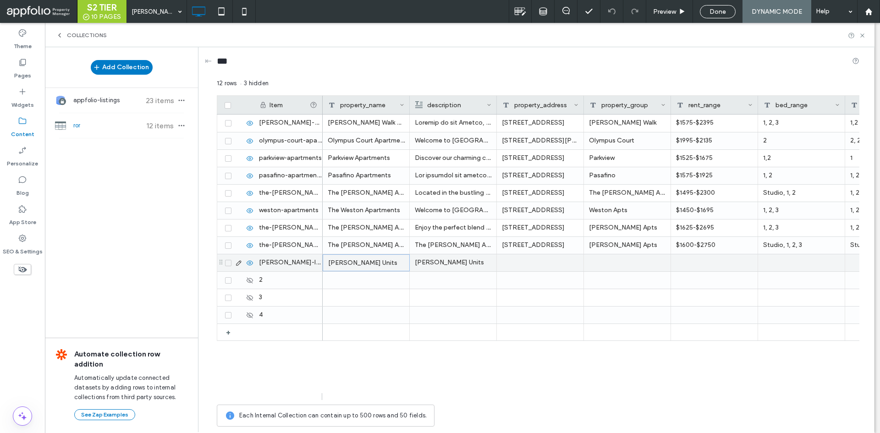
click at [380, 265] on div "[PERSON_NAME] Units" at bounding box center [366, 262] width 87 height 17
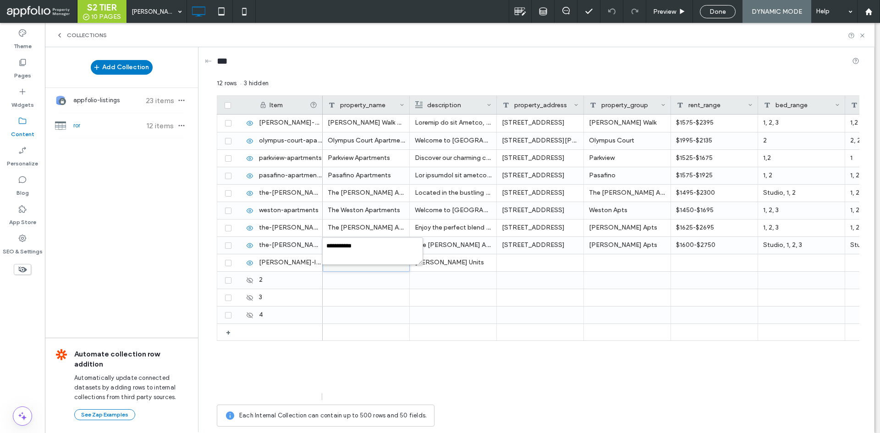
click at [368, 247] on div at bounding box center [440, 216] width 880 height 433
click at [351, 260] on div at bounding box center [440, 216] width 880 height 433
click at [351, 260] on div at bounding box center [366, 262] width 87 height 17
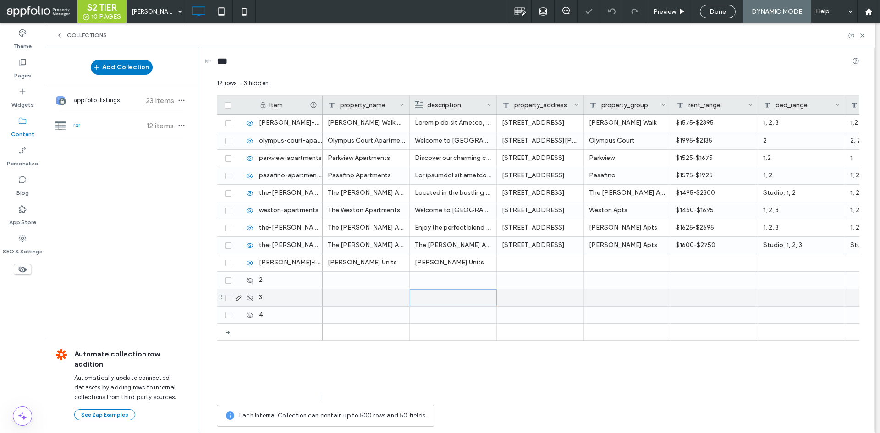
click at [461, 300] on div at bounding box center [453, 298] width 76 height 16
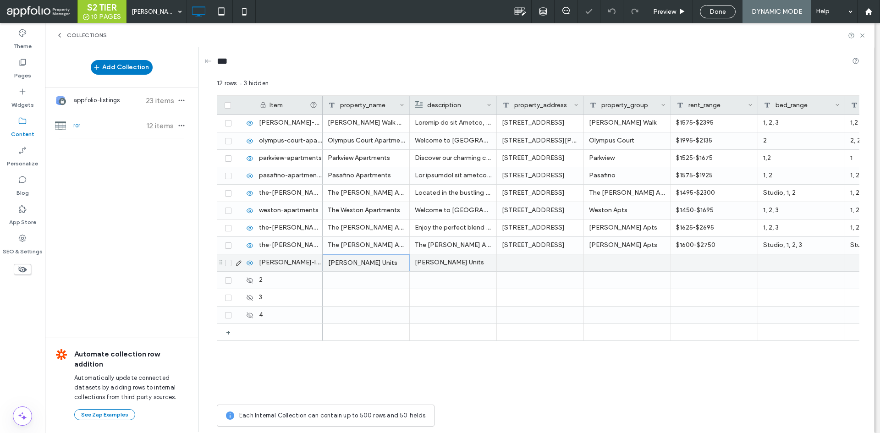
click at [376, 259] on div "Emery Units" at bounding box center [366, 262] width 87 height 17
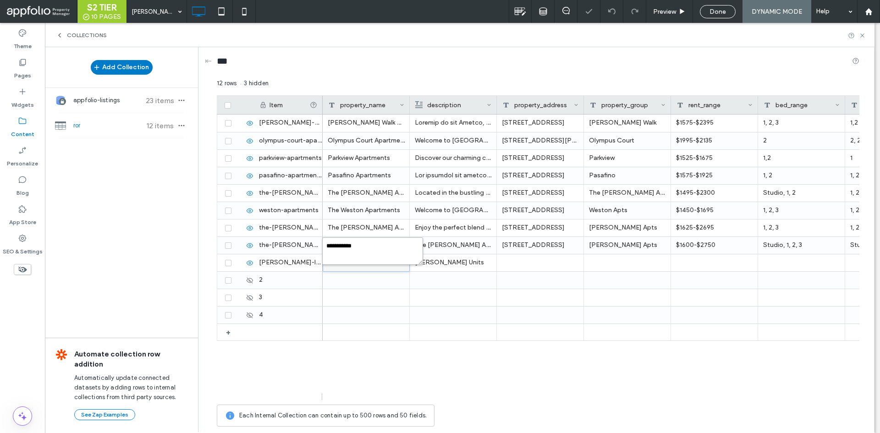
click at [362, 253] on textarea "**********" at bounding box center [372, 250] width 101 height 27
type textarea "**********"
click at [476, 266] on p "Emery Units" at bounding box center [453, 262] width 77 height 16
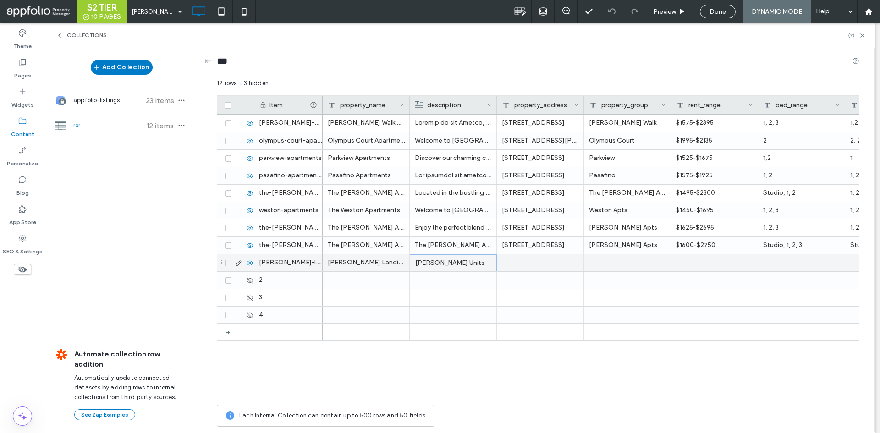
click at [466, 260] on p "Emery Units" at bounding box center [453, 263] width 76 height 16
click at [460, 256] on div "**********" at bounding box center [459, 256] width 97 height 6
click at [550, 266] on div at bounding box center [540, 262] width 87 height 17
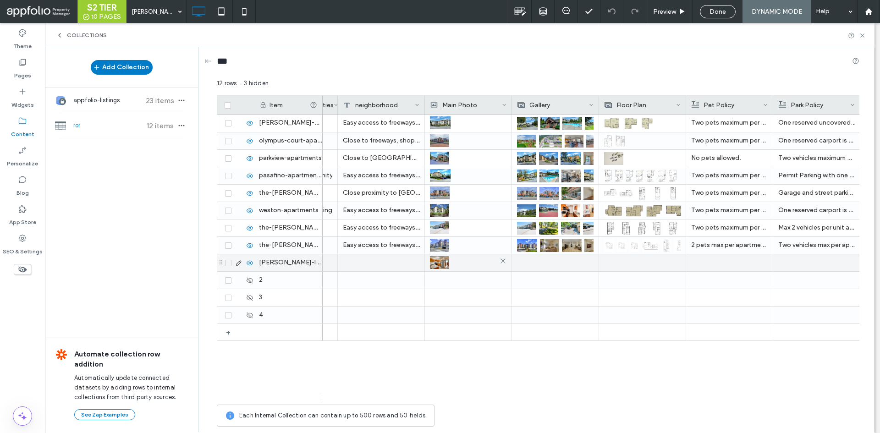
click at [436, 260] on img at bounding box center [439, 262] width 19 height 13
click at [445, 264] on img at bounding box center [439, 263] width 19 height 13
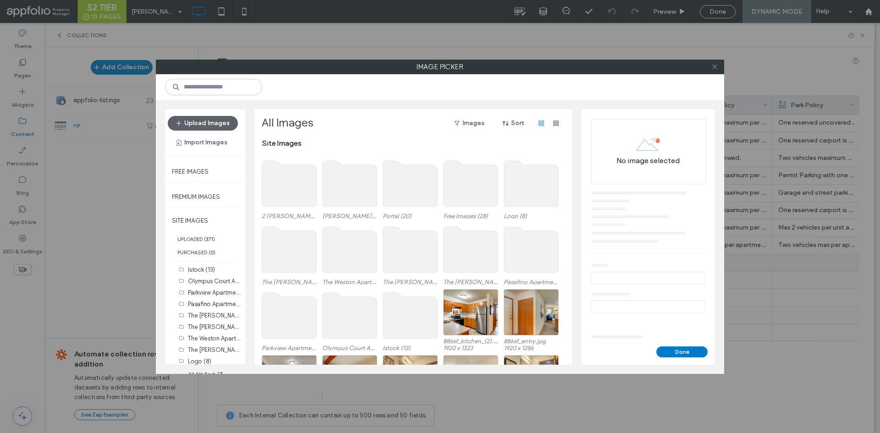
click at [716, 64] on icon at bounding box center [714, 66] width 7 height 7
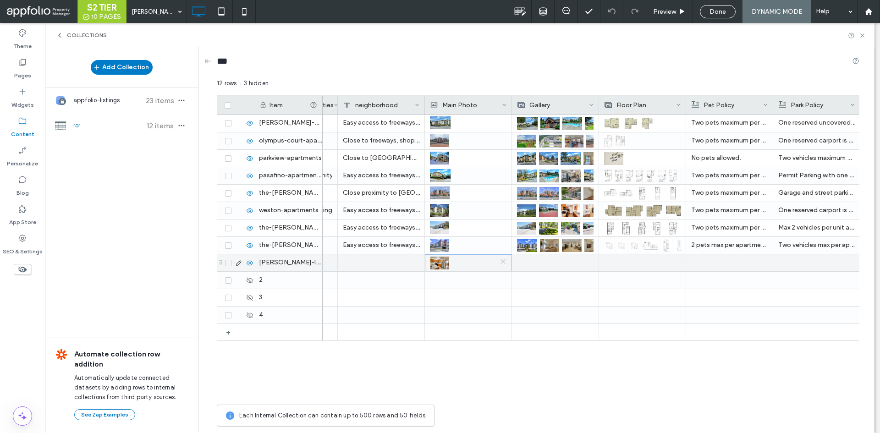
click at [504, 260] on icon at bounding box center [503, 261] width 7 height 7
click at [461, 261] on div at bounding box center [468, 263] width 76 height 16
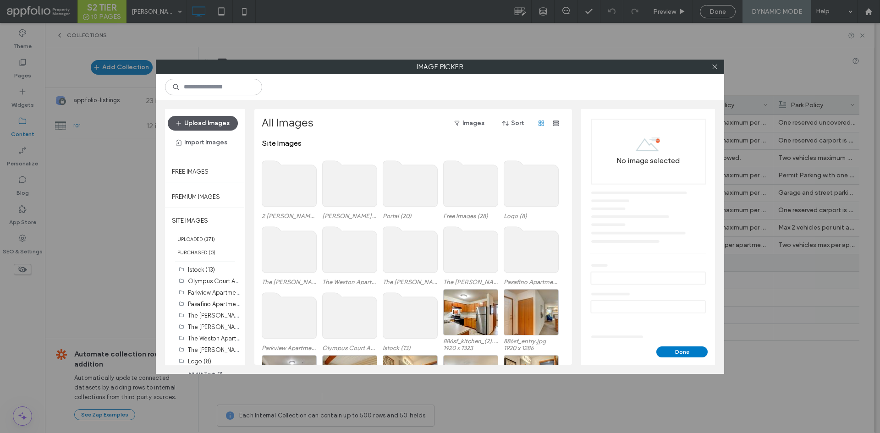
click at [207, 117] on button "Upload Images" at bounding box center [203, 123] width 70 height 15
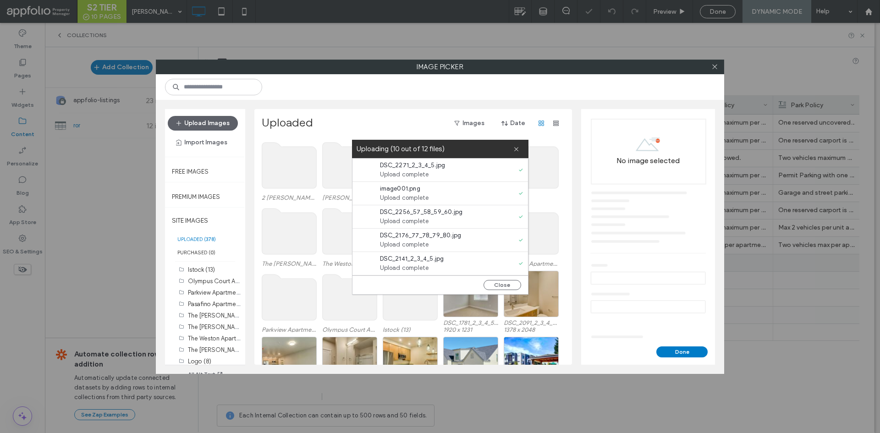
scroll to position [164, 0]
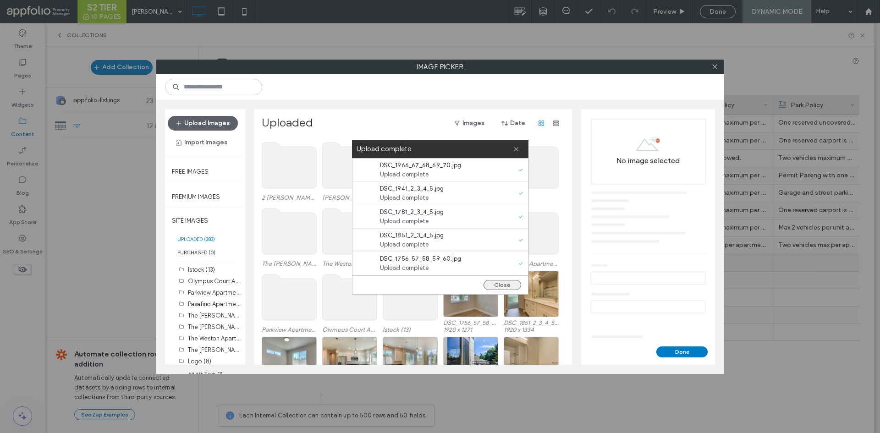
click at [505, 283] on button "Close" at bounding box center [502, 285] width 38 height 10
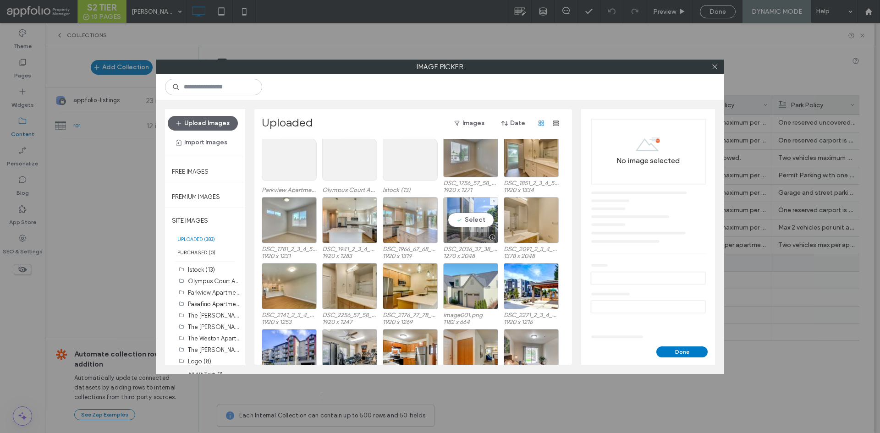
scroll to position [141, 0]
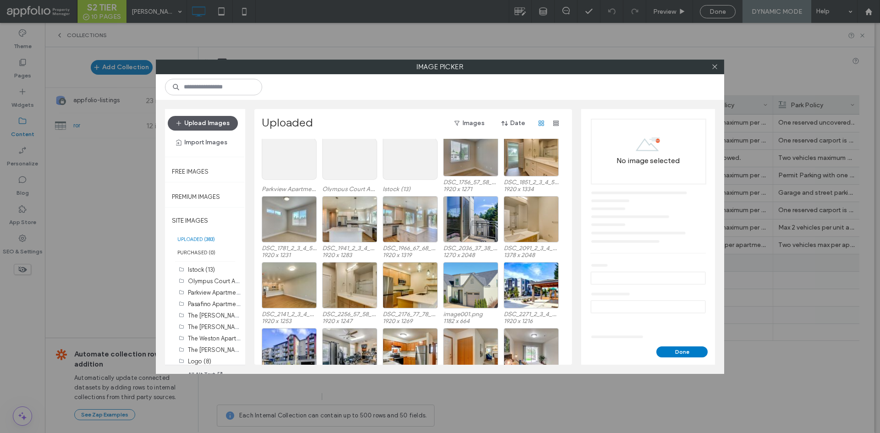
click at [196, 119] on button "Upload Images" at bounding box center [203, 123] width 70 height 15
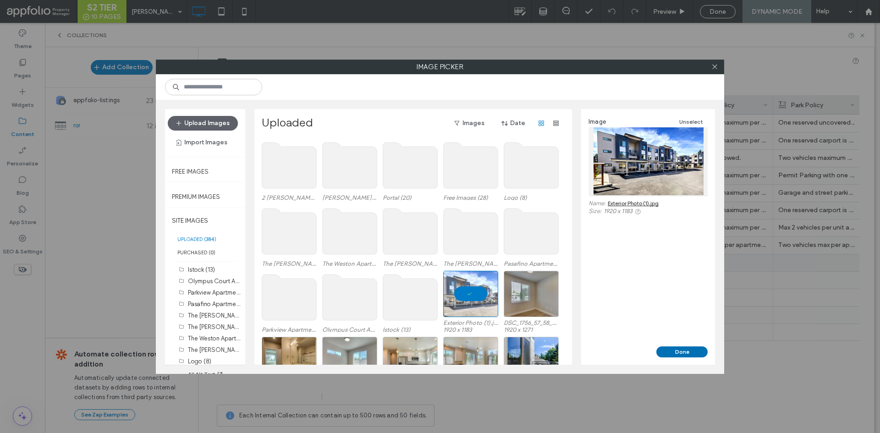
click at [676, 350] on button "Done" at bounding box center [681, 351] width 51 height 11
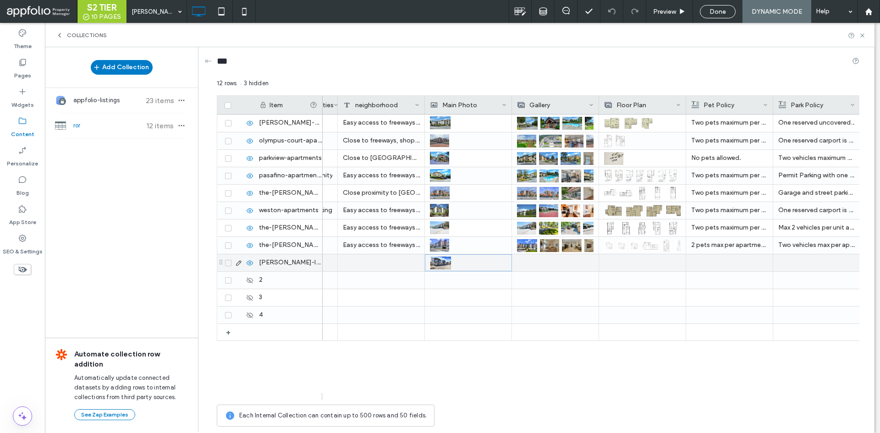
click at [533, 263] on div at bounding box center [555, 262] width 77 height 17
click at [533, 263] on div at bounding box center [555, 263] width 76 height 16
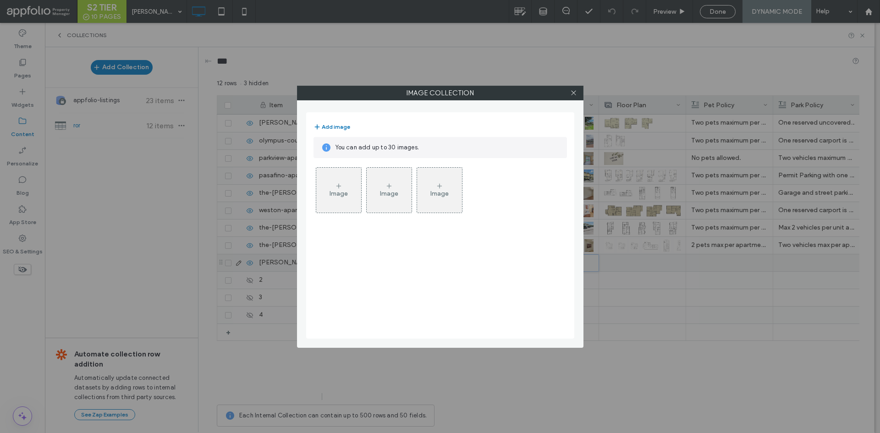
click at [337, 126] on button "Add image" at bounding box center [331, 126] width 37 height 11
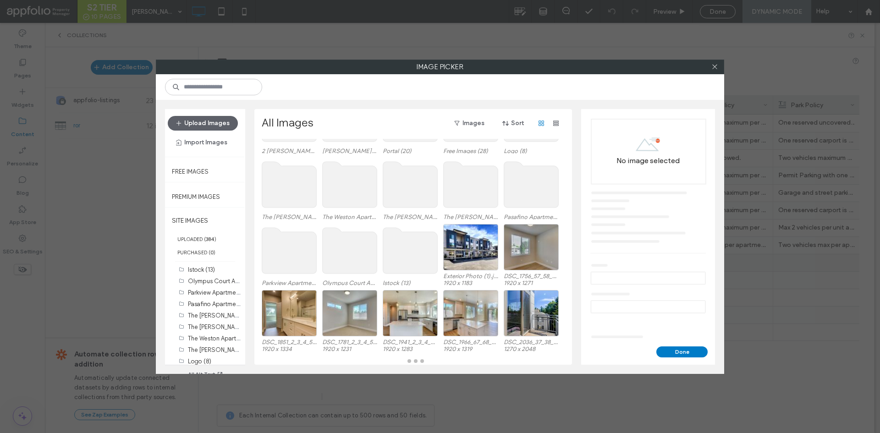
scroll to position [65, 0]
click at [535, 250] on div "Select" at bounding box center [531, 247] width 55 height 46
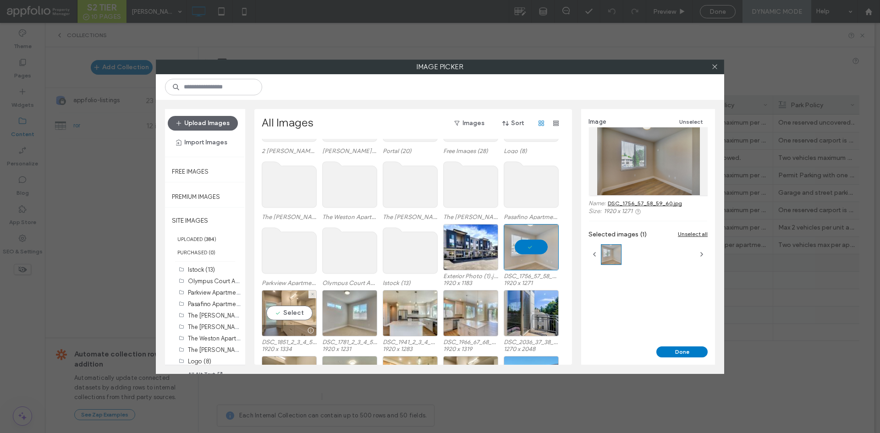
click at [293, 315] on div "Select" at bounding box center [289, 313] width 55 height 46
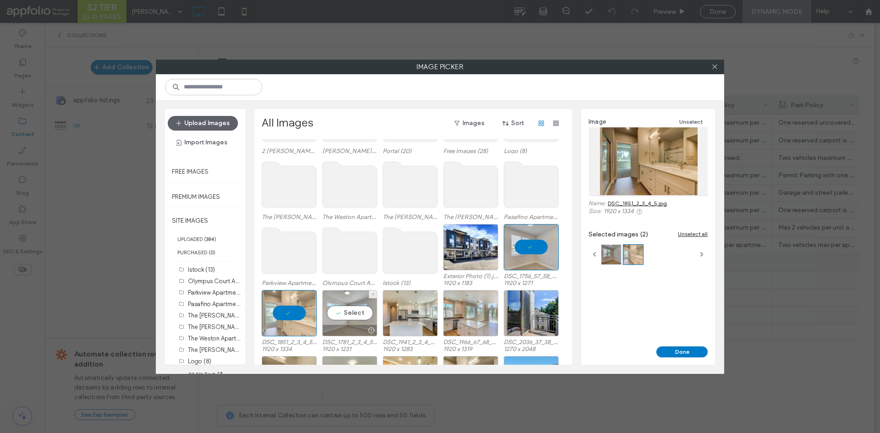
click at [356, 325] on div at bounding box center [350, 330] width 54 height 11
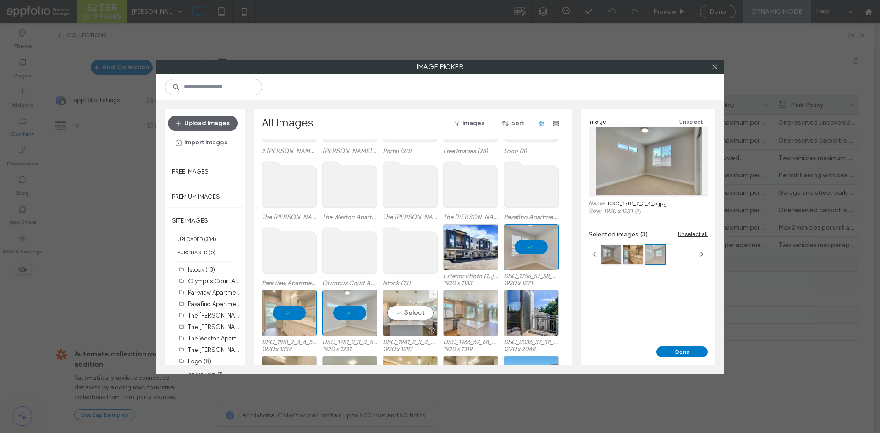
click at [422, 316] on div "Select" at bounding box center [410, 313] width 55 height 46
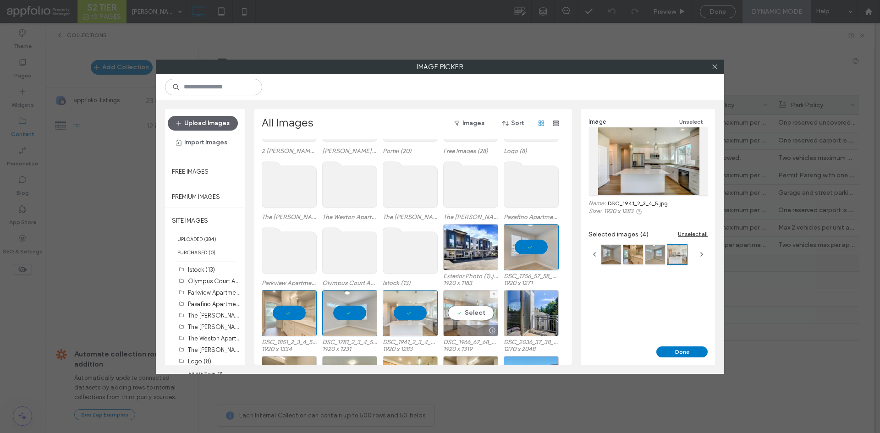
click at [467, 318] on div "Select" at bounding box center [470, 313] width 55 height 46
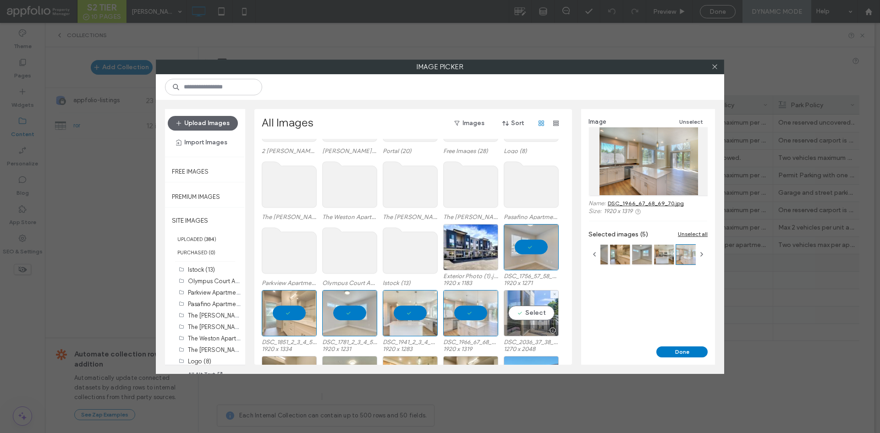
click at [520, 318] on div "Select" at bounding box center [531, 313] width 55 height 46
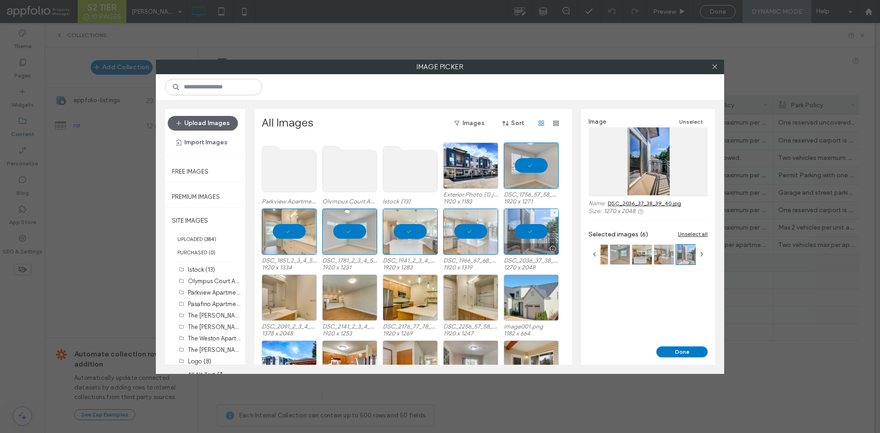
scroll to position [147, 0]
click at [475, 294] on div "Select" at bounding box center [470, 297] width 55 height 46
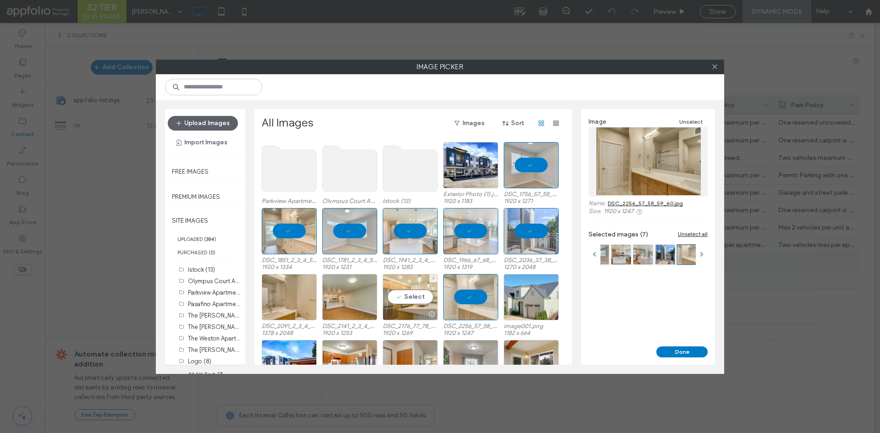
click at [413, 290] on div "Select" at bounding box center [410, 297] width 55 height 46
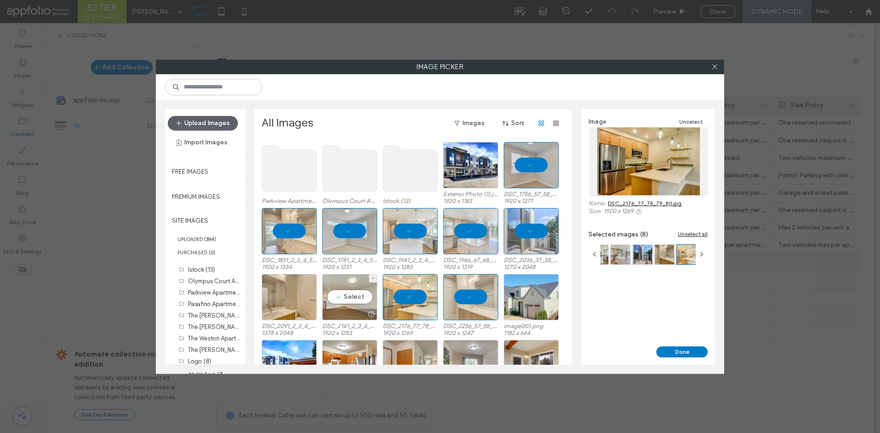
click at [341, 292] on div "Select" at bounding box center [349, 297] width 55 height 46
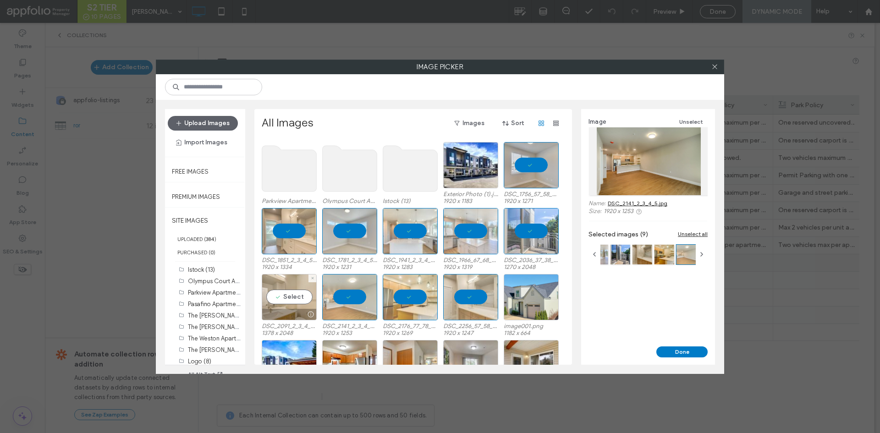
click at [276, 296] on div "Select" at bounding box center [289, 297] width 55 height 46
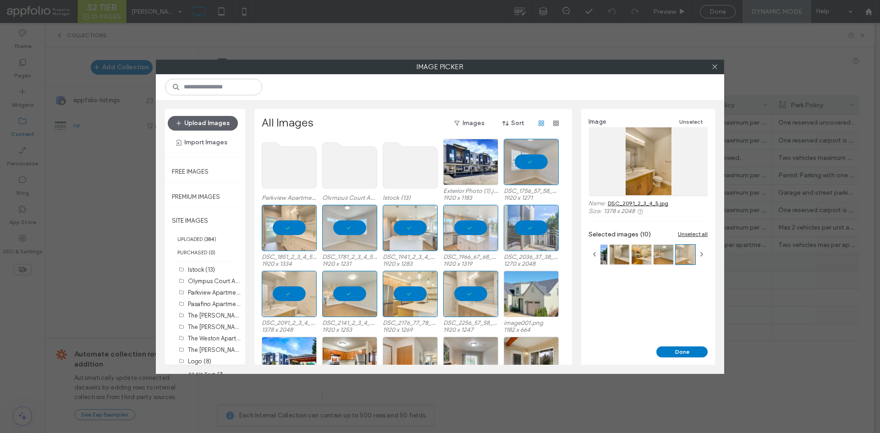
scroll to position [147, 0]
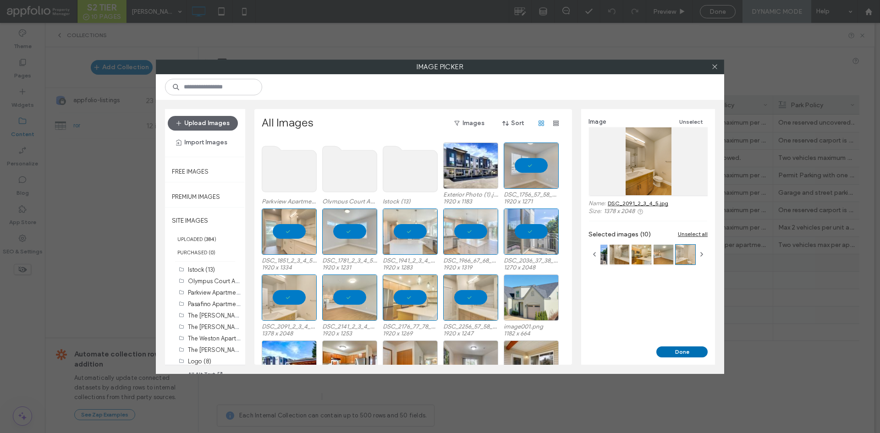
click at [679, 348] on button "Done" at bounding box center [681, 351] width 51 height 11
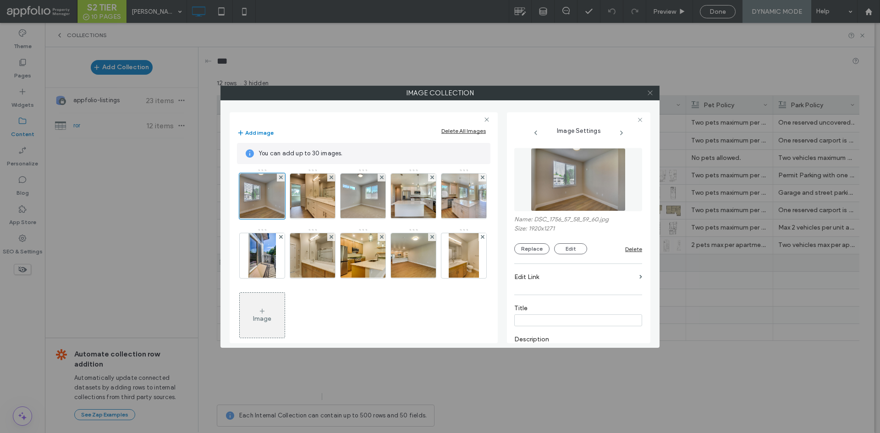
click at [651, 95] on icon at bounding box center [650, 92] width 7 height 7
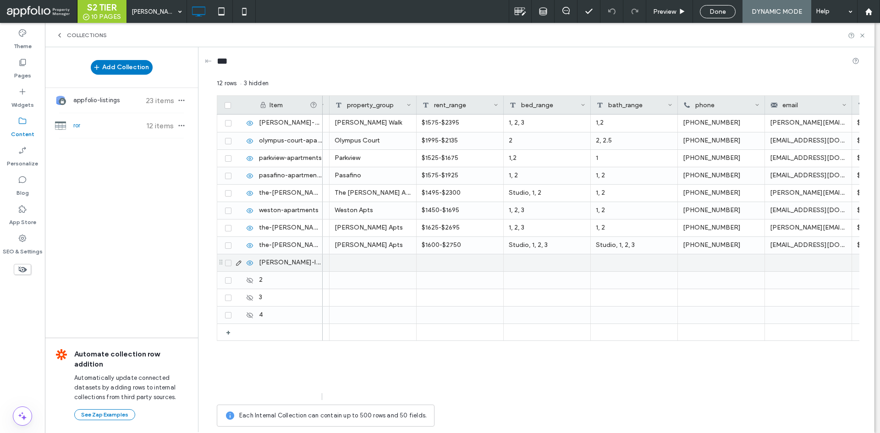
scroll to position [0, 311]
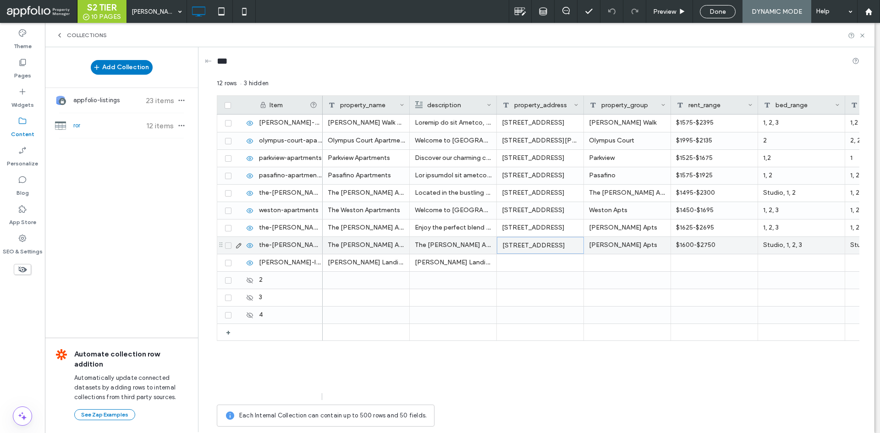
click at [533, 244] on div "13850 SE 180th St, Renton WA 98058" at bounding box center [540, 245] width 87 height 17
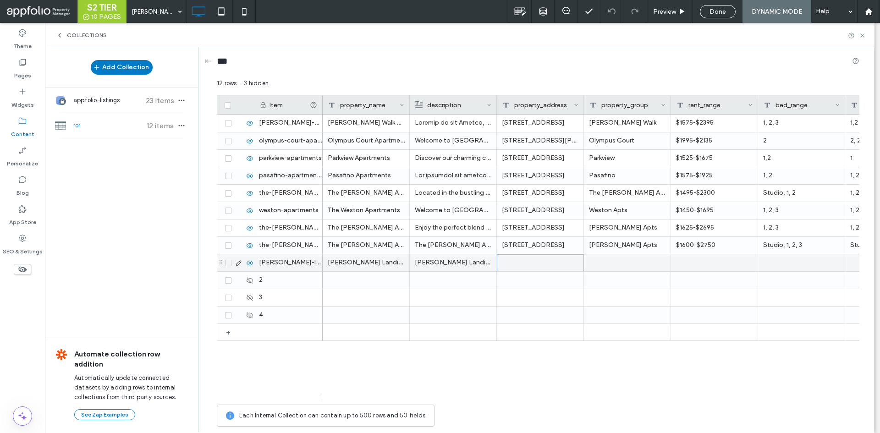
click at [547, 257] on div at bounding box center [540, 262] width 87 height 17
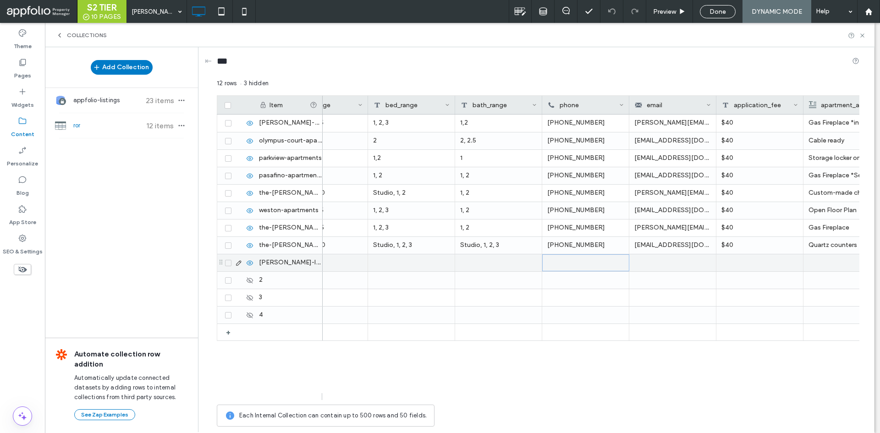
click at [572, 264] on div at bounding box center [585, 262] width 87 height 17
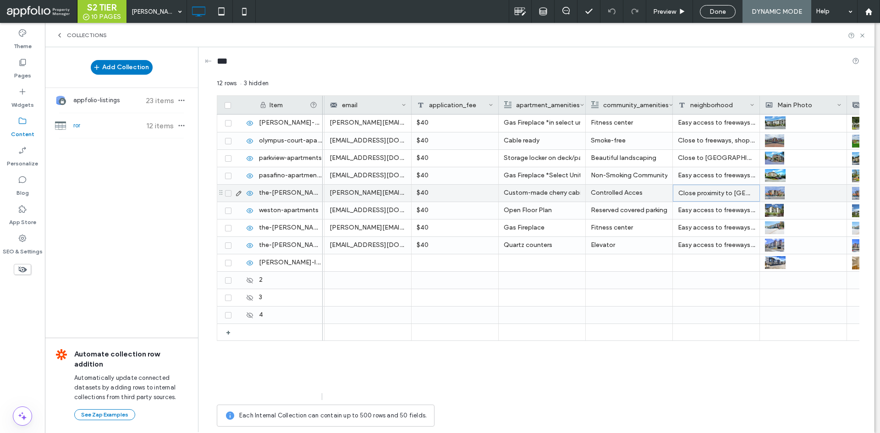
click at [741, 195] on div "Close proximity to Greenlake, Shoreline Community College, Northgate, UW, I-5 a…" at bounding box center [716, 193] width 87 height 17
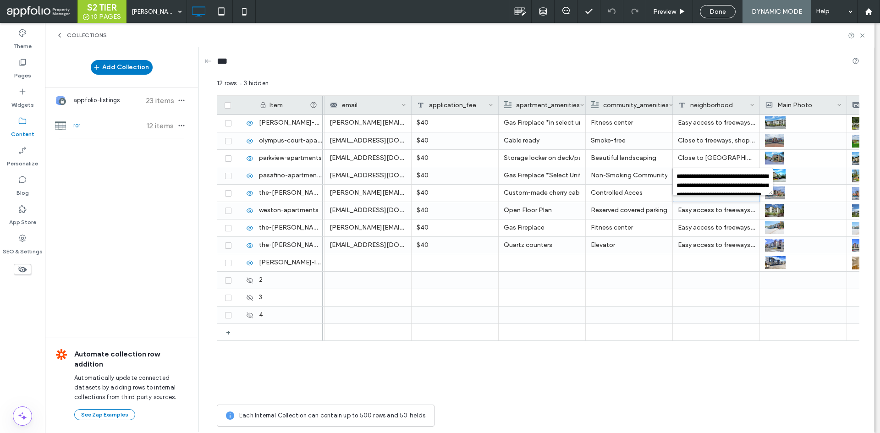
click at [732, 178] on textarea "**********" at bounding box center [722, 181] width 101 height 27
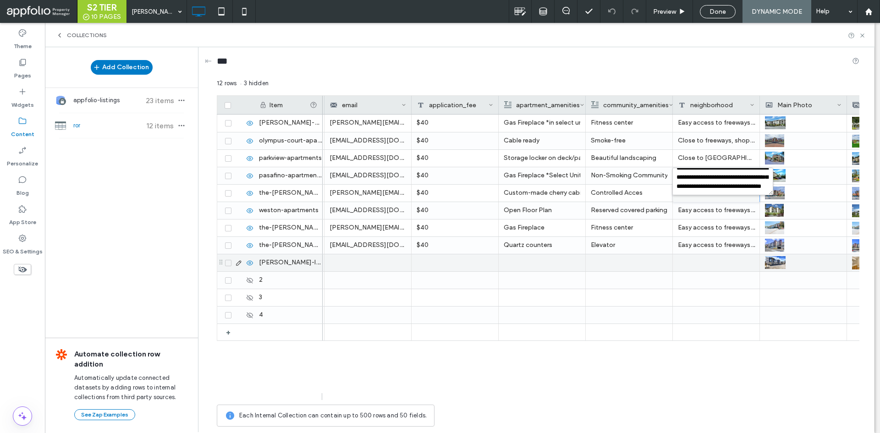
click at [714, 265] on div at bounding box center [716, 262] width 87 height 17
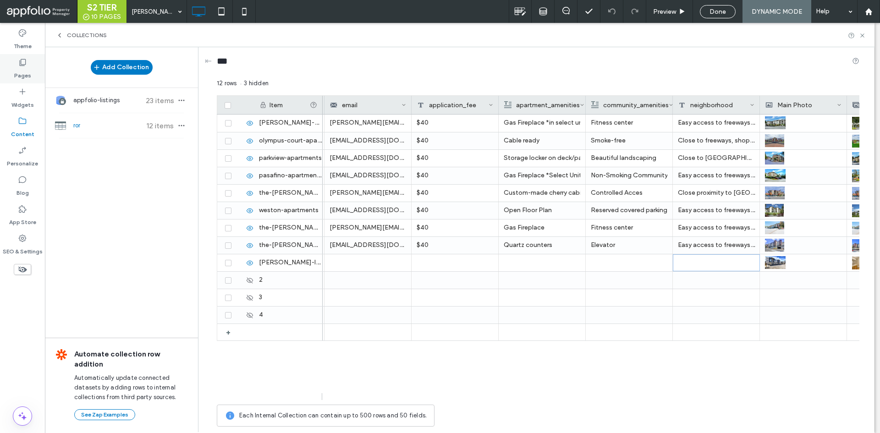
click at [42, 62] on div "Pages" at bounding box center [22, 68] width 45 height 29
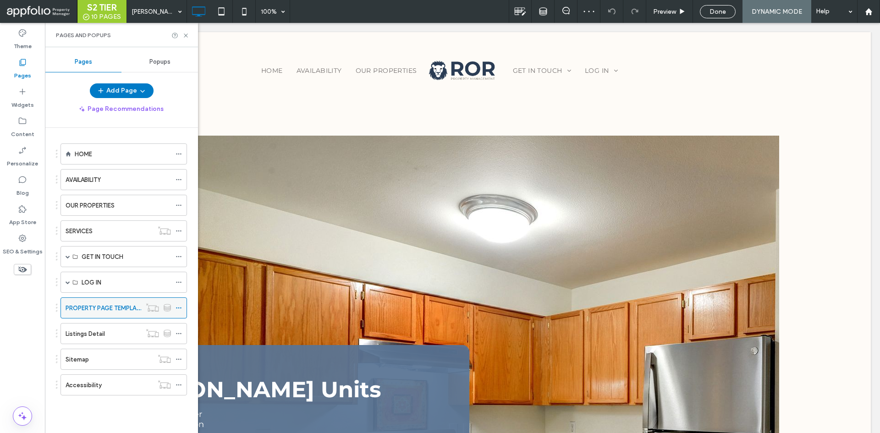
click at [118, 301] on div "PROPERTY PAGE TEMPLATE" at bounding box center [104, 308] width 76 height 20
click at [185, 36] on use at bounding box center [186, 35] width 4 height 4
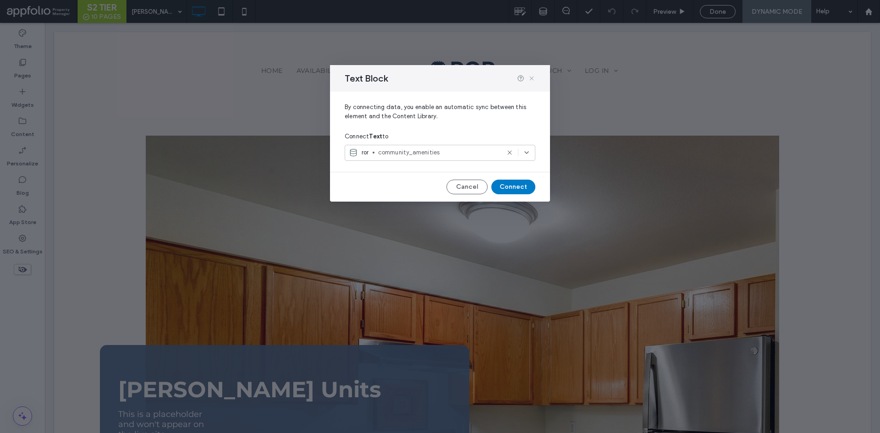
click at [533, 78] on icon at bounding box center [531, 78] width 7 height 7
click at [531, 77] on icon at bounding box center [531, 78] width 7 height 7
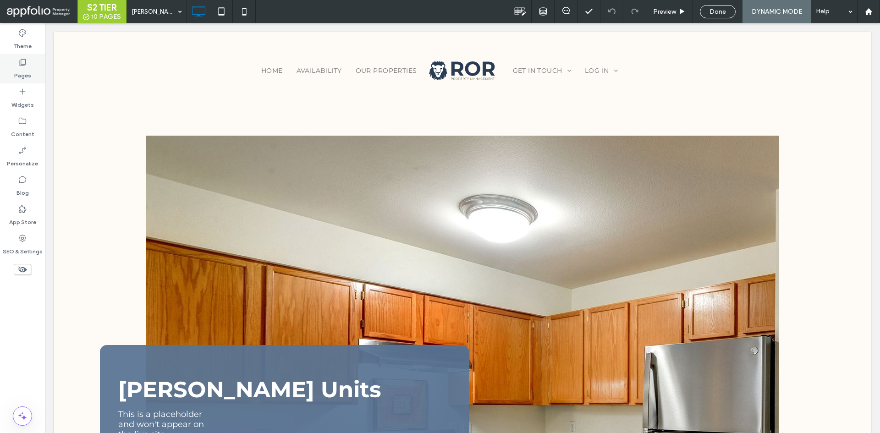
click at [36, 72] on div "Pages" at bounding box center [22, 68] width 45 height 29
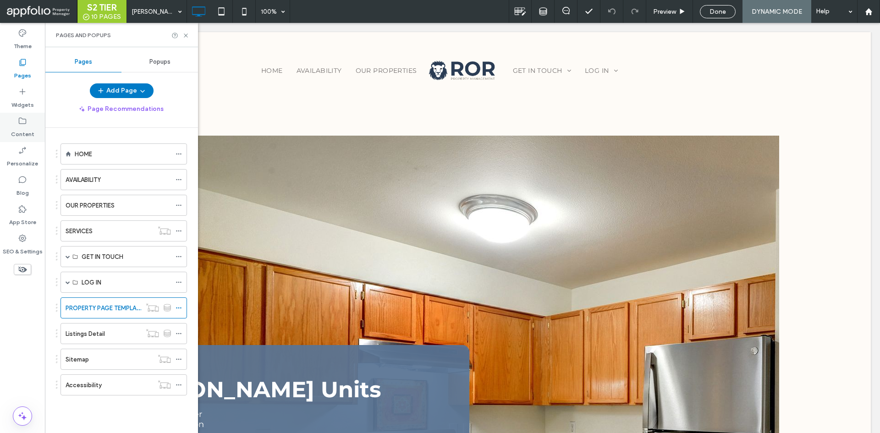
click at [18, 130] on label "Content" at bounding box center [22, 132] width 23 height 13
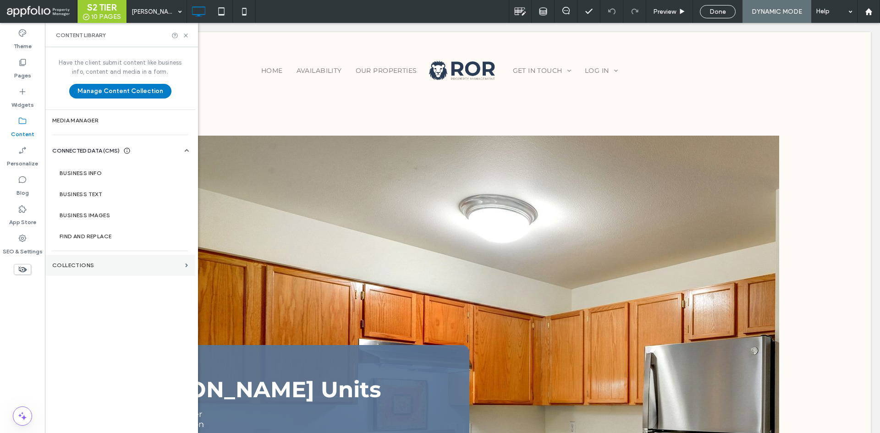
click at [111, 264] on label "Collections" at bounding box center [116, 265] width 129 height 6
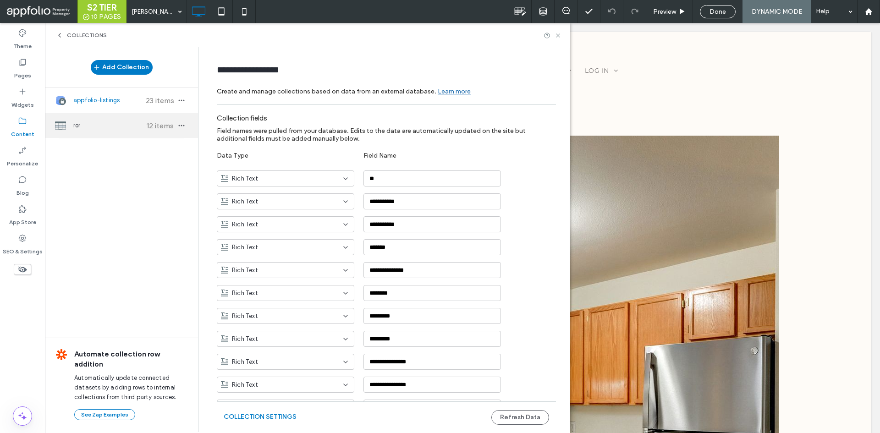
click at [120, 128] on span "ror" at bounding box center [107, 125] width 68 height 9
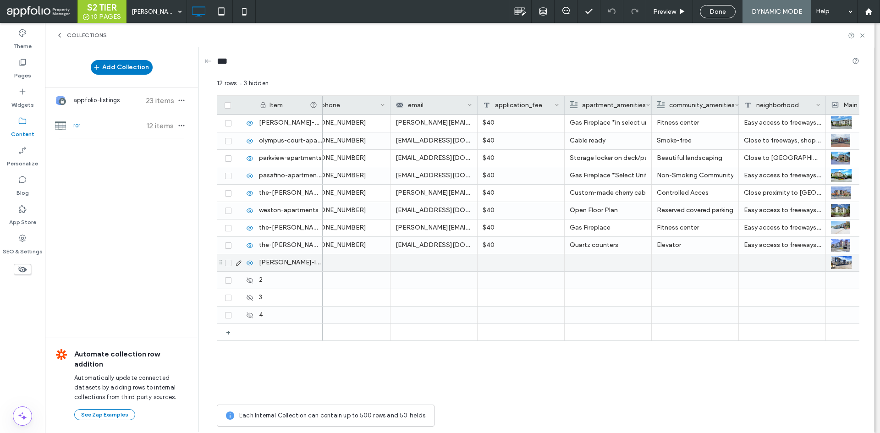
click at [714, 246] on p "Elevator" at bounding box center [695, 245] width 77 height 16
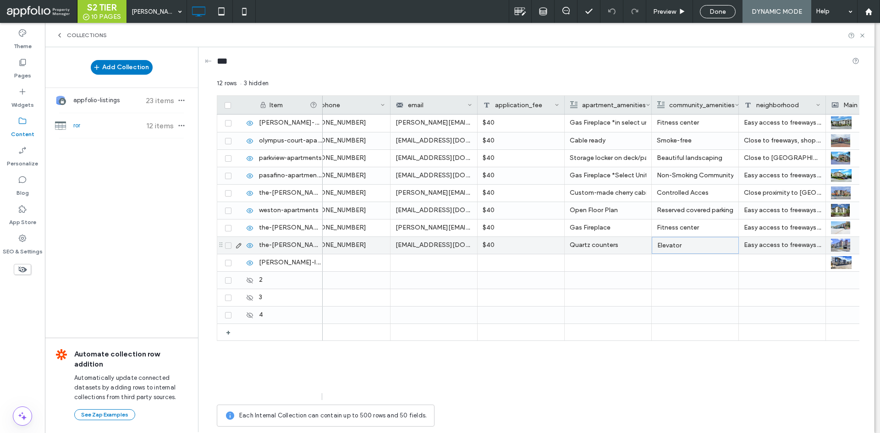
click at [714, 246] on p "Elevator" at bounding box center [695, 245] width 76 height 16
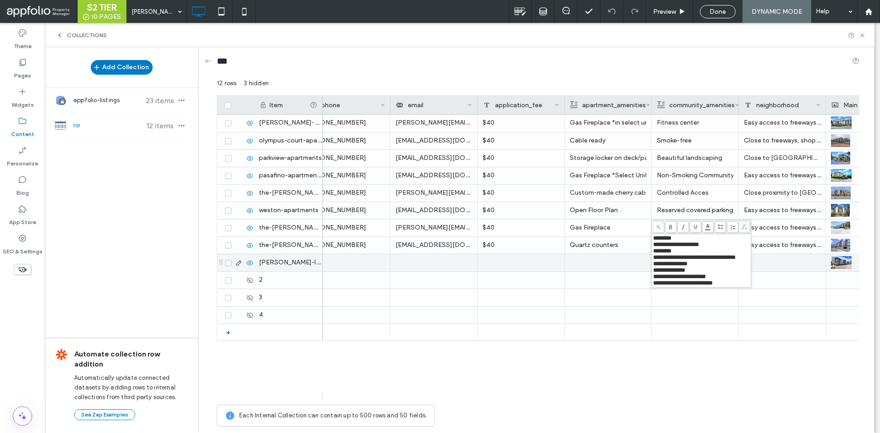
click at [601, 260] on div at bounding box center [608, 262] width 77 height 17
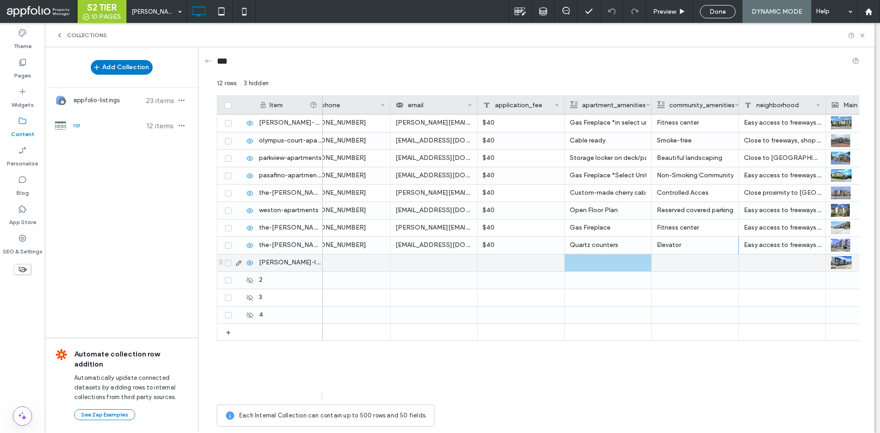
click at [719, 264] on div at bounding box center [695, 262] width 77 height 17
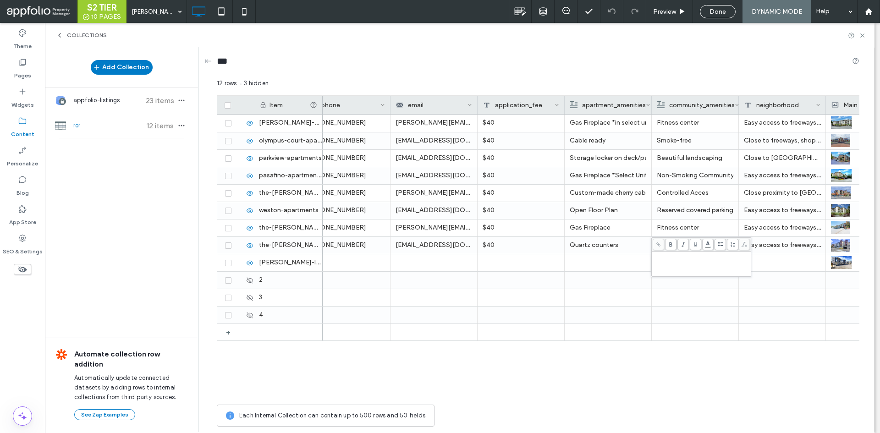
click at [690, 257] on div "Rich Text Editor" at bounding box center [701, 256] width 97 height 6
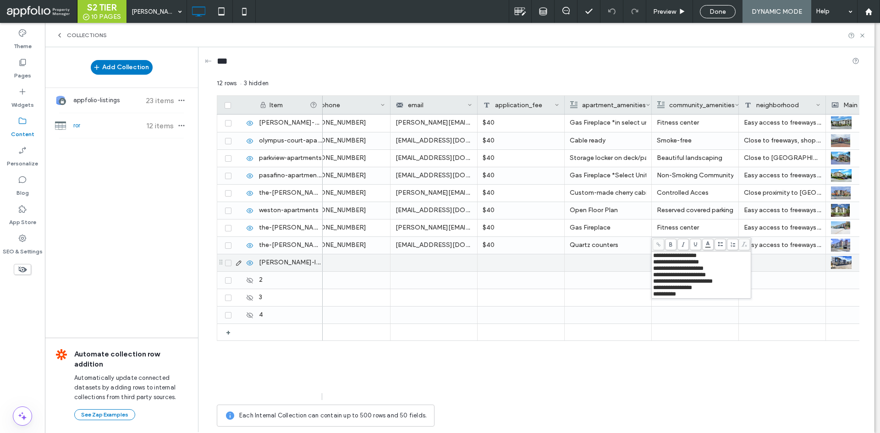
click at [626, 262] on div at bounding box center [608, 262] width 77 height 17
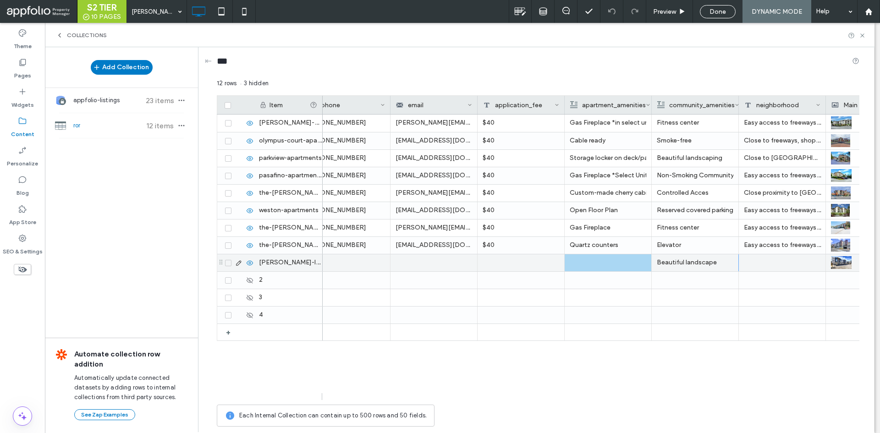
click at [601, 260] on div at bounding box center [608, 262] width 77 height 17
click at [593, 257] on div "Rich Text Editor" at bounding box center [614, 256] width 97 height 6
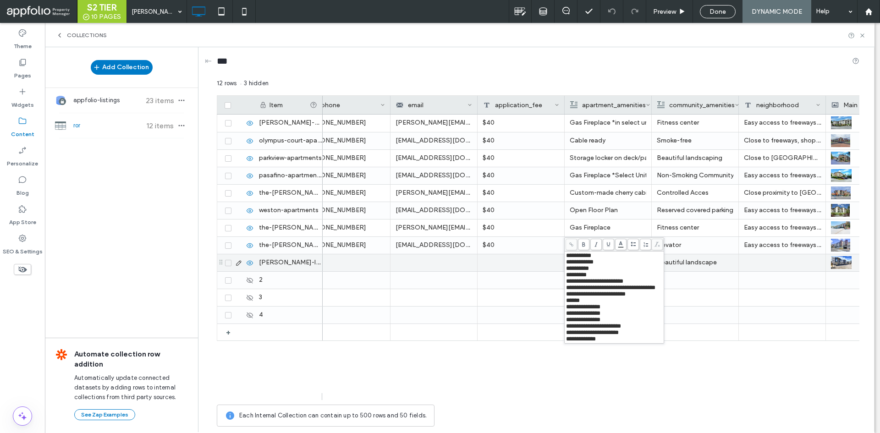
click at [525, 271] on div at bounding box center [521, 262] width 87 height 17
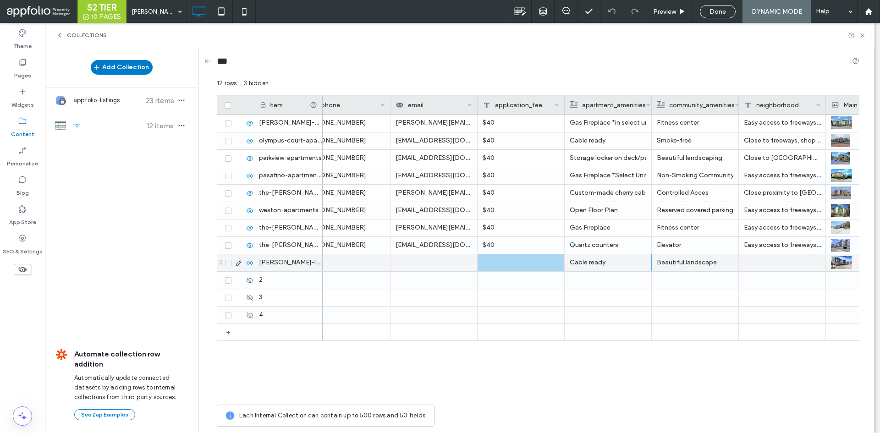
click at [393, 258] on div at bounding box center [433, 262] width 87 height 17
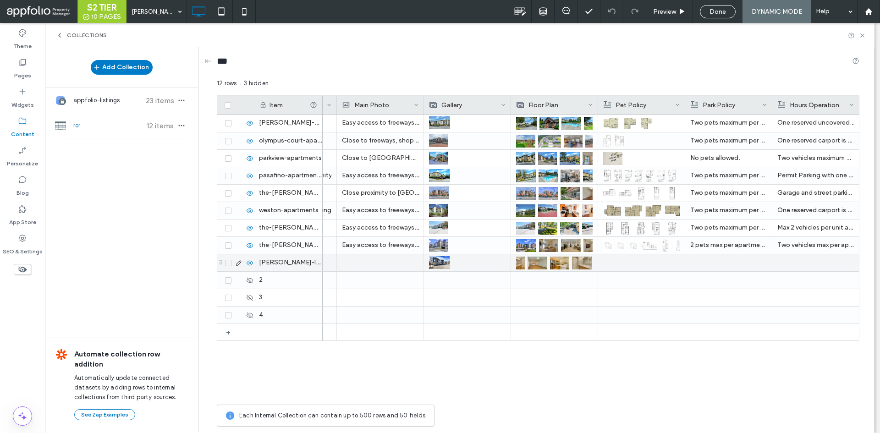
scroll to position [0, 1118]
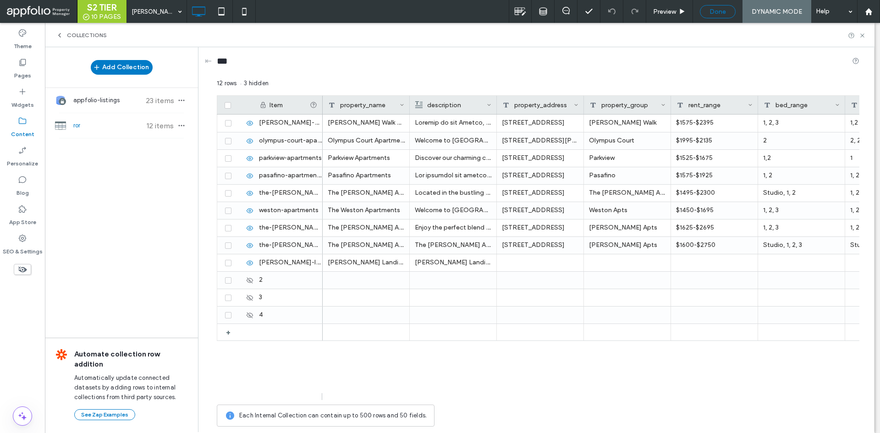
click at [705, 11] on div "Done" at bounding box center [717, 12] width 35 height 8
click at [25, 71] on label "Pages" at bounding box center [22, 73] width 17 height 13
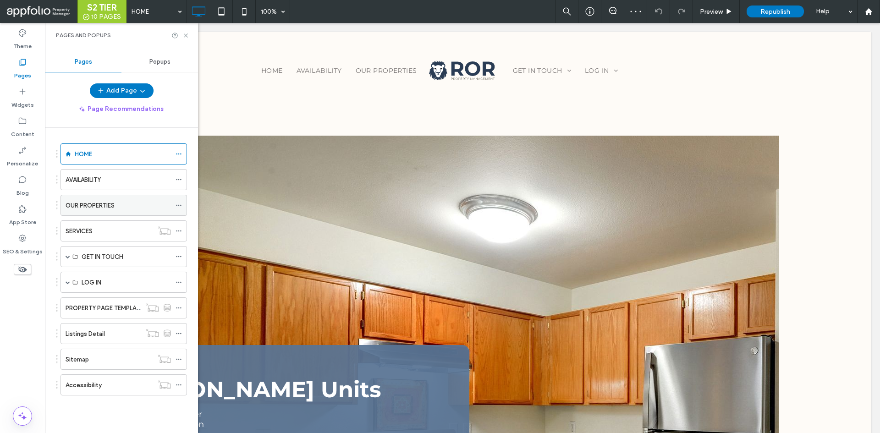
click at [98, 206] on label "OUR PROPERTIES" at bounding box center [90, 206] width 49 height 16
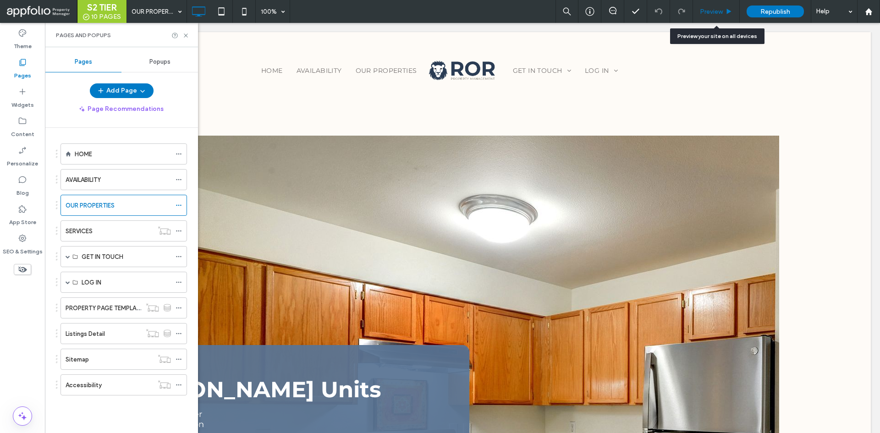
click at [714, 13] on span "Preview" at bounding box center [711, 12] width 23 height 8
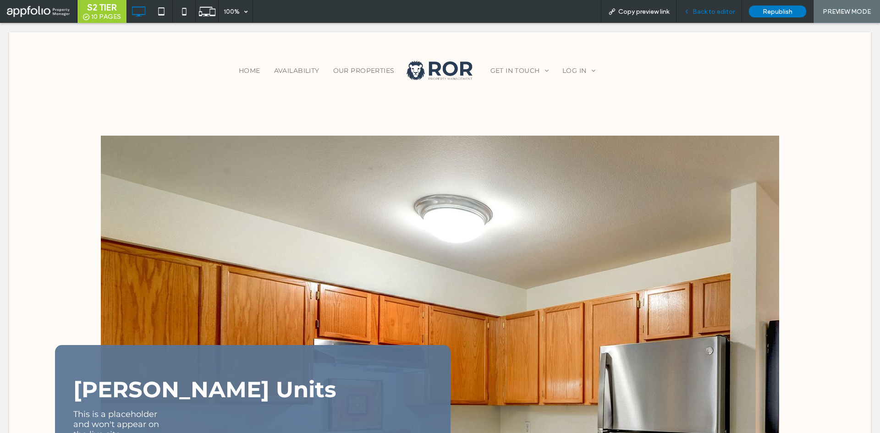
click at [725, 7] on div "Back to editor" at bounding box center [709, 11] width 66 height 23
click at [711, 11] on span "Back to editor" at bounding box center [713, 12] width 42 height 8
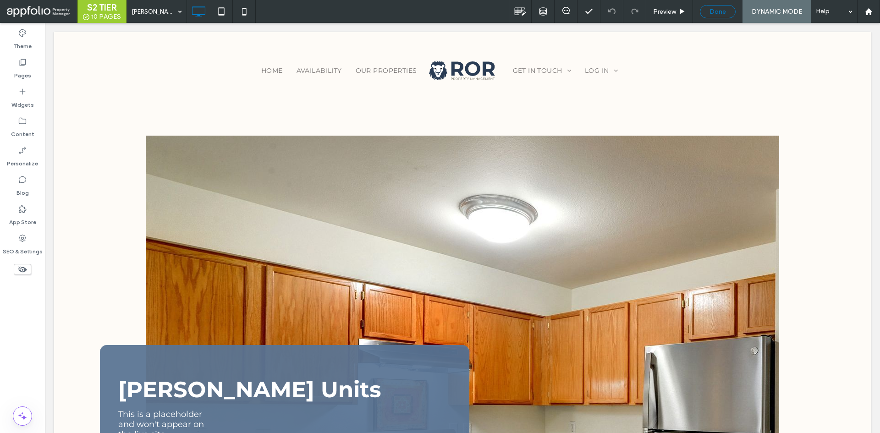
click at [726, 10] on div "Done" at bounding box center [717, 12] width 35 height 8
click at [33, 66] on div "Pages" at bounding box center [22, 68] width 45 height 29
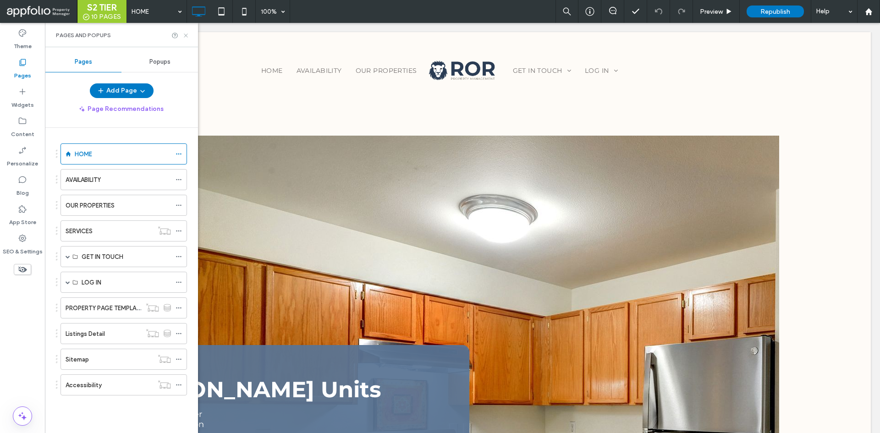
click at [186, 36] on use at bounding box center [186, 35] width 4 height 4
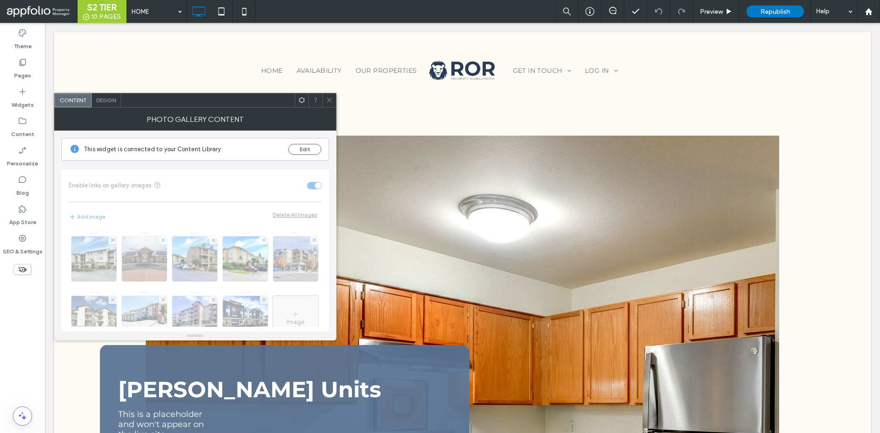
scroll to position [89, 0]
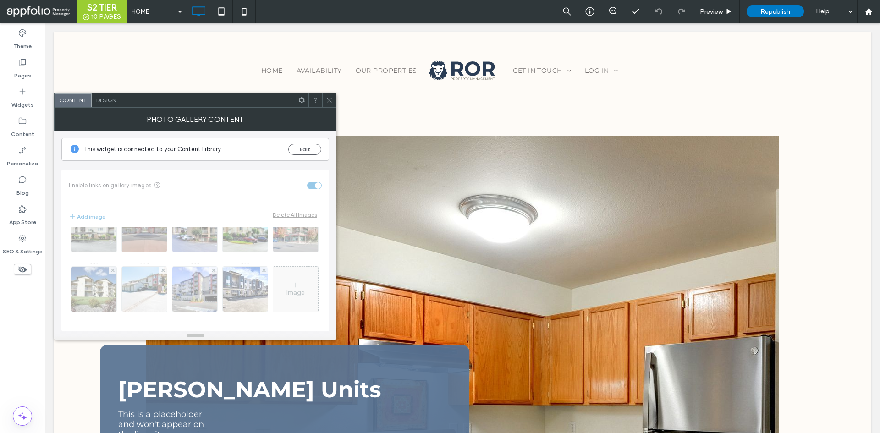
click at [328, 102] on icon at bounding box center [329, 100] width 7 height 7
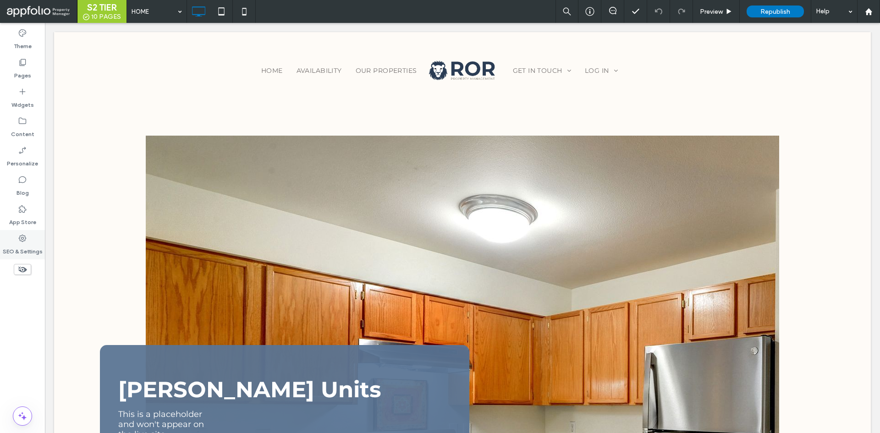
click at [29, 243] on label "SEO & Settings" at bounding box center [23, 249] width 40 height 13
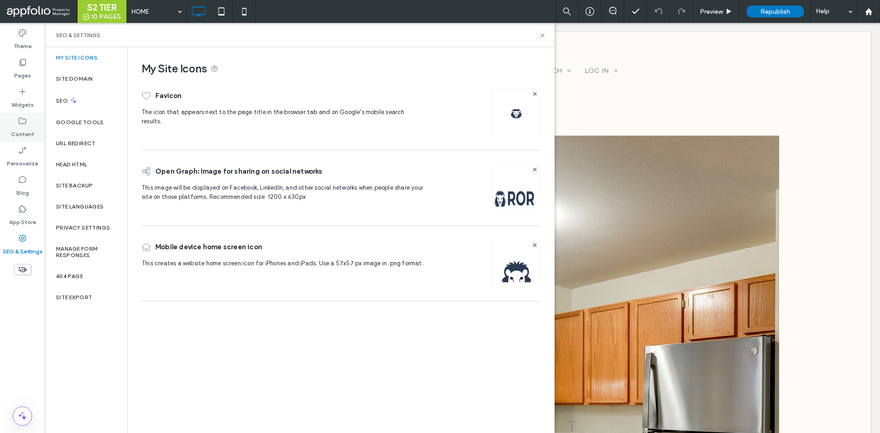
click at [21, 129] on label "Content" at bounding box center [22, 132] width 23 height 13
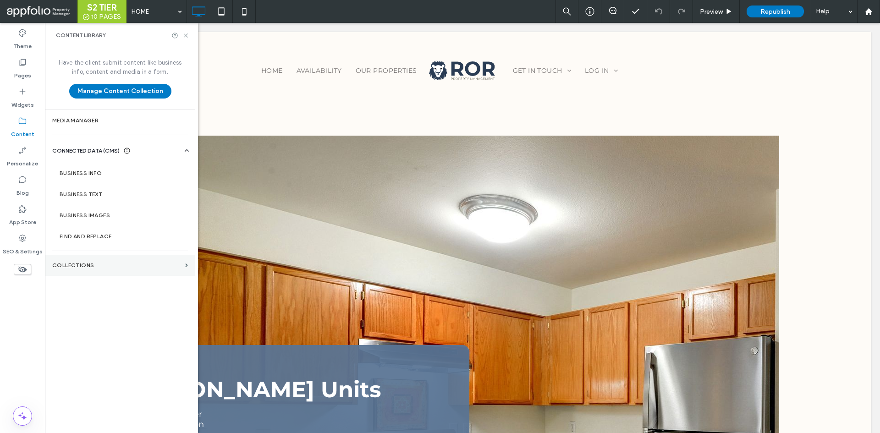
click at [101, 262] on section "Collections" at bounding box center [120, 265] width 150 height 21
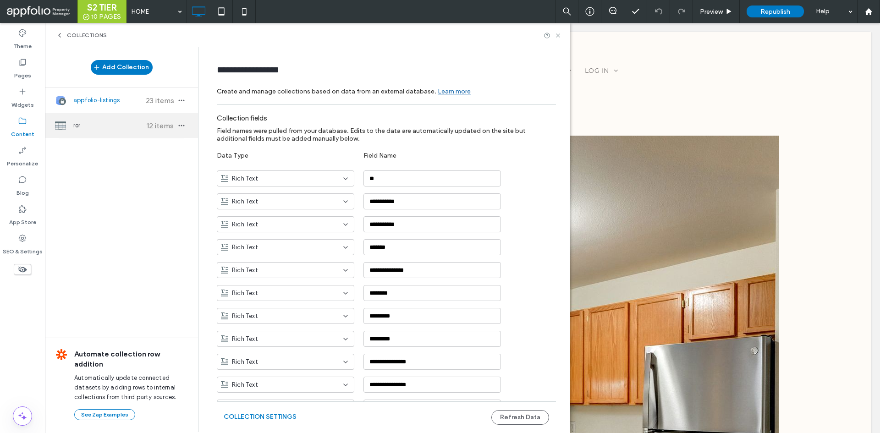
click at [134, 137] on div "ror 12 items" at bounding box center [121, 125] width 153 height 25
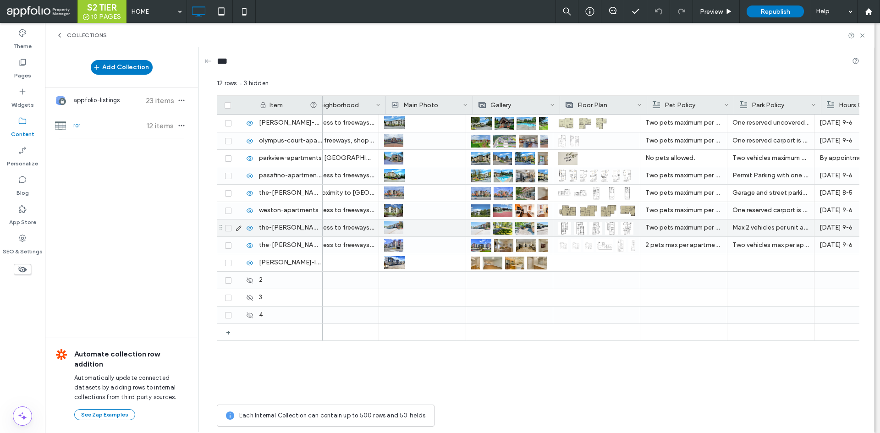
scroll to position [0, 1076]
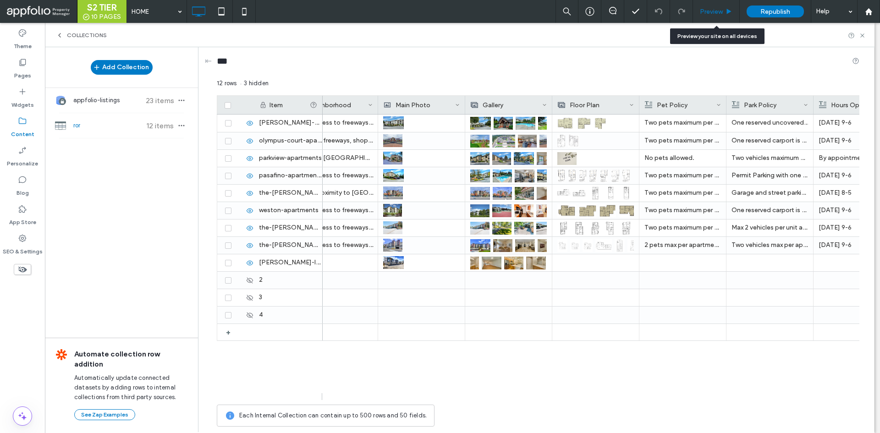
click at [718, 8] on span "Preview" at bounding box center [711, 12] width 23 height 8
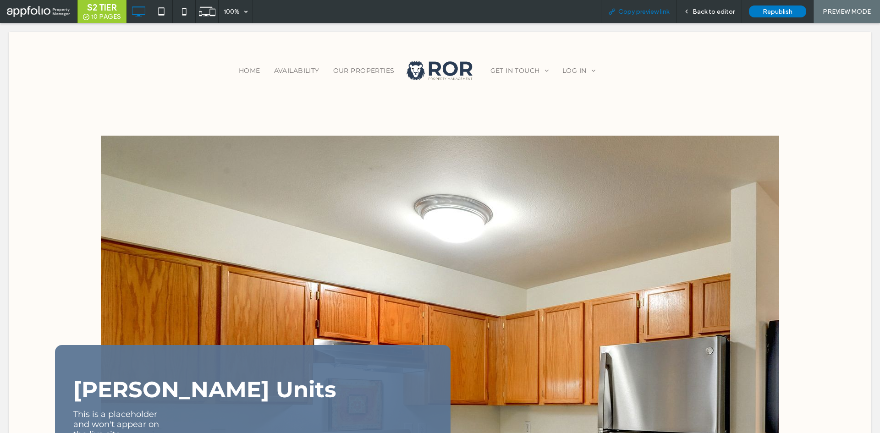
click at [648, 13] on span "Copy preview link" at bounding box center [643, 12] width 51 height 8
click at [700, 10] on span "Back to editor" at bounding box center [713, 12] width 42 height 8
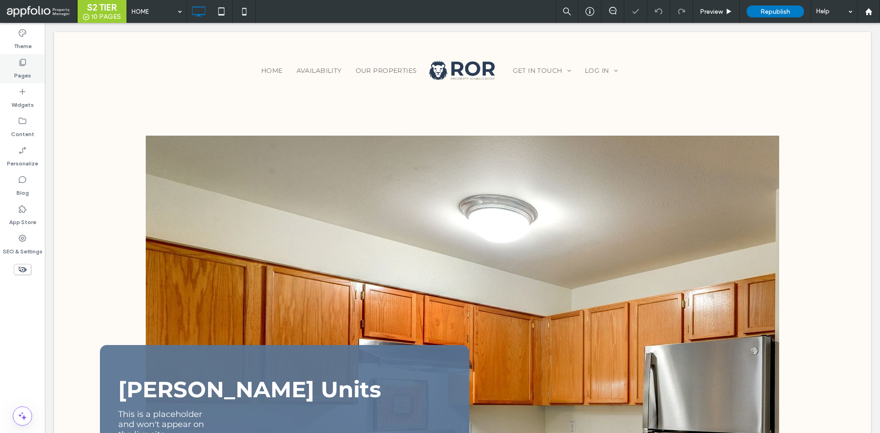
click at [21, 73] on label "Pages" at bounding box center [22, 73] width 17 height 13
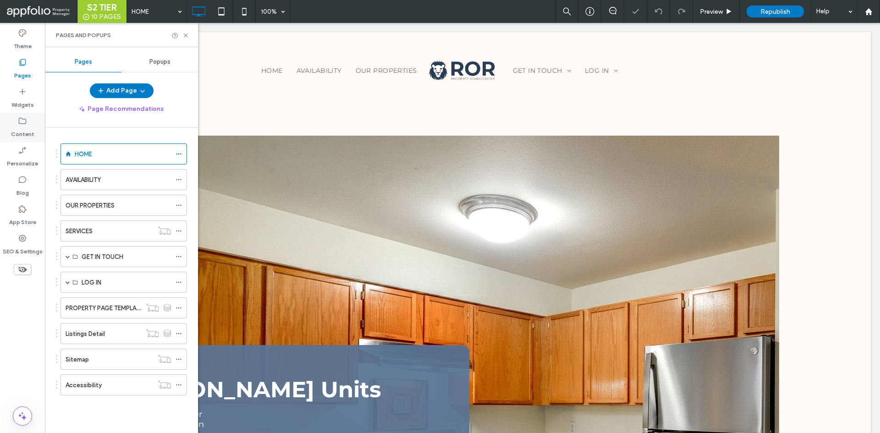
click at [23, 125] on icon at bounding box center [22, 120] width 9 height 9
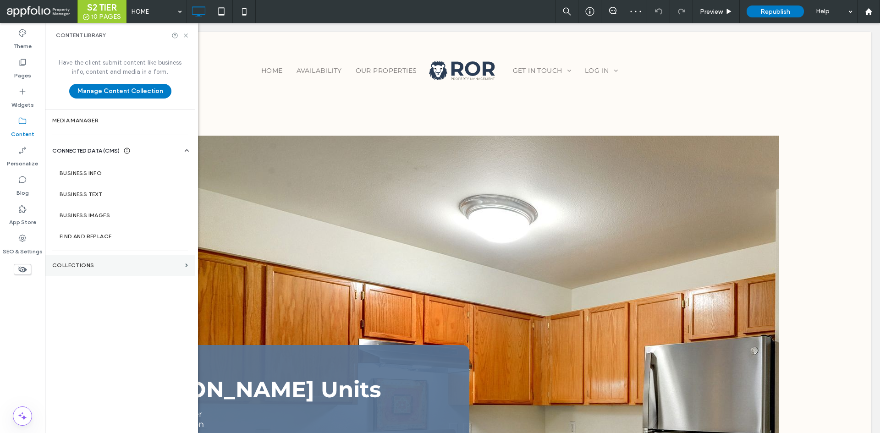
click at [104, 261] on section "Collections" at bounding box center [120, 265] width 150 height 21
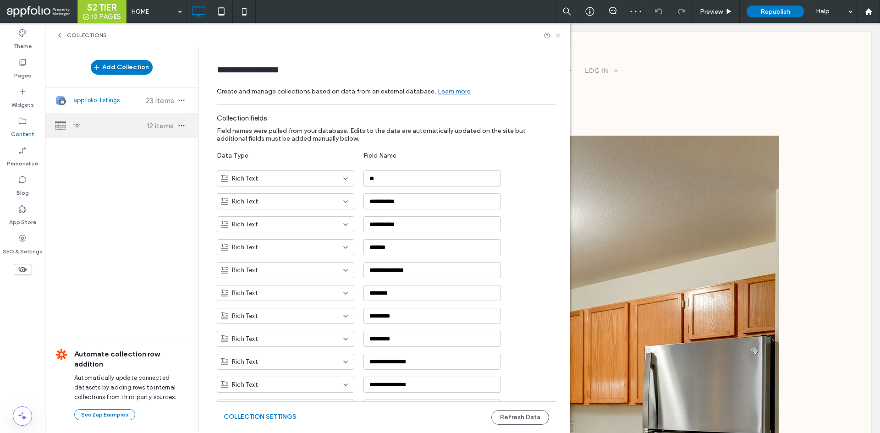
click at [119, 127] on span "ror" at bounding box center [107, 125] width 68 height 9
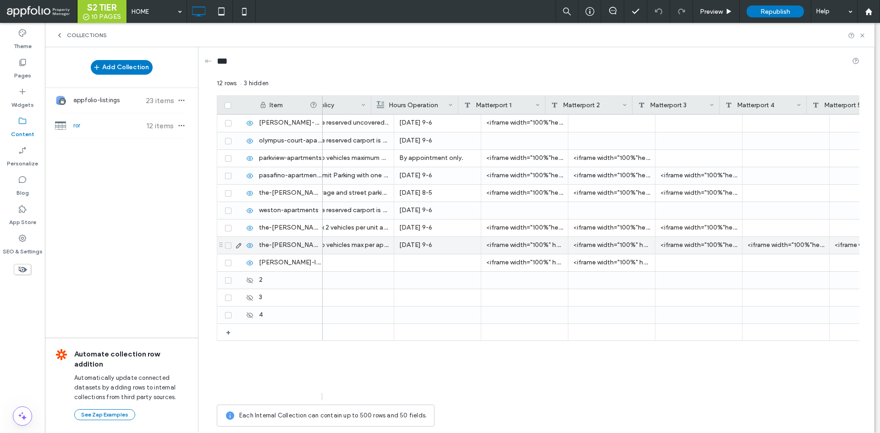
scroll to position [0, 1551]
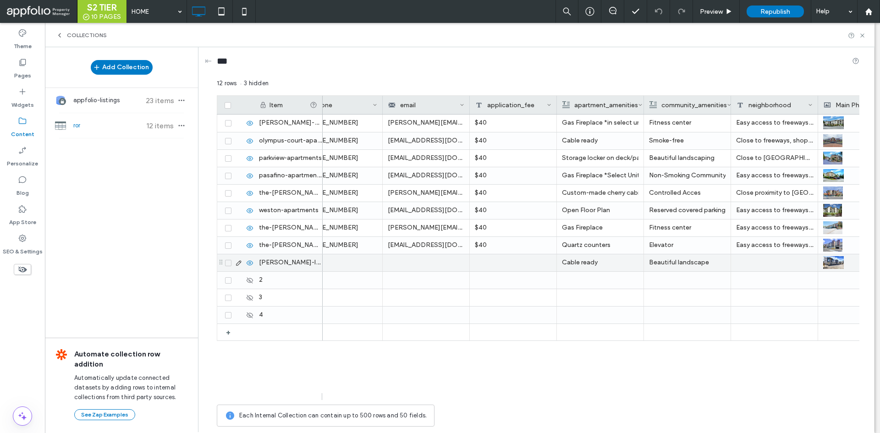
click at [615, 261] on p "Cable ready" at bounding box center [600, 262] width 77 height 16
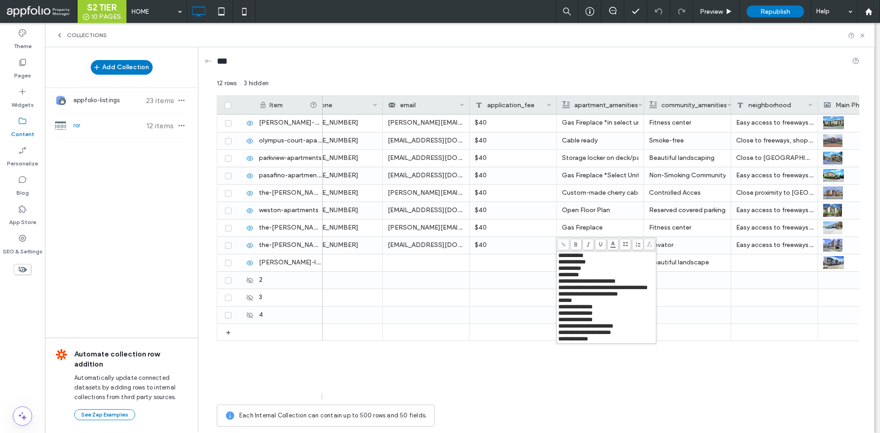
click at [614, 256] on div "**********" at bounding box center [606, 256] width 97 height 6
click at [524, 312] on div at bounding box center [513, 315] width 87 height 17
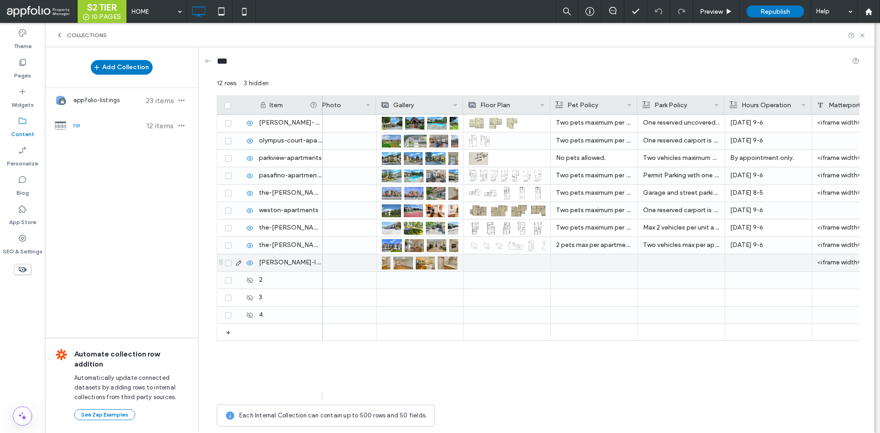
scroll to position [0, 1170]
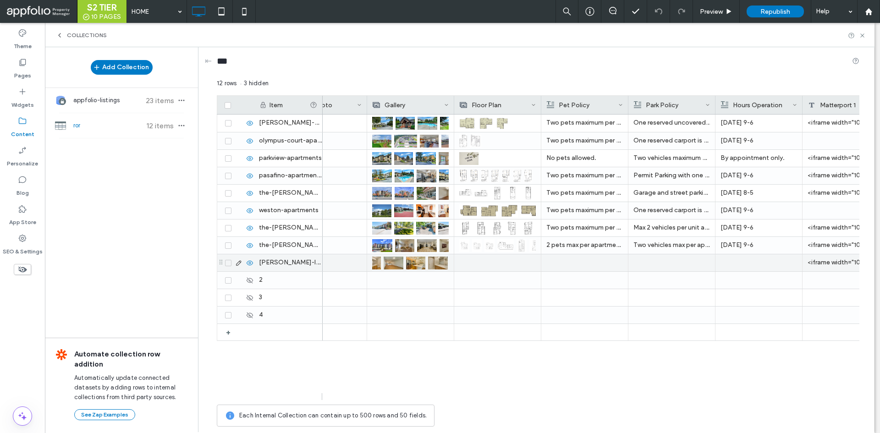
click at [580, 263] on div at bounding box center [584, 262] width 77 height 17
click at [582, 261] on div "Rich Text Editor" at bounding box center [591, 264] width 97 height 23
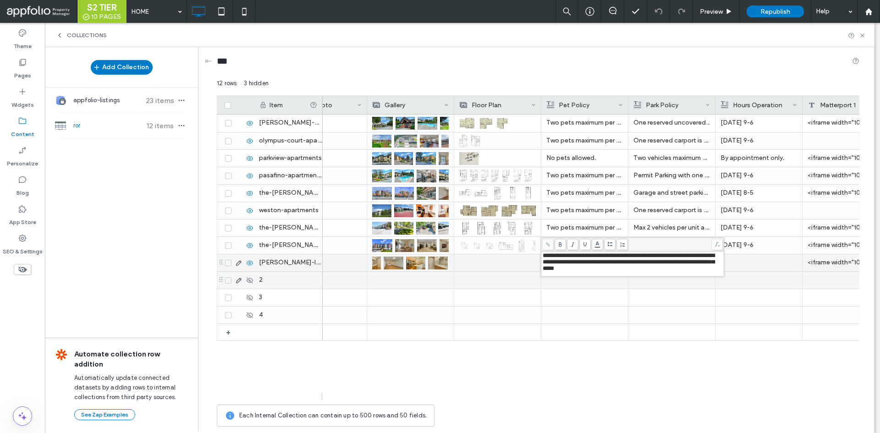
click at [610, 282] on div at bounding box center [584, 280] width 77 height 17
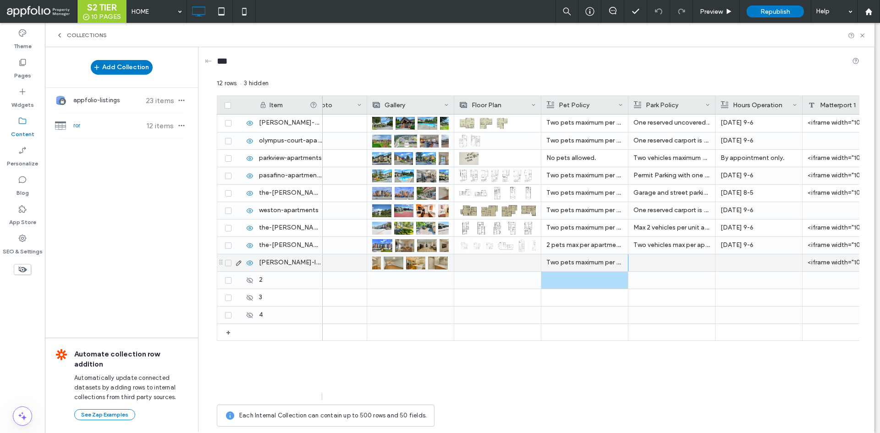
click at [663, 270] on div at bounding box center [671, 262] width 77 height 17
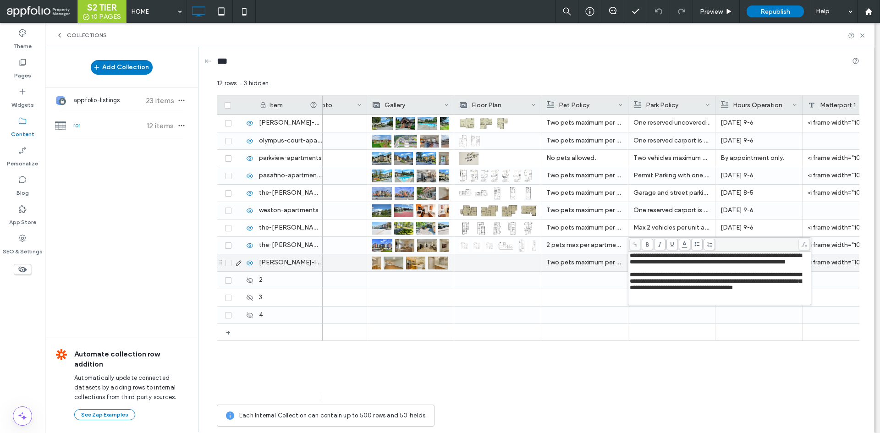
click at [560, 269] on p "Two pets maximum per unit. Cats are allowed, dogs must weigh max of 35 pounds f…" at bounding box center [584, 262] width 77 height 16
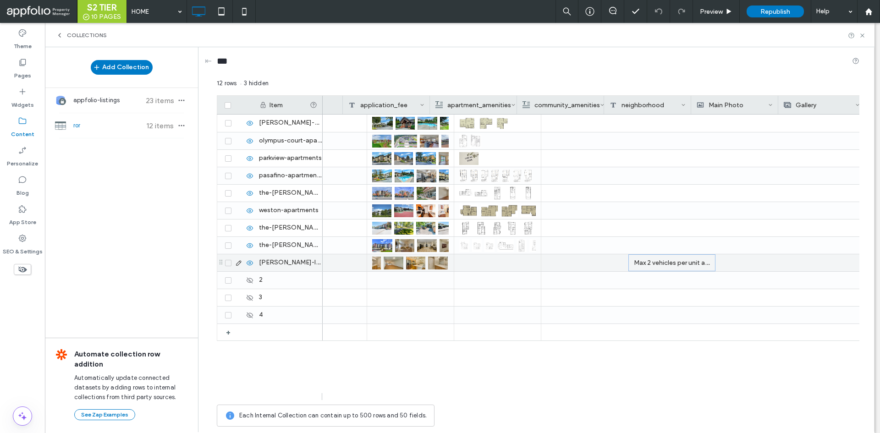
scroll to position [0, 687]
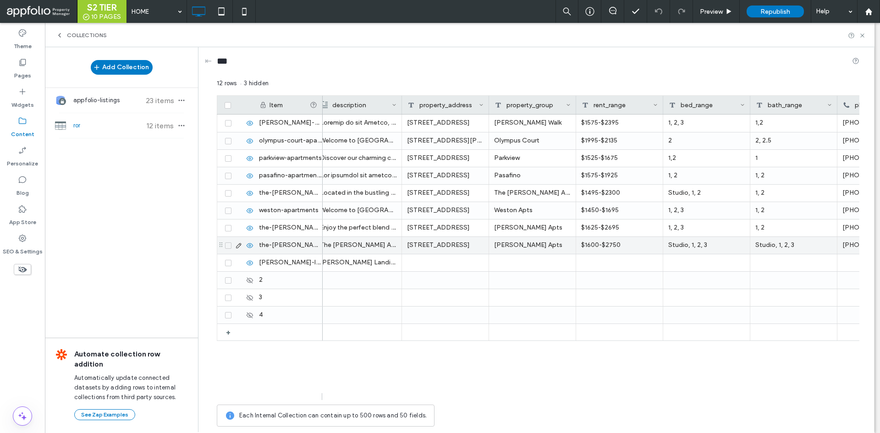
click at [442, 243] on div "13850 SE 180th St, Renton WA 98058" at bounding box center [445, 245] width 87 height 17
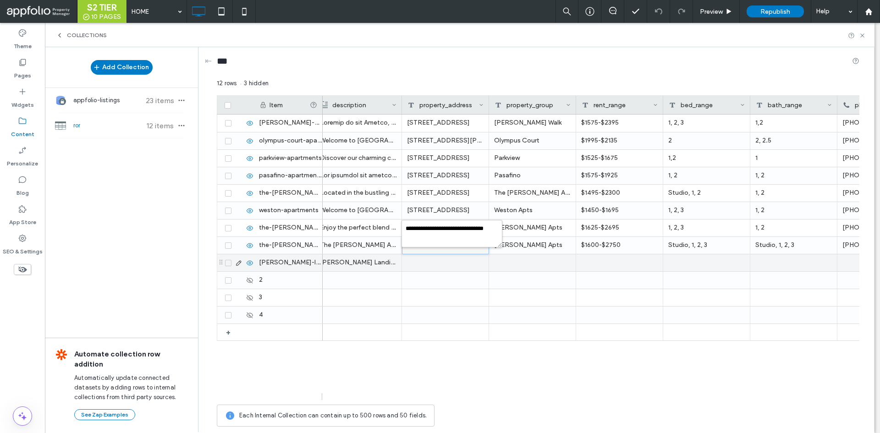
click at [463, 259] on div at bounding box center [445, 262] width 87 height 17
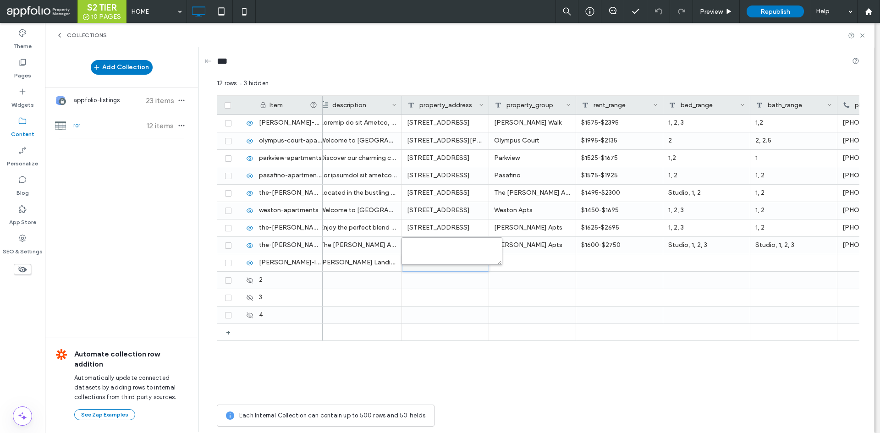
click at [450, 252] on textarea "plain-text-cell" at bounding box center [451, 250] width 101 height 27
paste textarea "**********"
type textarea "**********"
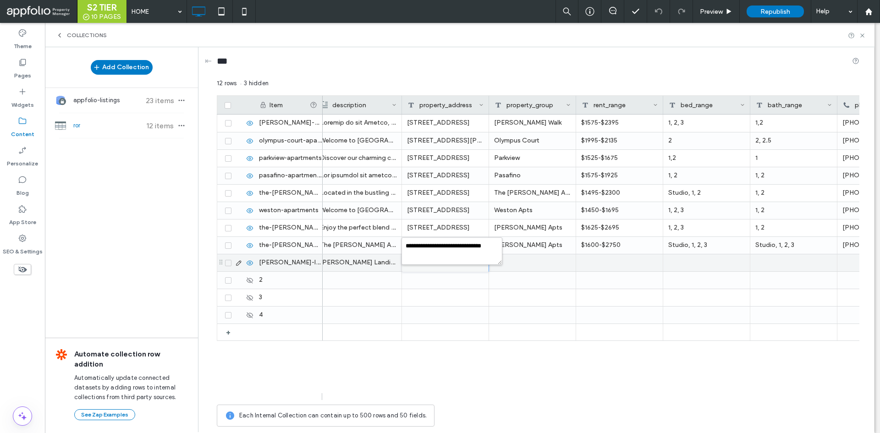
click at [607, 260] on div at bounding box center [619, 262] width 87 height 17
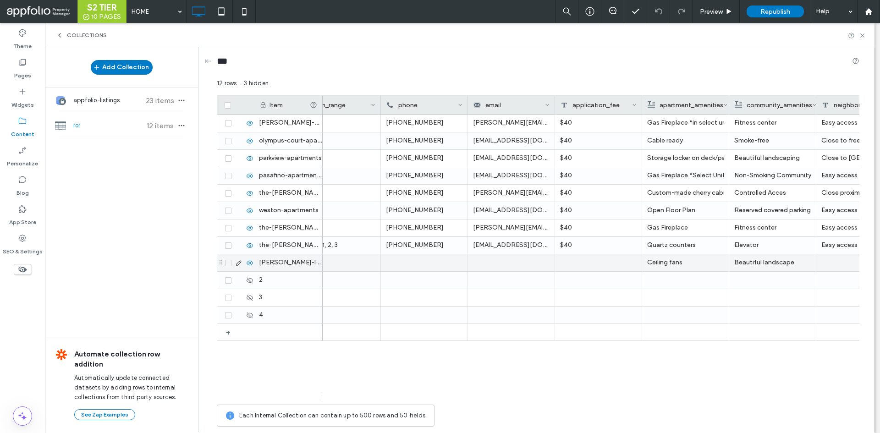
click at [507, 259] on div at bounding box center [511, 262] width 87 height 17
click at [519, 258] on input "text" at bounding box center [511, 263] width 86 height 16
click at [429, 264] on div at bounding box center [424, 262] width 87 height 17
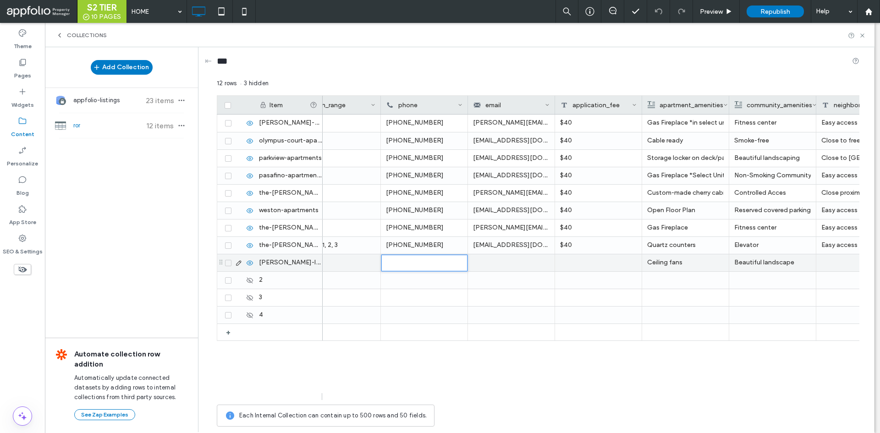
type input "**********"
click at [527, 262] on div at bounding box center [511, 262] width 87 height 17
click at [514, 258] on div at bounding box center [511, 262] width 87 height 17
type input "**********"
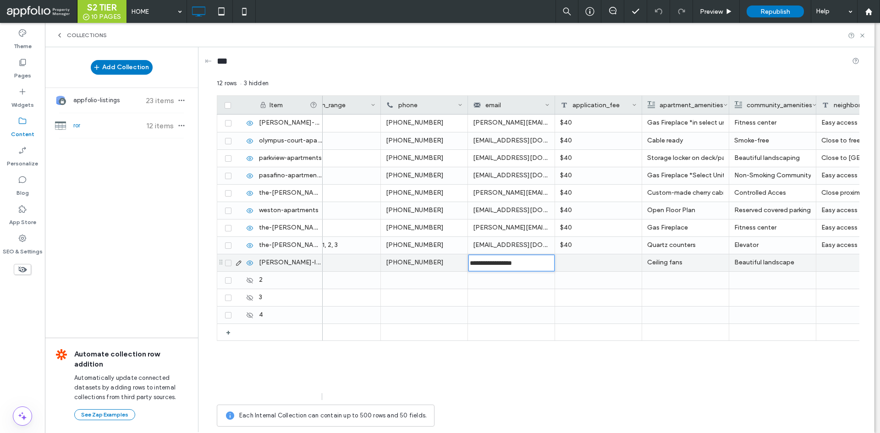
click at [616, 262] on div at bounding box center [598, 262] width 87 height 17
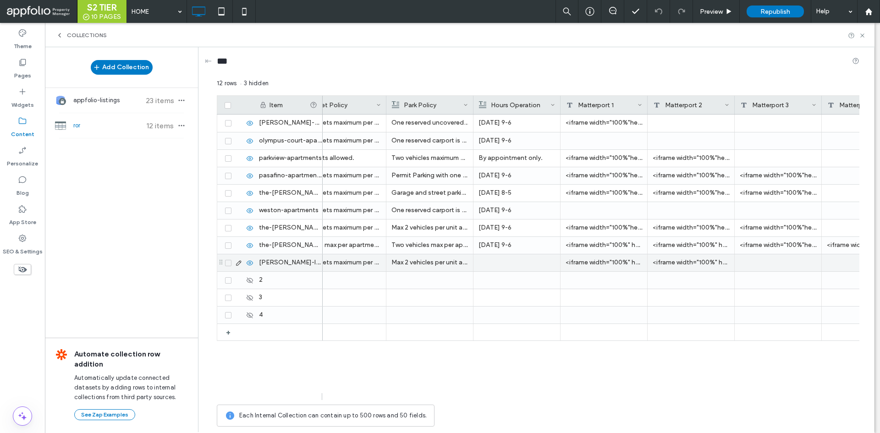
click at [505, 258] on div at bounding box center [516, 262] width 77 height 17
click at [617, 296] on div at bounding box center [603, 297] width 87 height 17
click at [551, 262] on p "Monday – Friday by appointment Only" at bounding box center [516, 262] width 77 height 16
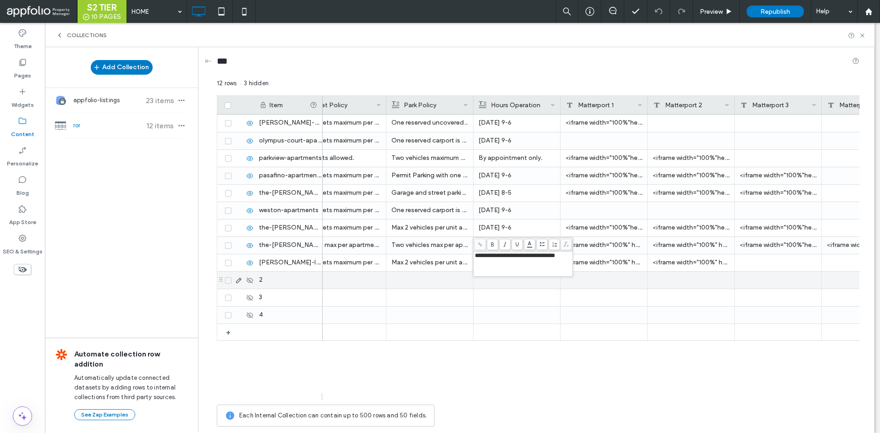
click at [421, 265] on p "Max 2 vehicles per unit and must display a parking permit. One uncovered reserv…" at bounding box center [429, 262] width 77 height 16
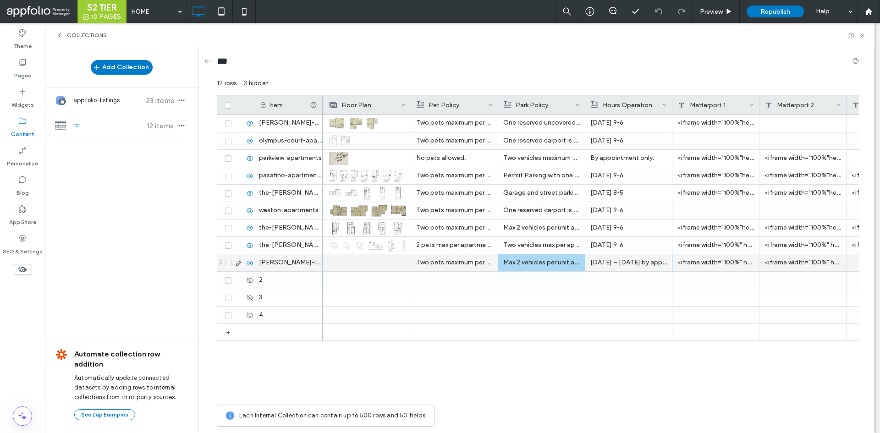
click at [655, 263] on p "Monday – Friday by appointment Only" at bounding box center [628, 262] width 77 height 16
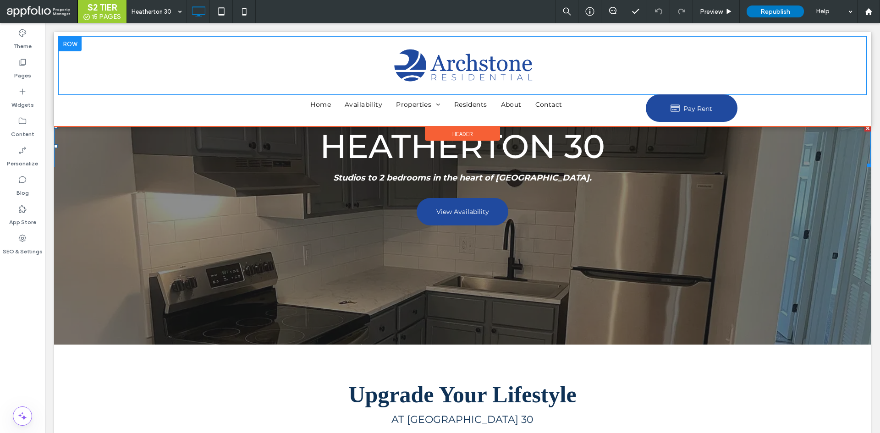
scroll to position [122, 0]
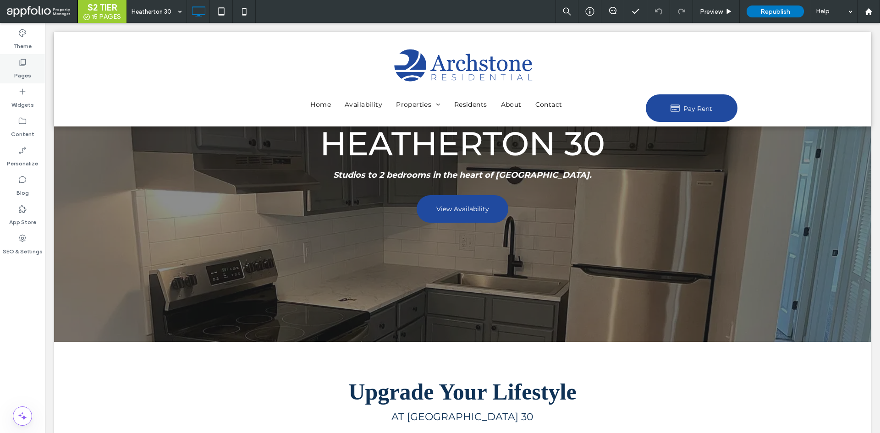
click at [20, 71] on label "Pages" at bounding box center [22, 73] width 17 height 13
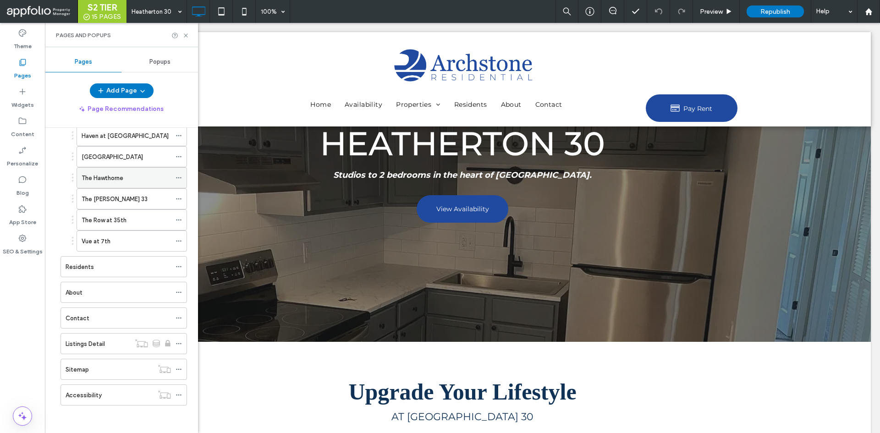
scroll to position [0, 0]
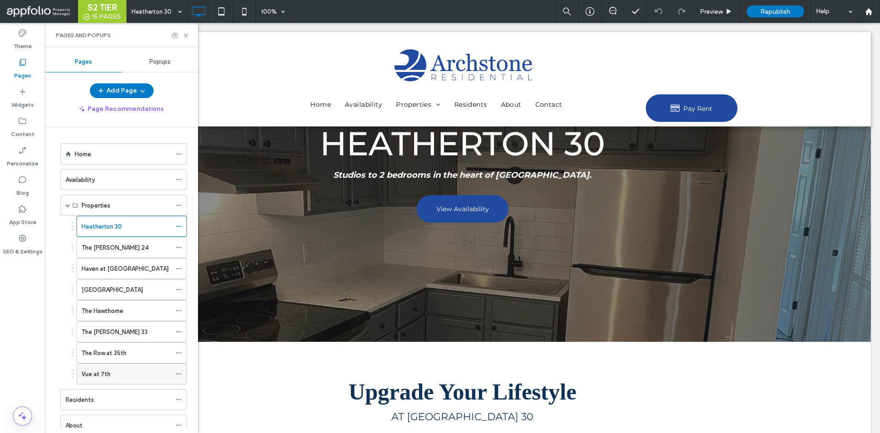
click at [177, 370] on span at bounding box center [179, 374] width 6 height 14
click at [26, 236] on icon at bounding box center [22, 238] width 9 height 9
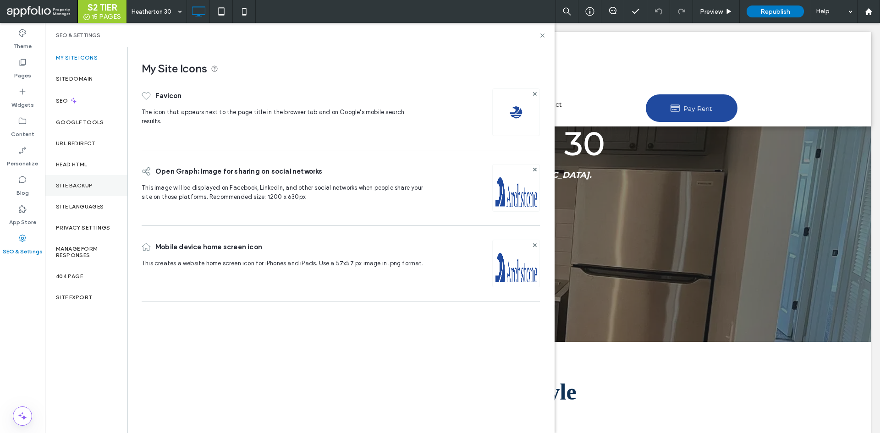
click at [80, 181] on div "Site Backup" at bounding box center [86, 185] width 82 height 21
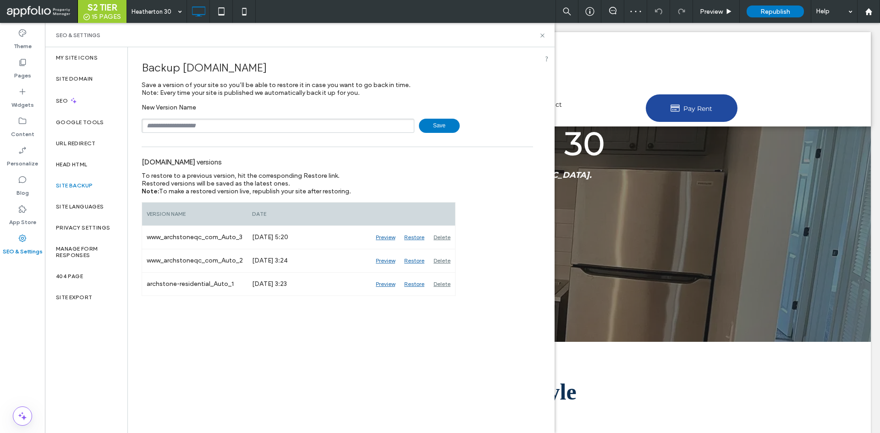
click at [223, 65] on span "[DOMAIN_NAME]" at bounding box center [224, 67] width 84 height 13
copy span "archstoneqc"
click at [231, 132] on input "text" at bounding box center [278, 126] width 273 height 14
paste input "**********"
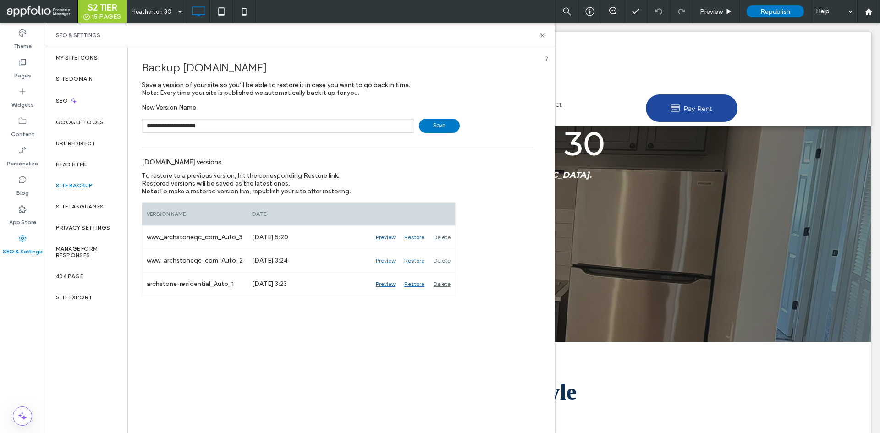
type input "**********"
click at [427, 124] on span "Save" at bounding box center [439, 126] width 41 height 14
click at [29, 70] on label "Pages" at bounding box center [22, 73] width 17 height 13
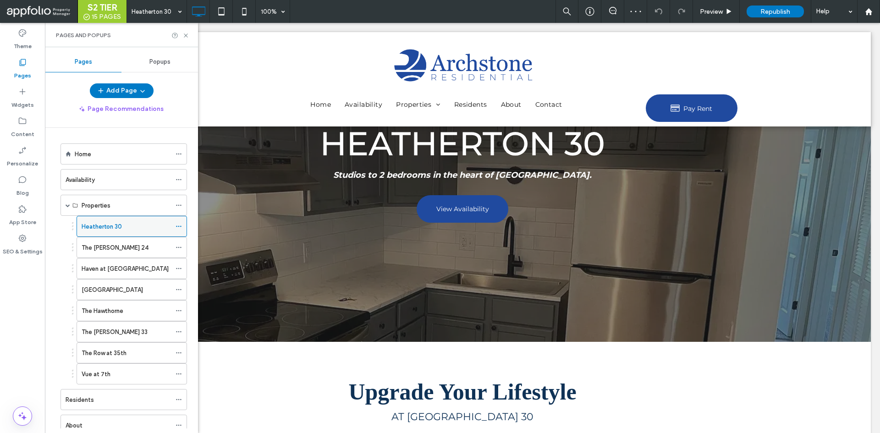
click at [181, 226] on use at bounding box center [178, 226] width 5 height 1
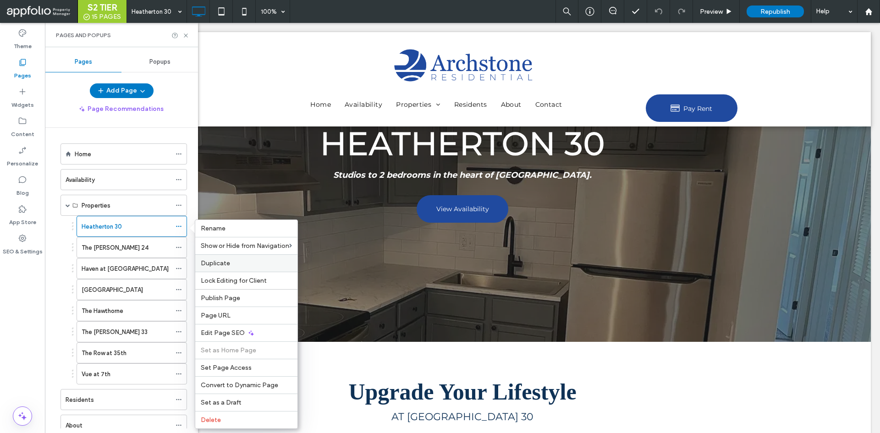
click at [230, 262] on label "Duplicate" at bounding box center [246, 263] width 91 height 8
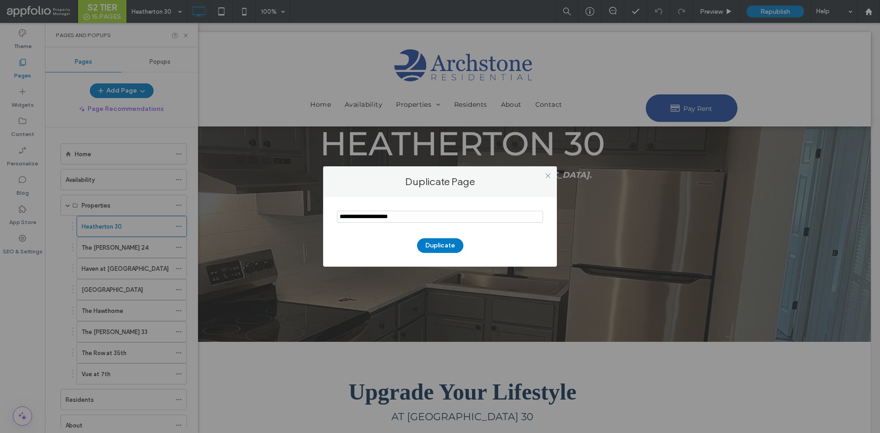
click at [447, 222] on input "notEmpty" at bounding box center [440, 217] width 206 height 12
paste input "**********"
click at [456, 220] on input "notEmpty" at bounding box center [440, 217] width 206 height 12
paste input "**********"
type input "**********"
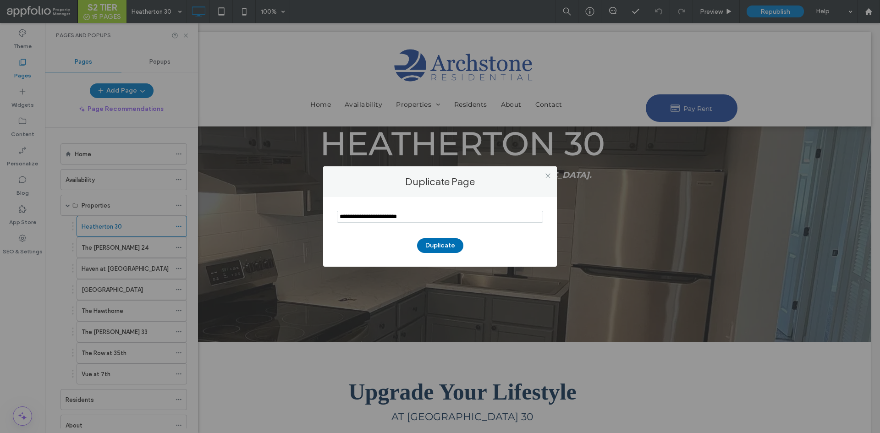
click at [449, 245] on button "Duplicate" at bounding box center [440, 245] width 46 height 15
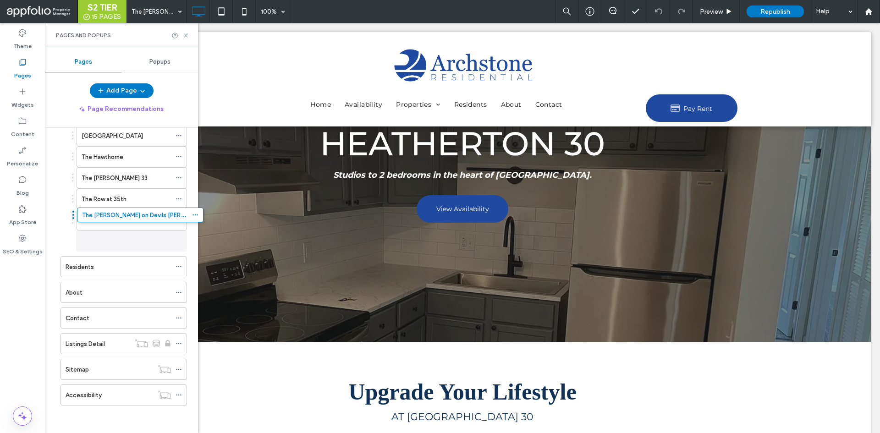
scroll to position [154, 0]
drag, startPoint x: 124, startPoint y: 400, endPoint x: 139, endPoint y: 239, distance: 161.6
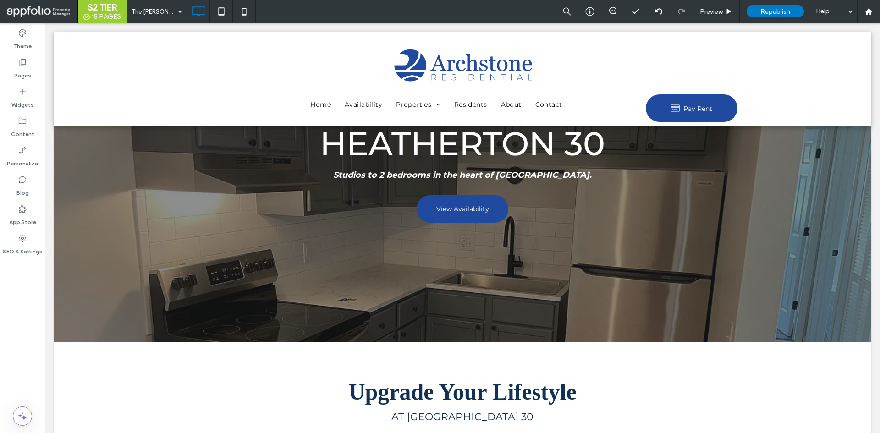
type input "**********"
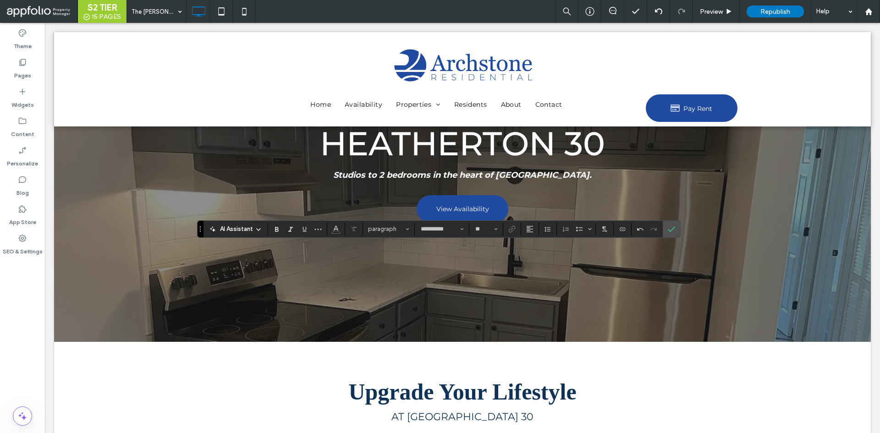
type input "**"
click at [673, 226] on icon "Confirm" at bounding box center [671, 228] width 7 height 7
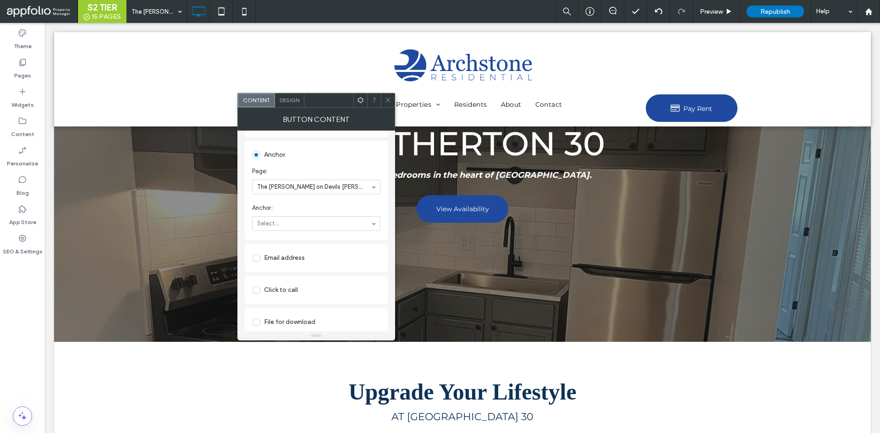
scroll to position [215, 0]
click at [387, 100] on use at bounding box center [387, 100] width 5 height 5
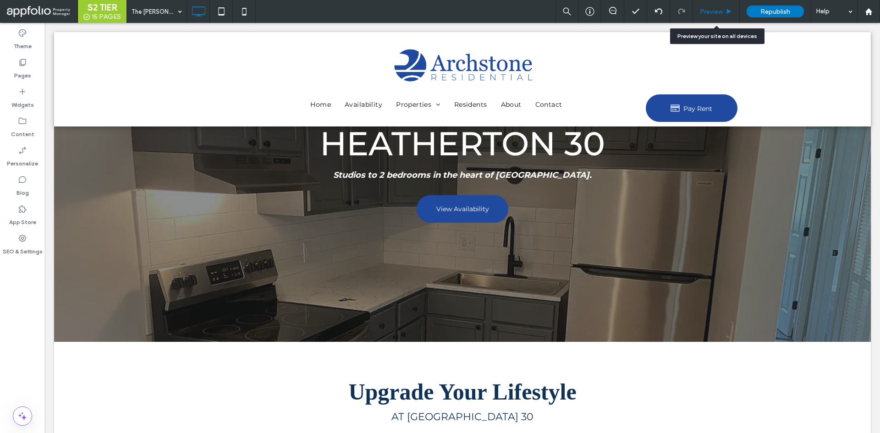
click at [718, 17] on div "Preview" at bounding box center [716, 11] width 47 height 23
click at [721, 12] on span "Preview" at bounding box center [711, 12] width 23 height 8
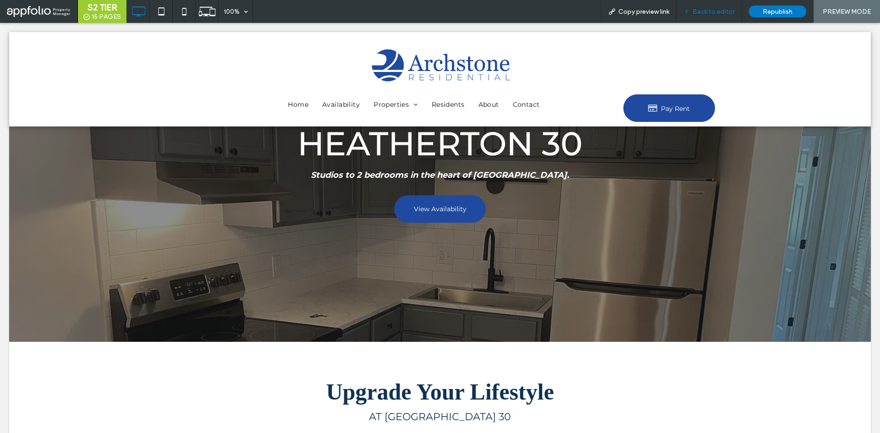
click at [716, 11] on span "Back to editor" at bounding box center [713, 12] width 42 height 8
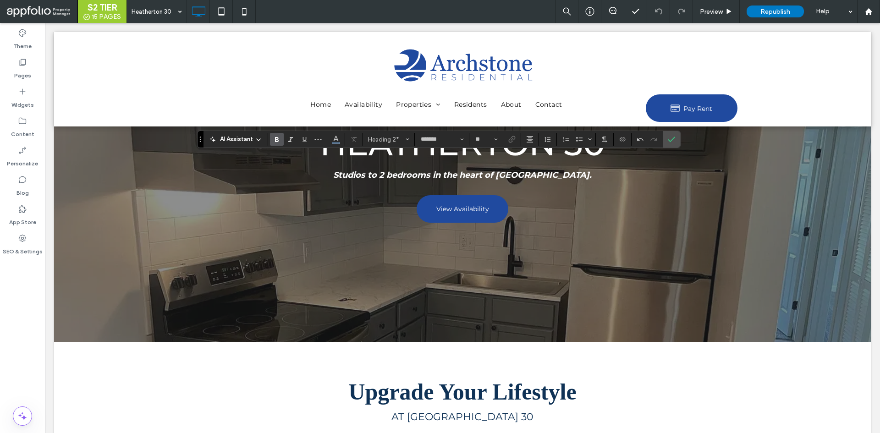
type input "**********"
type input "**"
type input "*******"
type input "**"
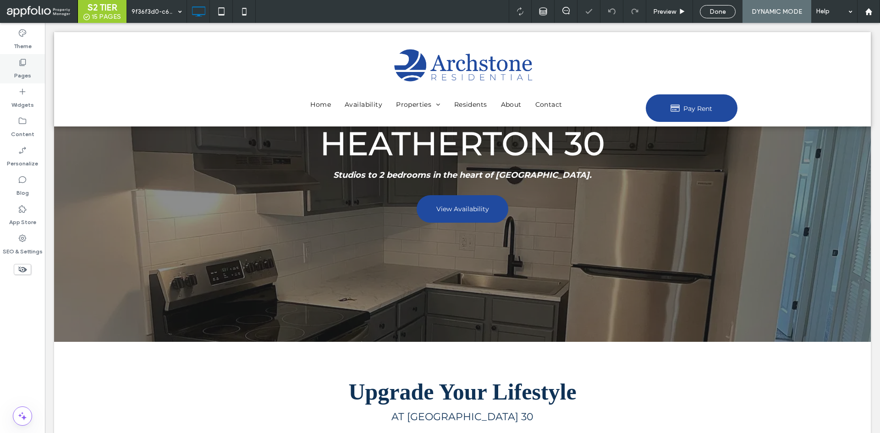
click at [31, 67] on div "Pages" at bounding box center [22, 68] width 45 height 29
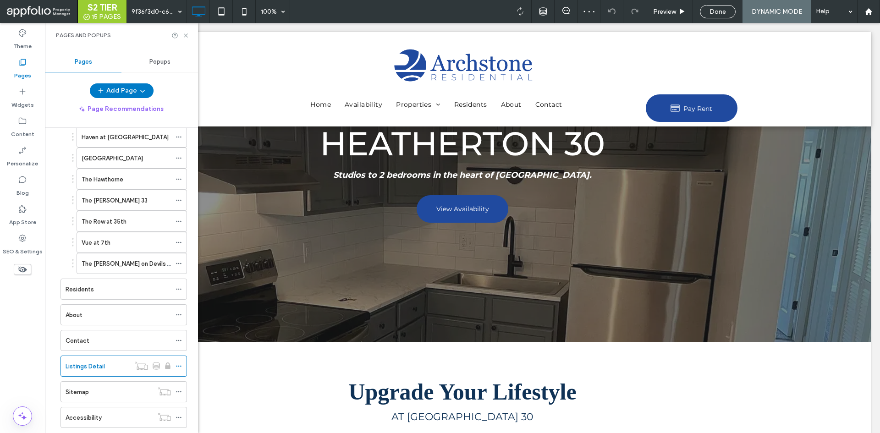
scroll to position [132, 0]
click at [129, 258] on label "The [PERSON_NAME] on Devils [PERSON_NAME]" at bounding box center [148, 263] width 132 height 16
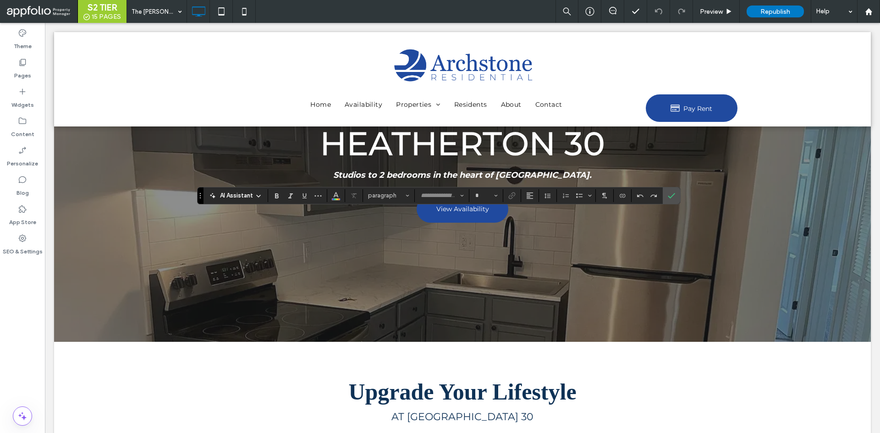
type input "**********"
type input "**"
click at [672, 197] on use "Confirm" at bounding box center [671, 195] width 7 height 5
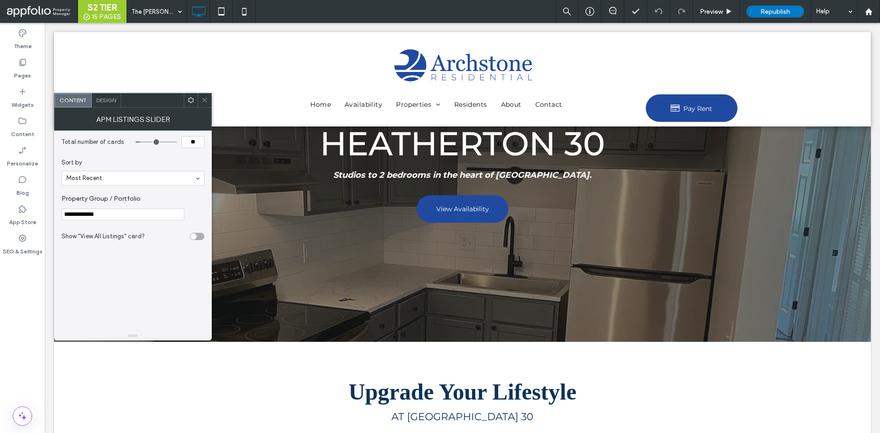
click at [121, 213] on input "**********" at bounding box center [122, 215] width 123 height 12
paste input "**"
type input "**********"
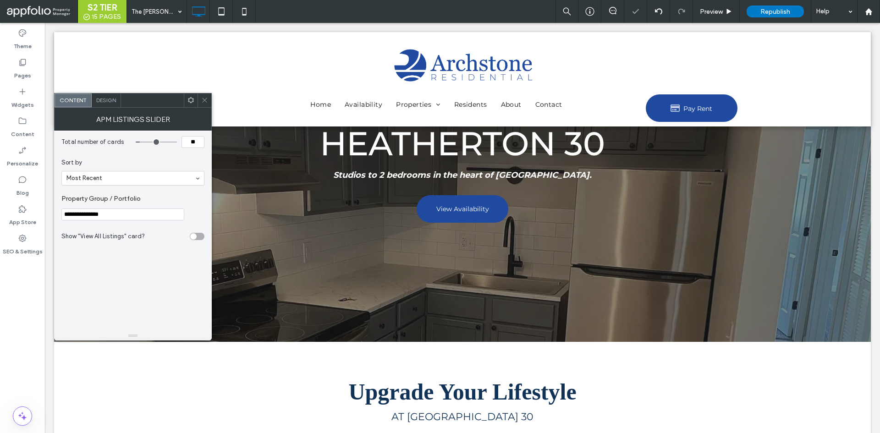
click at [206, 99] on icon at bounding box center [204, 100] width 7 height 7
click at [127, 213] on input "**********" at bounding box center [122, 215] width 123 height 12
type input "**********"
click at [204, 99] on icon at bounding box center [204, 100] width 7 height 7
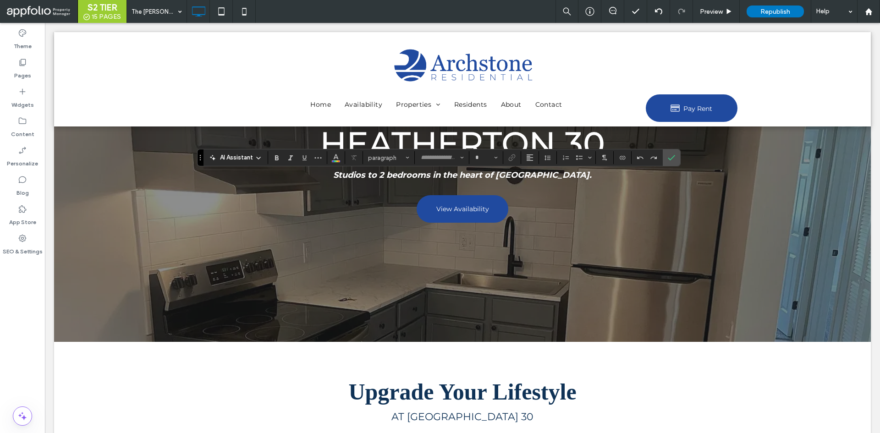
type input "*******"
type input "**"
type input "**********"
type input "**"
type input "*******"
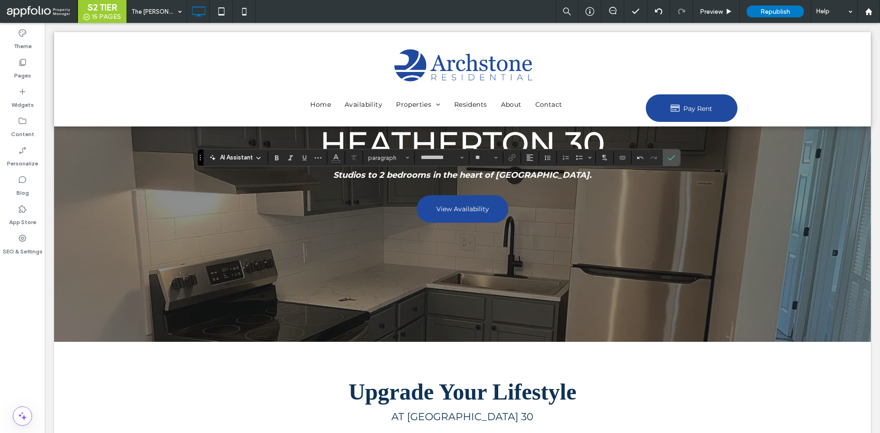
type input "**"
click at [671, 155] on icon "Confirm" at bounding box center [671, 157] width 7 height 7
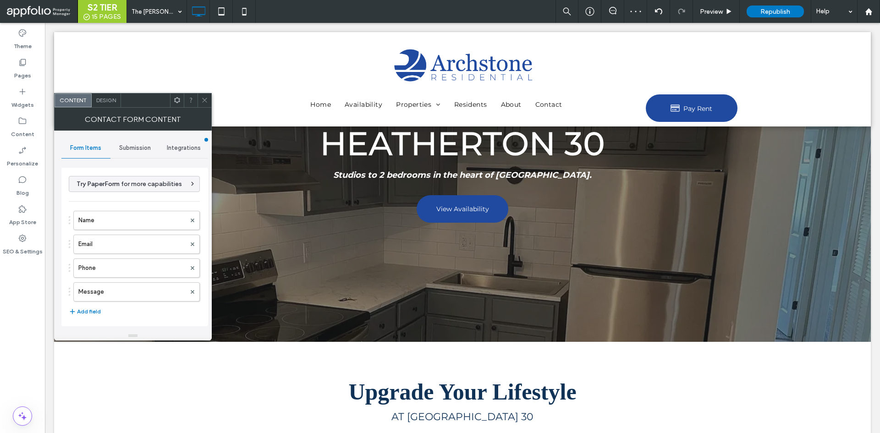
click at [141, 144] on span "Submission" at bounding box center [135, 147] width 32 height 7
click at [132, 189] on label "New submission notification" at bounding box center [135, 191] width 122 height 18
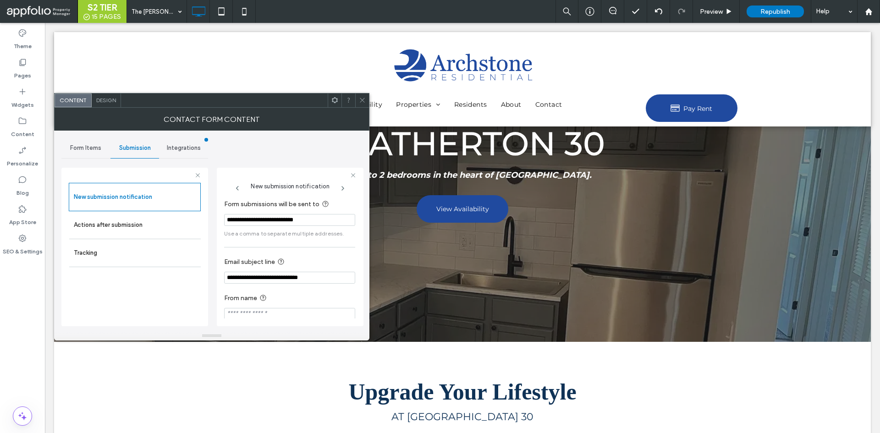
drag, startPoint x: 266, startPoint y: 278, endPoint x: 172, endPoint y: 276, distance: 93.5
click at [172, 276] on div "**********" at bounding box center [134, 245] width 147 height 170
paste input "**"
type input "**********"
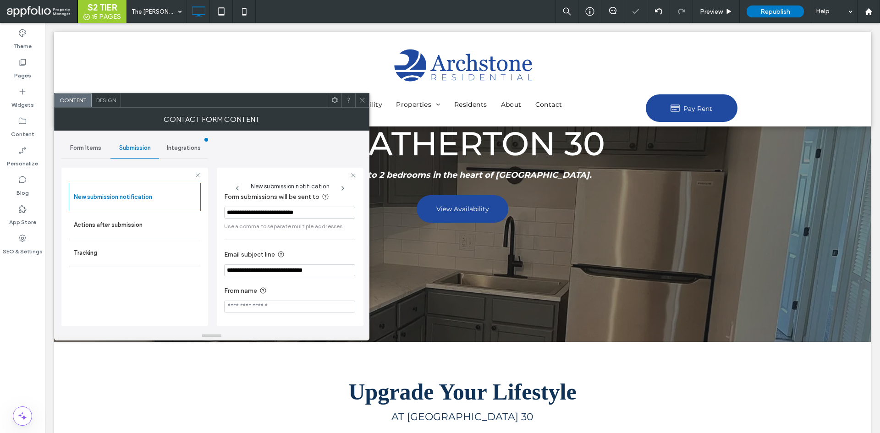
click at [365, 98] on icon at bounding box center [362, 100] width 7 height 7
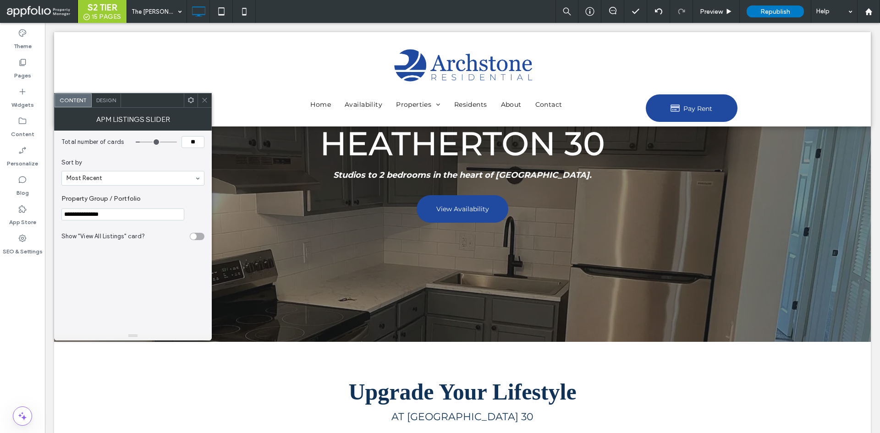
click at [118, 216] on input "**********" at bounding box center [122, 215] width 123 height 12
paste input "Property Group / Portfolio"
type input "******"
click at [141, 265] on div "Total number of cards ** Sort by Most Recent Property Group / Portfolio ****** …" at bounding box center [132, 231] width 143 height 201
click at [206, 100] on icon at bounding box center [204, 100] width 7 height 7
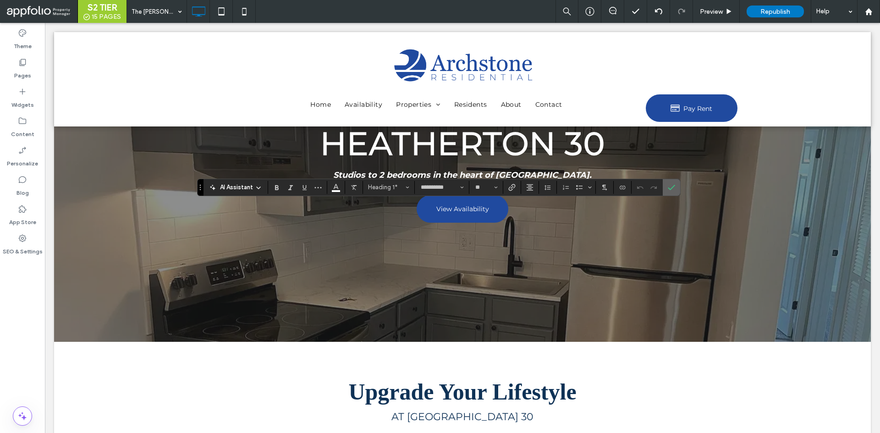
click at [676, 190] on label "Confirm" at bounding box center [671, 187] width 14 height 16
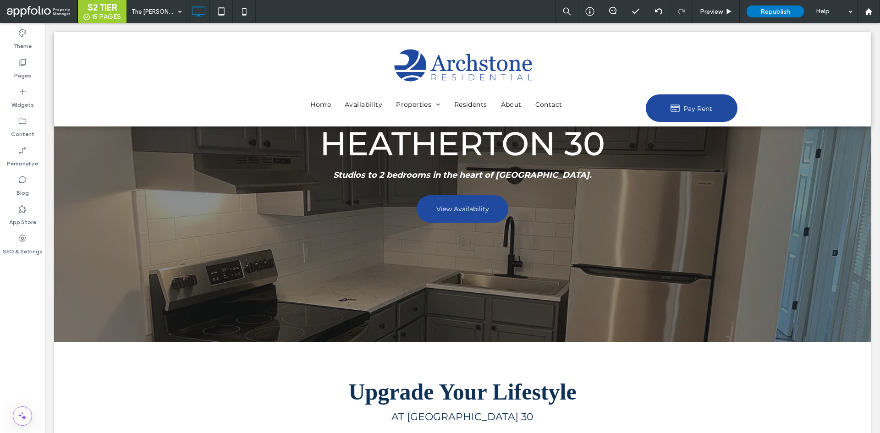
type input "**********"
type input "**"
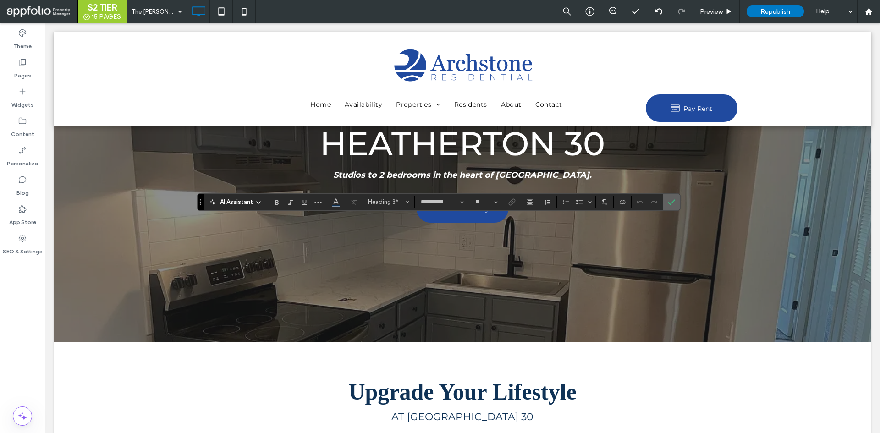
click at [668, 202] on icon "Confirm" at bounding box center [671, 201] width 7 height 7
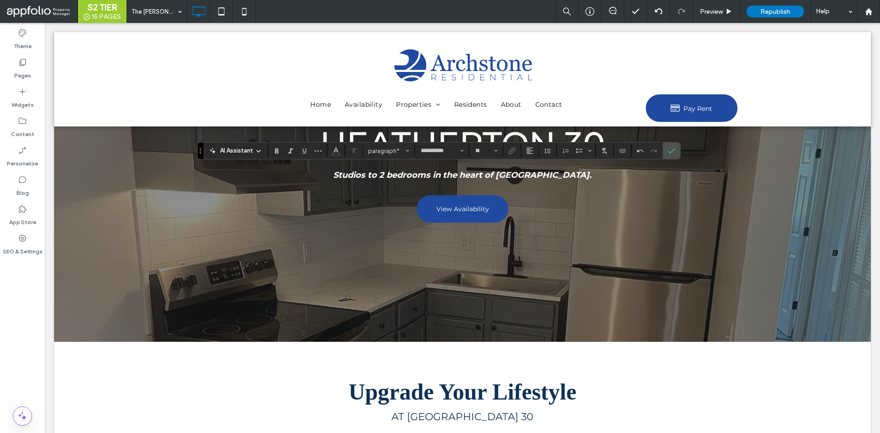
type input "**********"
type input "**"
type input "*******"
type input "**"
type input "**********"
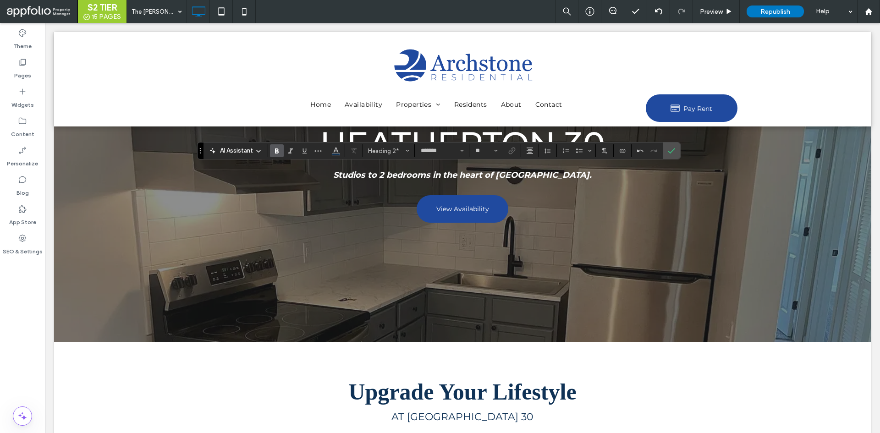
type input "**"
type input "*******"
type input "**"
click at [677, 146] on label "Confirm" at bounding box center [671, 151] width 14 height 16
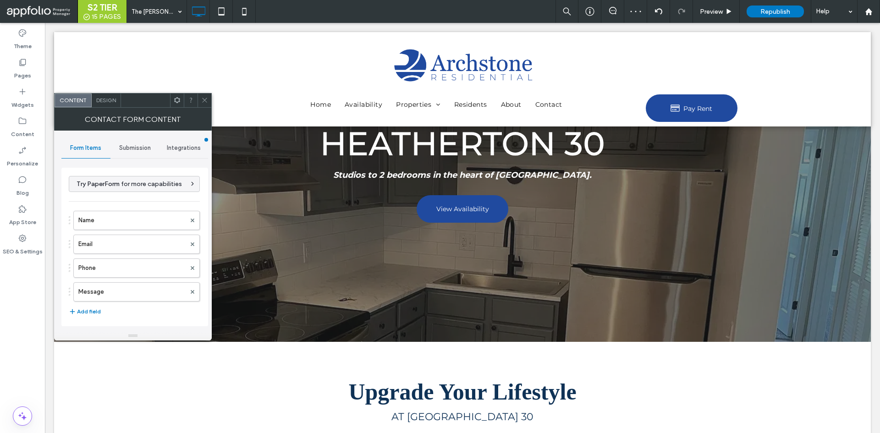
click at [135, 149] on span "Submission" at bounding box center [135, 147] width 32 height 7
click at [115, 197] on label "New submission notification" at bounding box center [135, 191] width 122 height 18
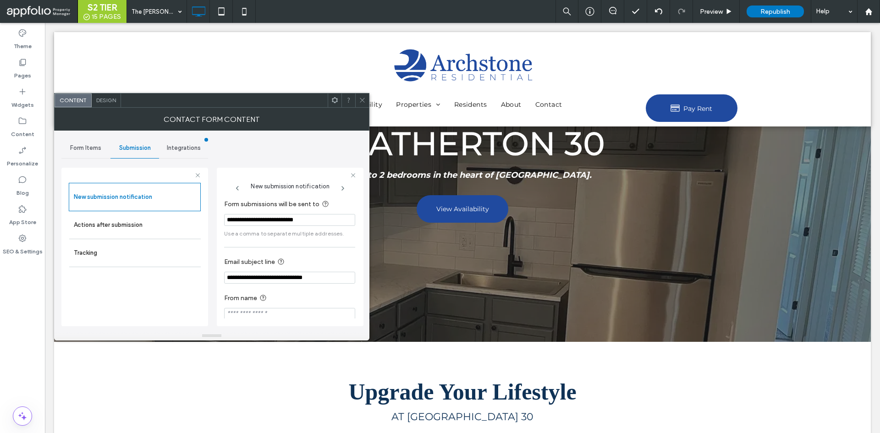
click at [272, 278] on input "**********" at bounding box center [289, 278] width 131 height 12
paste input "*********"
type input "**********"
click at [363, 95] on span at bounding box center [362, 100] width 7 height 14
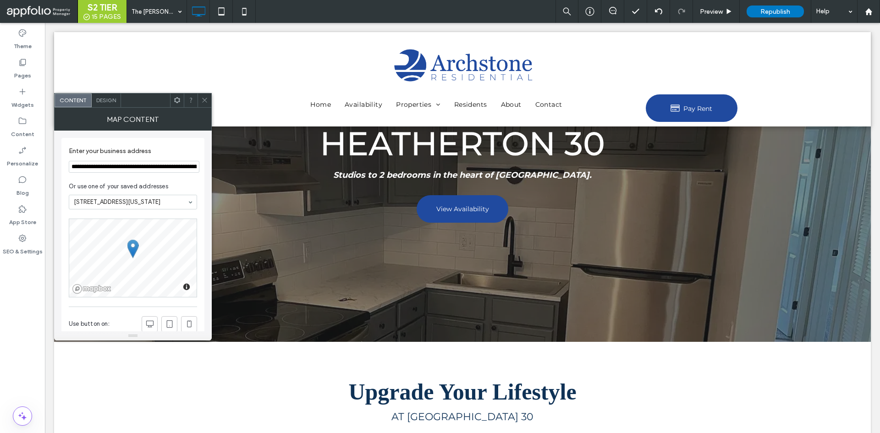
click at [202, 98] on icon at bounding box center [204, 100] width 7 height 7
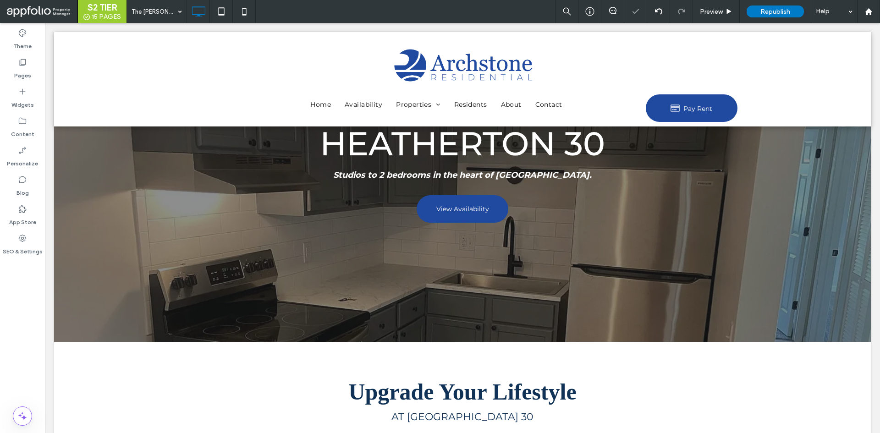
type input "*******"
type input "**"
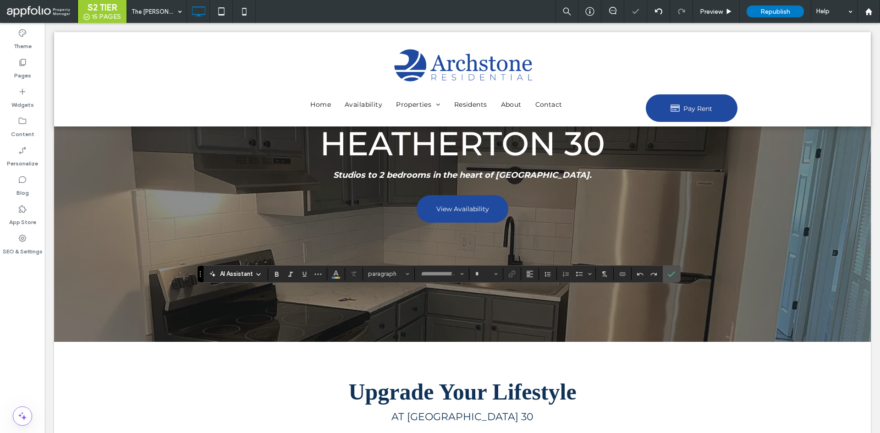
type input "**********"
type input "**"
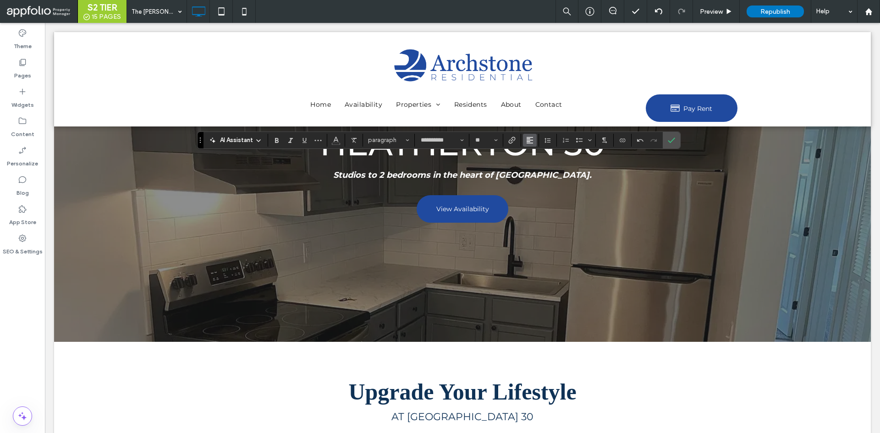
click at [534, 139] on button "Alignment" at bounding box center [530, 140] width 14 height 13
click at [539, 167] on icon "ui.textEditor.alignment.center" at bounding box center [536, 168] width 7 height 7
click at [667, 140] on label "Confirm" at bounding box center [671, 140] width 14 height 16
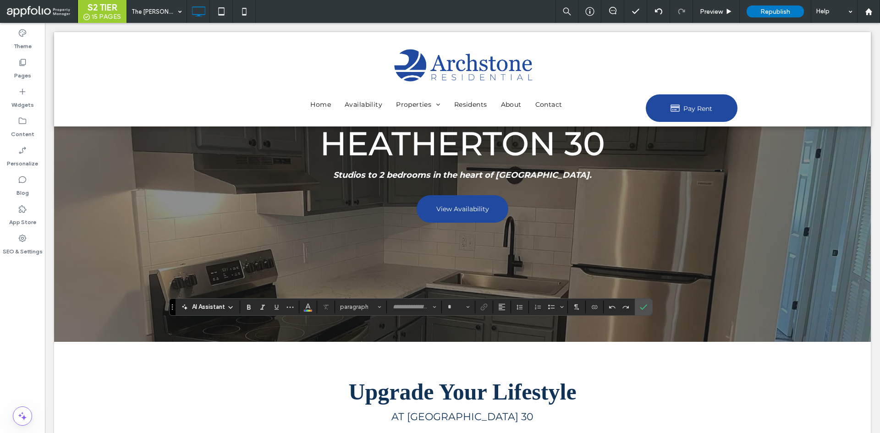
type input "*******"
type input "**"
click at [646, 303] on icon "Confirm" at bounding box center [643, 306] width 7 height 7
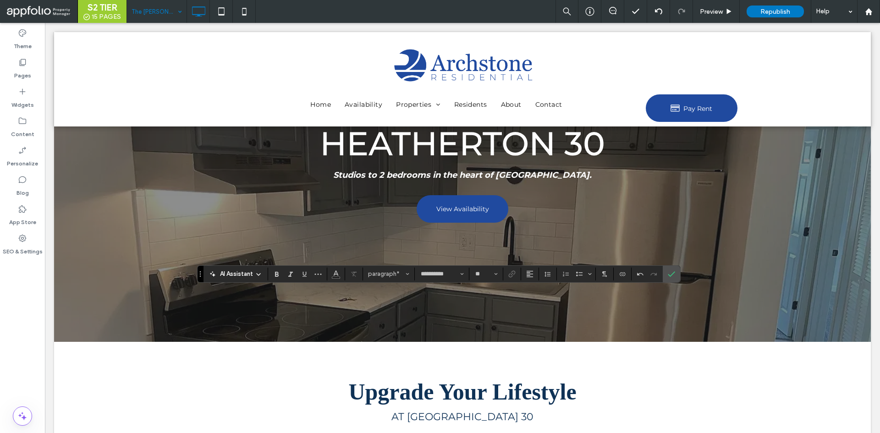
type input "**"
type input "*******"
type input "**"
type input "**********"
click at [670, 270] on icon "Confirm" at bounding box center [671, 273] width 7 height 7
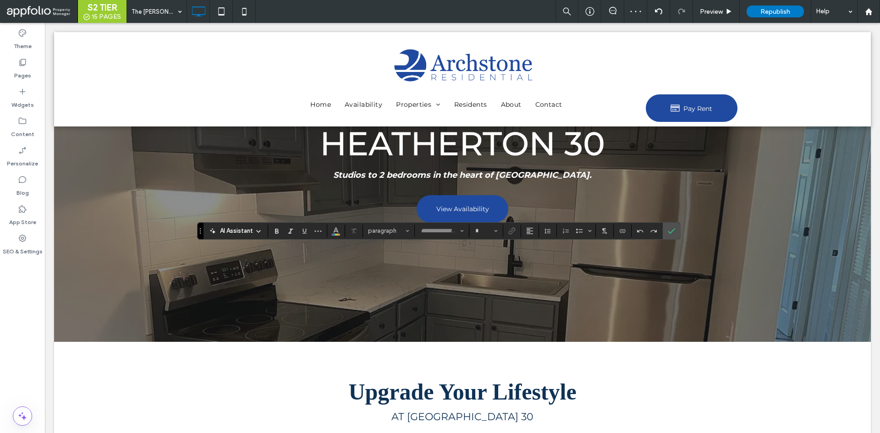
type input "**********"
type input "**"
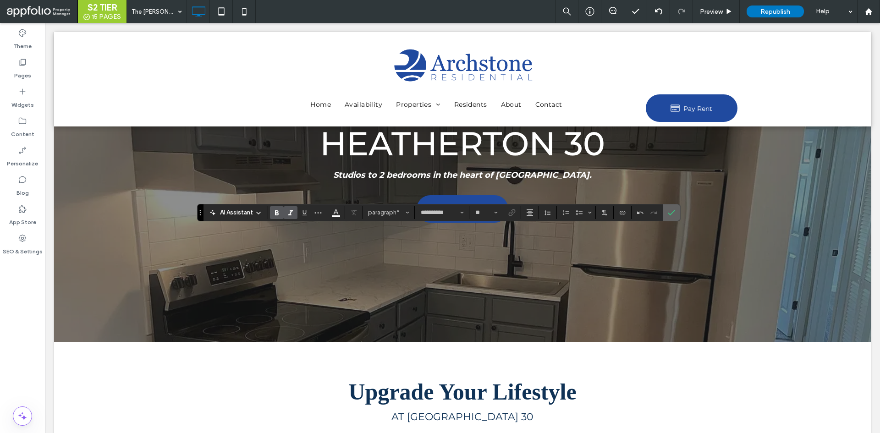
click at [669, 214] on use "Confirm" at bounding box center [671, 212] width 7 height 5
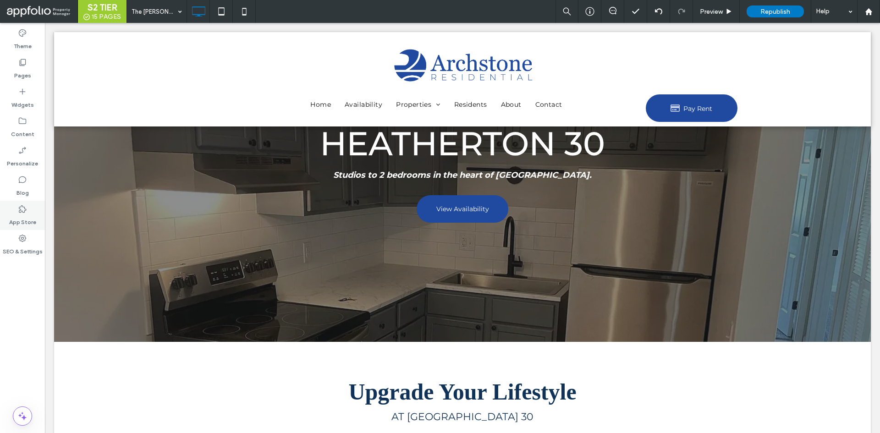
type input "**********"
type input "**"
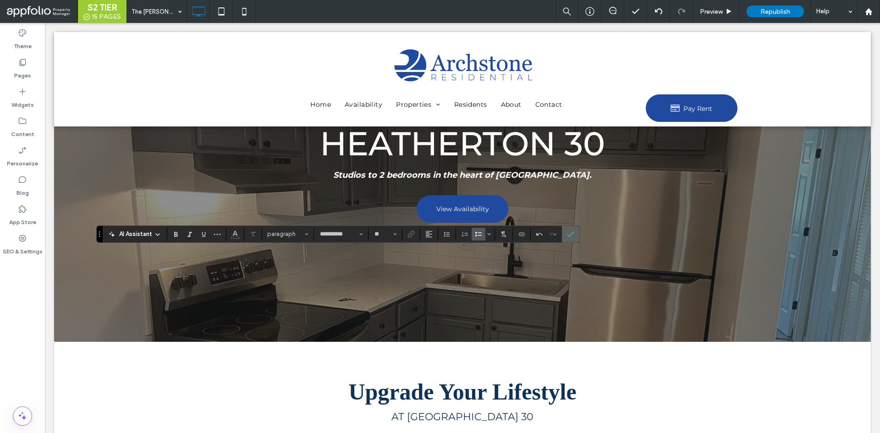
click at [572, 236] on icon "Confirm" at bounding box center [570, 234] width 7 height 7
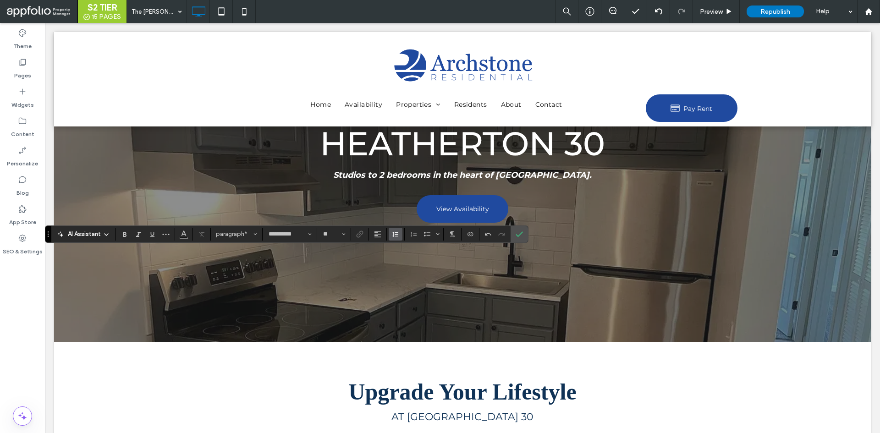
click at [394, 234] on icon "Line Height" at bounding box center [395, 234] width 7 height 7
click at [431, 234] on label "Bulleted List" at bounding box center [427, 234] width 14 height 13
click at [513, 234] on label "Confirm" at bounding box center [519, 234] width 14 height 16
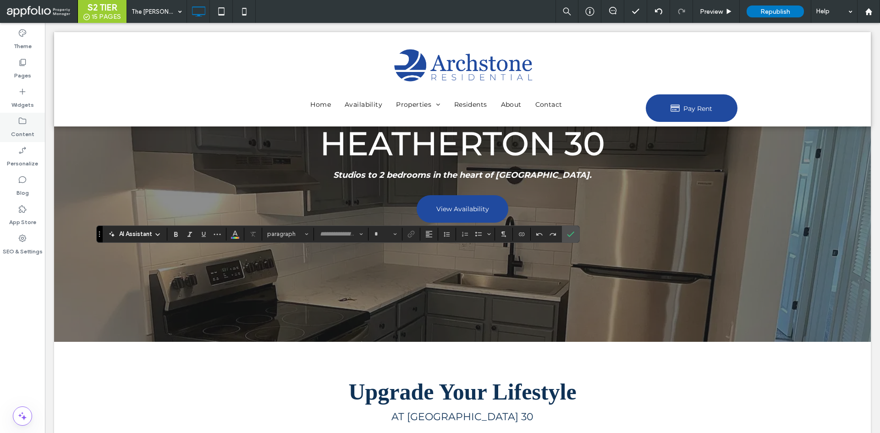
type input "**********"
type input "**"
drag, startPoint x: 463, startPoint y: 232, endPoint x: 480, endPoint y: 234, distance: 17.0
click at [480, 234] on section at bounding box center [475, 234] width 39 height 13
click at [480, 234] on icon "Bulleted List" at bounding box center [478, 234] width 7 height 7
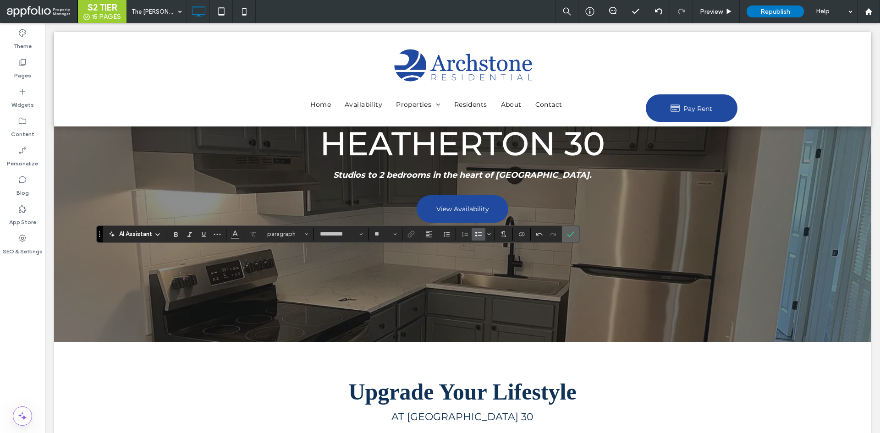
click at [569, 231] on icon "Confirm" at bounding box center [570, 234] width 7 height 7
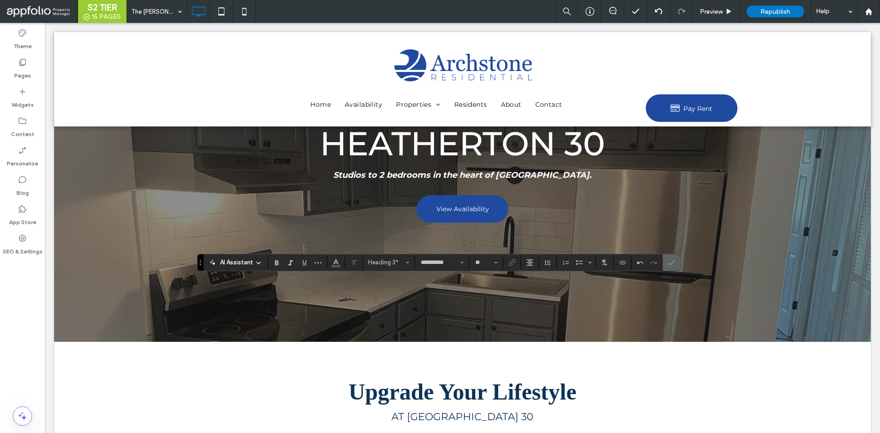
click at [670, 259] on icon "Confirm" at bounding box center [671, 262] width 7 height 7
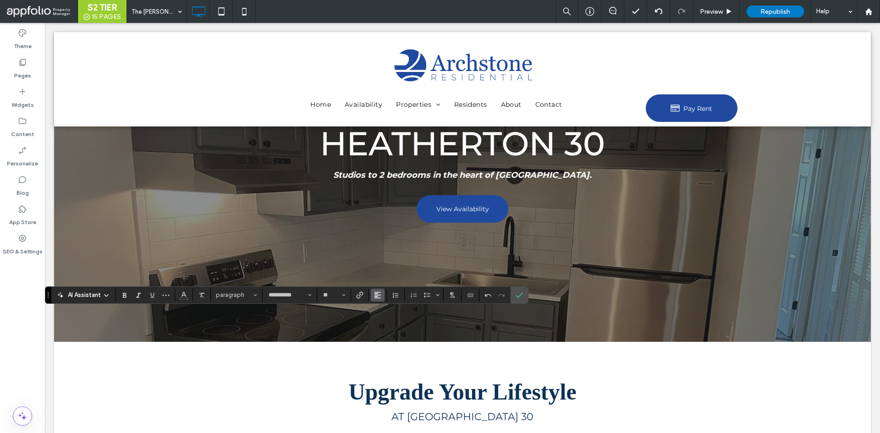
click at [381, 297] on icon "Alignment" at bounding box center [377, 294] width 7 height 7
click at [385, 250] on icon "ui.textEditor.alignment.center" at bounding box center [384, 253] width 7 height 7
click at [183, 292] on icon "Color" at bounding box center [183, 294] width 7 height 7
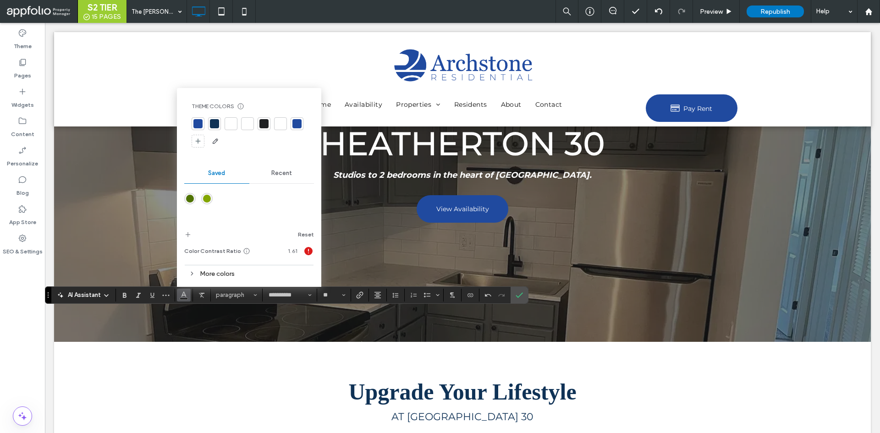
click at [230, 124] on div at bounding box center [230, 123] width 9 height 9
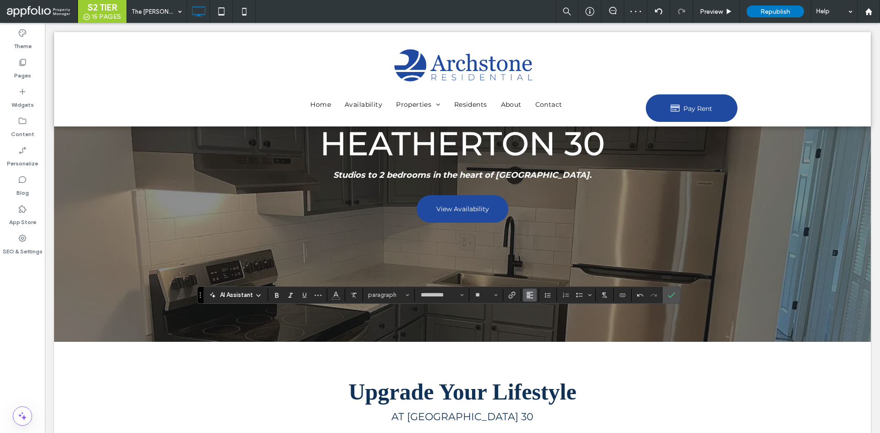
click at [533, 290] on button "Alignment" at bounding box center [530, 295] width 14 height 13
click at [539, 250] on use "ui.textEditor.alignment.center" at bounding box center [536, 253] width 6 height 6
click at [337, 297] on icon "Color" at bounding box center [335, 294] width 7 height 7
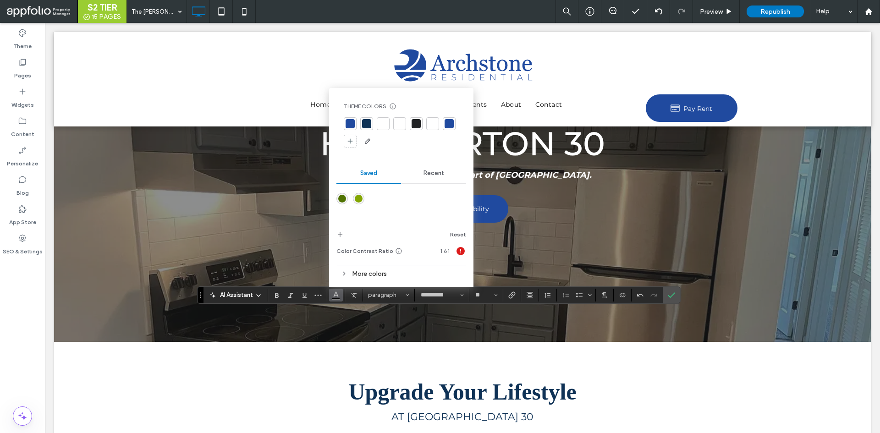
click at [384, 121] on div at bounding box center [383, 123] width 9 height 9
click at [664, 293] on label "Confirm" at bounding box center [671, 295] width 14 height 16
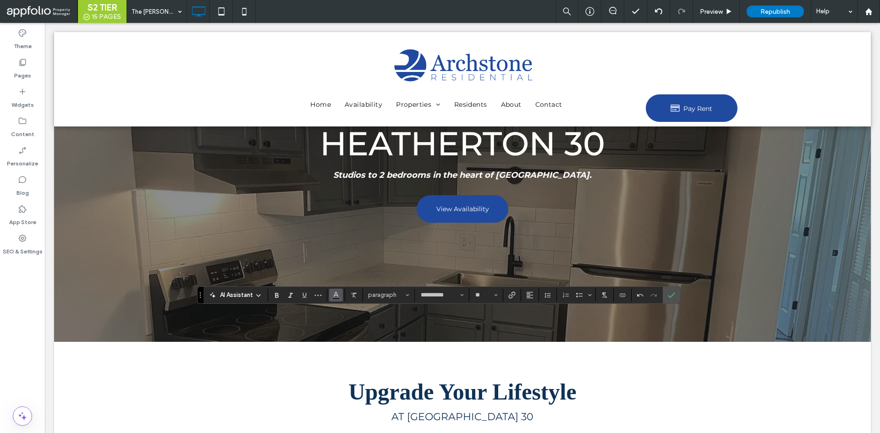
click at [336, 297] on icon "Color" at bounding box center [335, 294] width 7 height 7
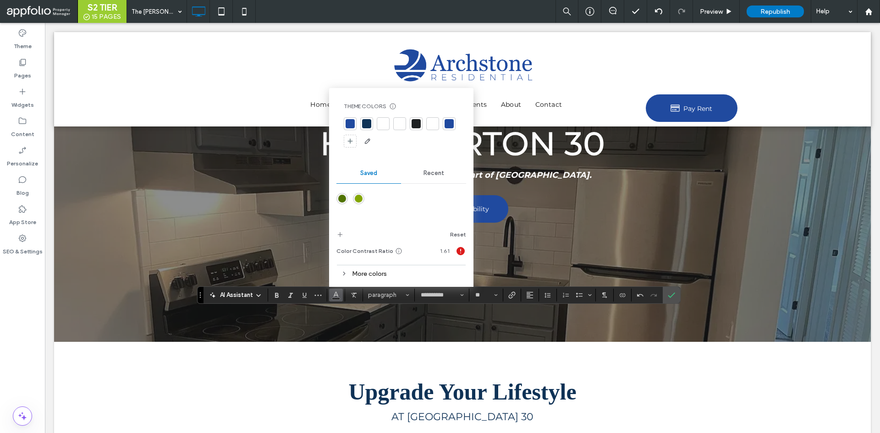
click at [380, 124] on div at bounding box center [383, 123] width 9 height 9
click at [534, 299] on button "Alignment" at bounding box center [530, 295] width 14 height 13
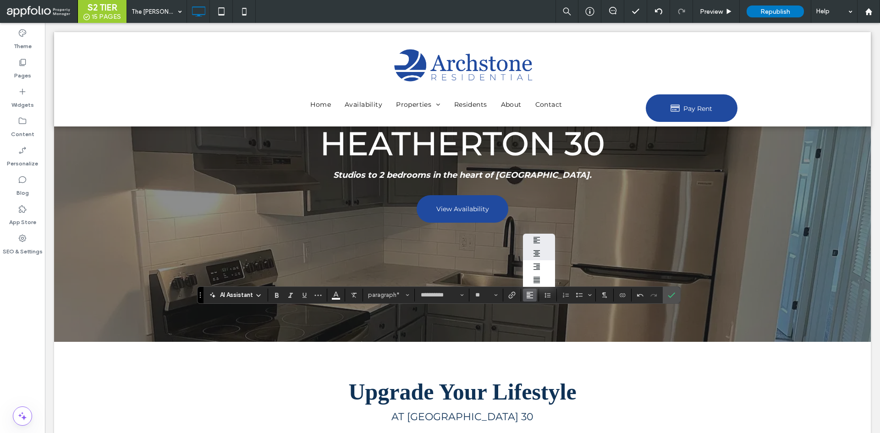
click at [537, 250] on use "ui.textEditor.alignment.center" at bounding box center [536, 253] width 6 height 6
click at [676, 299] on label "Confirm" at bounding box center [671, 295] width 14 height 16
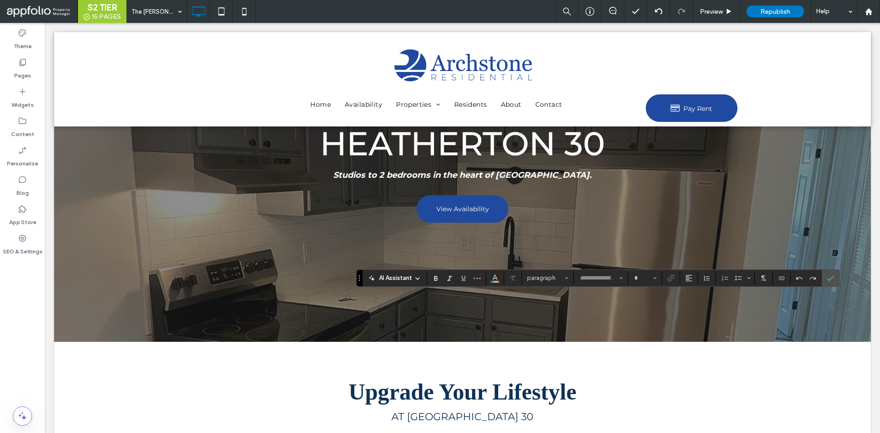
type input "*******"
type input "**"
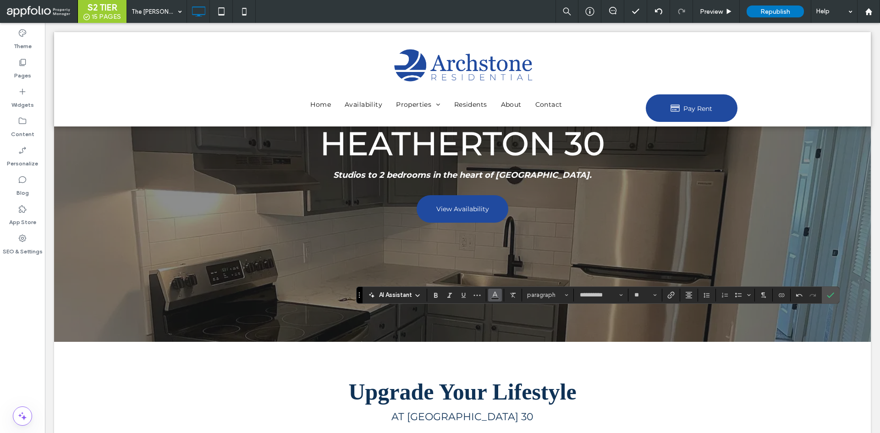
click at [493, 296] on use "Color" at bounding box center [494, 293] width 5 height 5
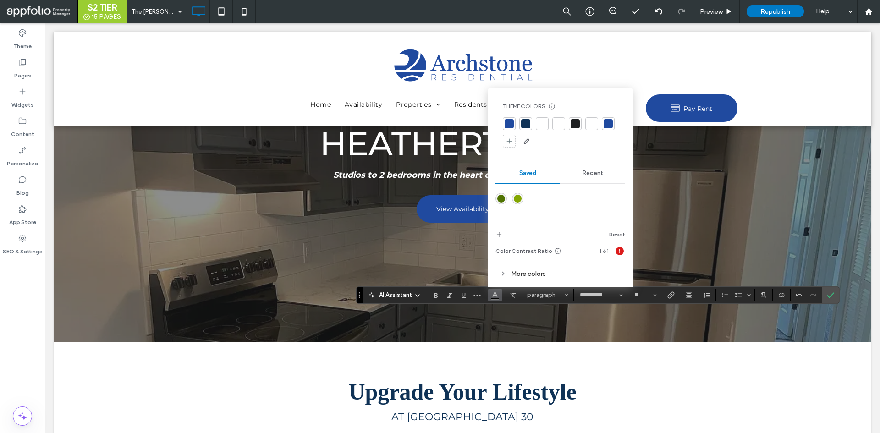
click at [542, 122] on div at bounding box center [542, 123] width 9 height 9
click at [830, 291] on icon "Confirm" at bounding box center [830, 294] width 7 height 7
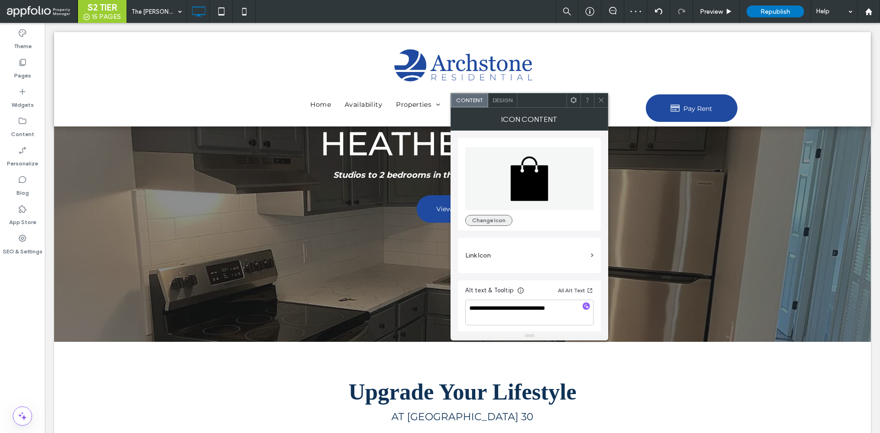
click at [500, 216] on button "Change Icon" at bounding box center [488, 220] width 47 height 11
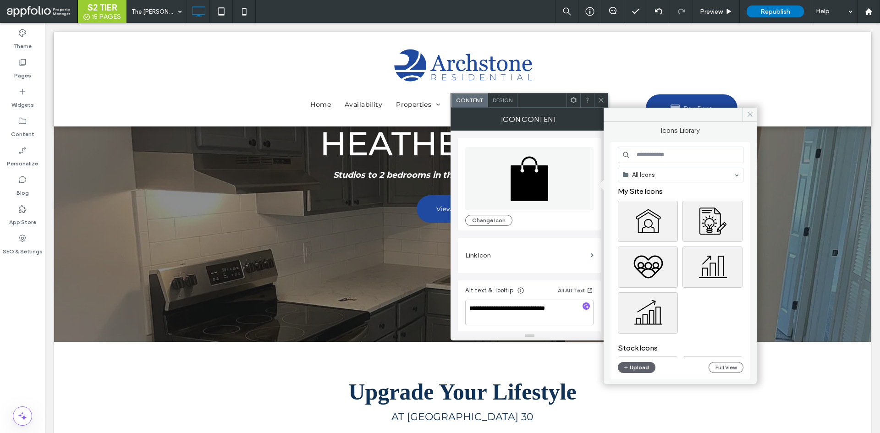
click at [661, 153] on input at bounding box center [681, 155] width 126 height 16
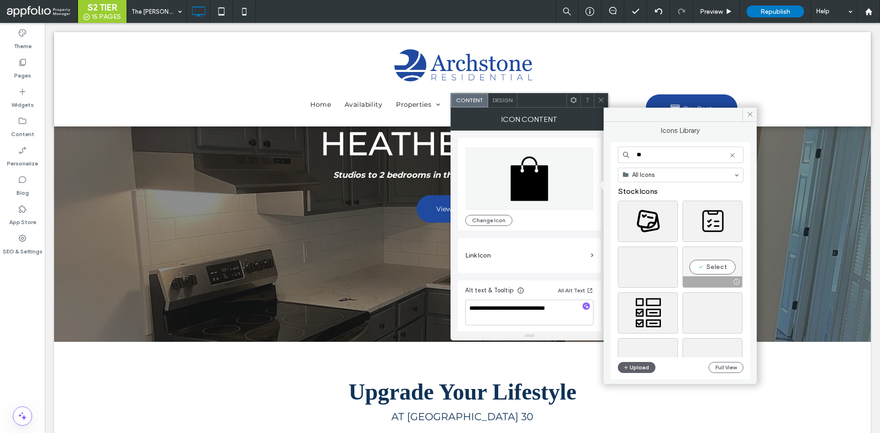
type input "**"
click at [702, 269] on div "Select" at bounding box center [712, 267] width 60 height 41
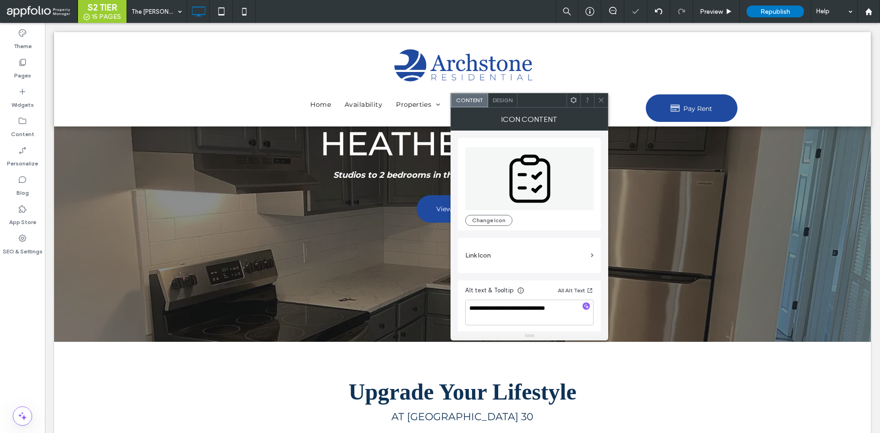
click at [603, 97] on icon at bounding box center [601, 100] width 7 height 7
click at [491, 217] on button "Change Icon" at bounding box center [488, 220] width 47 height 11
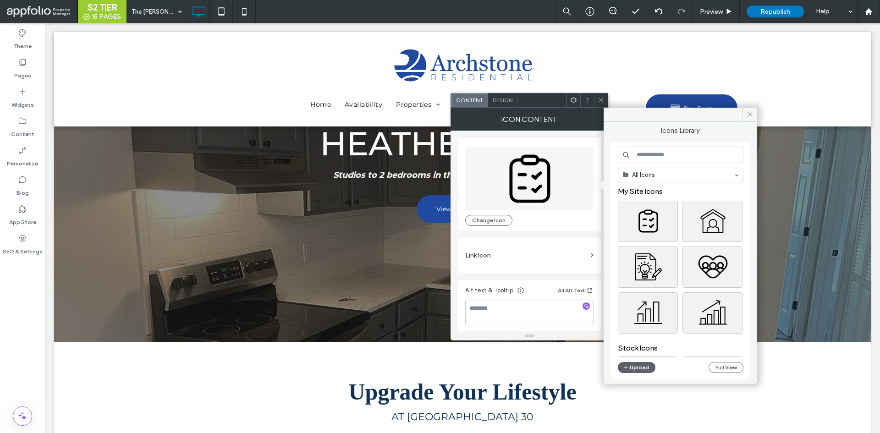
click at [686, 159] on input at bounding box center [681, 155] width 126 height 16
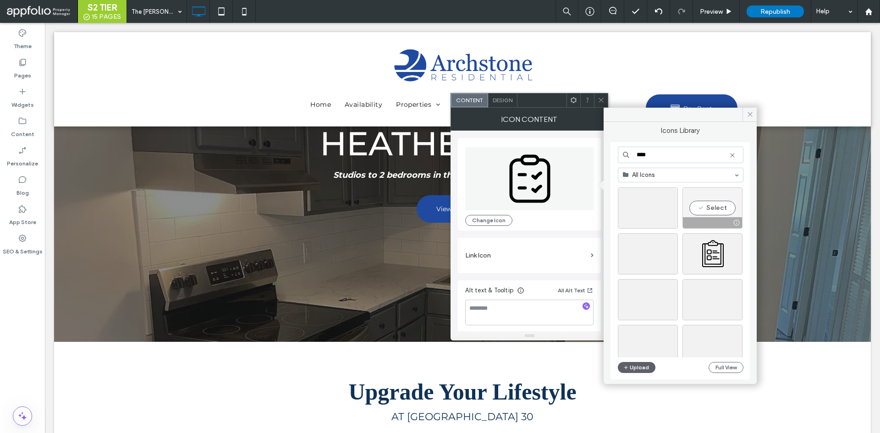
scroll to position [69, 0]
type input "****"
click at [696, 246] on div "Select" at bounding box center [712, 244] width 60 height 41
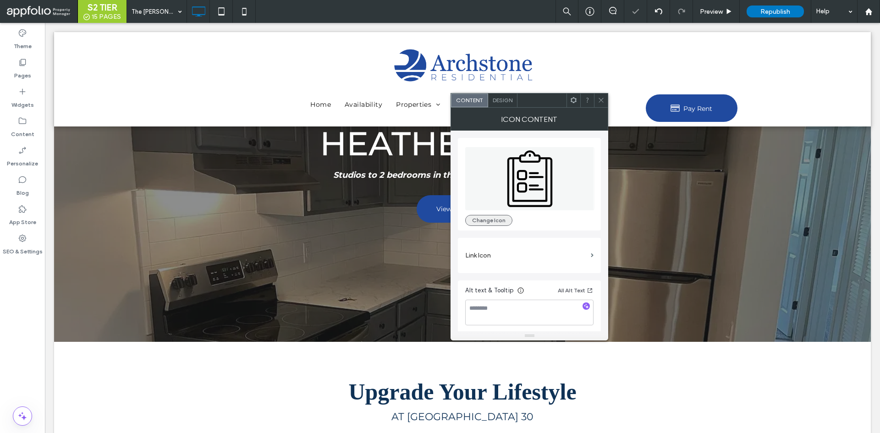
click at [504, 219] on button "Change Icon" at bounding box center [488, 220] width 47 height 11
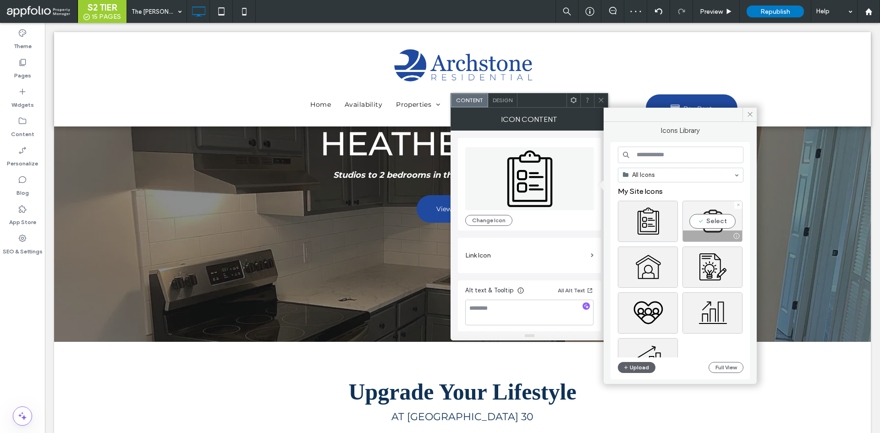
click at [705, 223] on div "Select" at bounding box center [712, 221] width 60 height 41
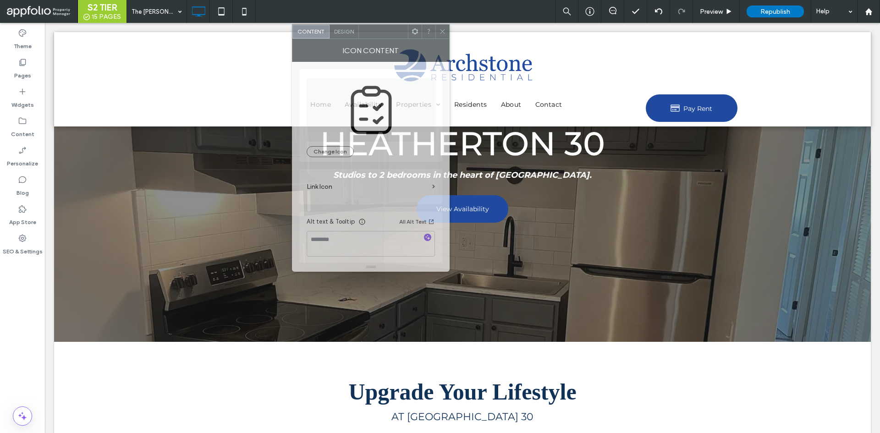
drag, startPoint x: 549, startPoint y: 104, endPoint x: 391, endPoint y: 35, distance: 173.0
click at [391, 35] on div at bounding box center [383, 32] width 49 height 14
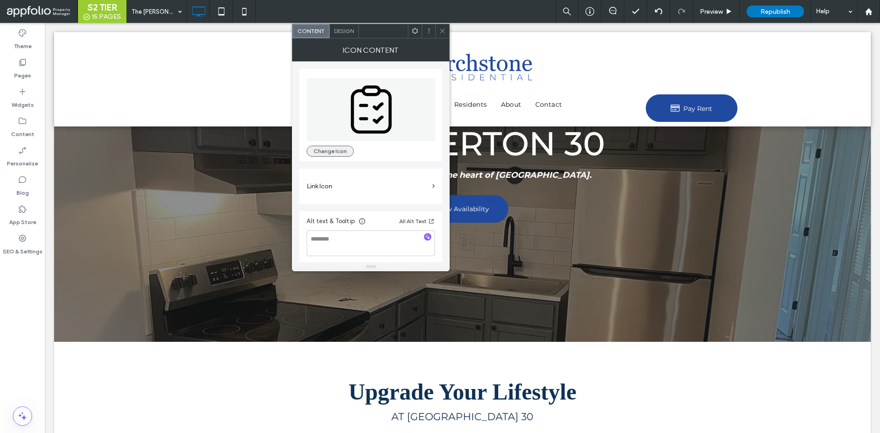
click at [348, 149] on button "Change Icon" at bounding box center [330, 151] width 47 height 11
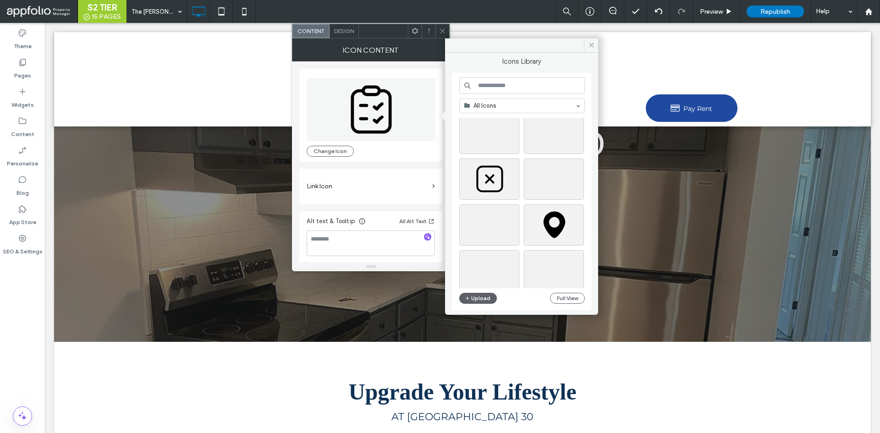
scroll to position [323, 0]
click at [510, 82] on input at bounding box center [522, 85] width 126 height 16
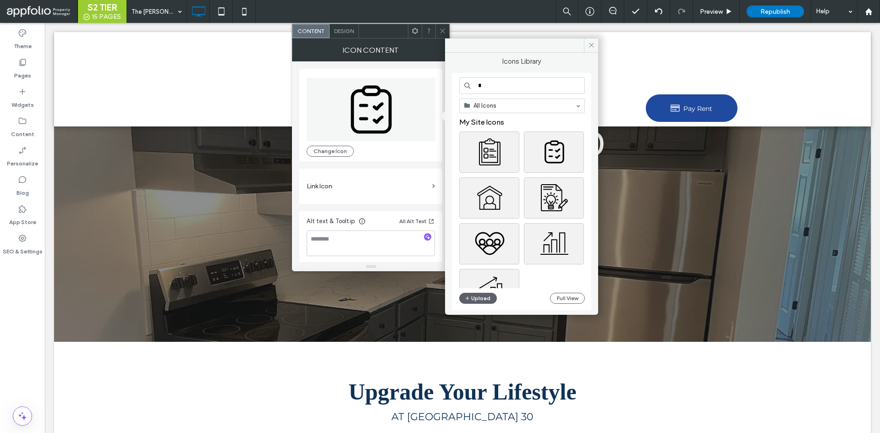
type input "*"
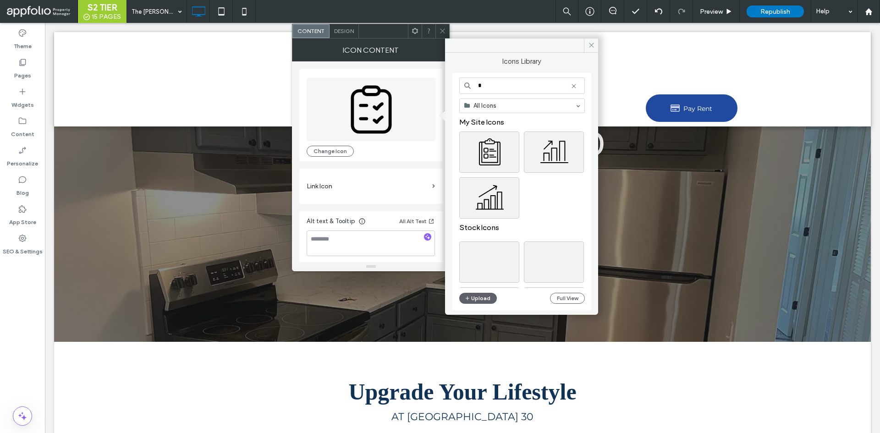
click at [508, 88] on input "*" at bounding box center [522, 85] width 126 height 16
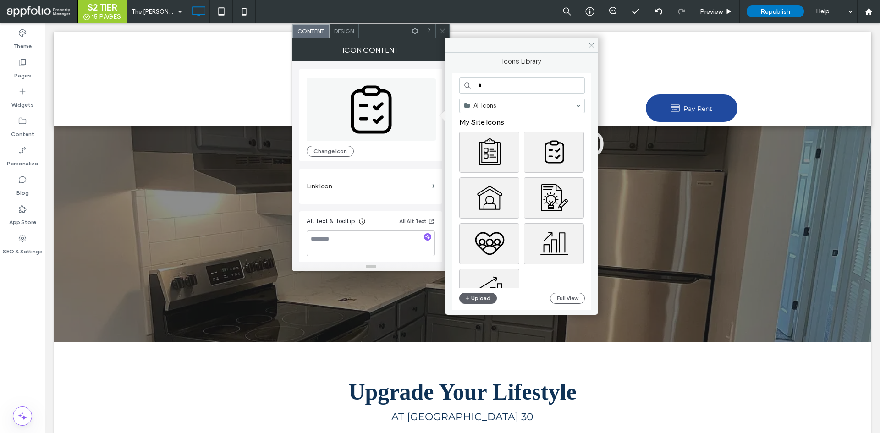
type input "*"
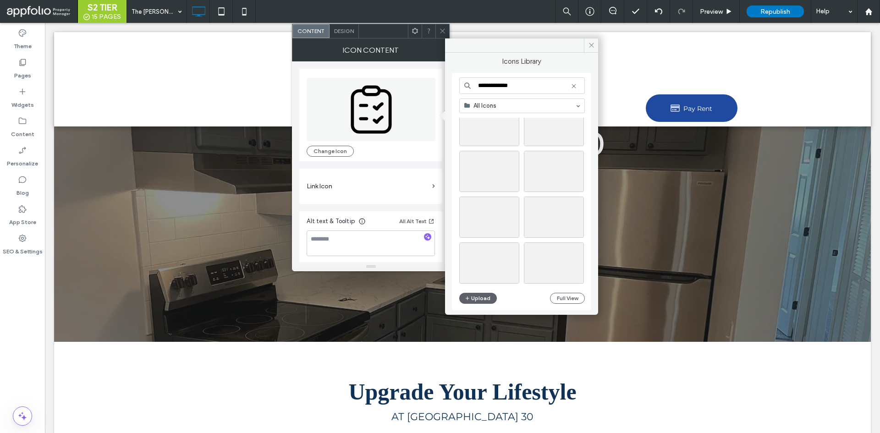
scroll to position [577, 0]
click at [529, 83] on input "**********" at bounding box center [522, 85] width 126 height 16
type input "*****"
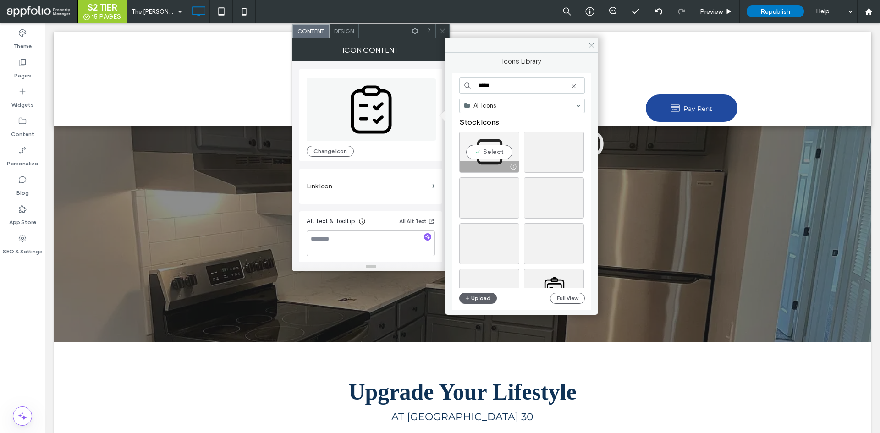
click at [482, 149] on div "Select" at bounding box center [489, 152] width 60 height 41
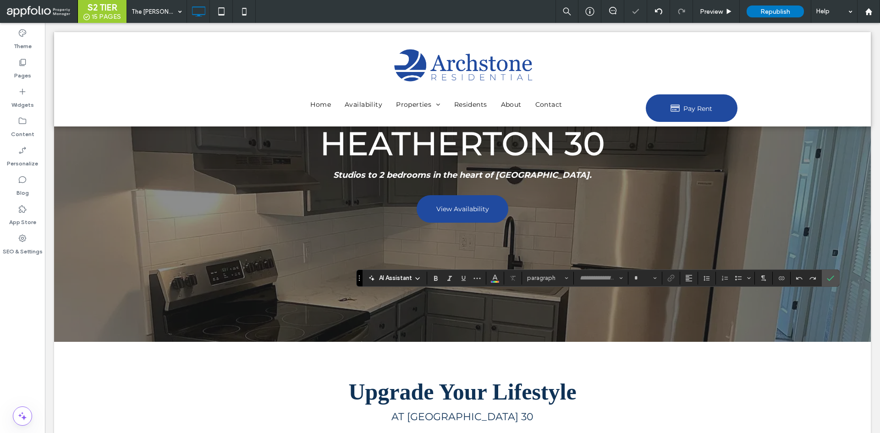
type input "*******"
type input "**"
click at [826, 276] on label "Confirm" at bounding box center [830, 278] width 14 height 16
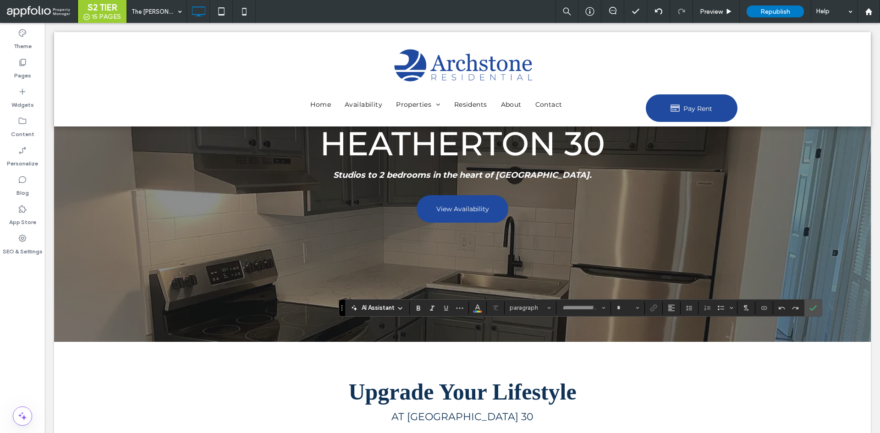
type input "**********"
type input "**"
click at [474, 305] on icon "Color" at bounding box center [477, 306] width 7 height 7
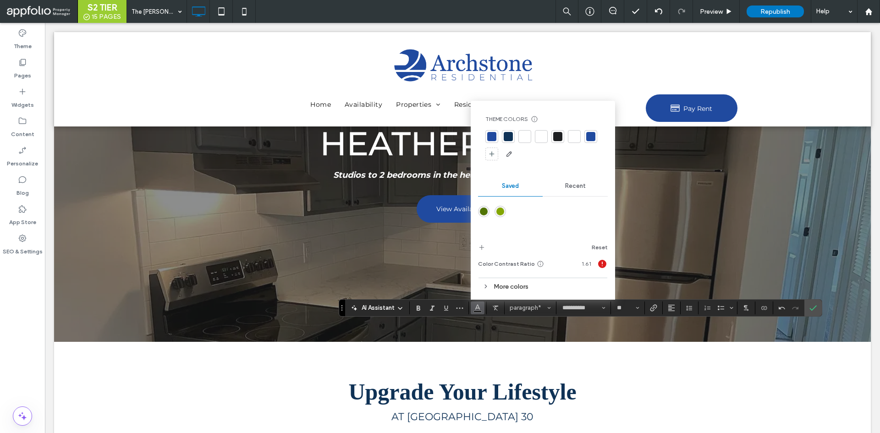
click at [525, 135] on div at bounding box center [524, 136] width 9 height 9
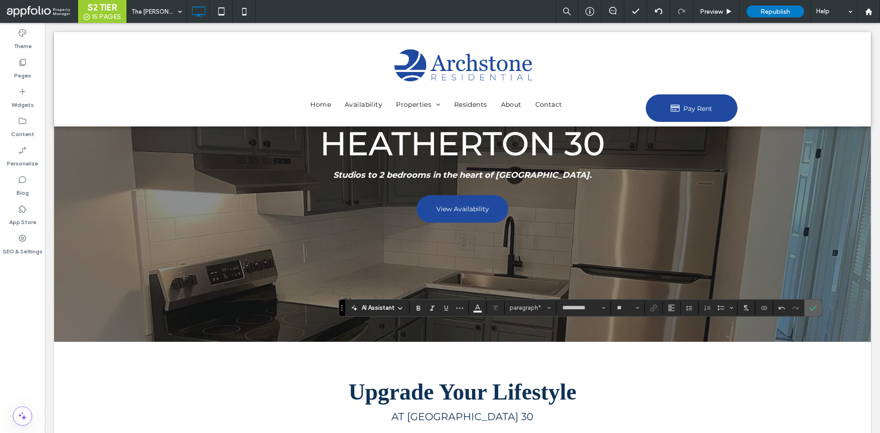
click at [811, 305] on icon "Confirm" at bounding box center [812, 307] width 7 height 7
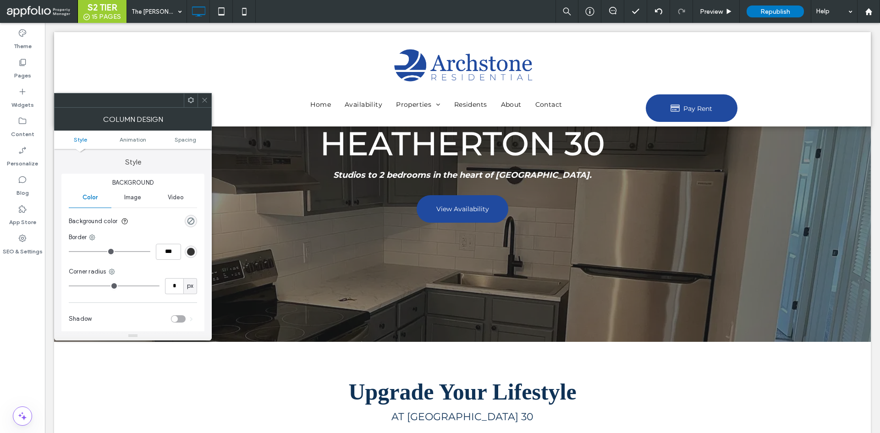
click at [208, 104] on div at bounding box center [205, 100] width 14 height 14
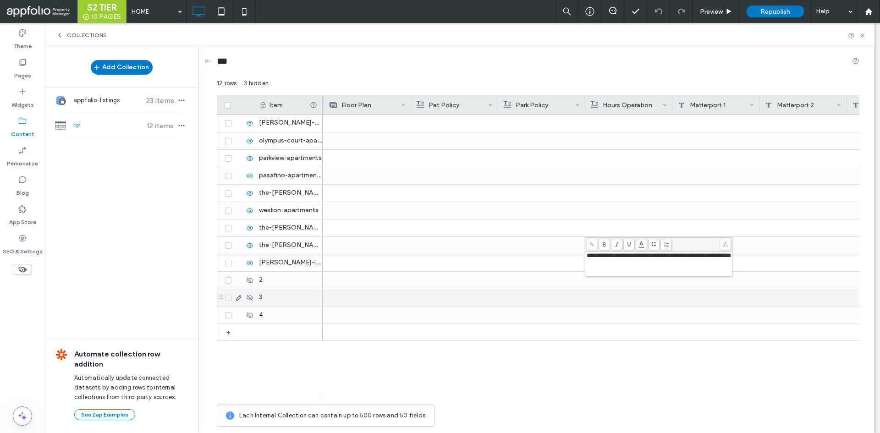
scroll to position [0, 1305]
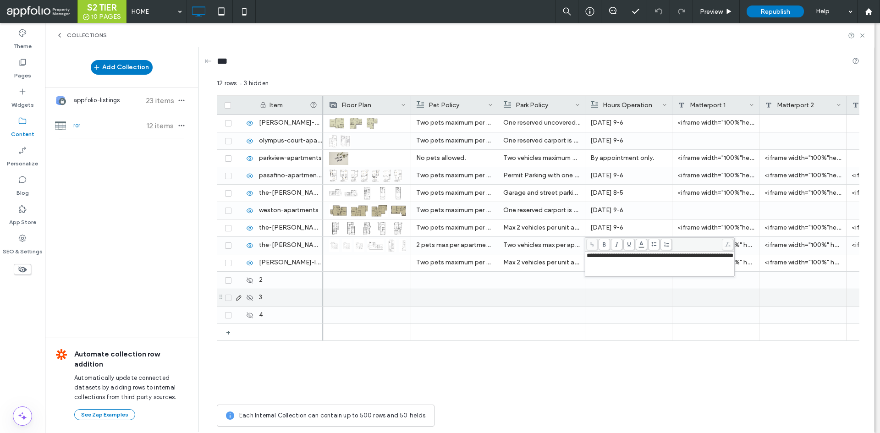
click at [672, 292] on div at bounding box center [628, 297] width 87 height 17
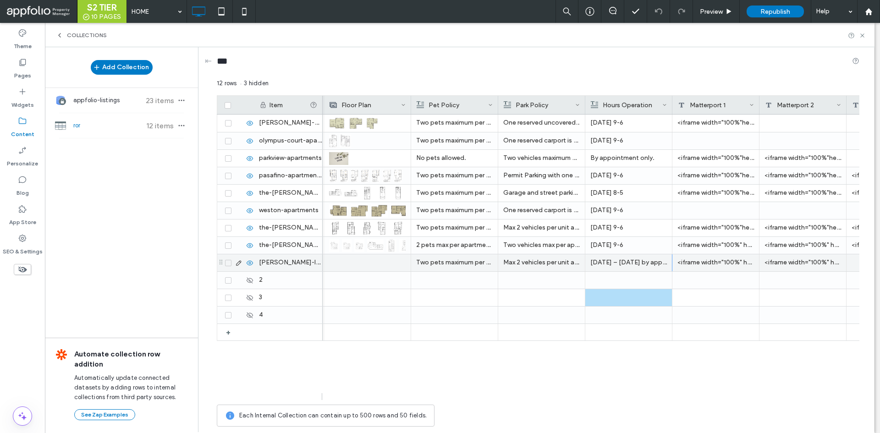
click at [381, 261] on div at bounding box center [367, 262] width 77 height 17
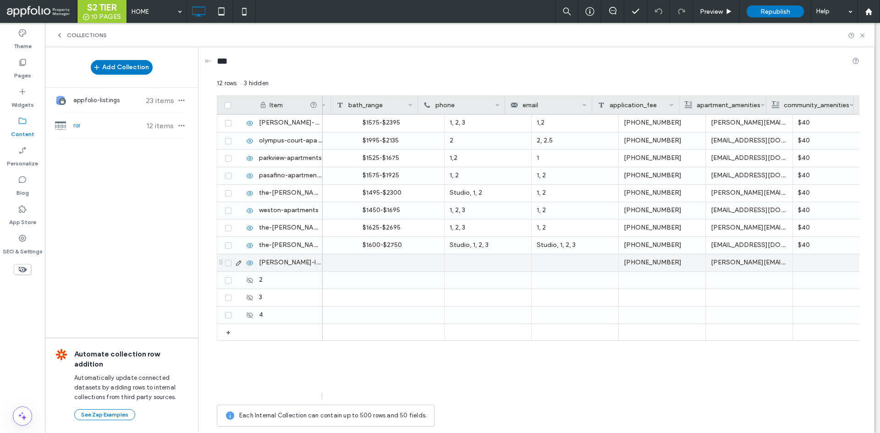
scroll to position [0, 0]
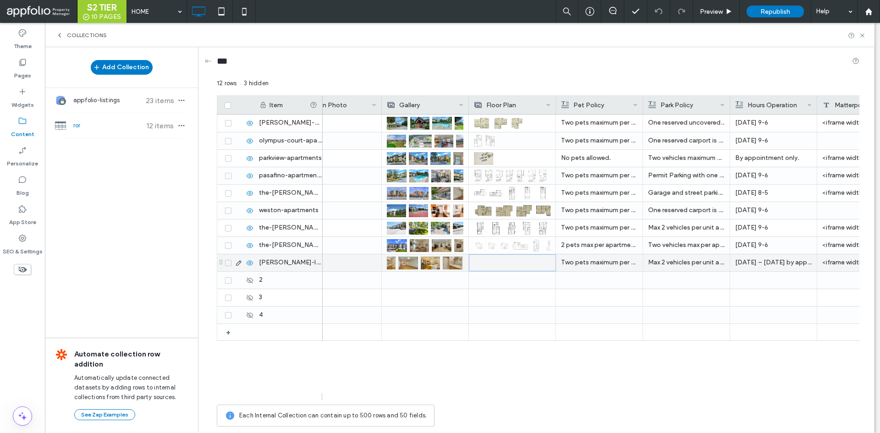
click at [525, 256] on div at bounding box center [512, 263] width 76 height 16
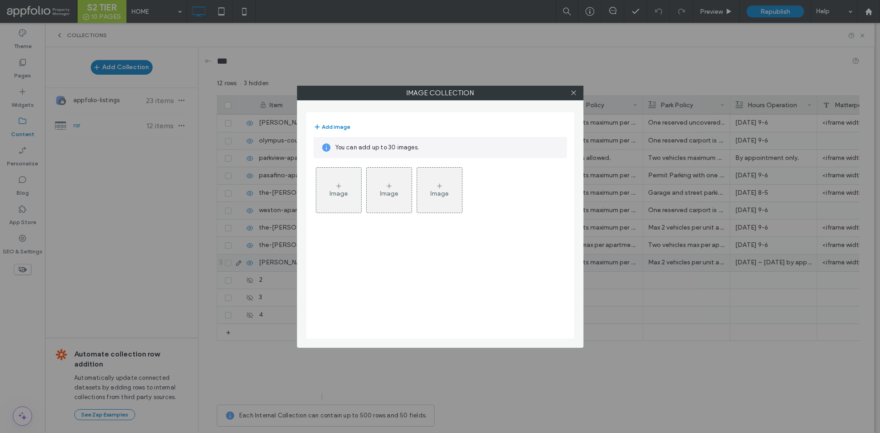
click at [331, 185] on div "Image" at bounding box center [338, 190] width 45 height 43
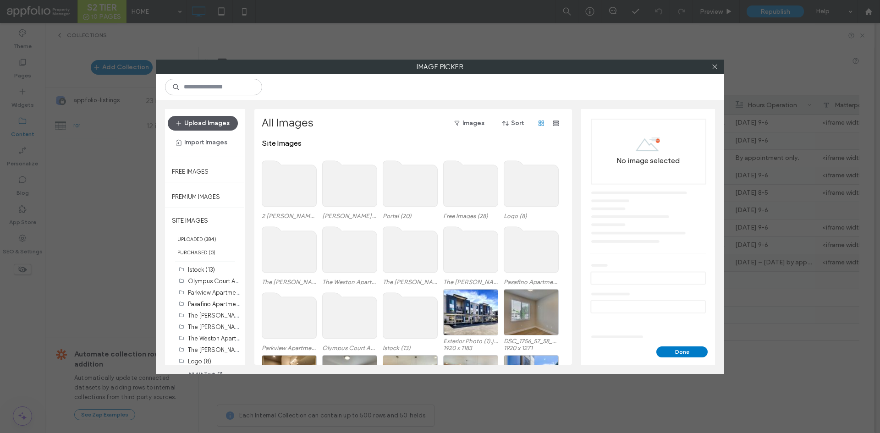
click at [229, 124] on button "Upload Images" at bounding box center [203, 123] width 70 height 15
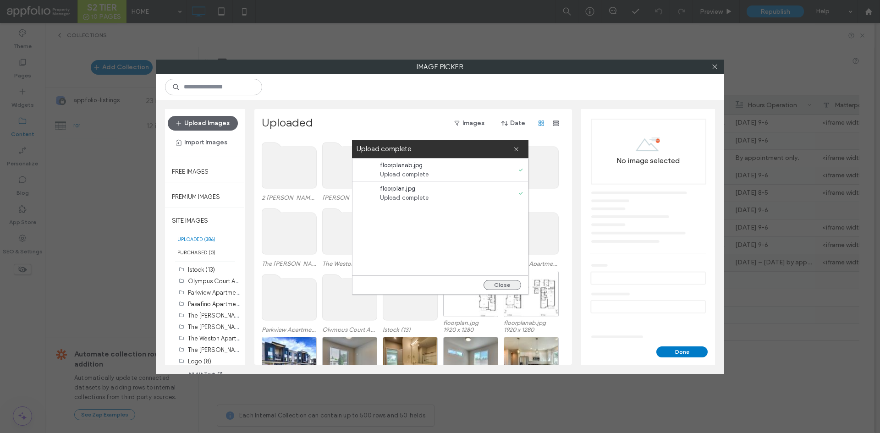
click at [496, 286] on button "Close" at bounding box center [502, 285] width 38 height 10
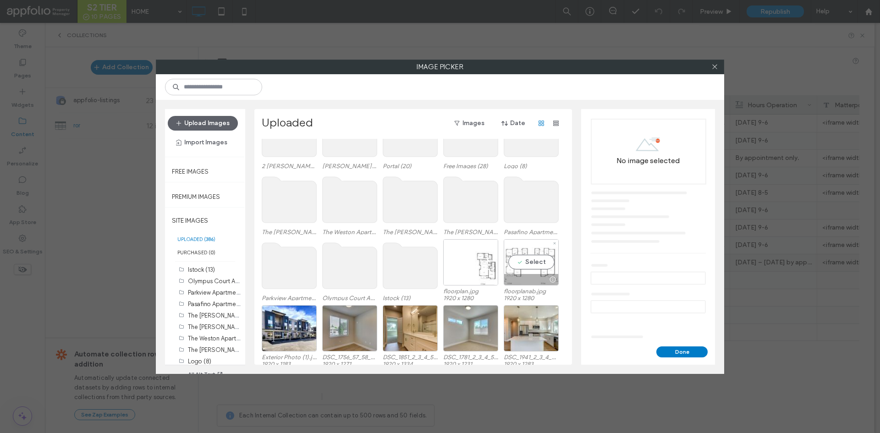
click at [531, 264] on div "Select" at bounding box center [531, 262] width 55 height 46
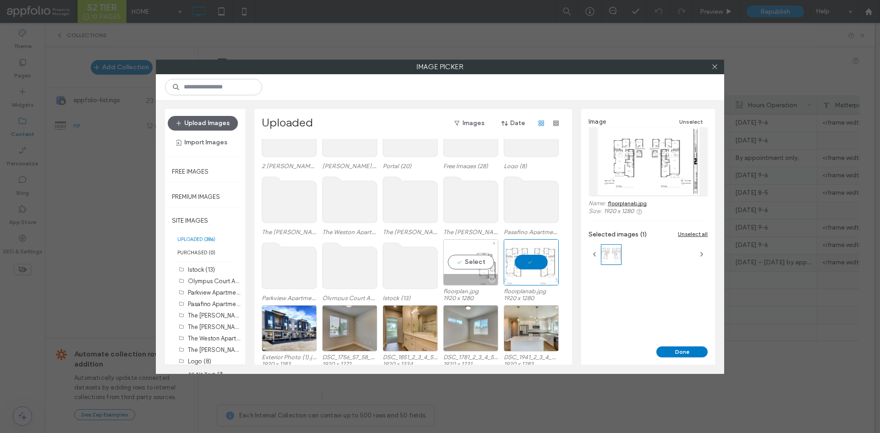
click at [471, 262] on div "Select" at bounding box center [470, 262] width 55 height 46
click at [688, 348] on button "Done" at bounding box center [681, 351] width 51 height 11
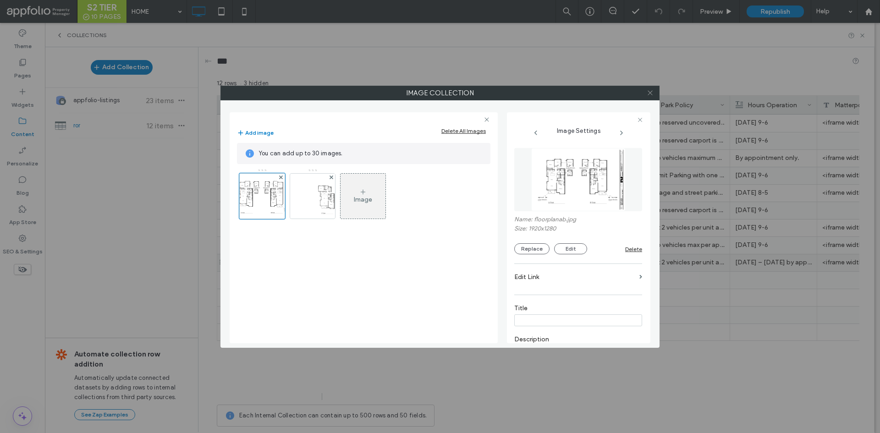
click at [648, 91] on use at bounding box center [650, 93] width 5 height 5
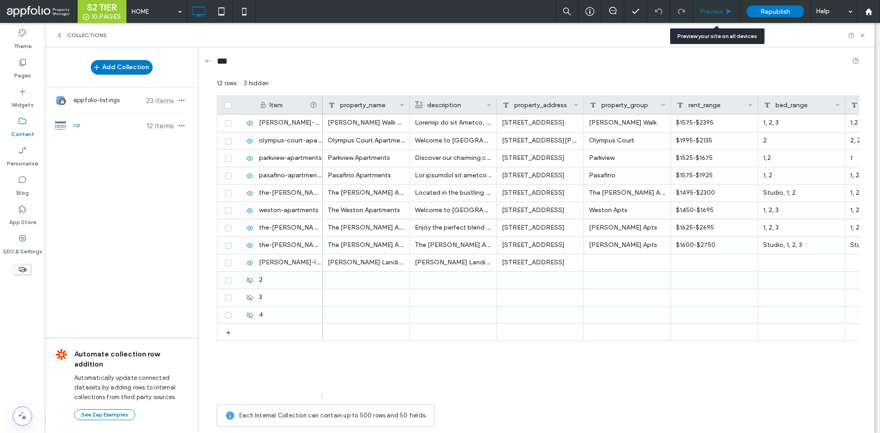
click at [718, 13] on span "Preview" at bounding box center [711, 12] width 23 height 8
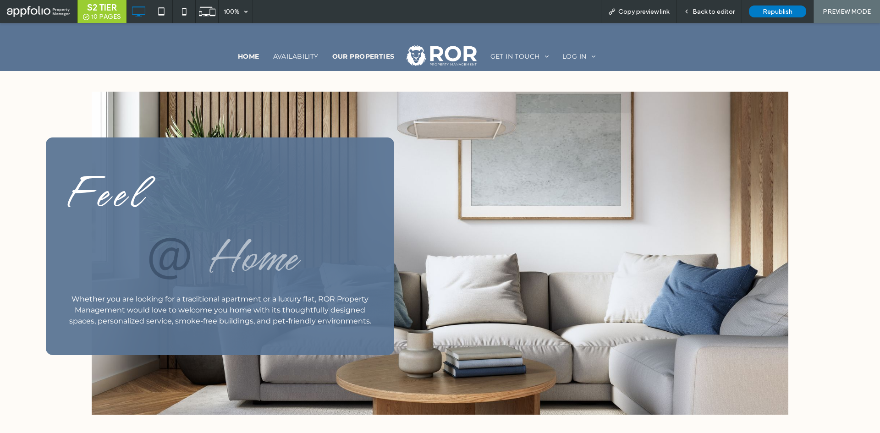
click at [364, 53] on span "OUR PROPERTIES" at bounding box center [363, 55] width 62 height 13
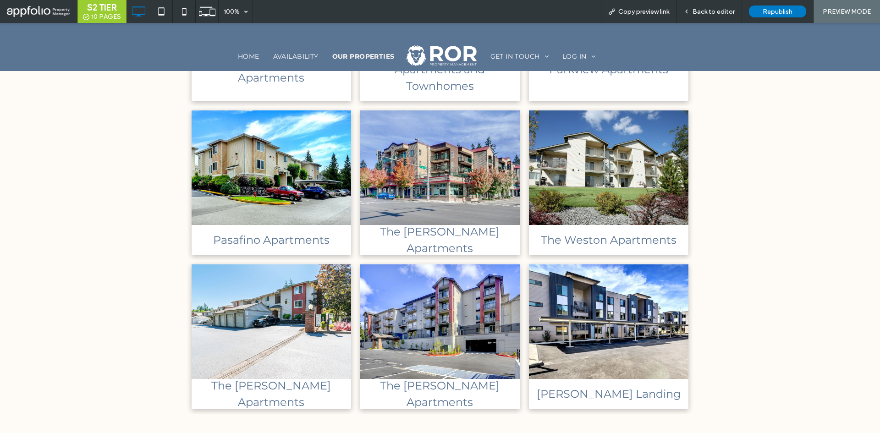
click at [587, 329] on link at bounding box center [608, 321] width 169 height 121
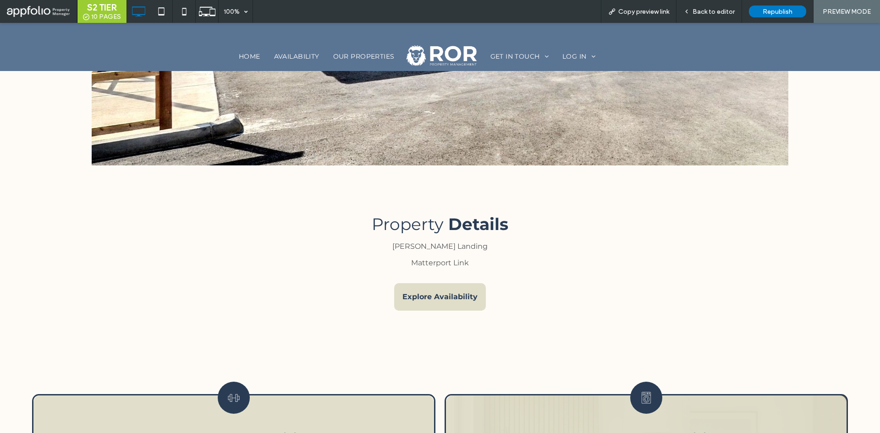
click at [439, 306] on span "Explore Availability" at bounding box center [440, 297] width 82 height 18
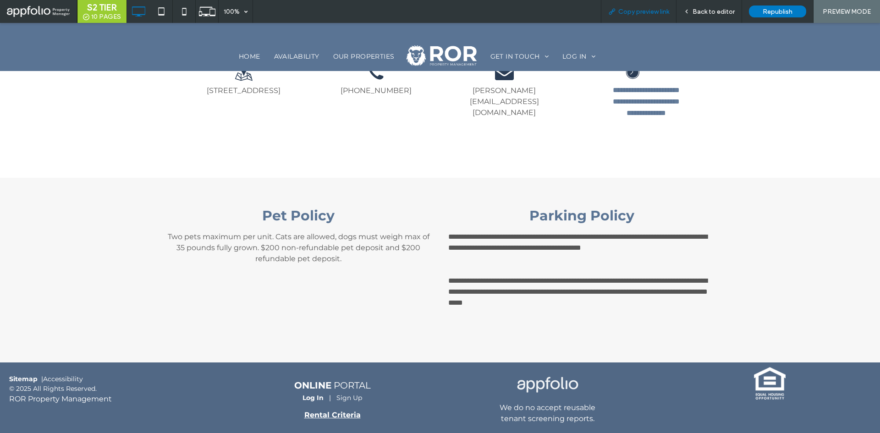
click at [659, 14] on span "Copy preview link" at bounding box center [643, 12] width 51 height 8
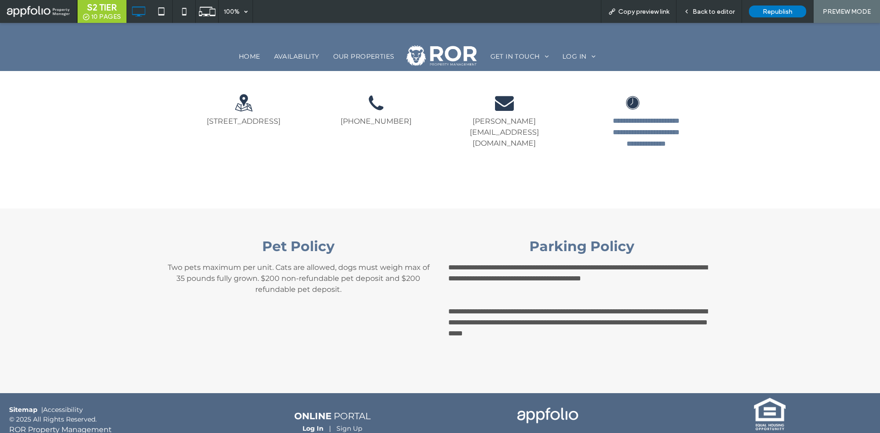
scroll to position [4041, 0]
click at [716, 8] on span "Back to editor" at bounding box center [713, 12] width 42 height 8
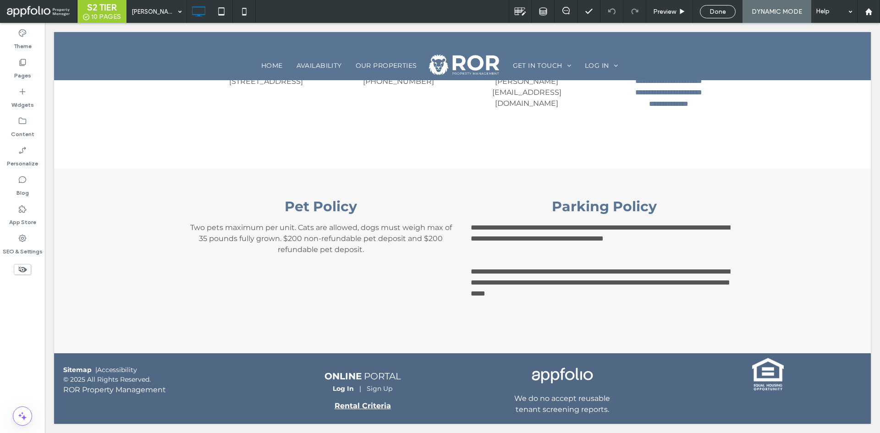
scroll to position [4005, 0]
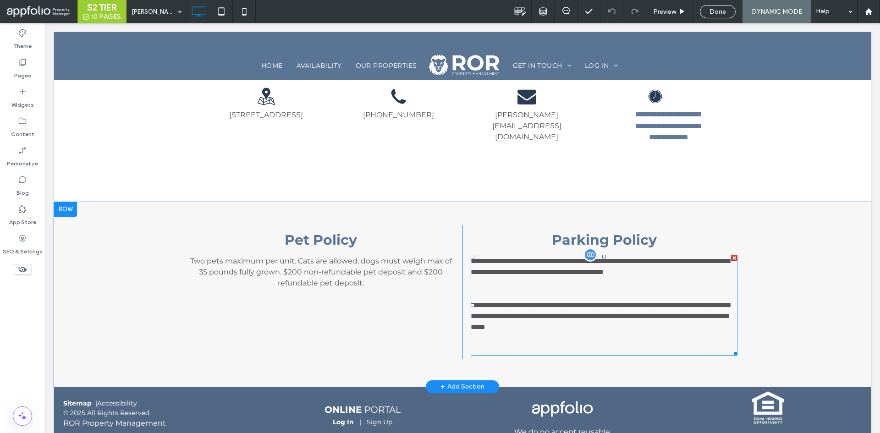
click at [562, 289] on p "**********" at bounding box center [604, 272] width 267 height 33
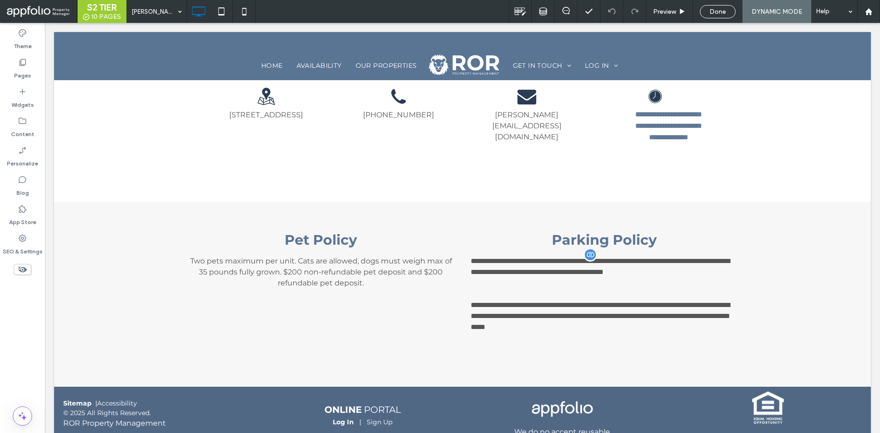
click at [616, 289] on p "**********" at bounding box center [604, 272] width 267 height 33
click at [720, 11] on span "Done" at bounding box center [717, 12] width 16 height 8
click at [569, 313] on div at bounding box center [440, 216] width 880 height 433
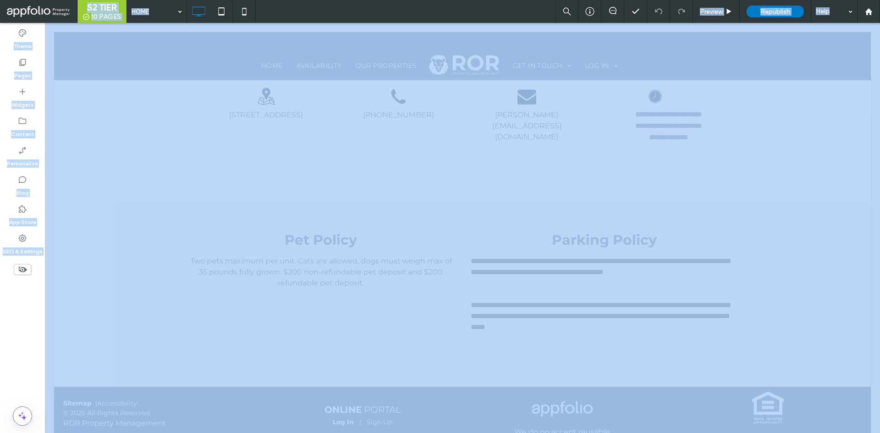
click at [569, 313] on div at bounding box center [440, 216] width 880 height 433
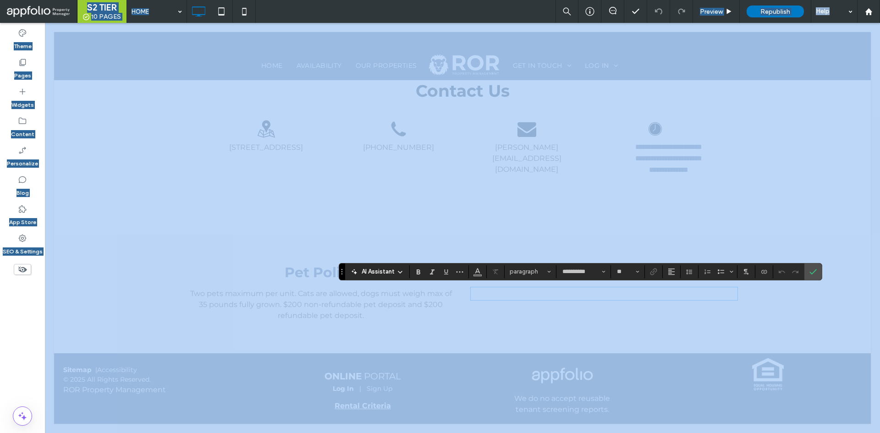
type input "*"
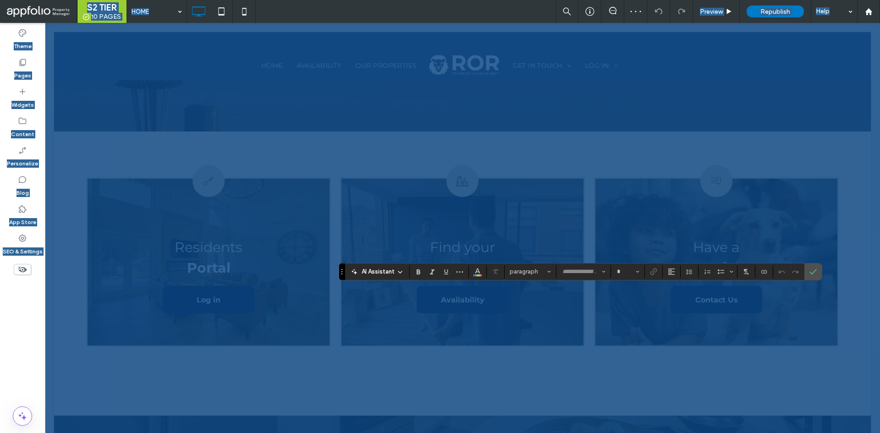
scroll to position [1936, 0]
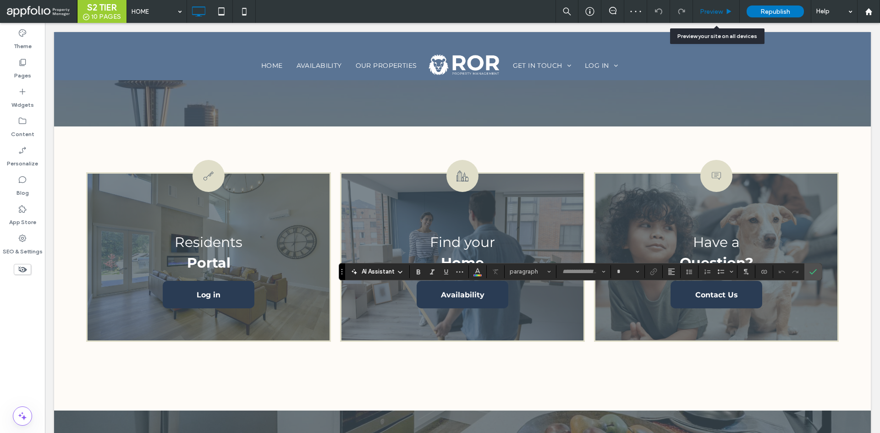
click at [721, 11] on span "Preview" at bounding box center [711, 12] width 23 height 8
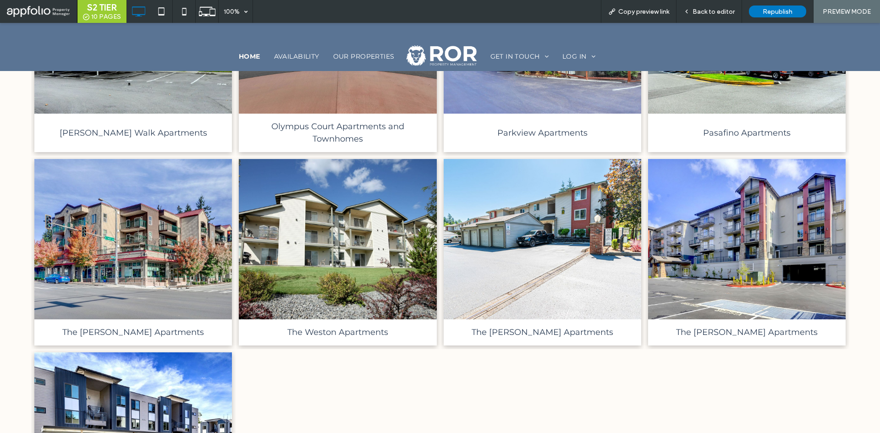
scroll to position [1387, 0]
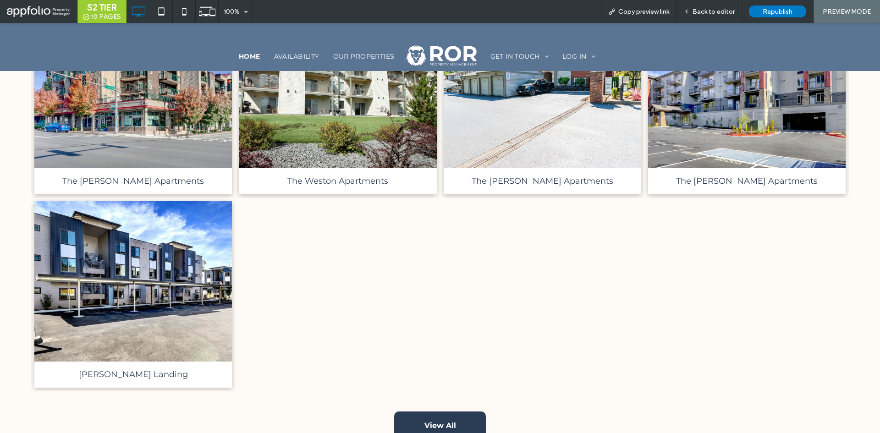
click at [149, 265] on link at bounding box center [132, 282] width 209 height 170
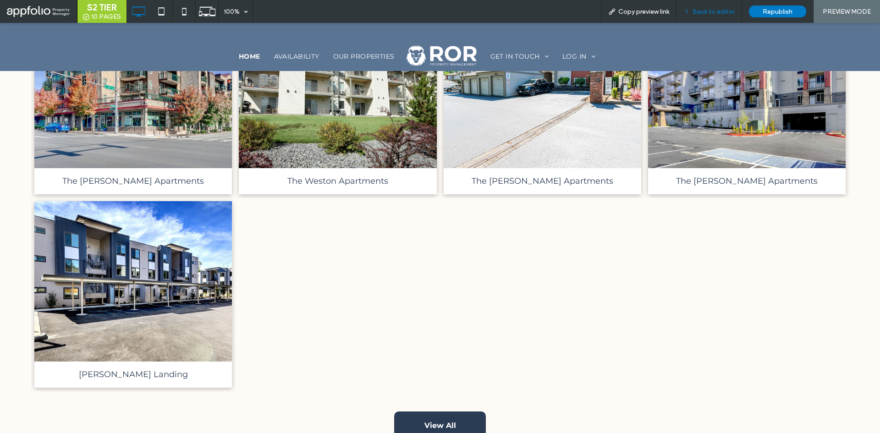
click at [714, 13] on span "Back to editor" at bounding box center [713, 12] width 42 height 8
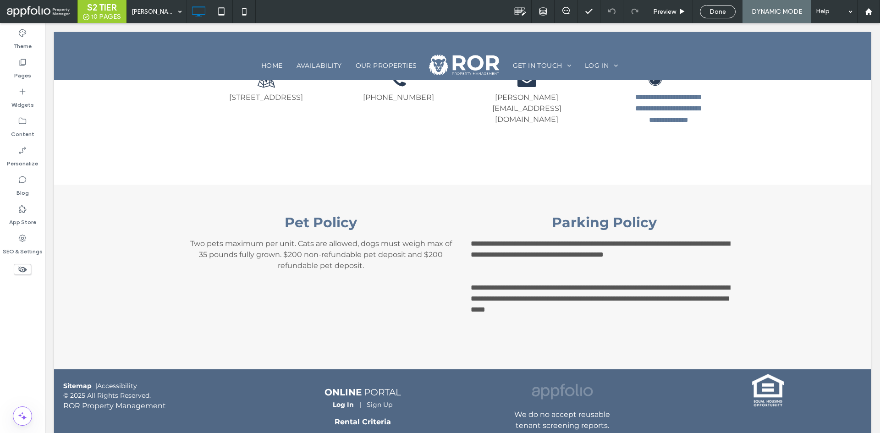
scroll to position [4044, 0]
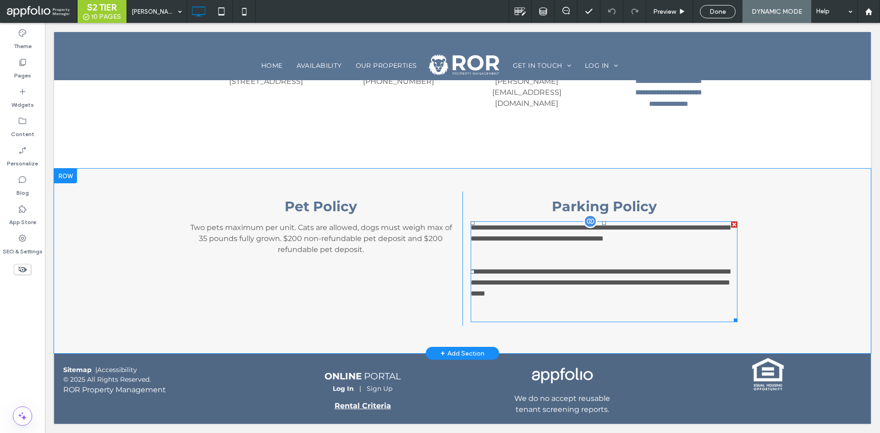
click at [597, 255] on p "**********" at bounding box center [604, 238] width 267 height 33
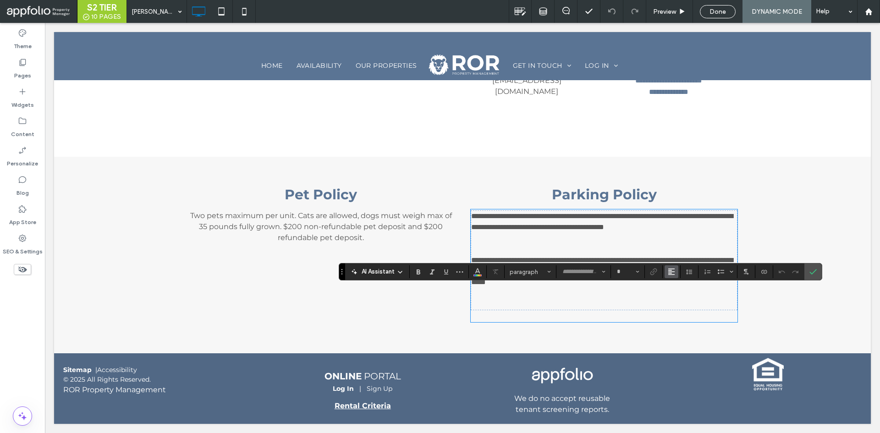
click at [675, 270] on button "Alignment" at bounding box center [671, 271] width 14 height 13
click at [678, 224] on label "ui.textEditor.alignment.center" at bounding box center [680, 230] width 32 height 13
type input "**********"
type input "**"
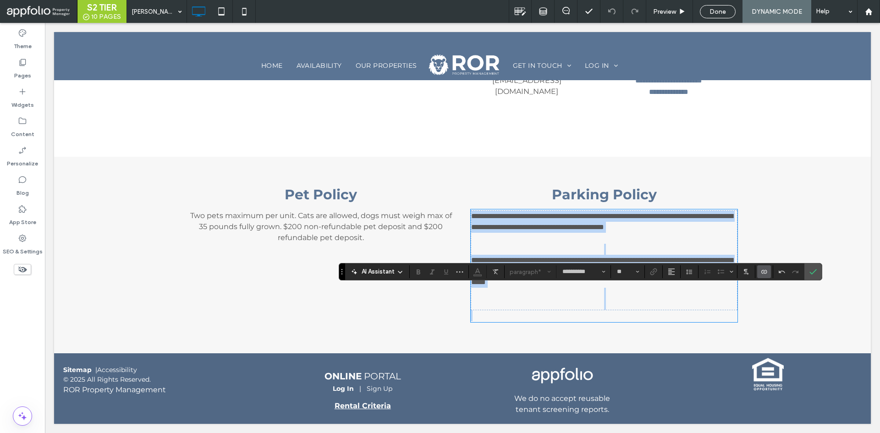
click at [706, 244] on p "**********" at bounding box center [604, 227] width 266 height 33
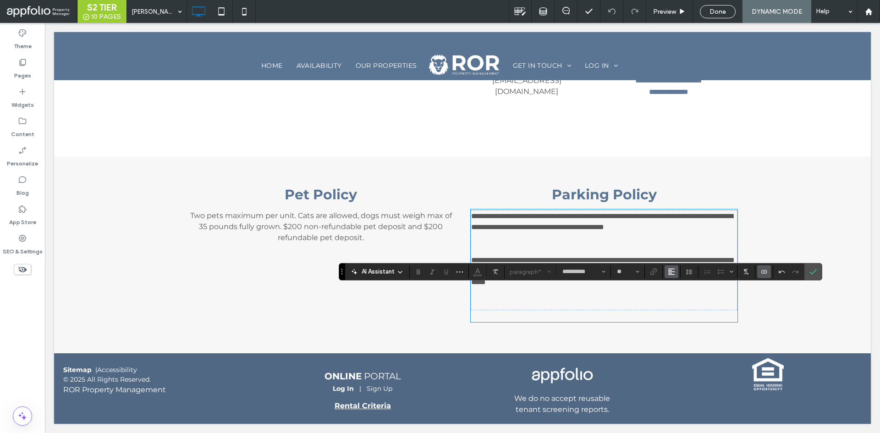
click at [668, 274] on use "Alignment" at bounding box center [671, 272] width 6 height 6
click at [677, 227] on use "ui.textEditor.alignment.center" at bounding box center [678, 230] width 6 height 6
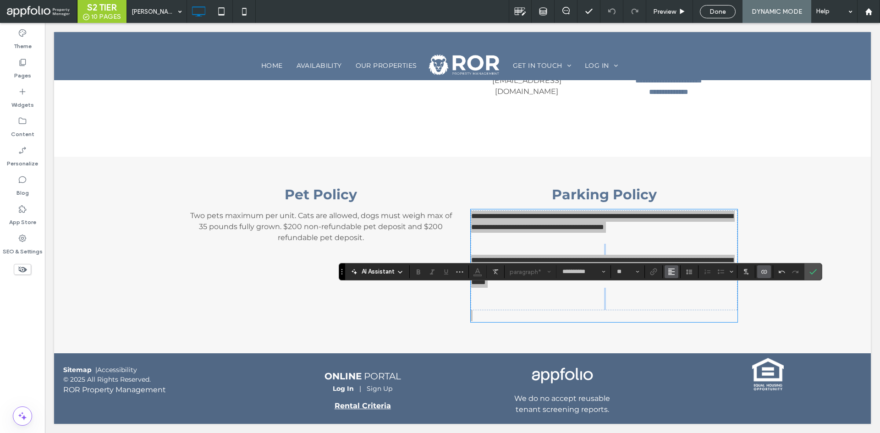
click at [675, 272] on button "Alignment" at bounding box center [671, 271] width 14 height 13
click at [676, 227] on icon "ui.textEditor.alignment.center" at bounding box center [678, 230] width 7 height 7
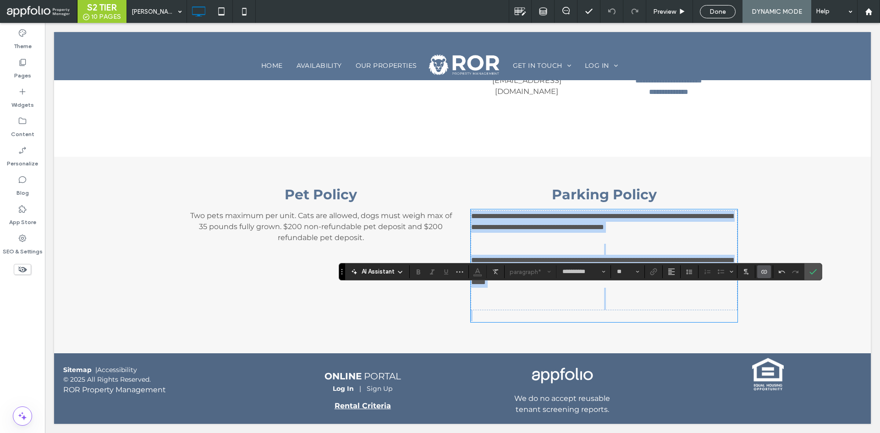
click at [674, 237] on p "**********" at bounding box center [604, 227] width 266 height 33
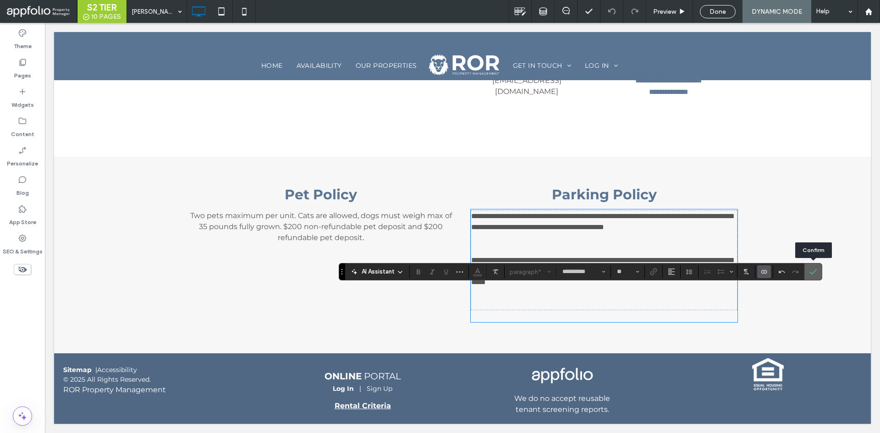
click at [813, 272] on icon "Confirm" at bounding box center [812, 271] width 7 height 7
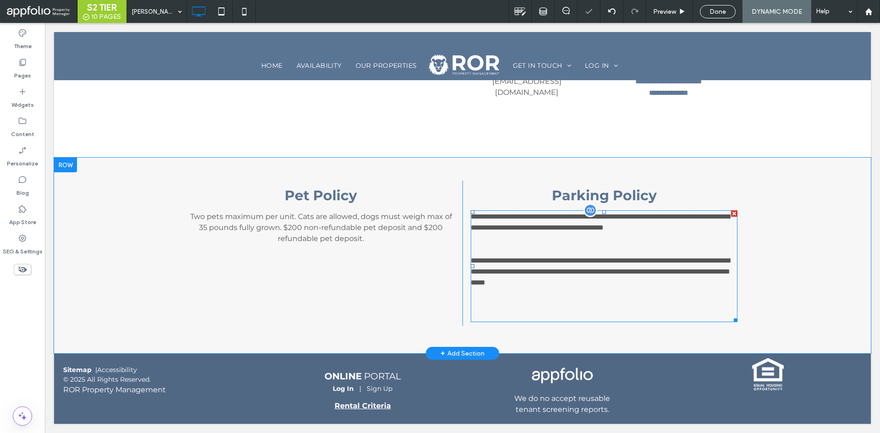
click at [607, 244] on p "**********" at bounding box center [604, 227] width 267 height 33
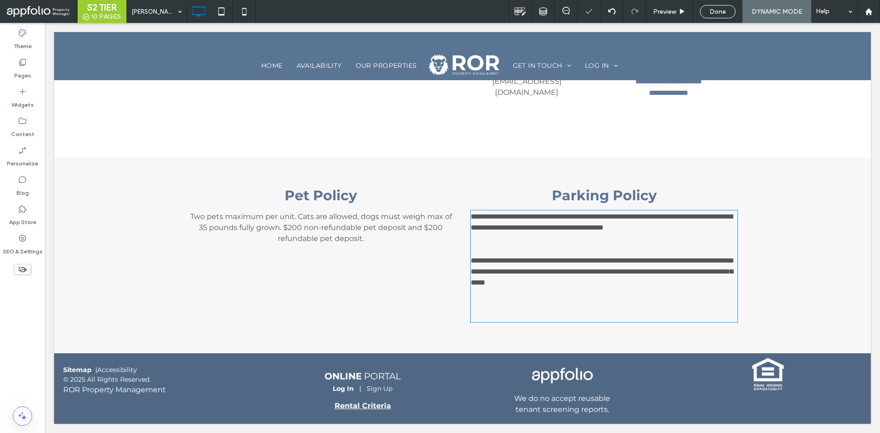
type input "**********"
type input "**"
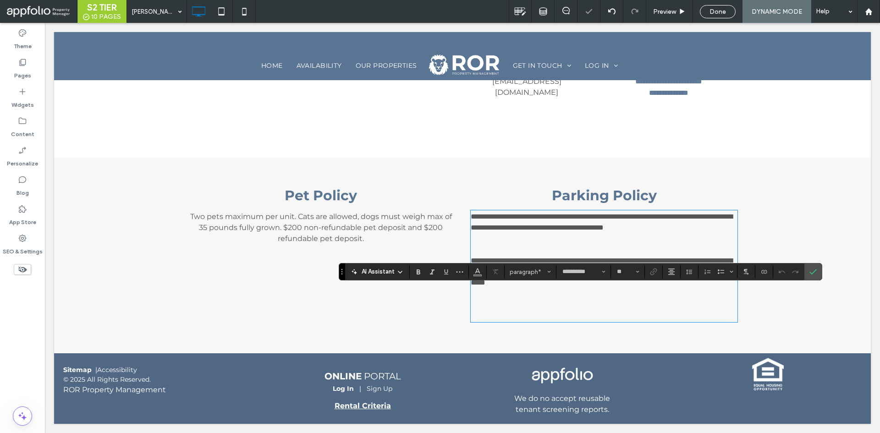
click at [571, 244] on p "**********" at bounding box center [604, 227] width 267 height 33
click at [813, 269] on icon "Confirm" at bounding box center [812, 271] width 7 height 7
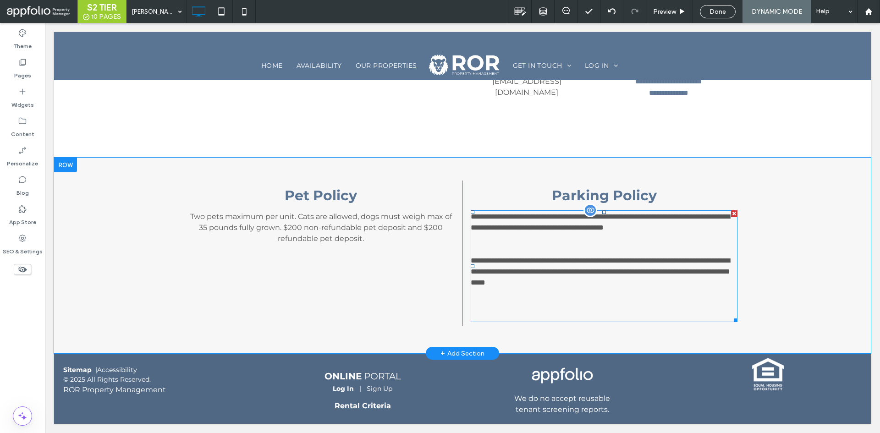
click at [609, 288] on p "**********" at bounding box center [604, 271] width 267 height 33
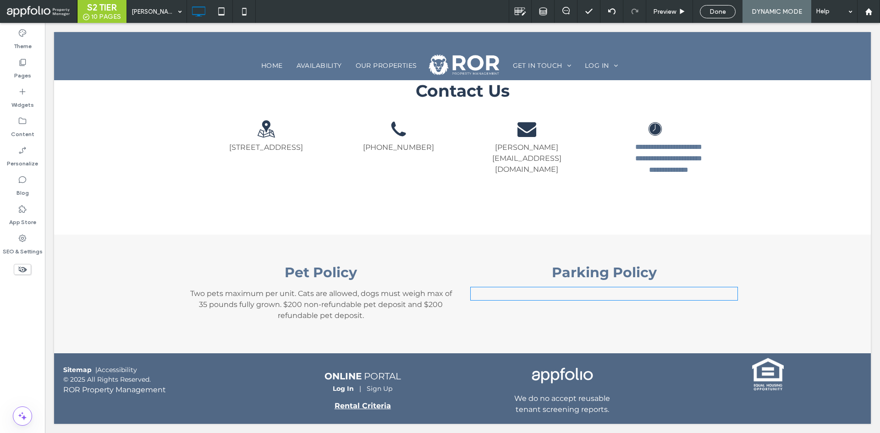
type input "**********"
type input "**"
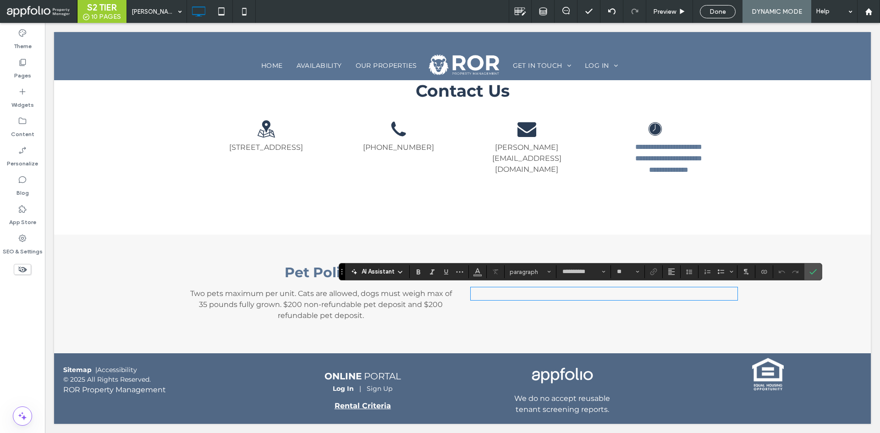
scroll to position [3954, 0]
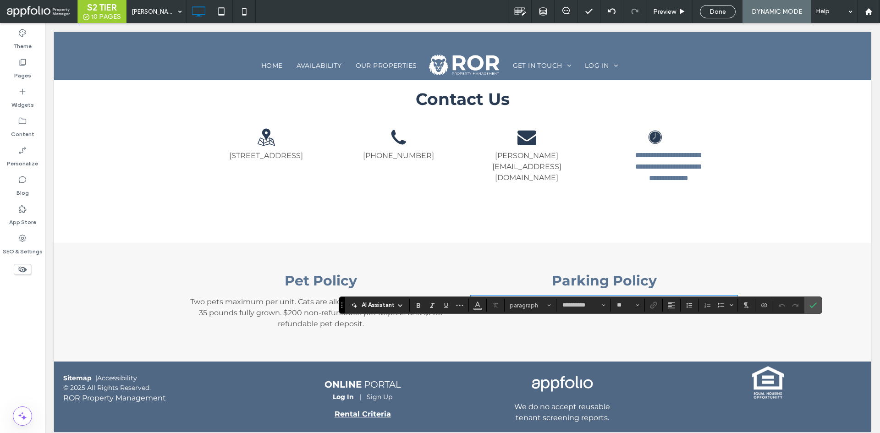
click at [643, 243] on div "**********" at bounding box center [462, 153] width 817 height 180
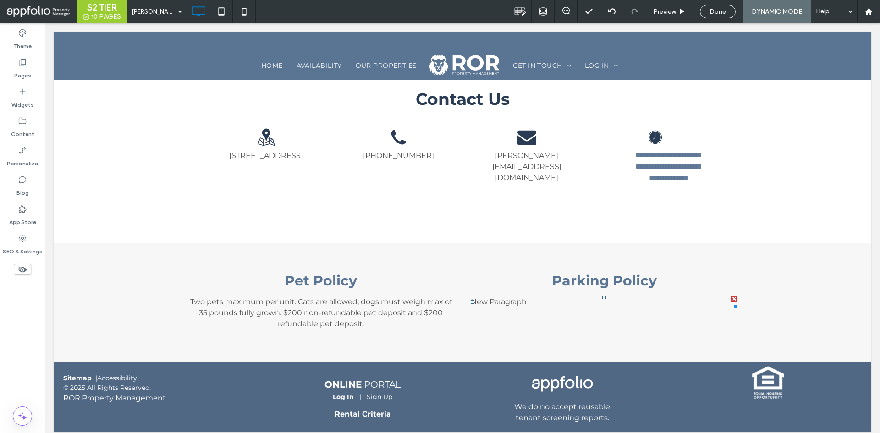
click at [558, 307] on p "New Paragraph" at bounding box center [604, 301] width 267 height 11
type input "**********"
type input "**"
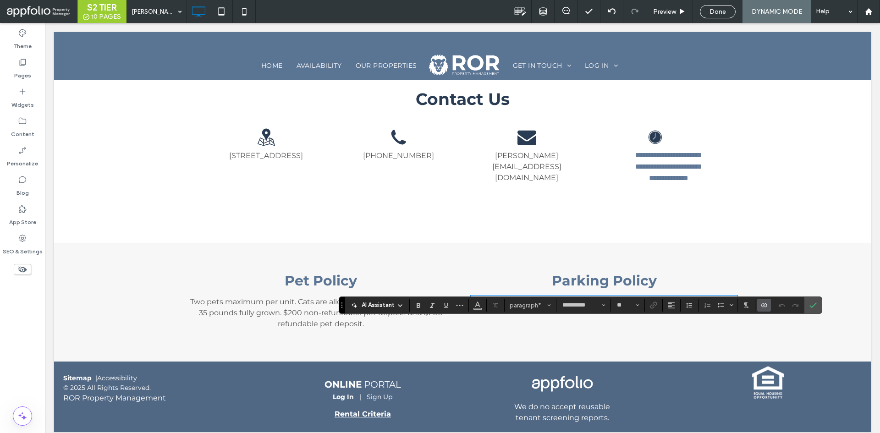
click at [761, 309] on span "Connect To Data" at bounding box center [762, 305] width 4 height 13
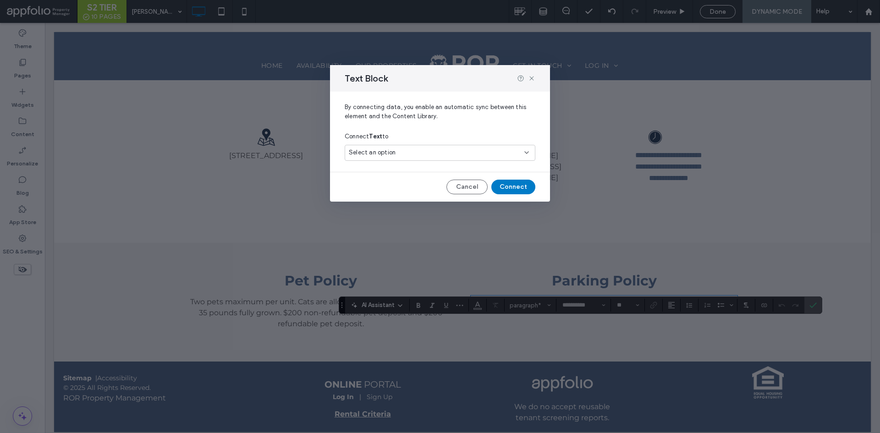
click at [456, 153] on div "Select an option" at bounding box center [434, 152] width 171 height 9
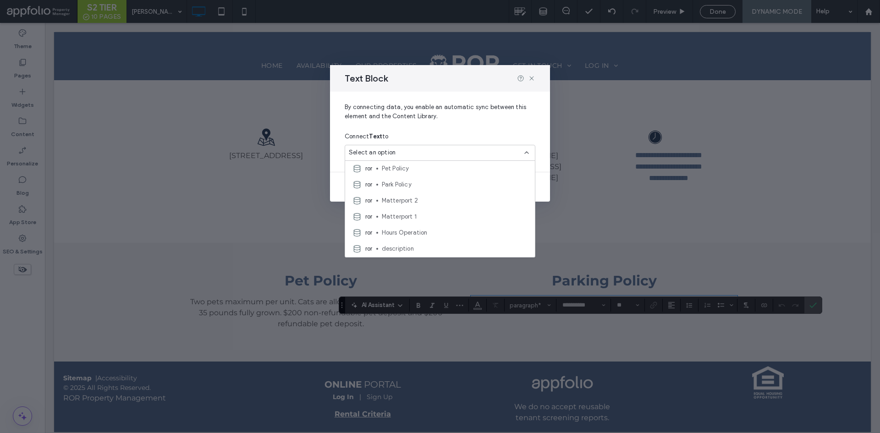
scroll to position [48, 0]
click at [439, 181] on span "Park Policy" at bounding box center [455, 185] width 146 height 9
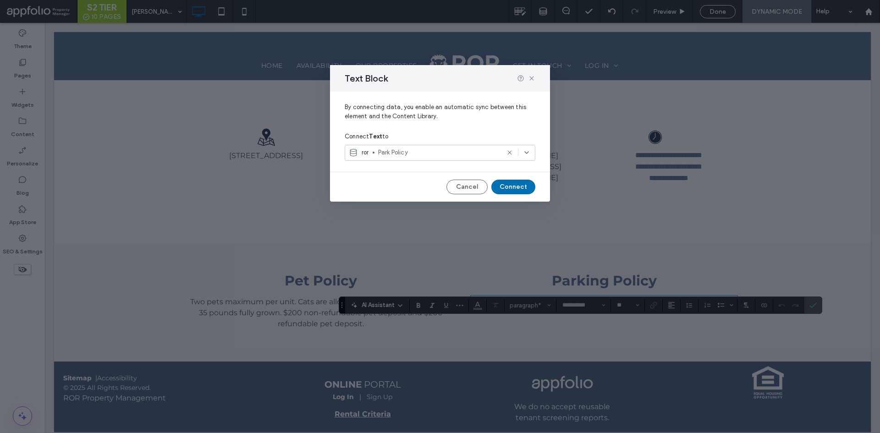
click at [510, 188] on button "Connect" at bounding box center [513, 187] width 44 height 15
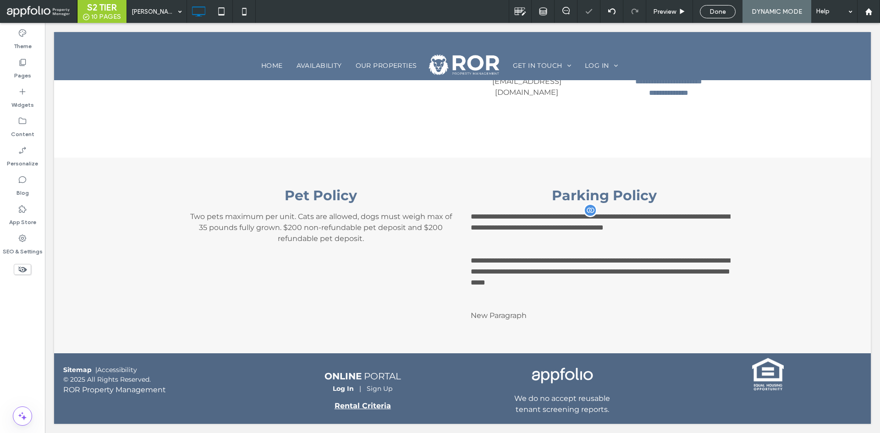
scroll to position [4043, 0]
click at [572, 321] on p "New Paragraph" at bounding box center [604, 315] width 267 height 11
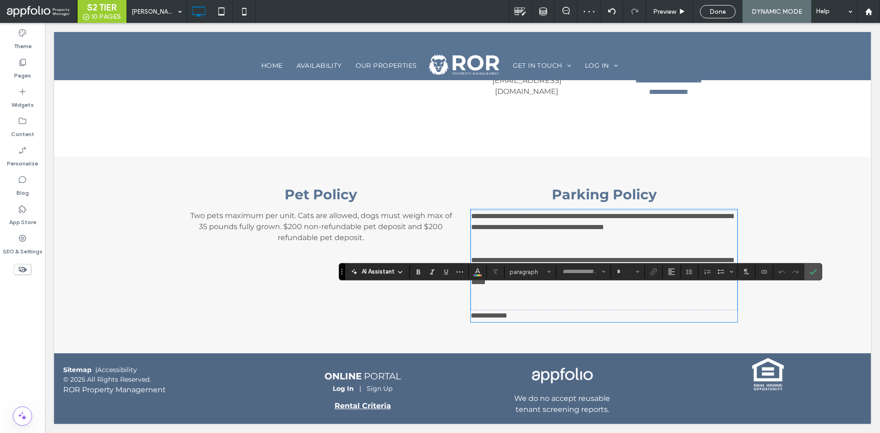
type input "**********"
type input "**"
click at [536, 321] on p "**********" at bounding box center [604, 315] width 267 height 11
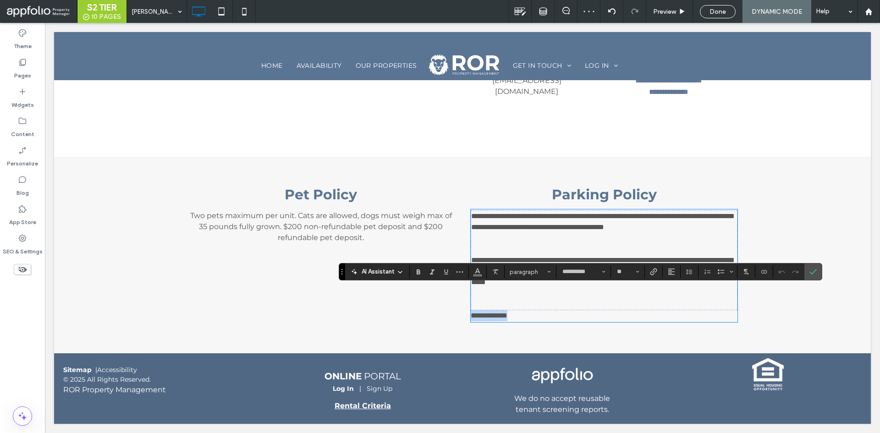
click at [536, 321] on p "**********" at bounding box center [604, 315] width 267 height 11
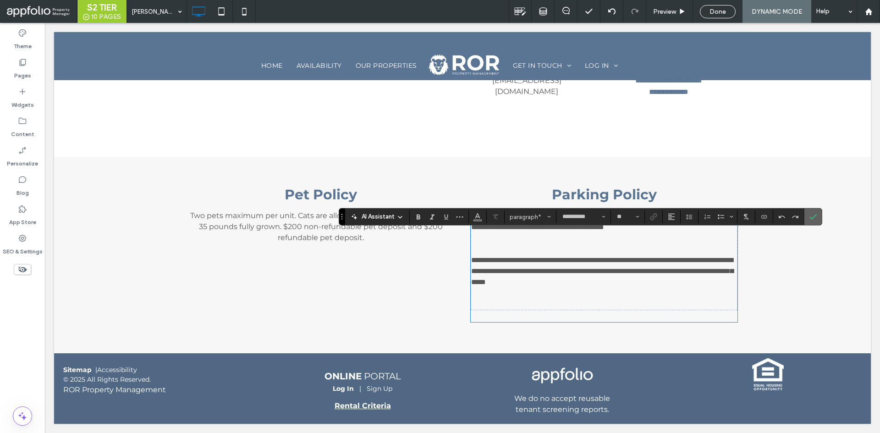
click at [811, 220] on icon "Confirm" at bounding box center [812, 216] width 7 height 7
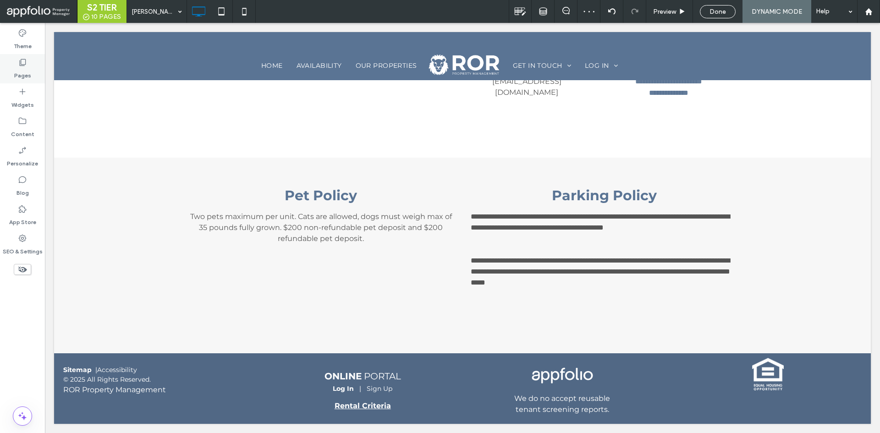
click at [27, 70] on label "Pages" at bounding box center [22, 73] width 17 height 13
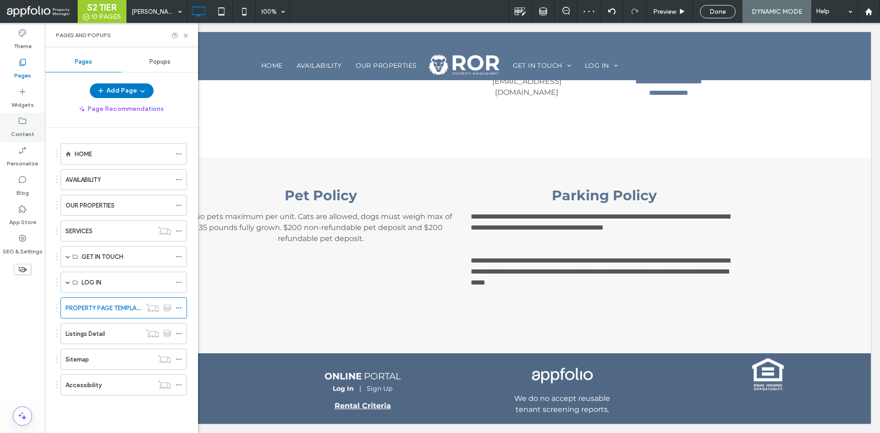
click at [29, 122] on div "Content" at bounding box center [22, 127] width 45 height 29
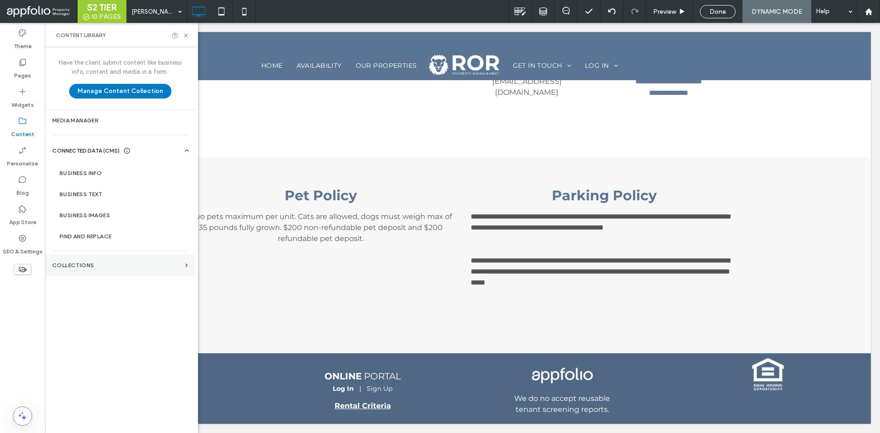
click at [85, 268] on label "Collections" at bounding box center [116, 265] width 129 height 6
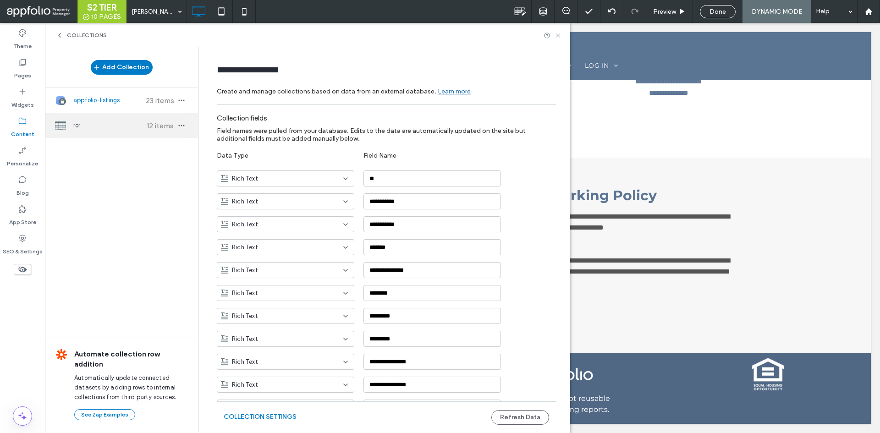
click at [144, 122] on span "12 items" at bounding box center [160, 125] width 32 height 9
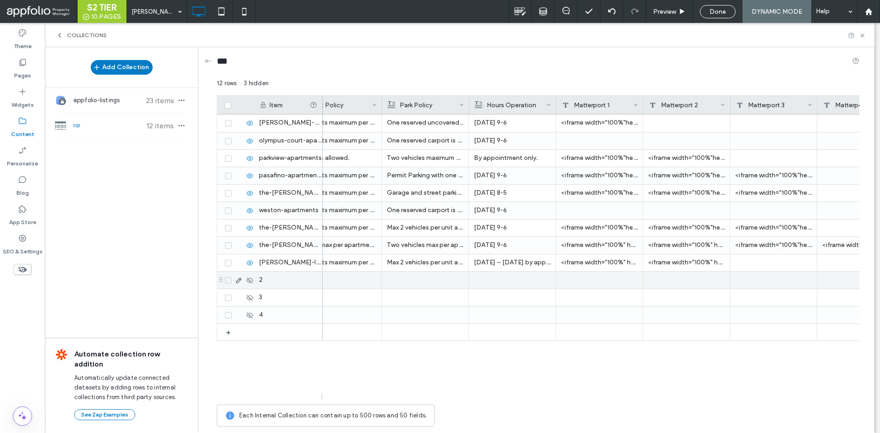
scroll to position [0, 1421]
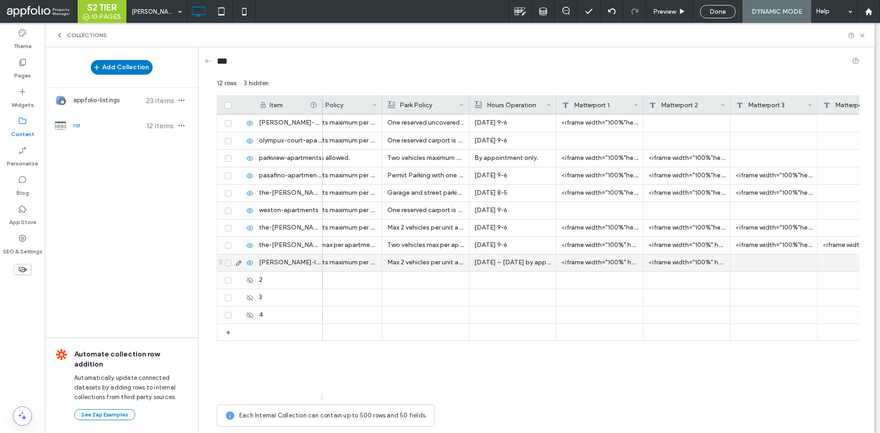
click at [446, 259] on p "Max 2 vehicles per unit and must display a parking permit. One uncovered reserv…" at bounding box center [425, 262] width 77 height 16
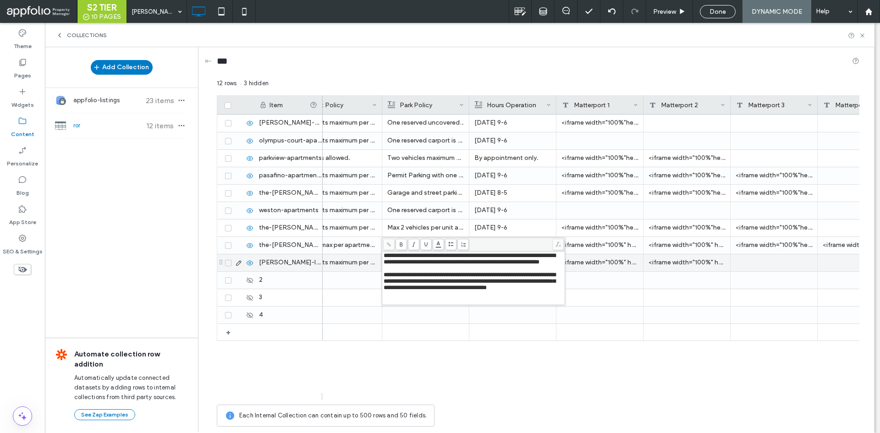
click at [461, 265] on div "**********" at bounding box center [474, 259] width 180 height 13
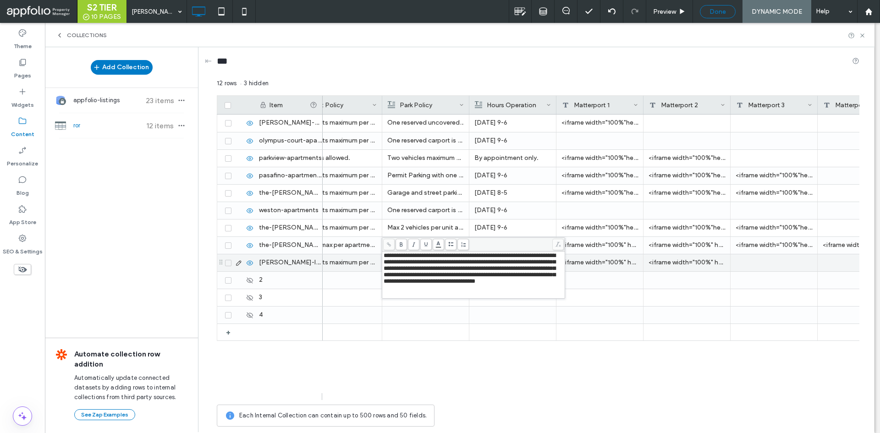
click at [728, 11] on div "Done" at bounding box center [717, 12] width 35 height 8
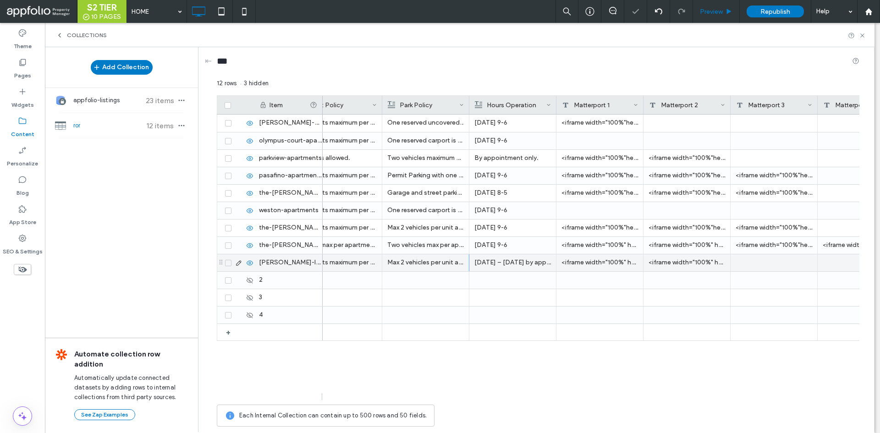
click at [726, 11] on icon at bounding box center [728, 11] width 7 height 7
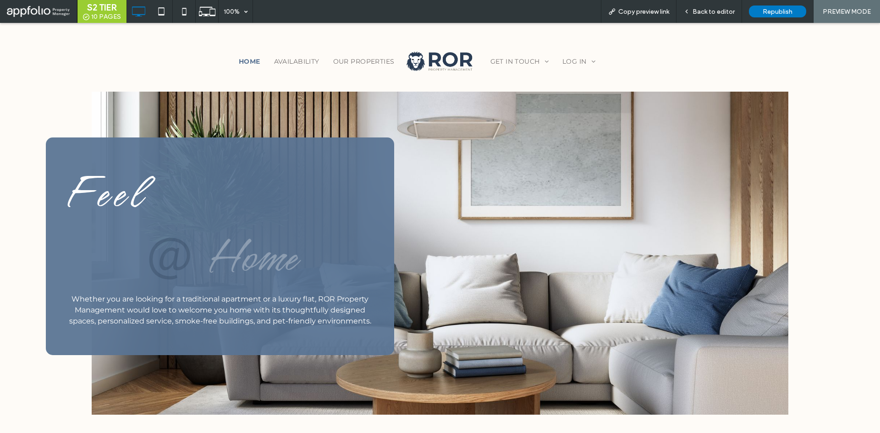
click at [362, 61] on div at bounding box center [440, 216] width 880 height 433
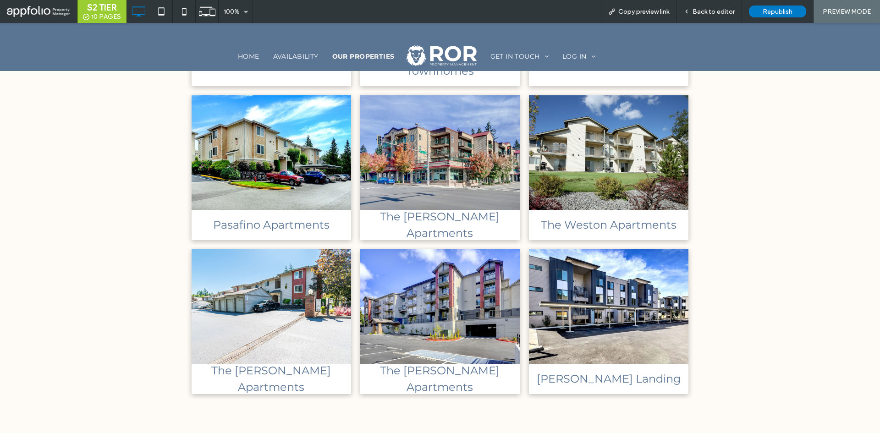
click at [628, 312] on link at bounding box center [608, 306] width 169 height 121
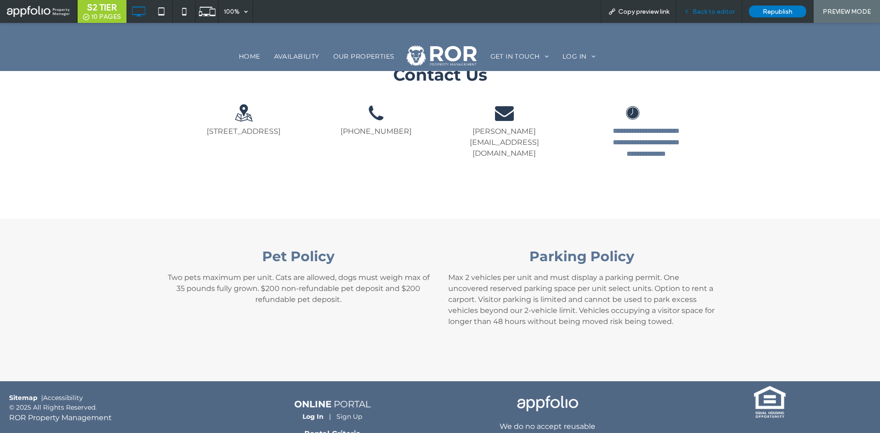
click at [730, 8] on span "Back to editor" at bounding box center [713, 12] width 42 height 8
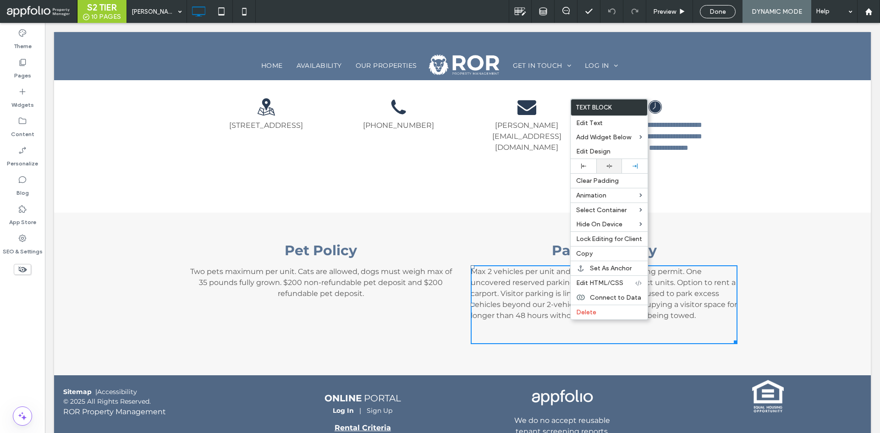
click at [609, 166] on use at bounding box center [609, 166] width 6 height 4
click at [517, 304] on p "Max 2 vehicles per unit and must display a parking permit. One uncovered reserv…" at bounding box center [604, 293] width 267 height 55
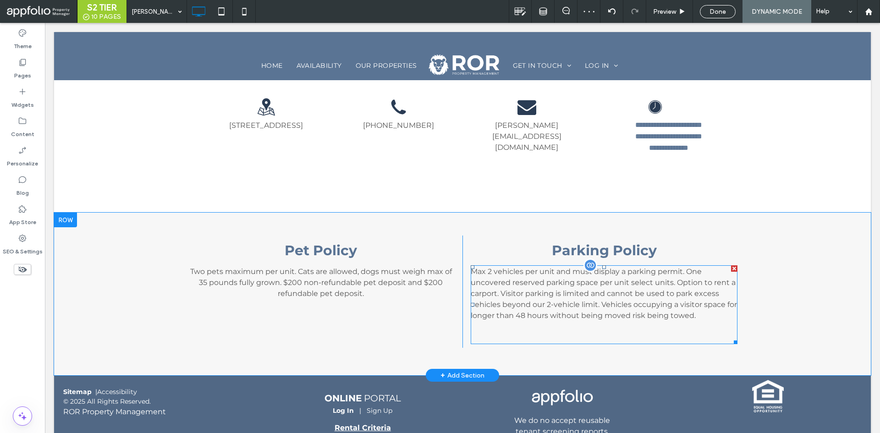
click at [517, 304] on p "Max 2 vehicles per unit and must display a parking permit. One uncovered reserv…" at bounding box center [604, 293] width 267 height 55
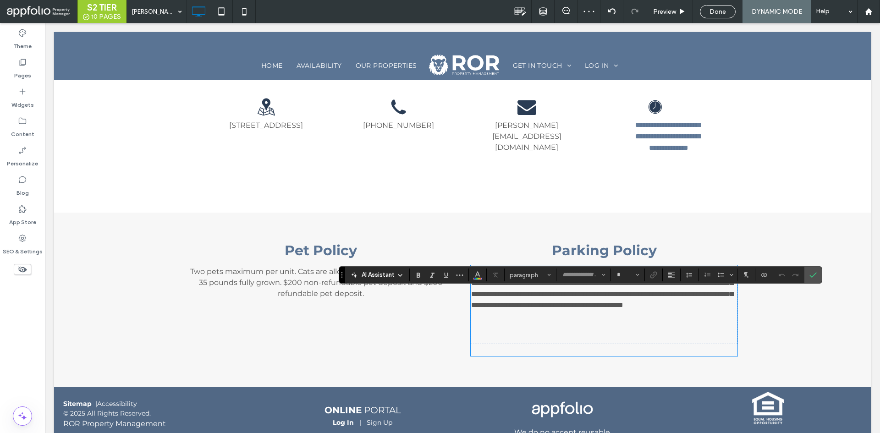
type input "**********"
type input "**"
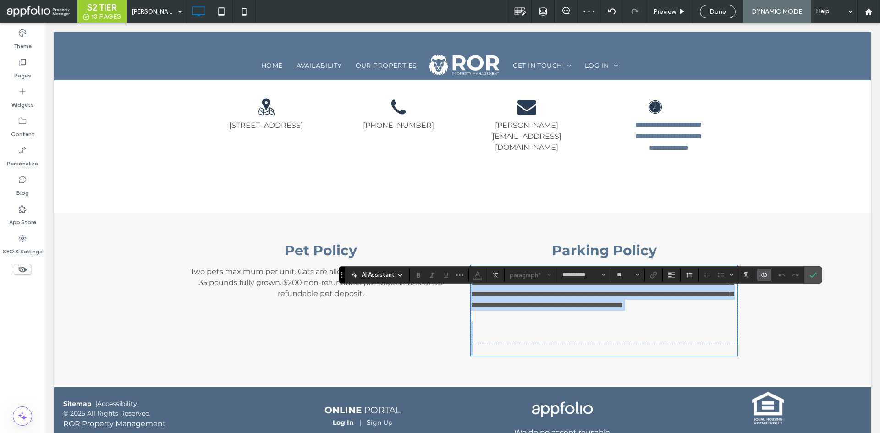
click at [549, 310] on p "**********" at bounding box center [604, 294] width 266 height 55
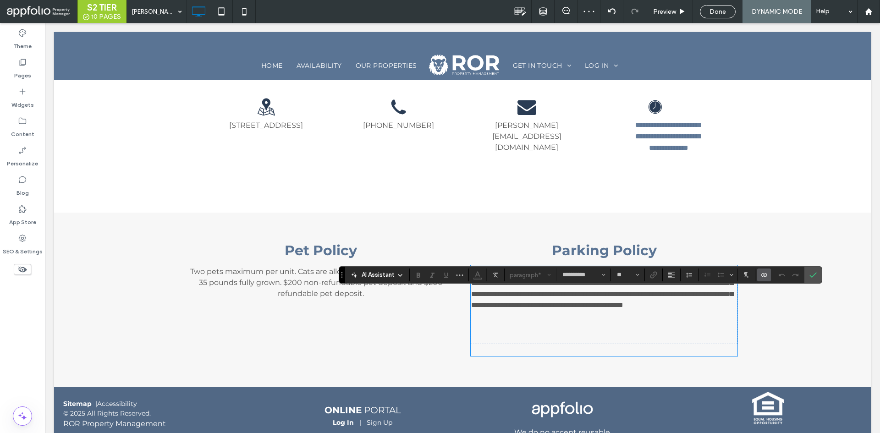
click at [549, 310] on p "**********" at bounding box center [604, 294] width 266 height 55
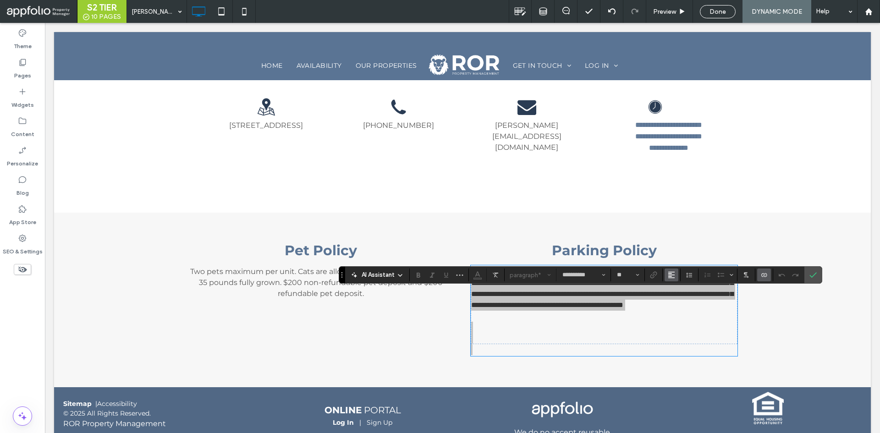
click at [674, 272] on icon "Alignment" at bounding box center [671, 274] width 7 height 7
click at [675, 230] on icon "ui.textEditor.alignment.center" at bounding box center [678, 233] width 7 height 7
click at [675, 270] on span "Alignment" at bounding box center [671, 275] width 7 height 12
click at [679, 230] on icon "ui.textEditor.alignment.center" at bounding box center [678, 233] width 7 height 7
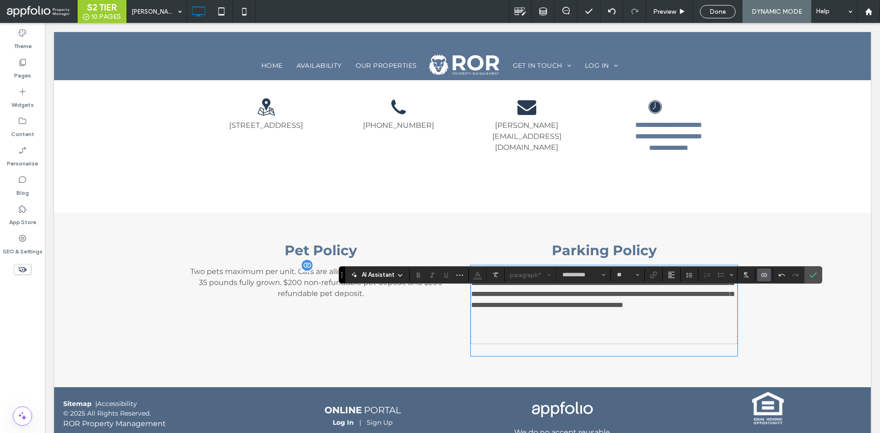
click at [334, 298] on span "Two pets maximum per unit. Cats are allowed, dogs must weigh max of 35 pounds f…" at bounding box center [321, 282] width 262 height 31
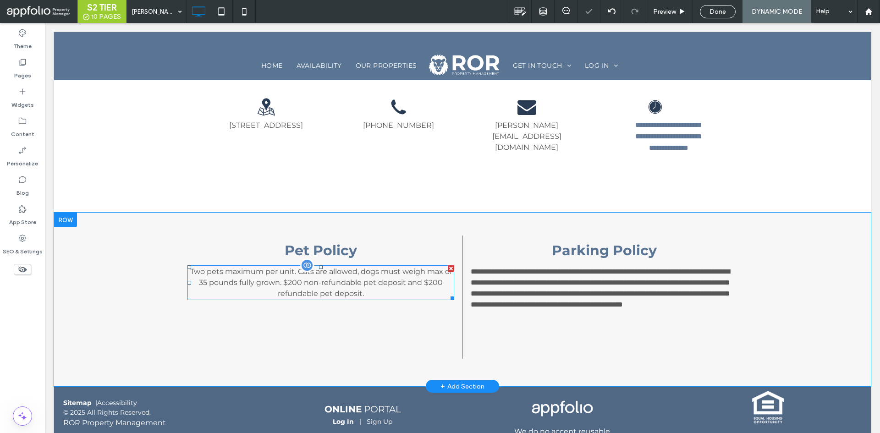
click at [334, 298] on span "Two pets maximum per unit. Cats are allowed, dogs must weigh max of 35 pounds f…" at bounding box center [321, 282] width 262 height 31
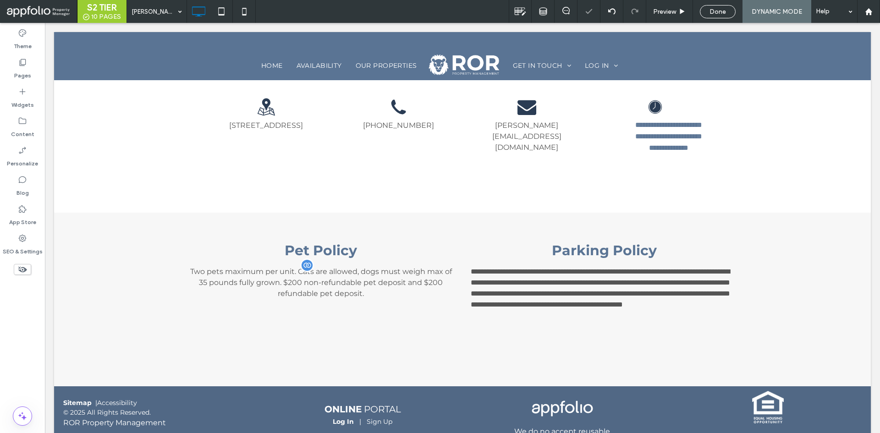
type input "**********"
type input "**"
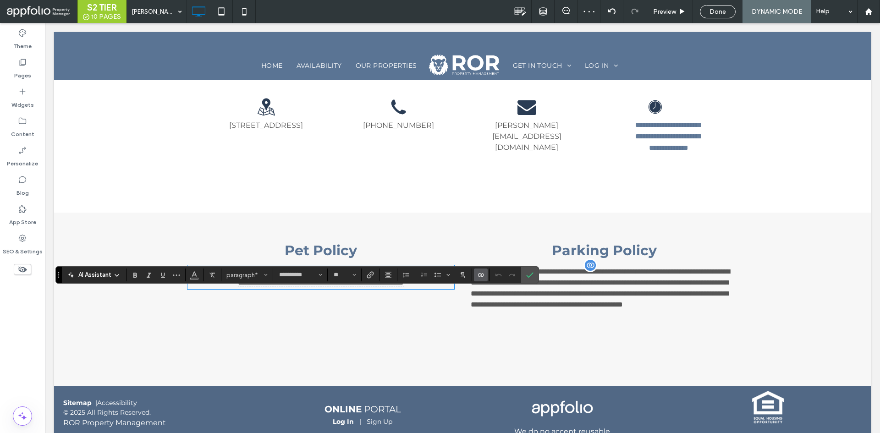
click at [527, 321] on p "**********" at bounding box center [604, 293] width 267 height 55
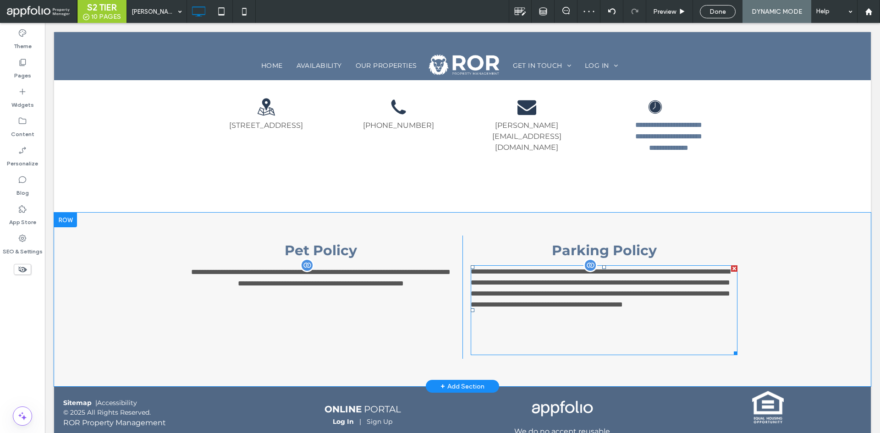
click at [527, 321] on p "**********" at bounding box center [604, 293] width 267 height 55
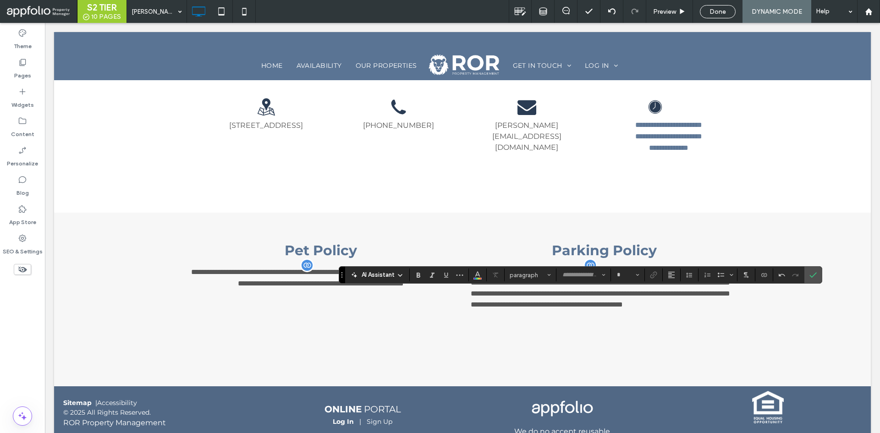
type input "**********"
type input "**"
click at [614, 321] on p "**********" at bounding box center [604, 293] width 267 height 55
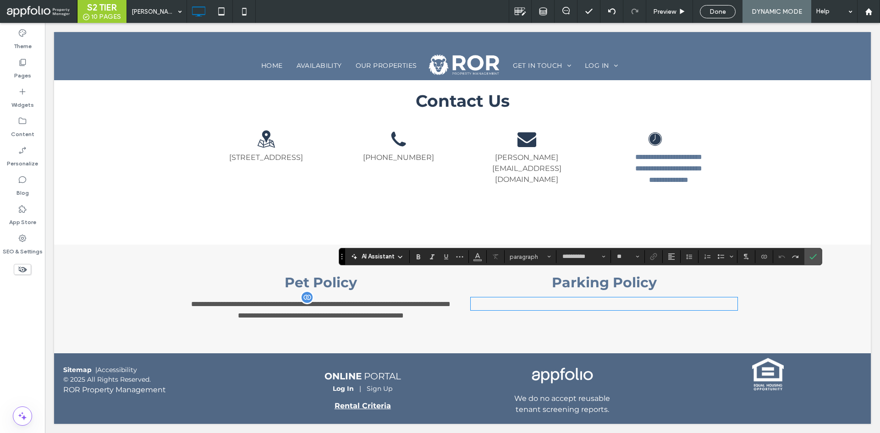
scroll to position [4003, 0]
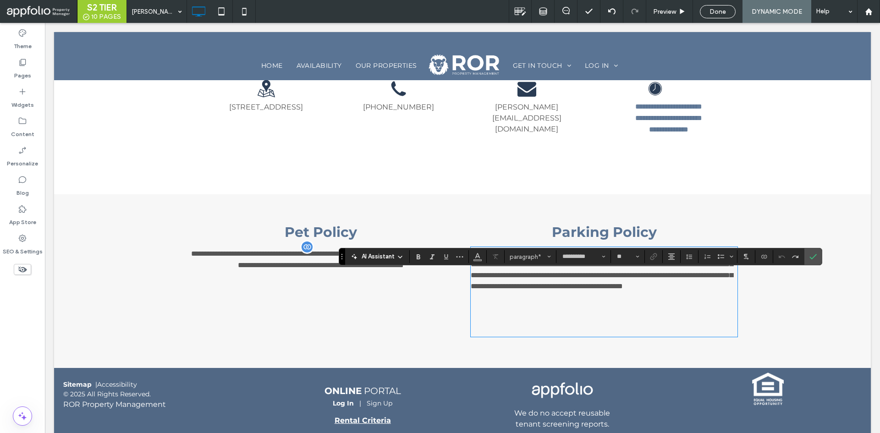
drag, startPoint x: 702, startPoint y: 323, endPoint x: 462, endPoint y: 275, distance: 244.5
click at [462, 275] on div "**********" at bounding box center [599, 278] width 275 height 123
drag, startPoint x: 470, startPoint y: 278, endPoint x: 662, endPoint y: 326, distance: 198.4
click at [662, 303] on p "**********" at bounding box center [604, 275] width 267 height 55
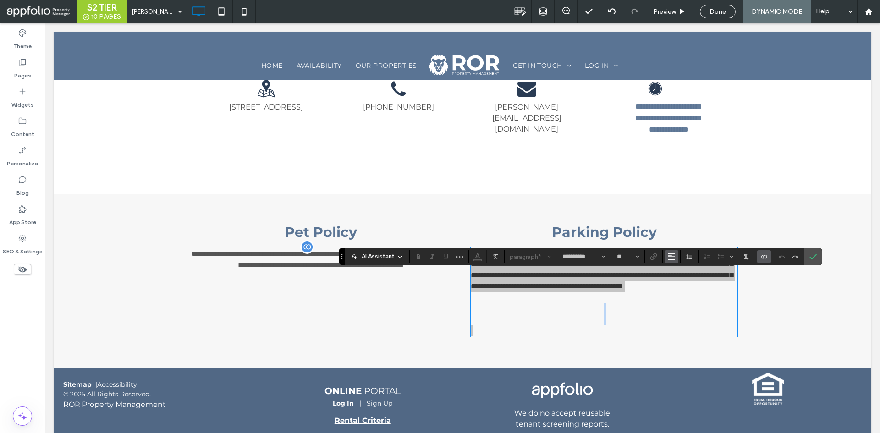
click at [673, 258] on icon "Alignment" at bounding box center [671, 256] width 7 height 7
click at [681, 284] on icon "ui.textEditor.alignment.center" at bounding box center [678, 284] width 7 height 7
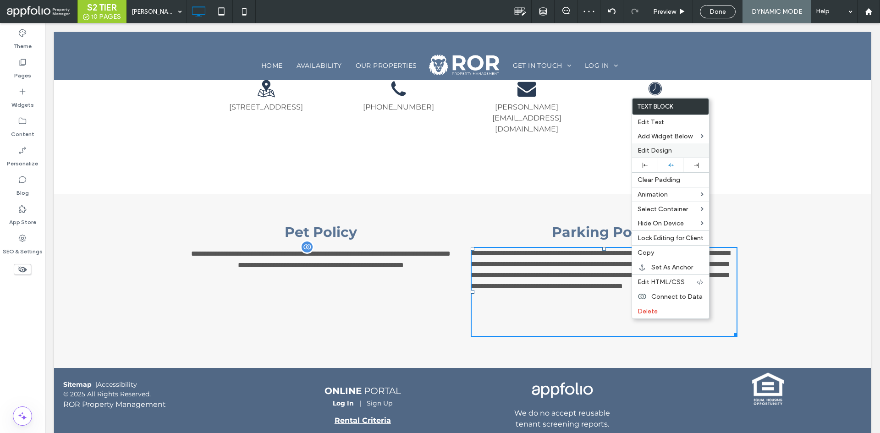
click at [664, 149] on span "Edit Design" at bounding box center [654, 151] width 34 height 8
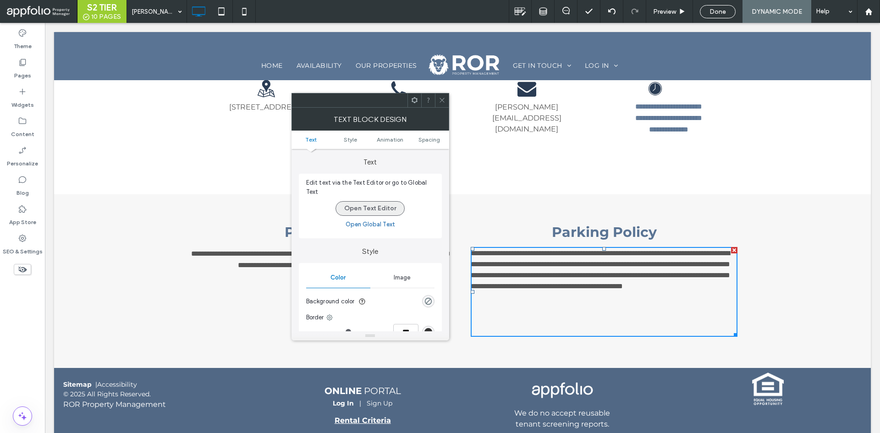
click at [376, 205] on button "Open Text Editor" at bounding box center [369, 208] width 69 height 15
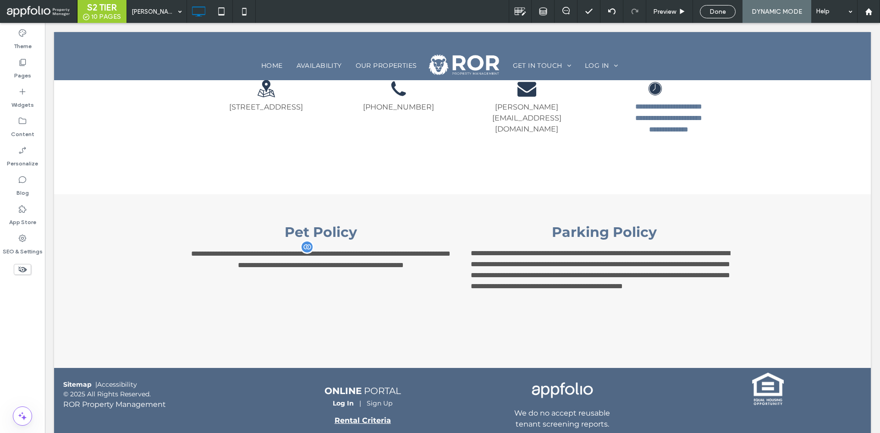
scroll to position [3988, 0]
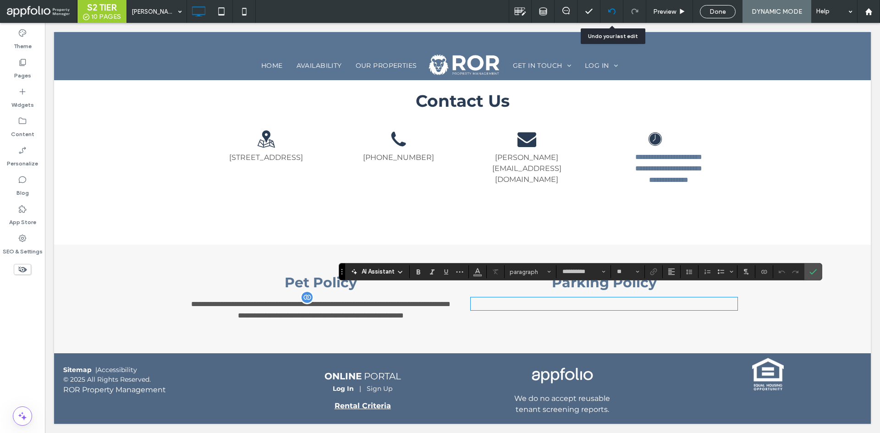
click at [609, 11] on use at bounding box center [611, 11] width 7 height 6
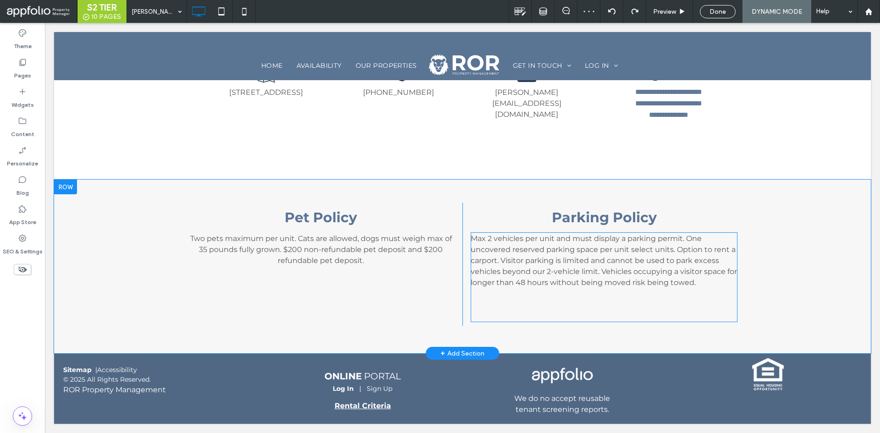
scroll to position [4043, 0]
click at [697, 260] on p "Max 2 vehicles per unit and must display a parking permit. One uncovered reserv…" at bounding box center [604, 260] width 267 height 55
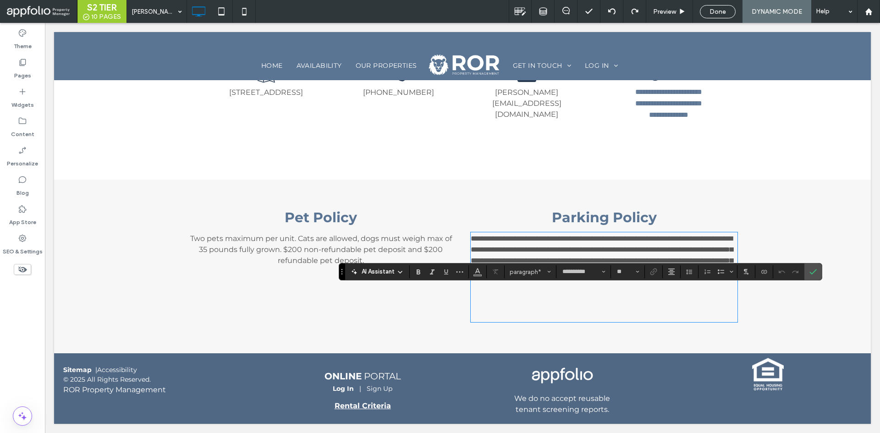
click at [687, 250] on p "**********" at bounding box center [604, 260] width 267 height 55
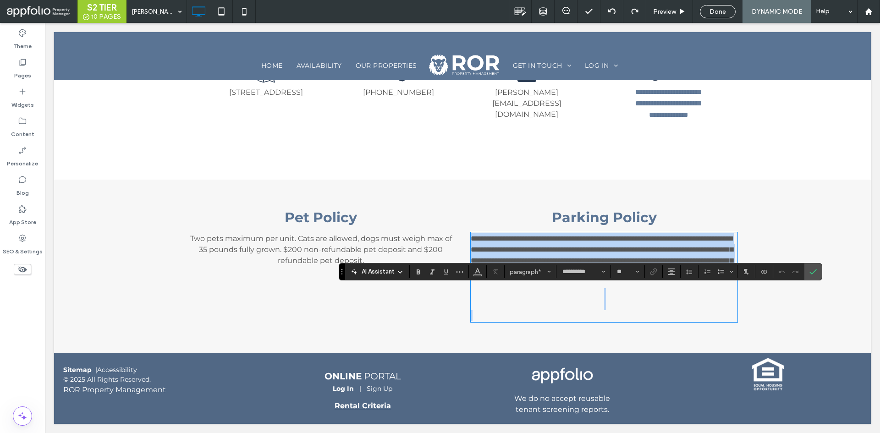
click at [687, 250] on p "**********" at bounding box center [604, 260] width 267 height 55
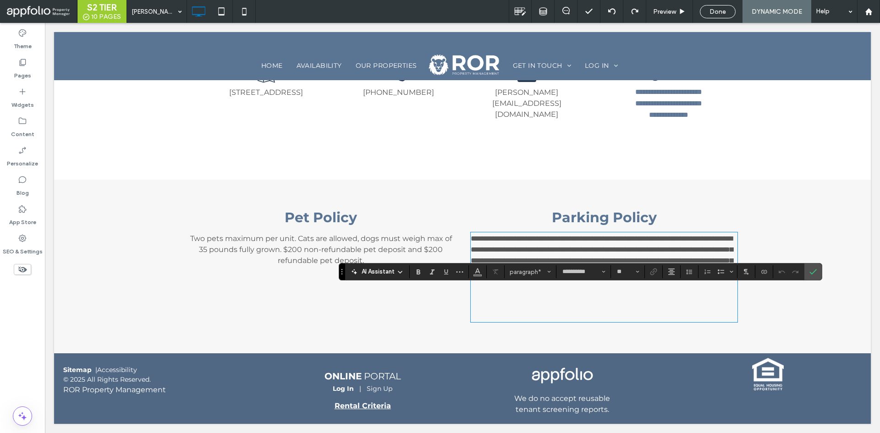
click at [687, 250] on p "**********" at bounding box center [604, 260] width 267 height 55
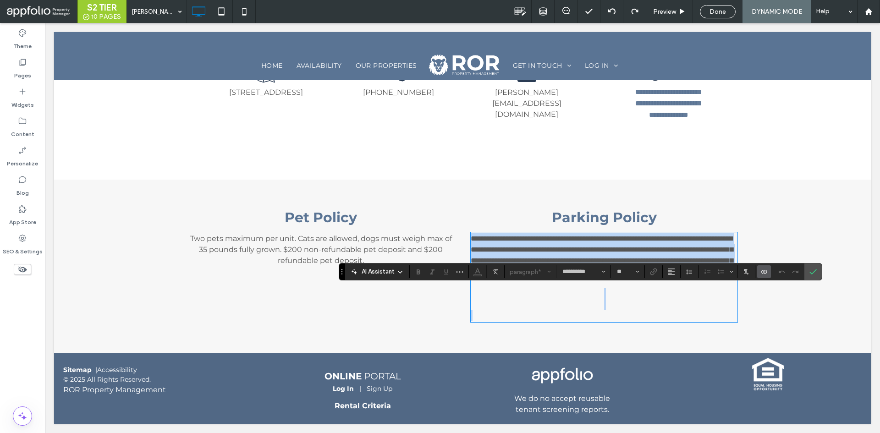
click at [687, 250] on p "**********" at bounding box center [604, 260] width 267 height 55
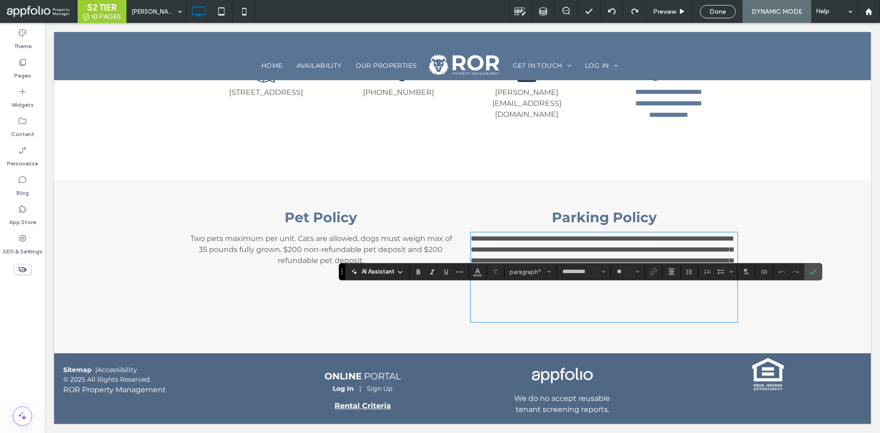
click at [687, 250] on p "**********" at bounding box center [604, 260] width 267 height 55
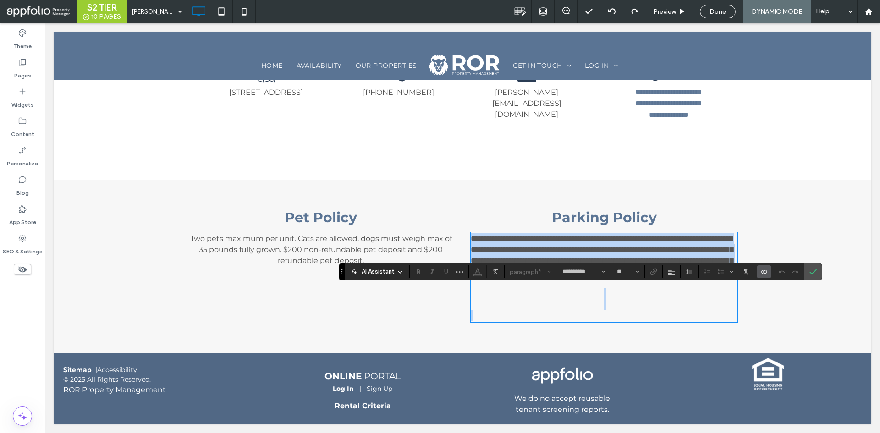
click at [687, 250] on p "**********" at bounding box center [604, 260] width 267 height 55
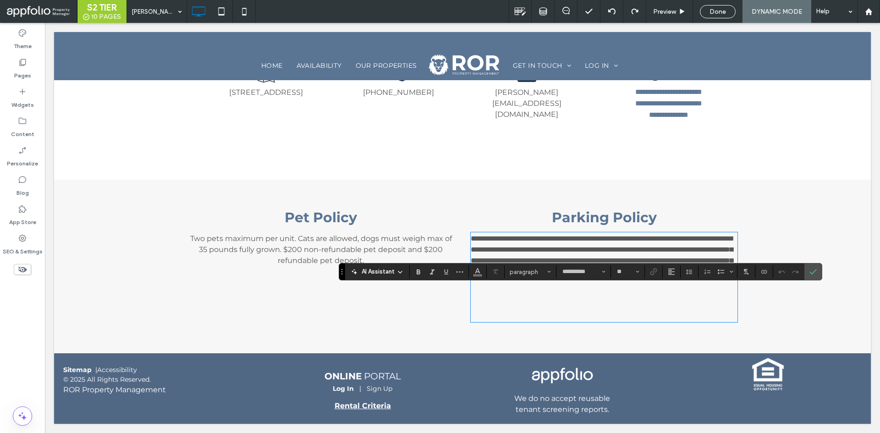
type input "*"
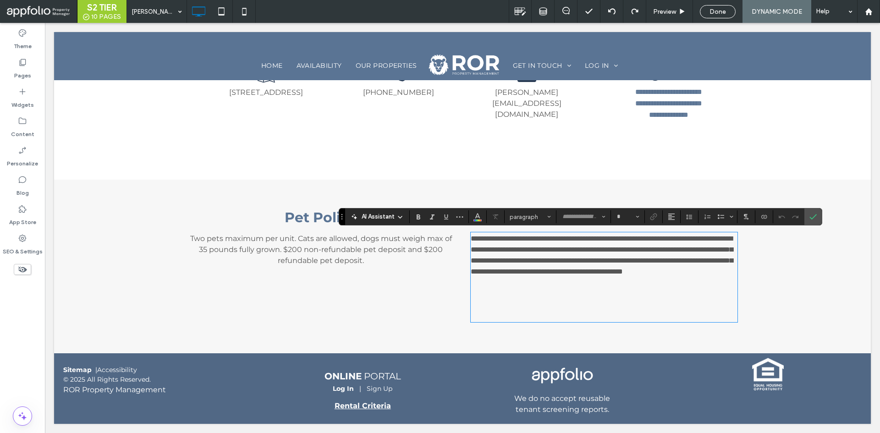
type input "**********"
type input "**"
drag, startPoint x: 703, startPoint y: 286, endPoint x: 470, endPoint y: 242, distance: 237.5
click at [471, 242] on p "**********" at bounding box center [604, 260] width 267 height 55
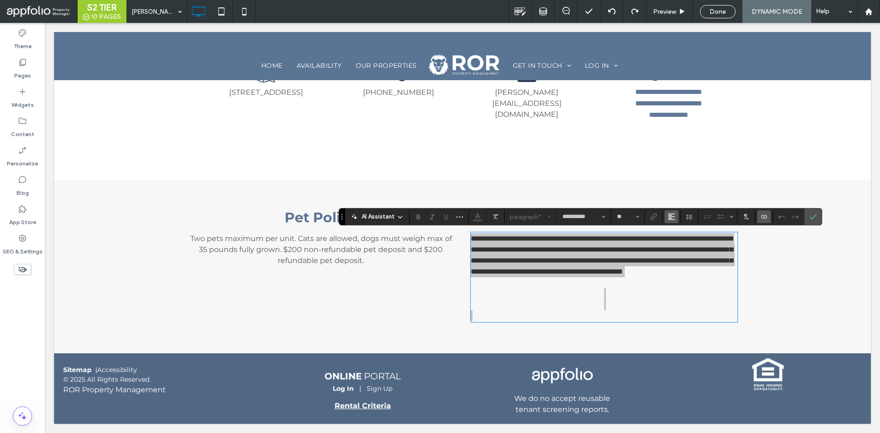
click at [672, 217] on use "Alignment" at bounding box center [671, 217] width 6 height 6
click at [680, 241] on label "ui.textEditor.alignment.center" at bounding box center [680, 244] width 32 height 13
click at [814, 215] on icon "Confirm" at bounding box center [812, 216] width 7 height 7
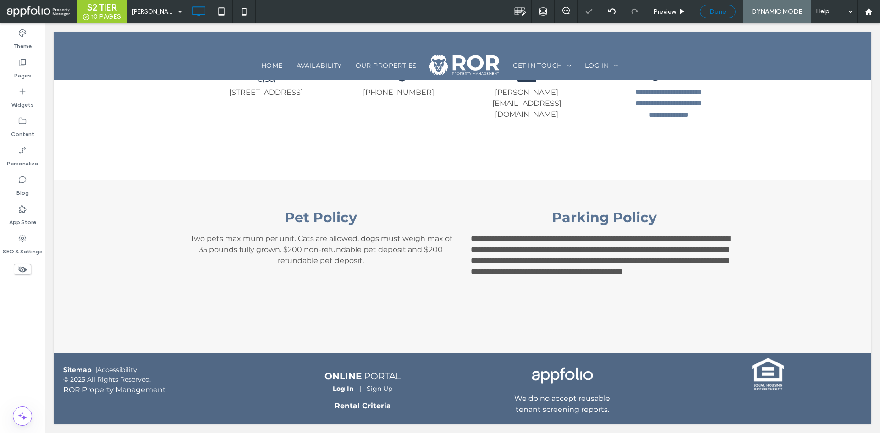
click at [722, 8] on span "Done" at bounding box center [717, 12] width 16 height 8
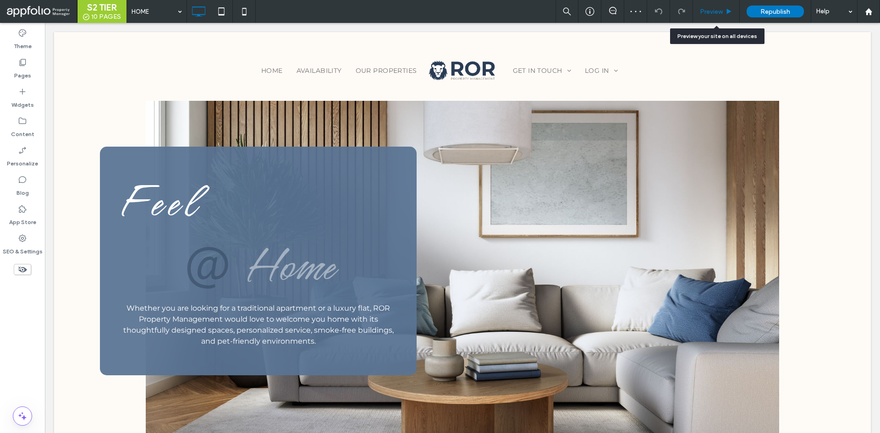
click at [711, 15] on span "Preview" at bounding box center [711, 12] width 23 height 8
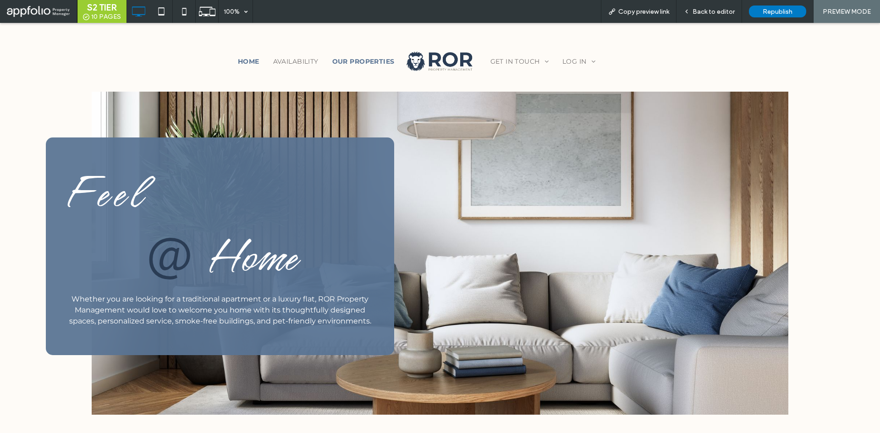
click at [344, 63] on span "OUR PROPERTIES" at bounding box center [363, 61] width 62 height 13
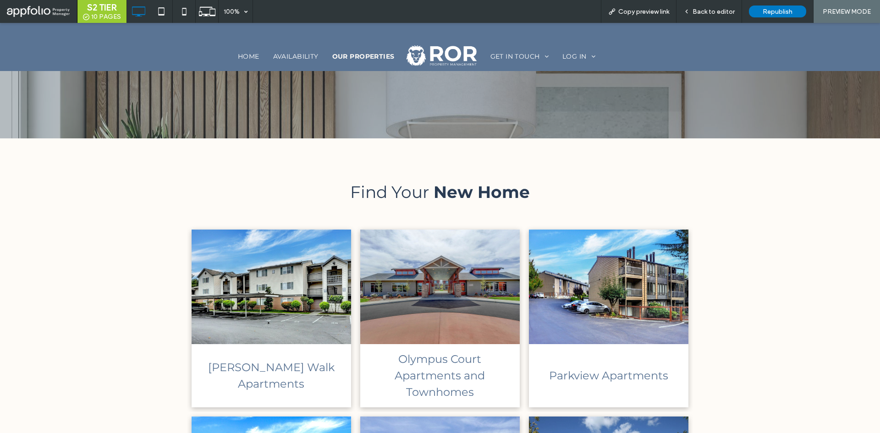
scroll to position [149, 0]
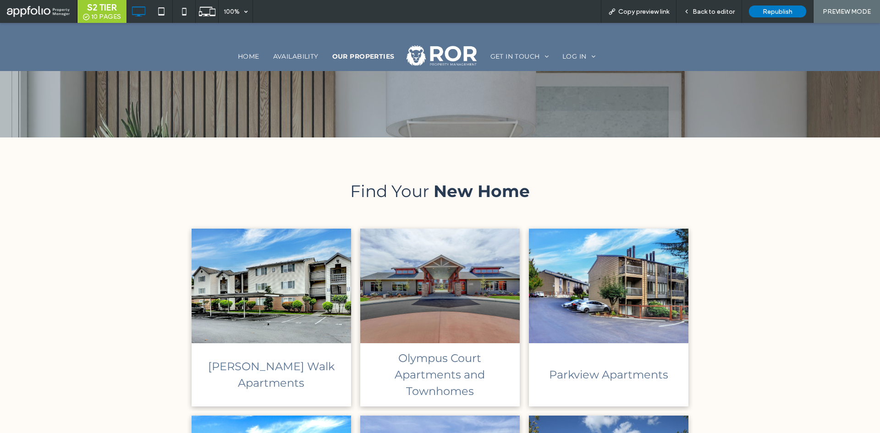
click at [312, 285] on link at bounding box center [271, 285] width 169 height 121
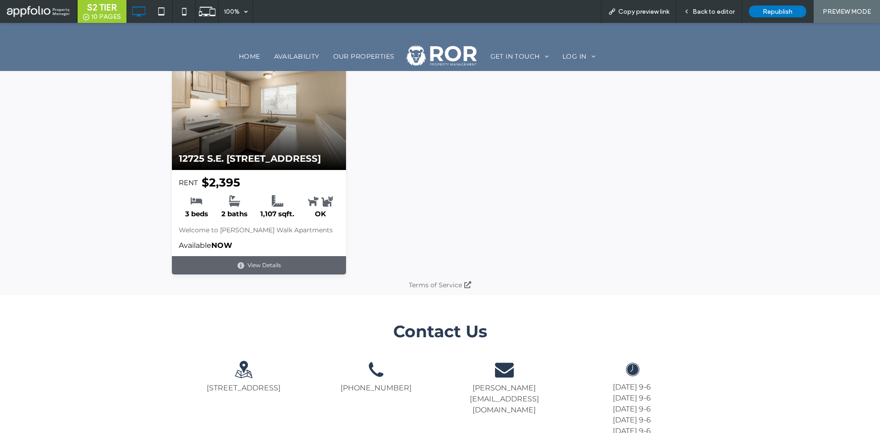
scroll to position [5232, 0]
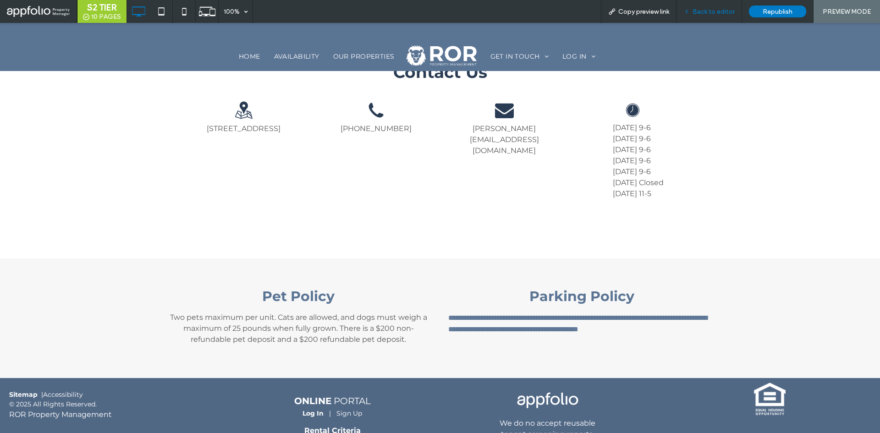
click at [703, 15] on span "Back to editor" at bounding box center [713, 12] width 42 height 8
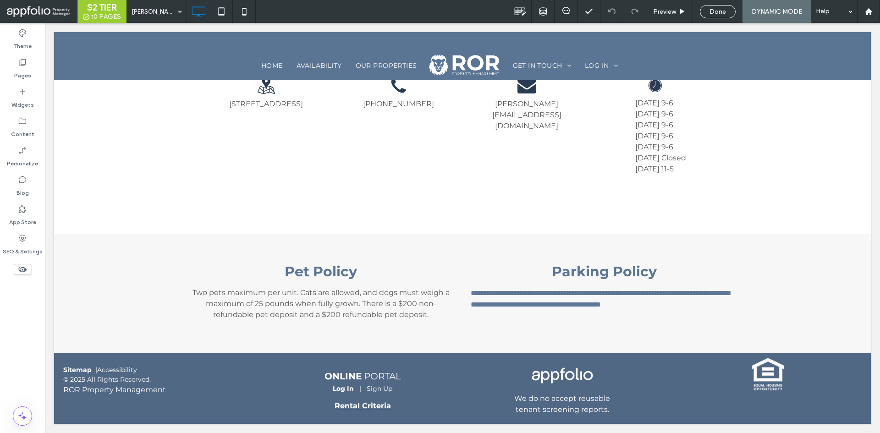
scroll to position [5167, 0]
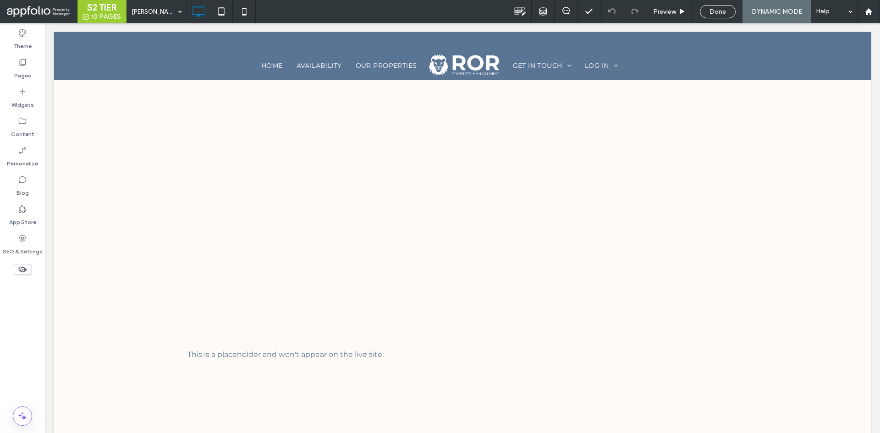
scroll to position [1284, 0]
click at [709, 11] on div "Done" at bounding box center [717, 12] width 35 height 8
